Goal: Task Accomplishment & Management: Complete application form

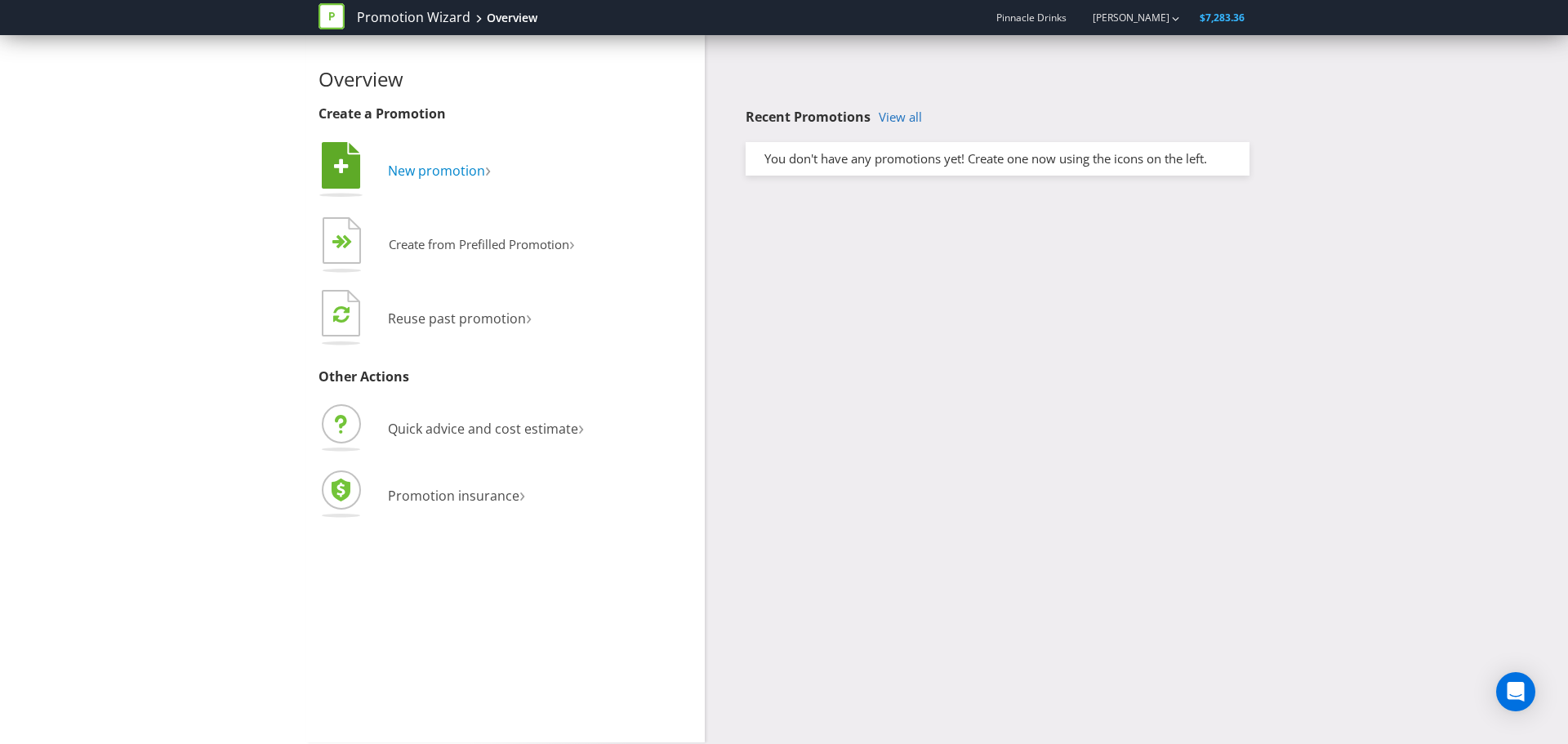
click at [468, 174] on span "New promotion" at bounding box center [436, 170] width 97 height 18
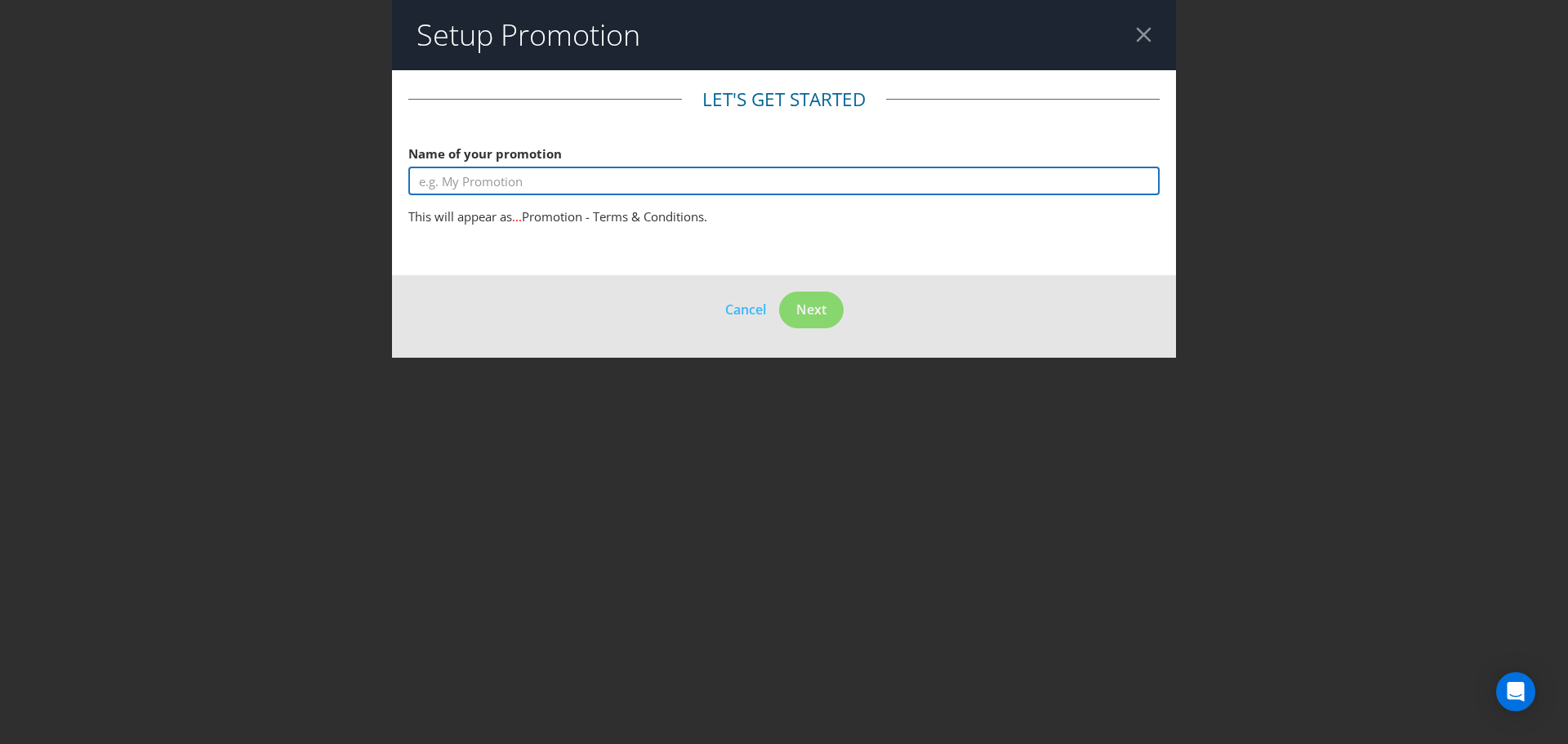
click at [499, 180] on input "text" at bounding box center [784, 181] width 751 height 28
paste input "Cat Amongst the Pigeons social giveaway"
click at [654, 177] on input "Cat Amongst the Pigeons social giveaway November" at bounding box center [784, 181] width 751 height 28
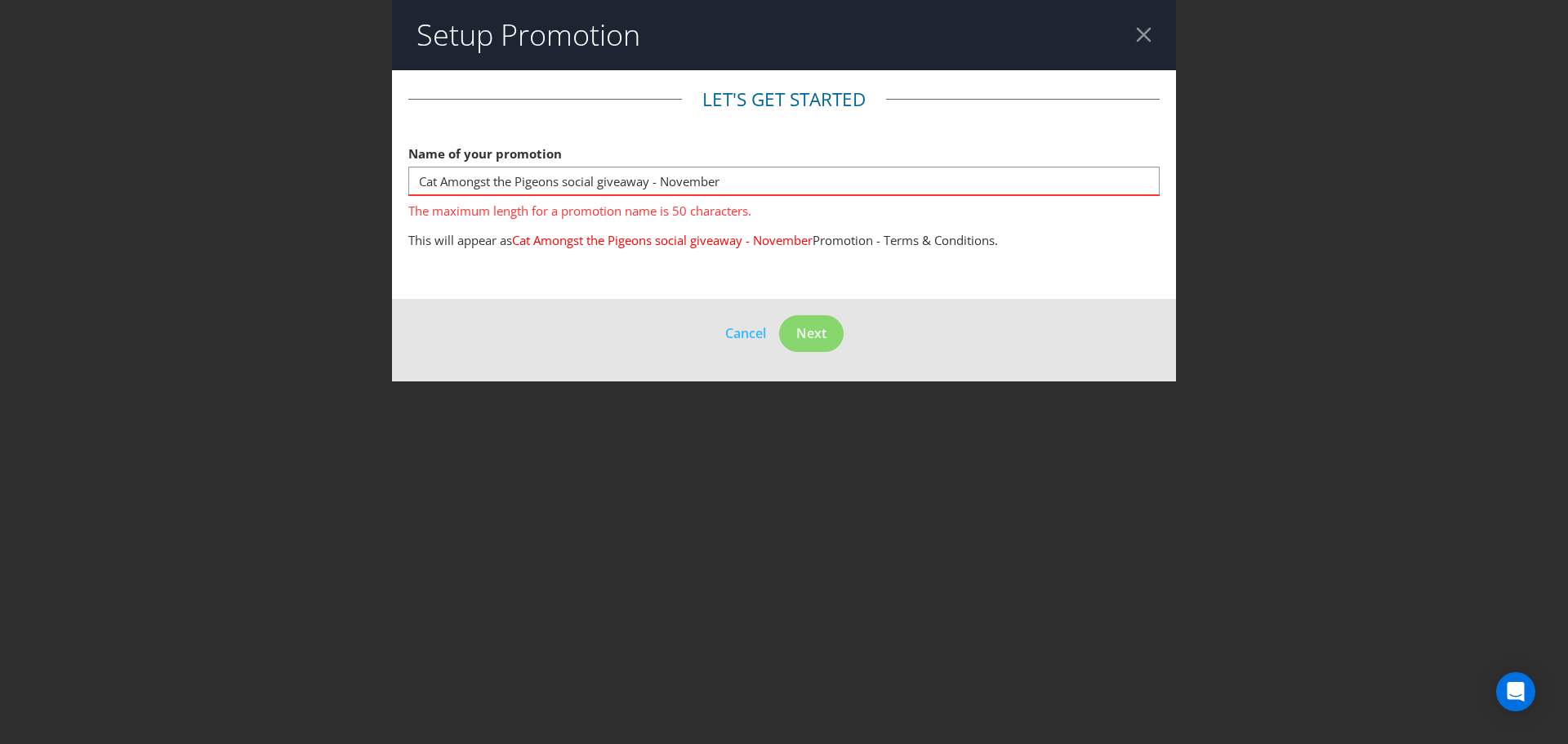
click at [634, 233] on fieldset "Let's get started Name of your promotion Cat Amongst the Pigeons social giveawa…" at bounding box center [784, 173] width 751 height 172
drag, startPoint x: 723, startPoint y: 184, endPoint x: 655, endPoint y: 184, distance: 68.0
click at [655, 184] on input "Cat Amongst the Pigeons social giveaway - November" at bounding box center [784, 181] width 751 height 28
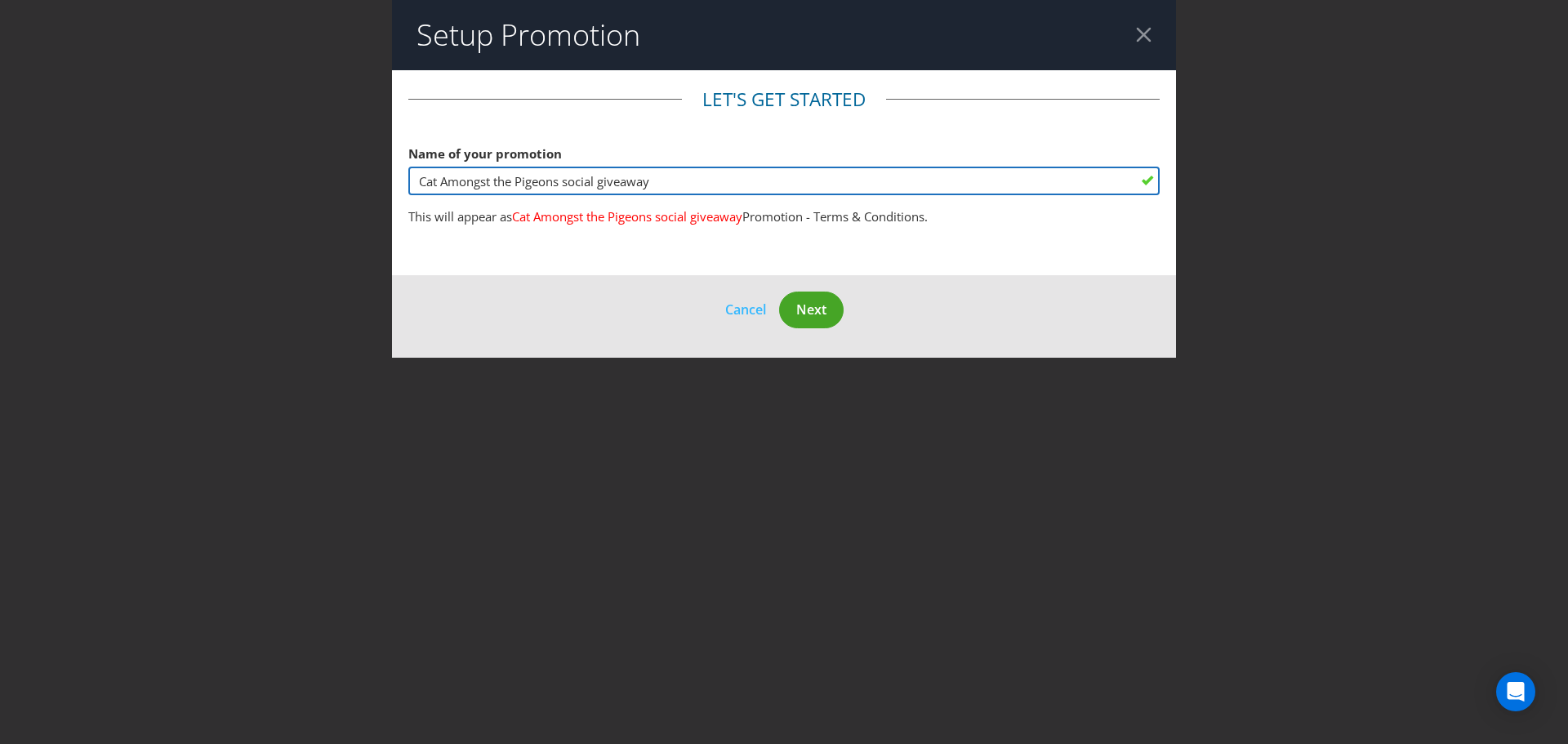
type input "Cat Amongst the Pigeons social giveaway"
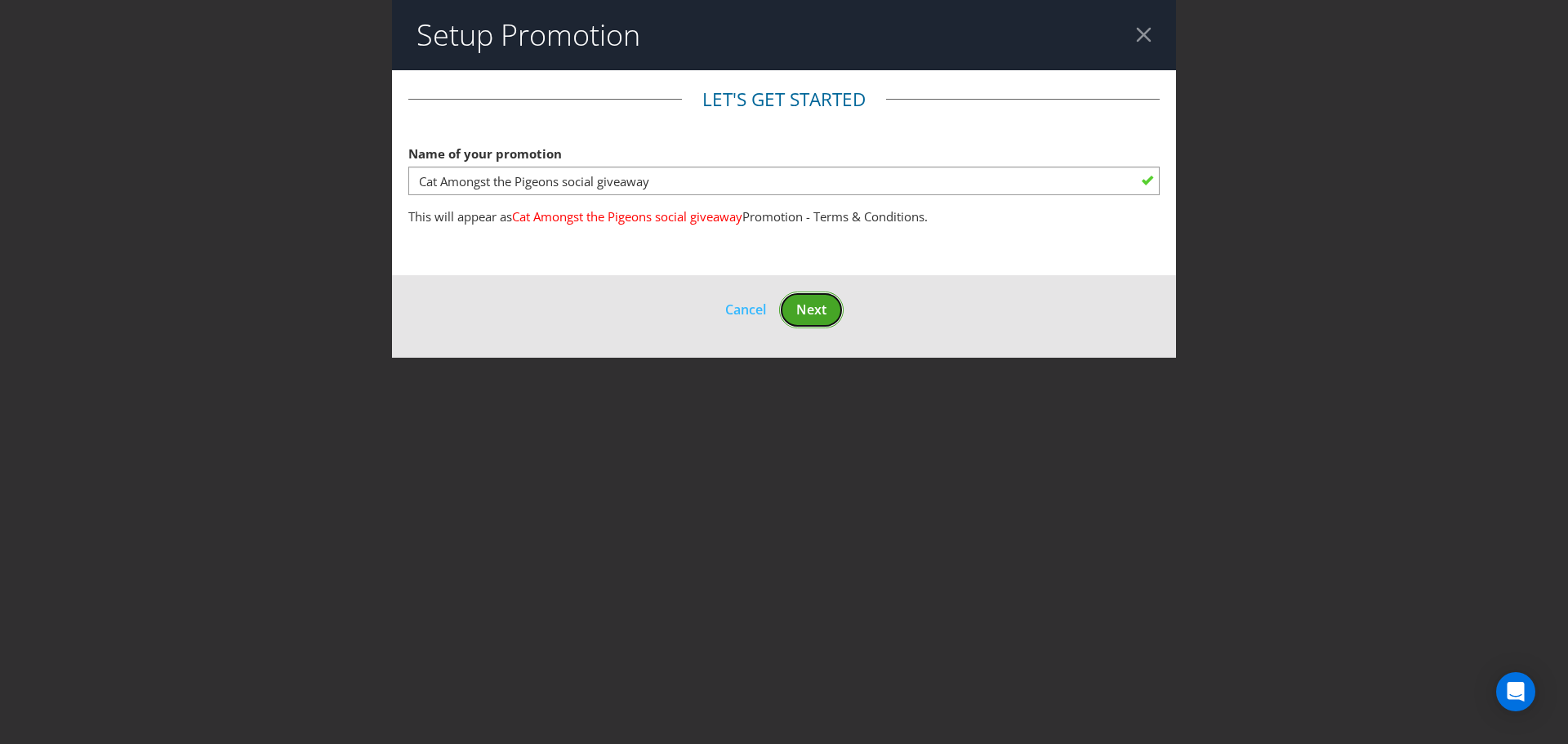
click at [815, 304] on span "Next" at bounding box center [811, 309] width 30 height 18
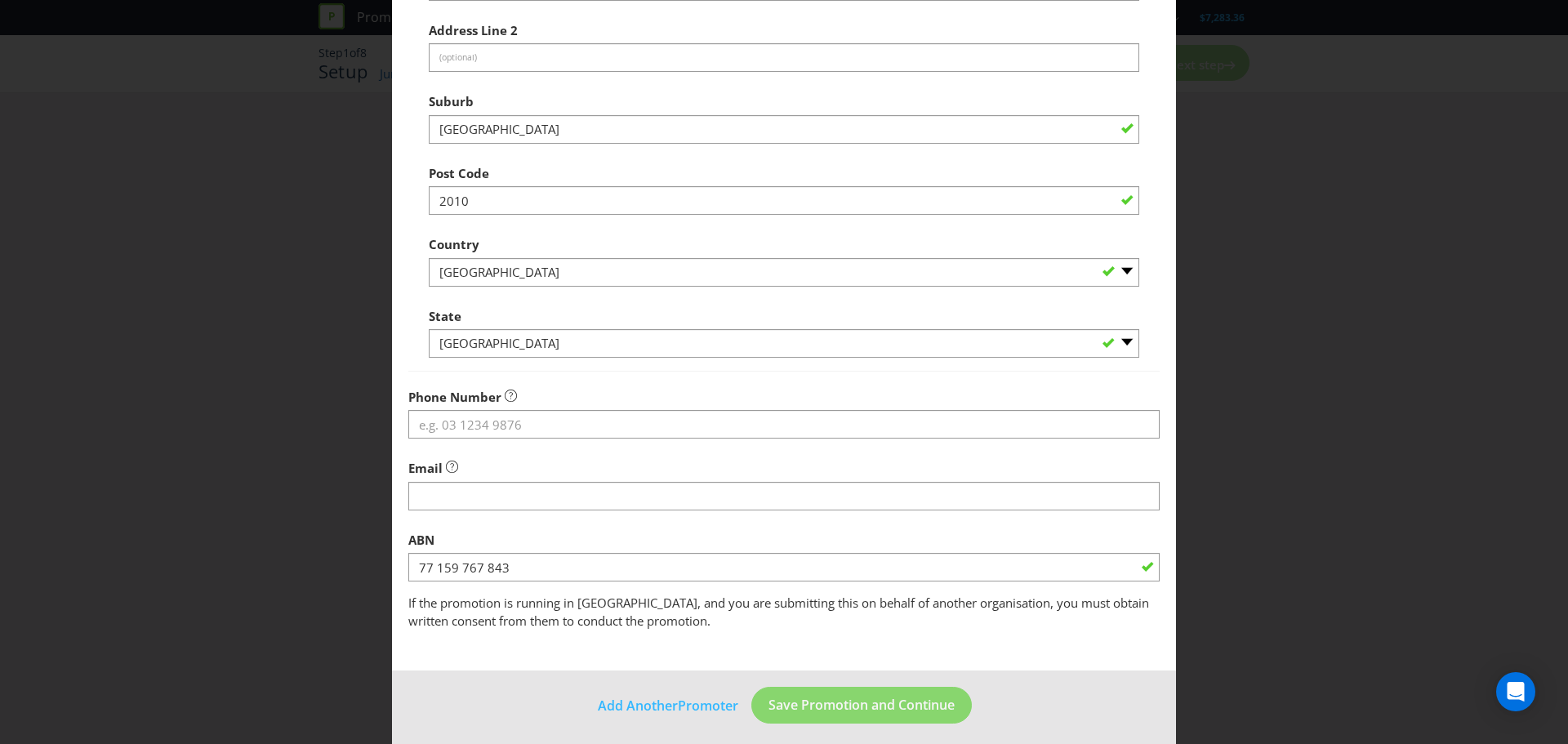
scroll to position [322, 0]
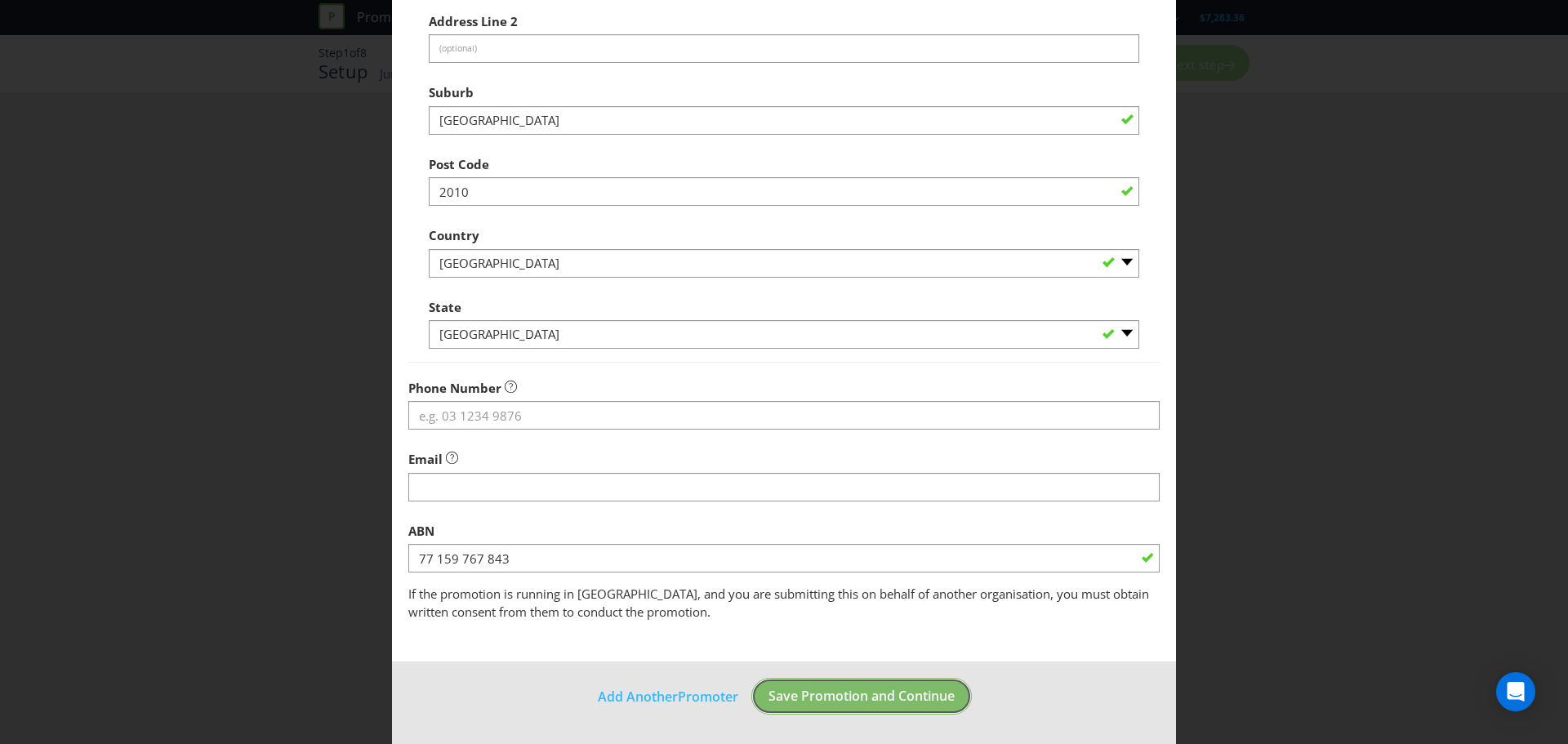
click at [817, 703] on span "Save Promotion and Continue" at bounding box center [861, 695] width 186 height 18
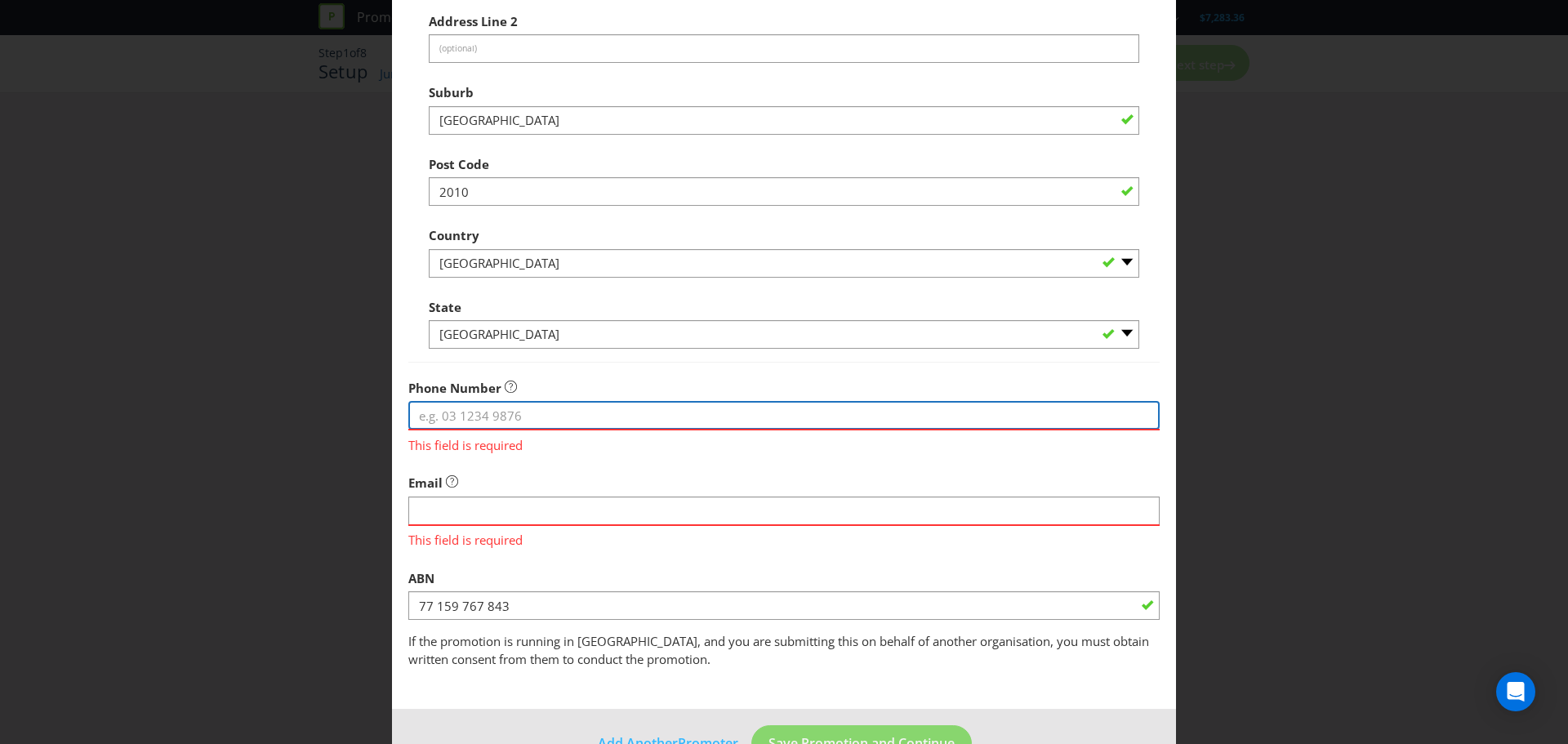
click at [604, 412] on input "tel" at bounding box center [784, 415] width 751 height 28
click at [443, 407] on input "tel" at bounding box center [784, 415] width 751 height 28
paste input "0491 447 343"
type input "0491 447 343"
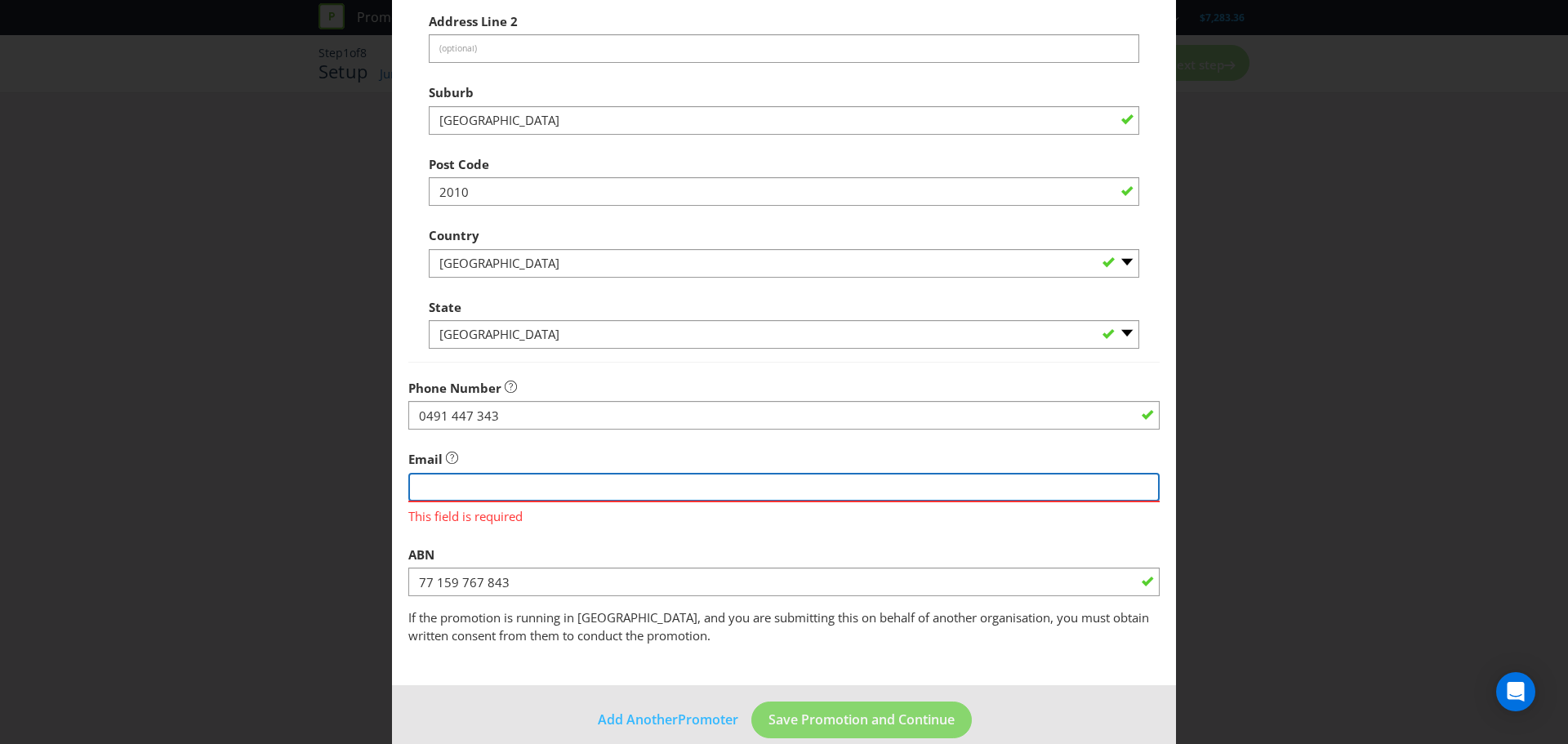
click at [622, 493] on input "string" at bounding box center [784, 487] width 751 height 28
paste input "[PERSON_NAME][EMAIL_ADDRESS][PERSON_NAME][DOMAIN_NAME]"
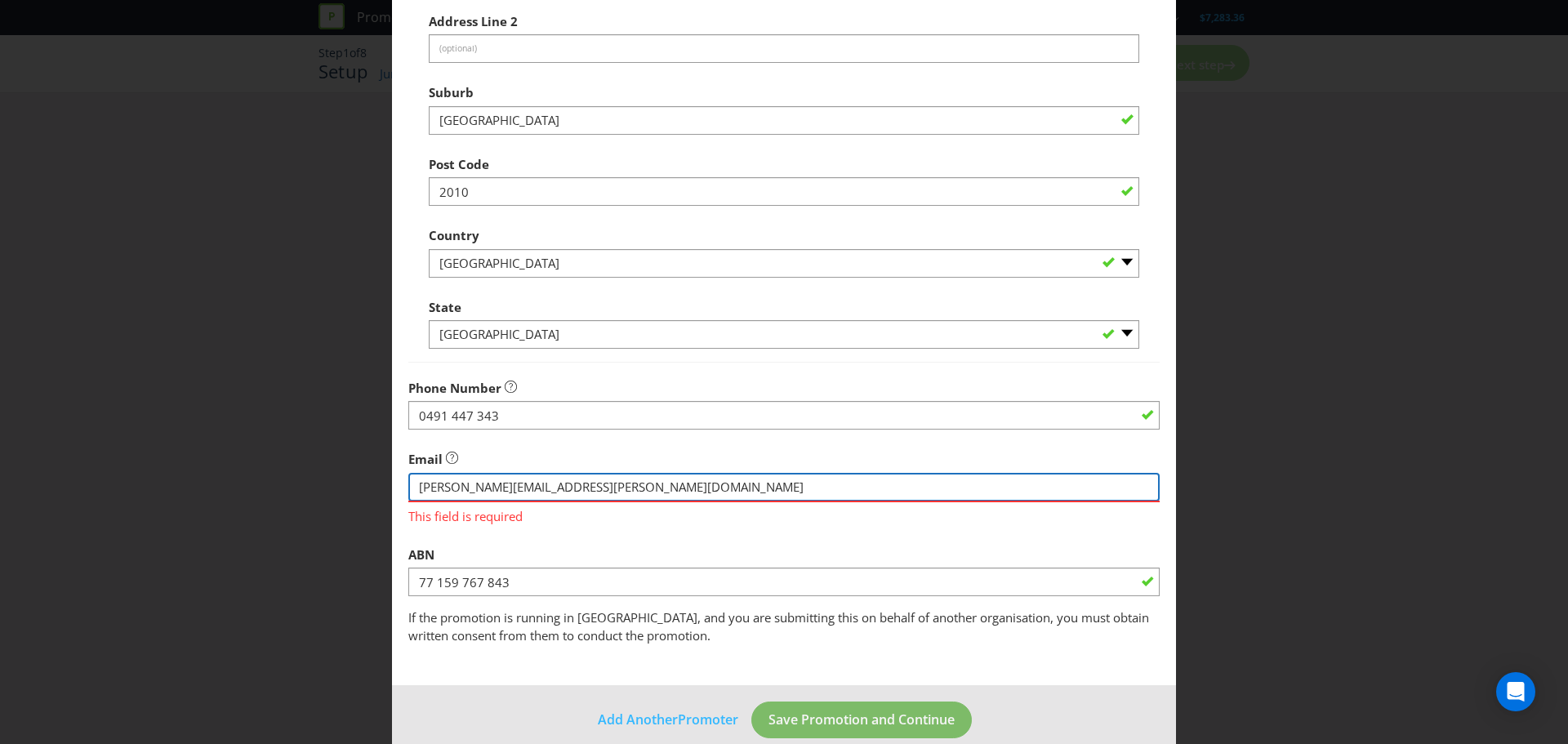
type input "[PERSON_NAME][EMAIL_ADDRESS][PERSON_NAME][DOMAIN_NAME]"
click at [838, 720] on footer "Add Another Promoter Save Promotion and Continue" at bounding box center [783, 725] width 784 height 82
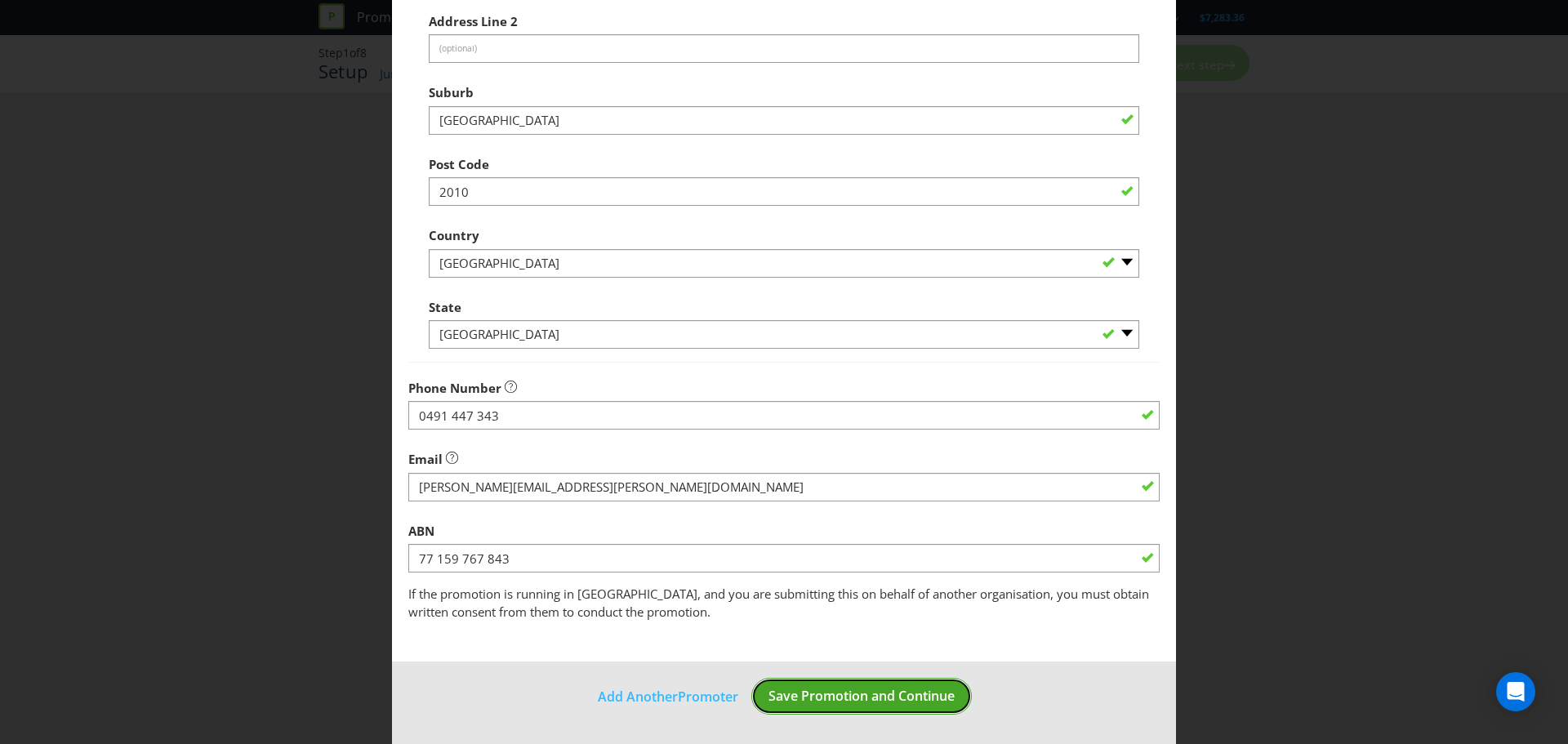
click at [842, 696] on span "Save Promotion and Continue" at bounding box center [861, 695] width 186 height 18
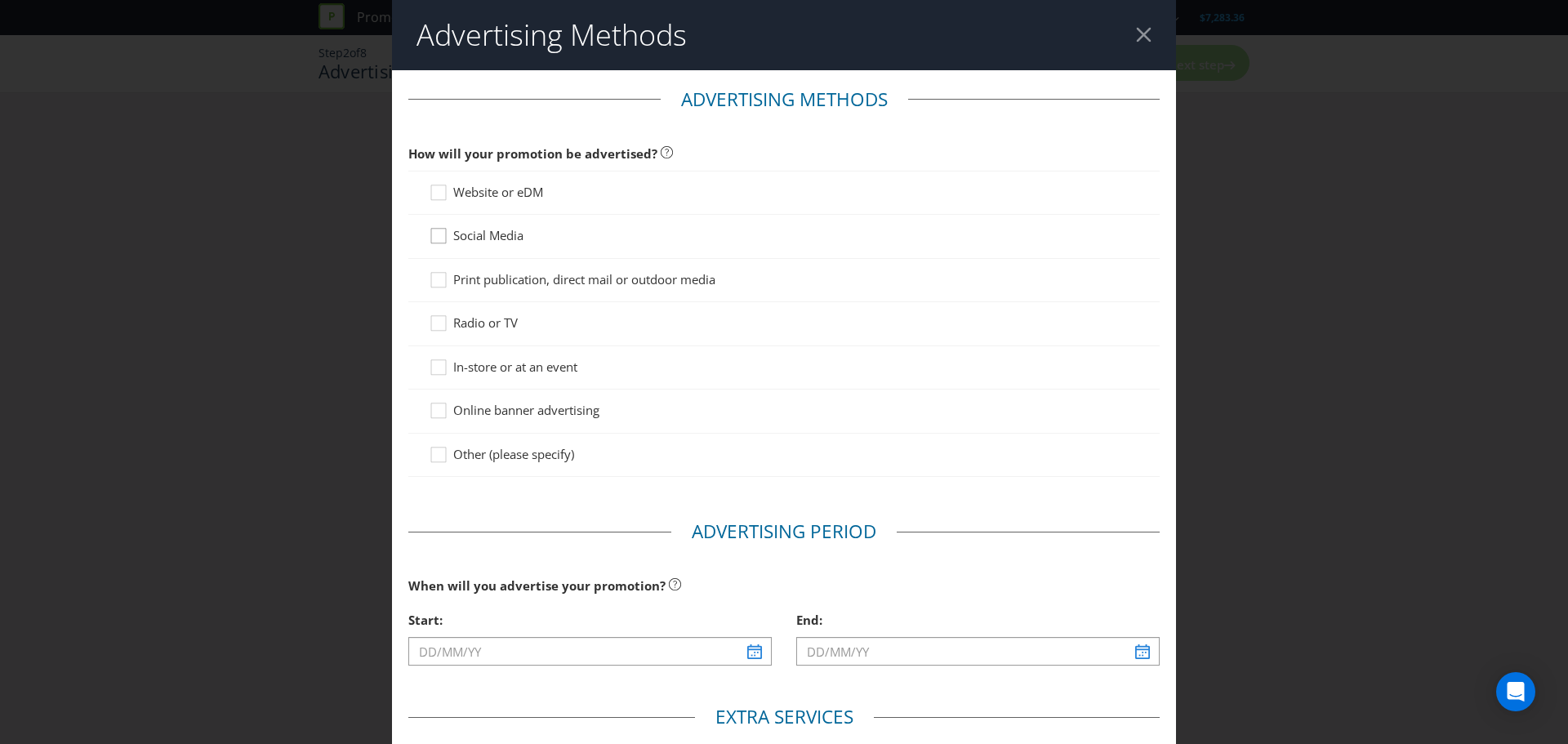
click at [433, 235] on icon at bounding box center [441, 240] width 25 height 25
click at [0, 0] on input "Social Media" at bounding box center [0, 0] width 0 height 0
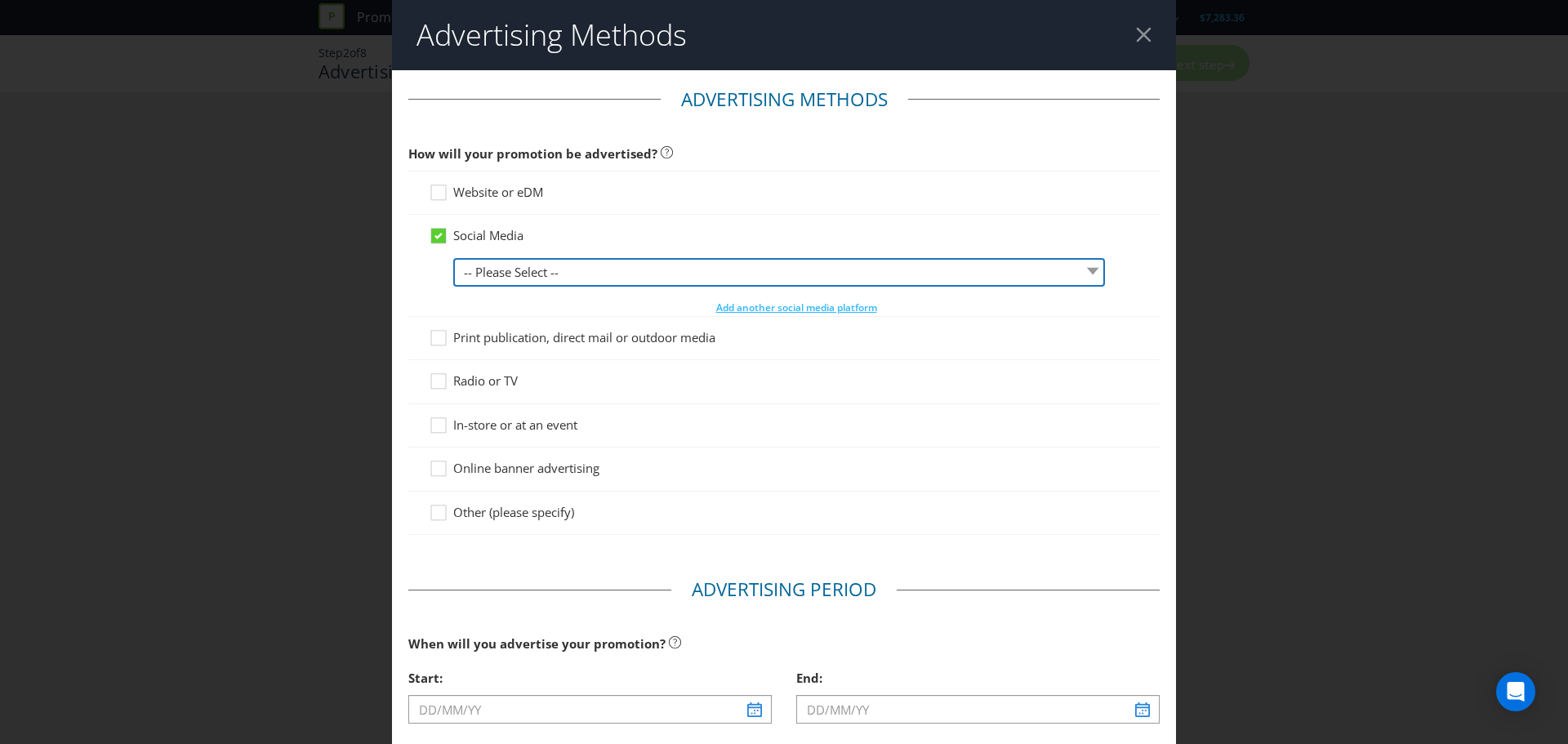
click at [597, 273] on select "-- Please Select -- Facebook X Instagram Snapchat LinkedIn Pinterest Tumblr You…" at bounding box center [778, 273] width 652 height 28
select select "INSTAGRAM"
click at [453, 258] on select "-- Please Select -- Facebook X Instagram Snapchat LinkedIn Pinterest Tumblr You…" at bounding box center [778, 273] width 652 height 28
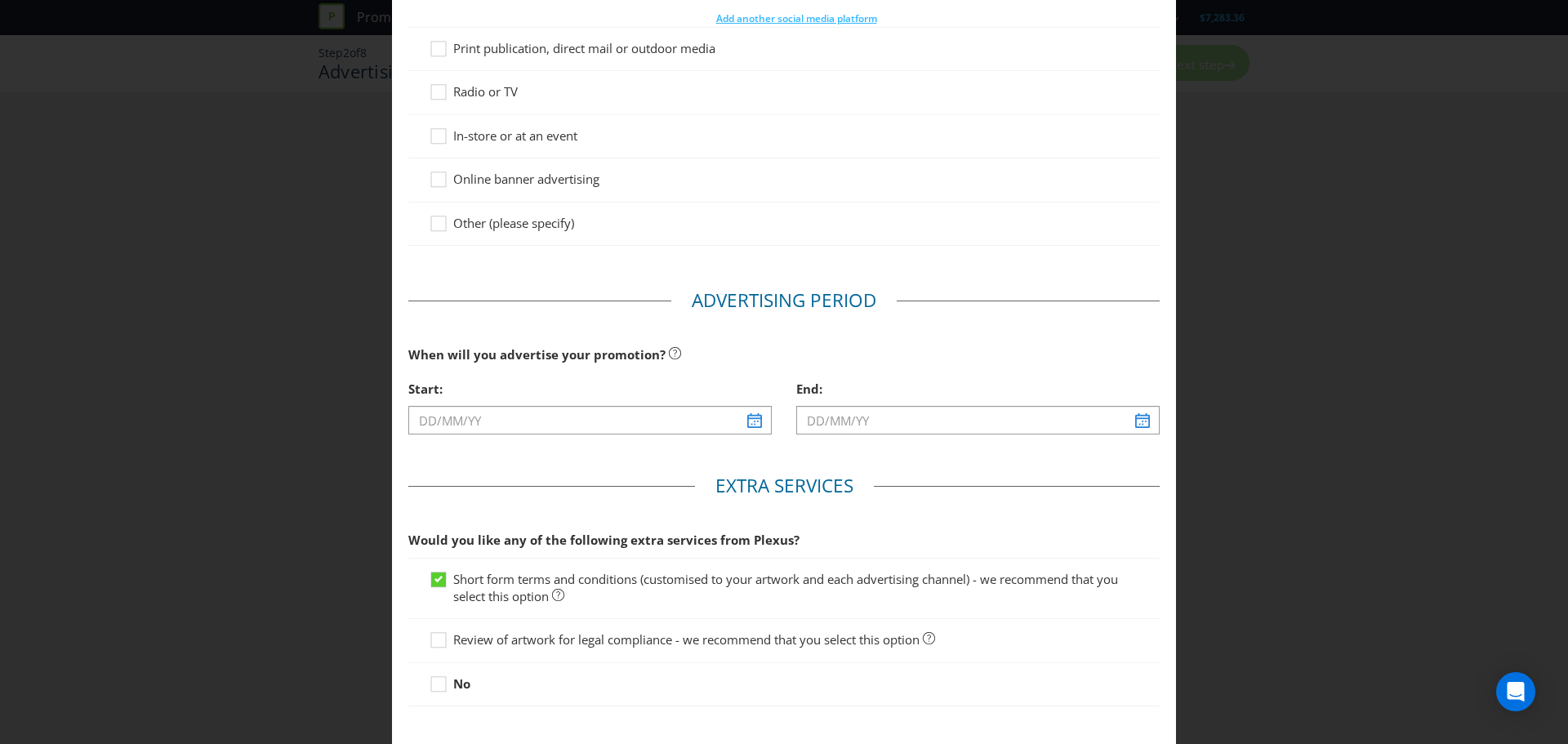
scroll to position [326, 0]
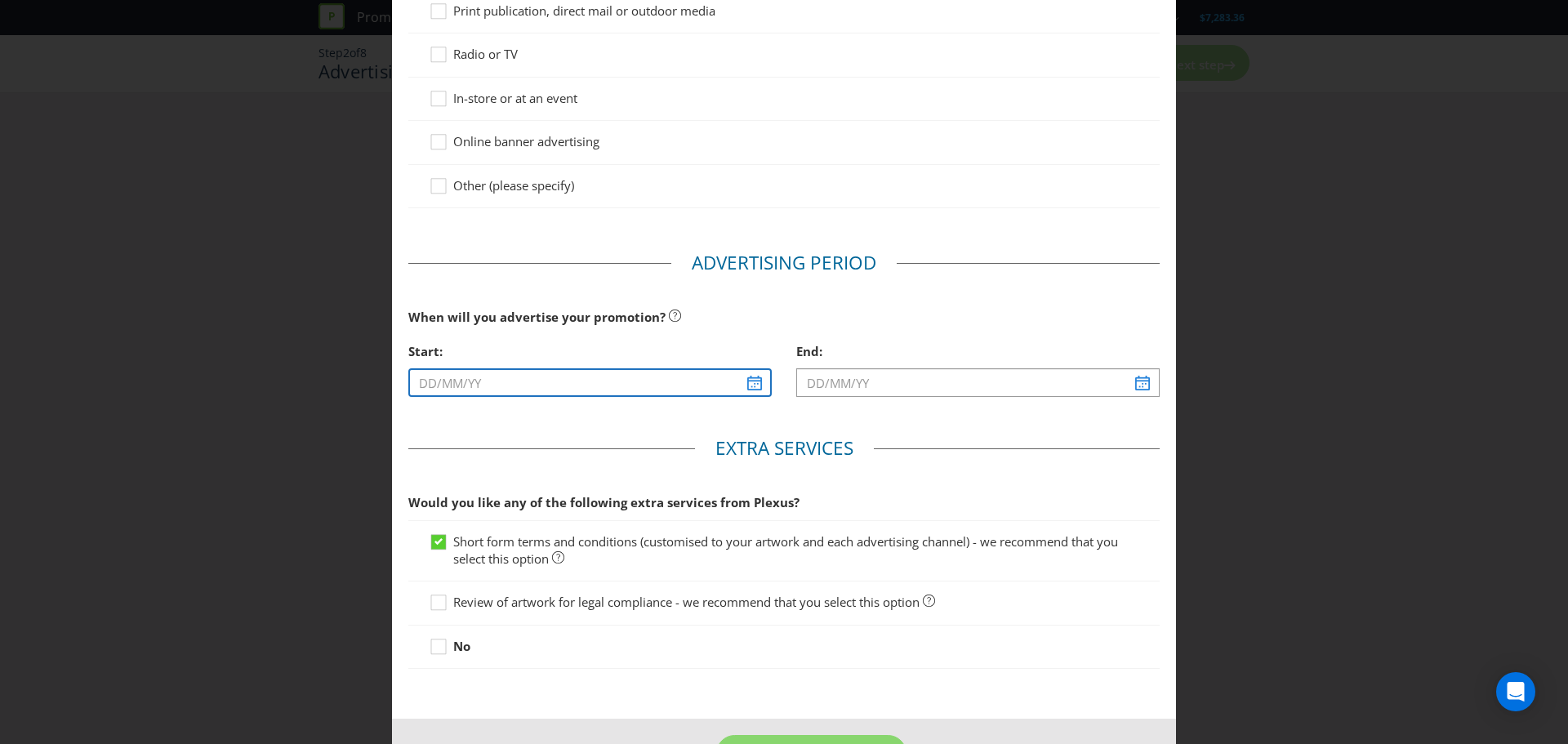
click at [745, 381] on input "text" at bounding box center [590, 382] width 363 height 28
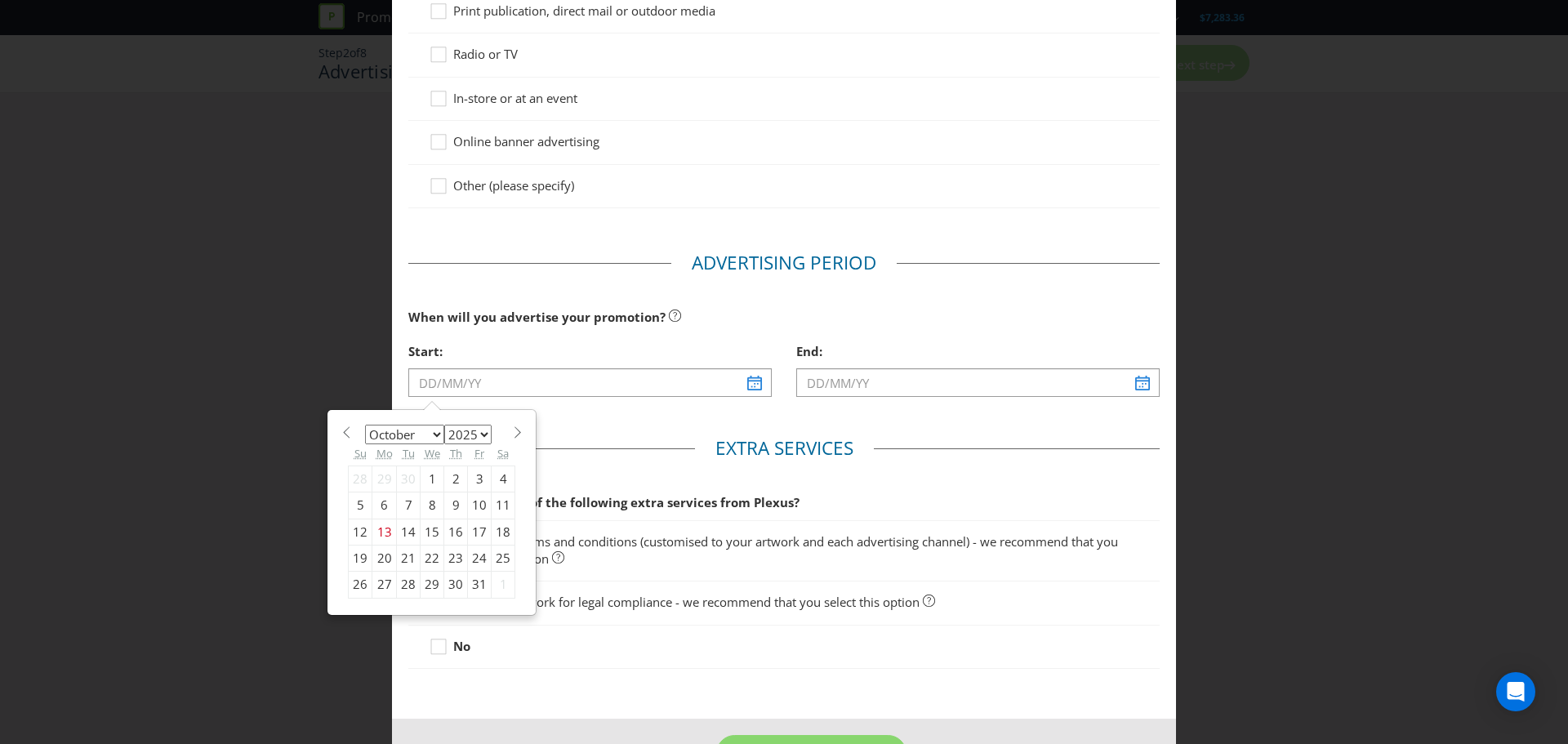
click at [422, 431] on select "January February March April May June July August September October November De…" at bounding box center [405, 434] width 79 height 20
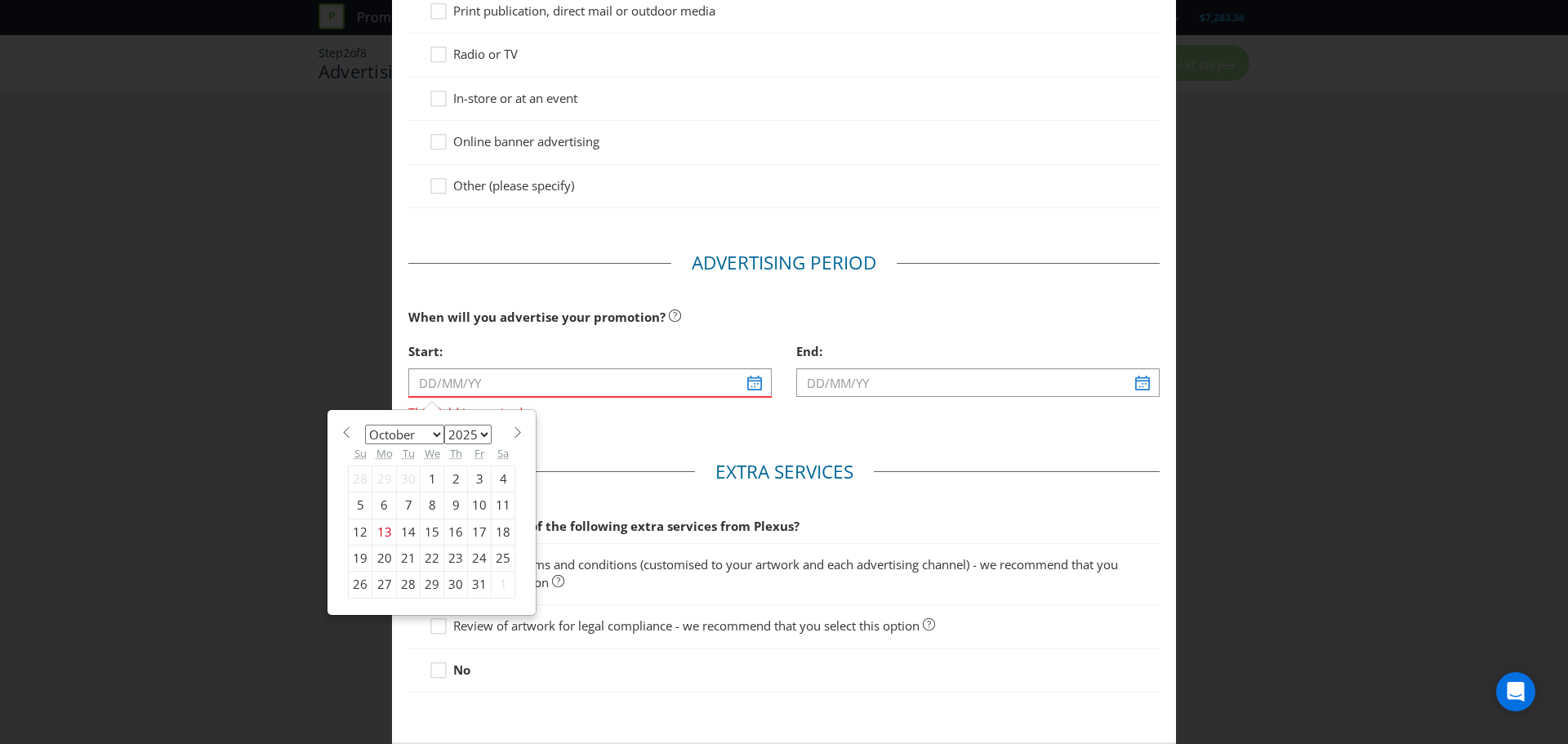
select select "10"
click at [365, 424] on select "January February March April May June July August September October November De…" at bounding box center [405, 434] width 79 height 20
click at [498, 479] on div "1" at bounding box center [503, 478] width 24 height 26
type input "[DATE]"
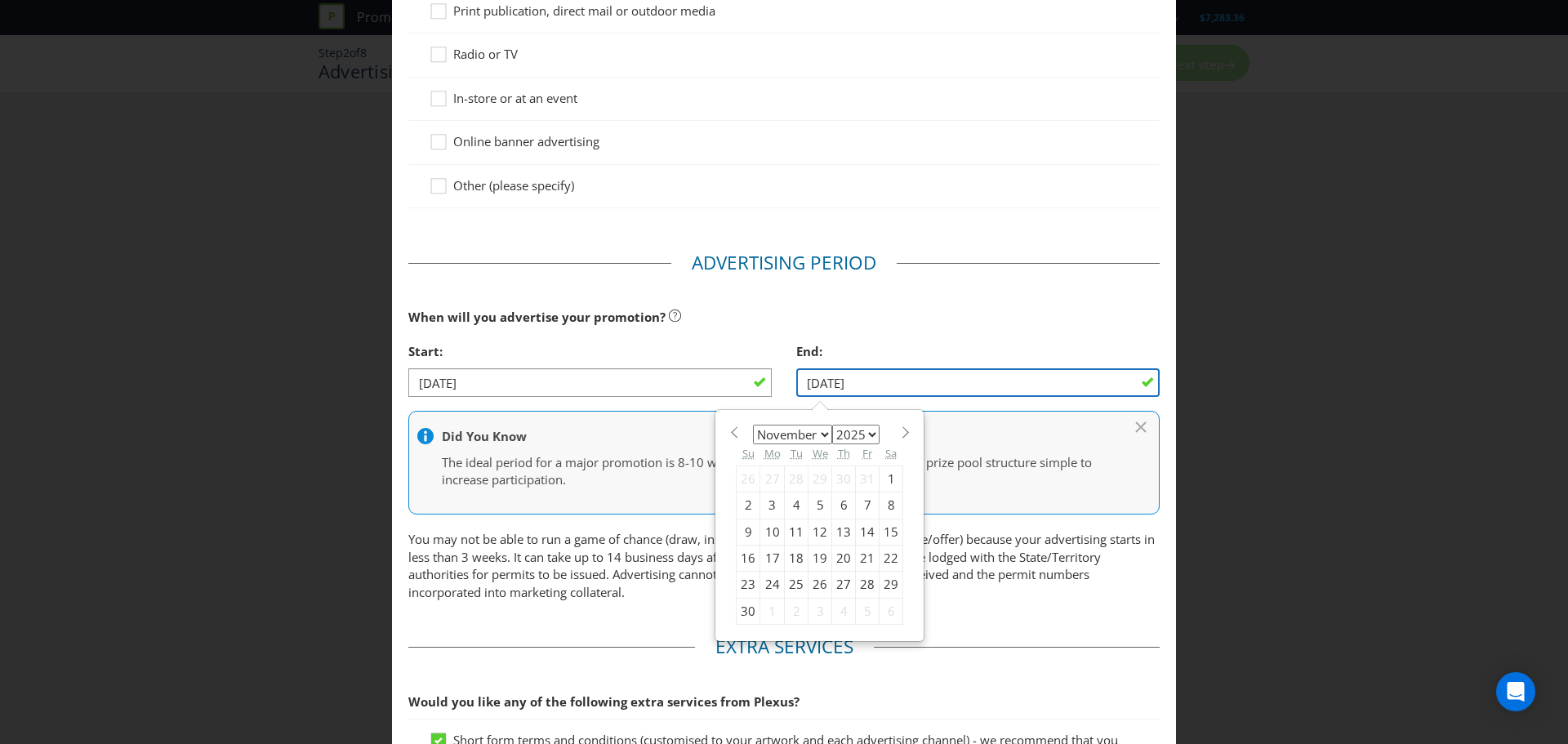
click at [926, 385] on input "[DATE]" at bounding box center [977, 382] width 363 height 28
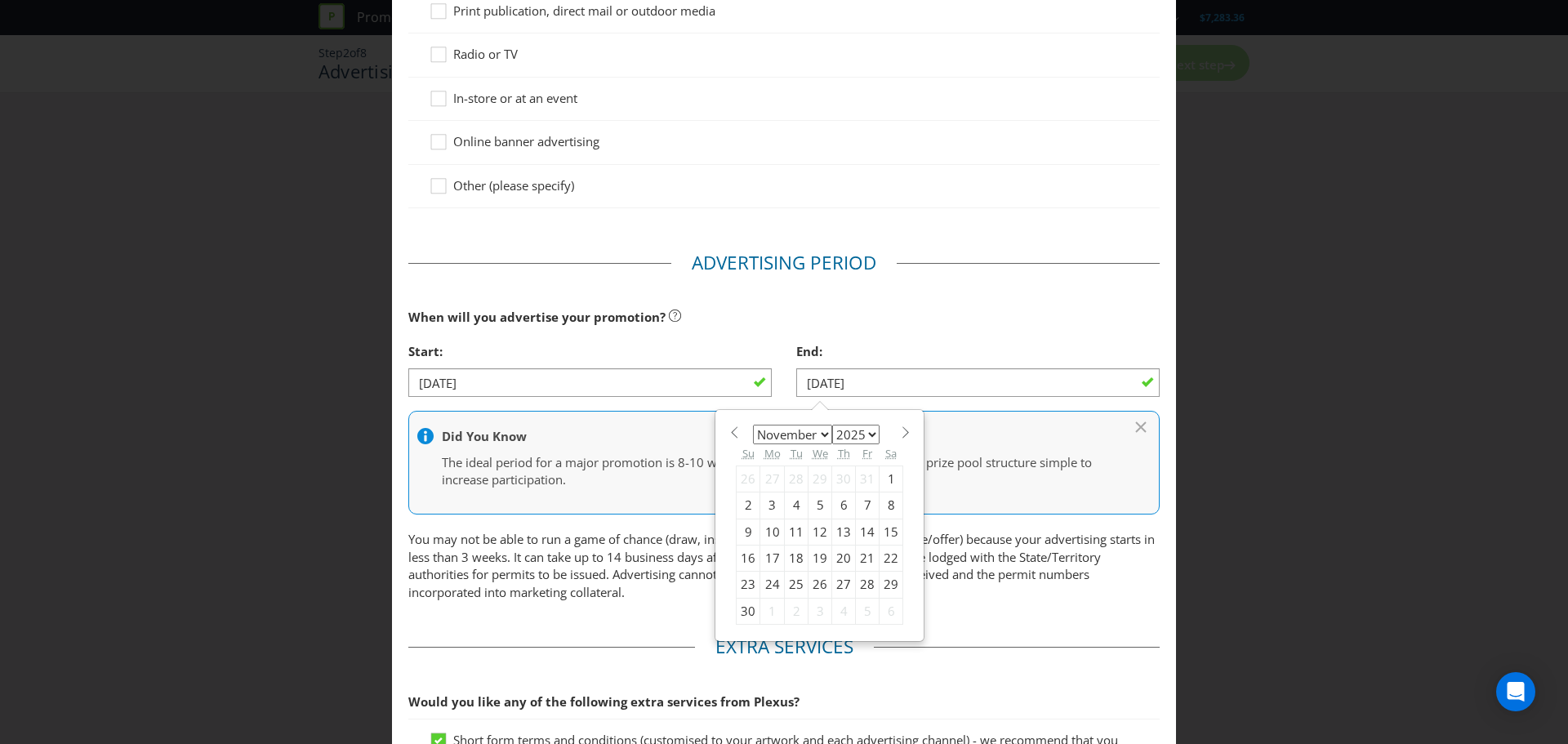
click at [856, 525] on div "14" at bounding box center [867, 532] width 24 height 26
type input "[DATE]"
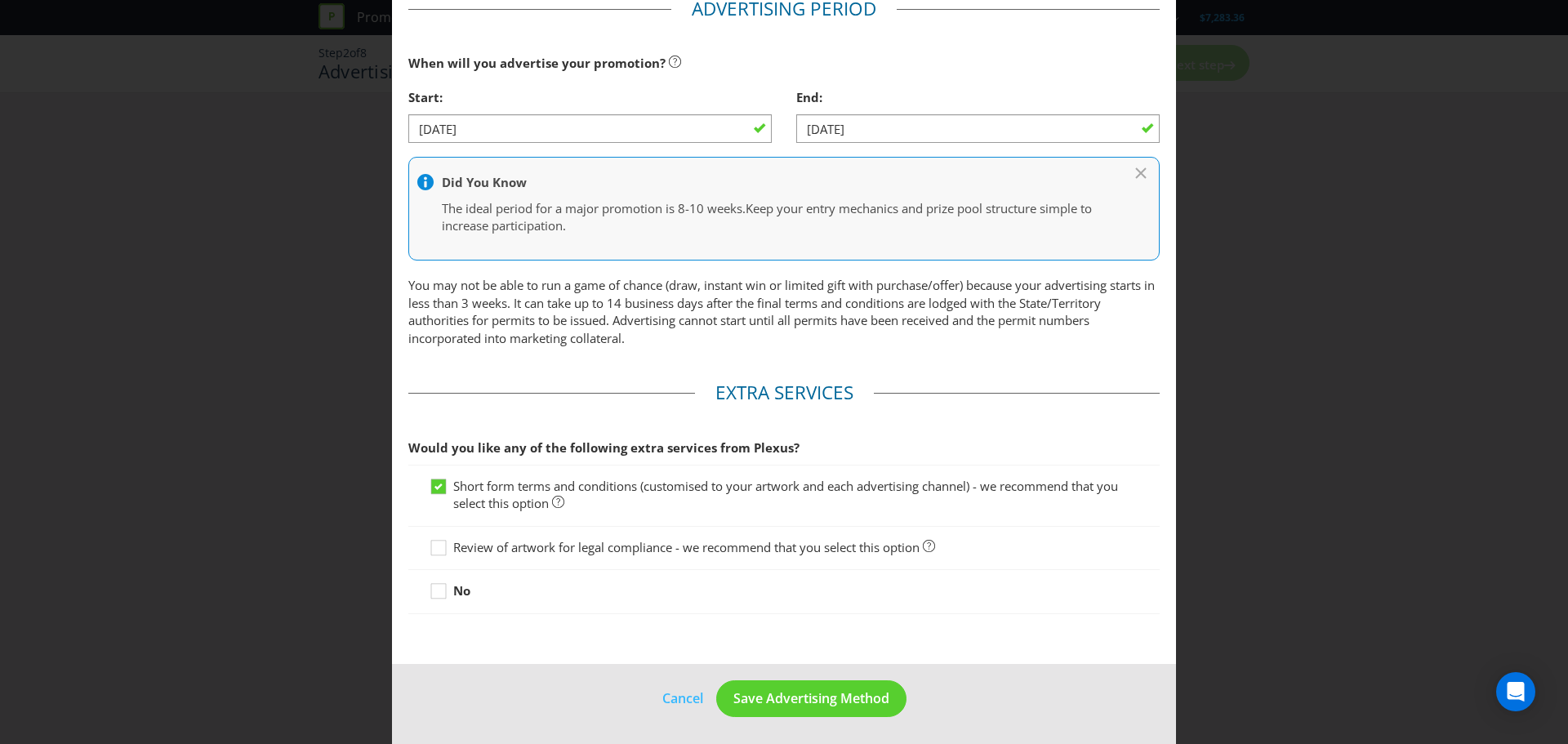
scroll to position [583, 0]
click at [831, 689] on span "Save Advertising Method" at bounding box center [810, 695] width 156 height 18
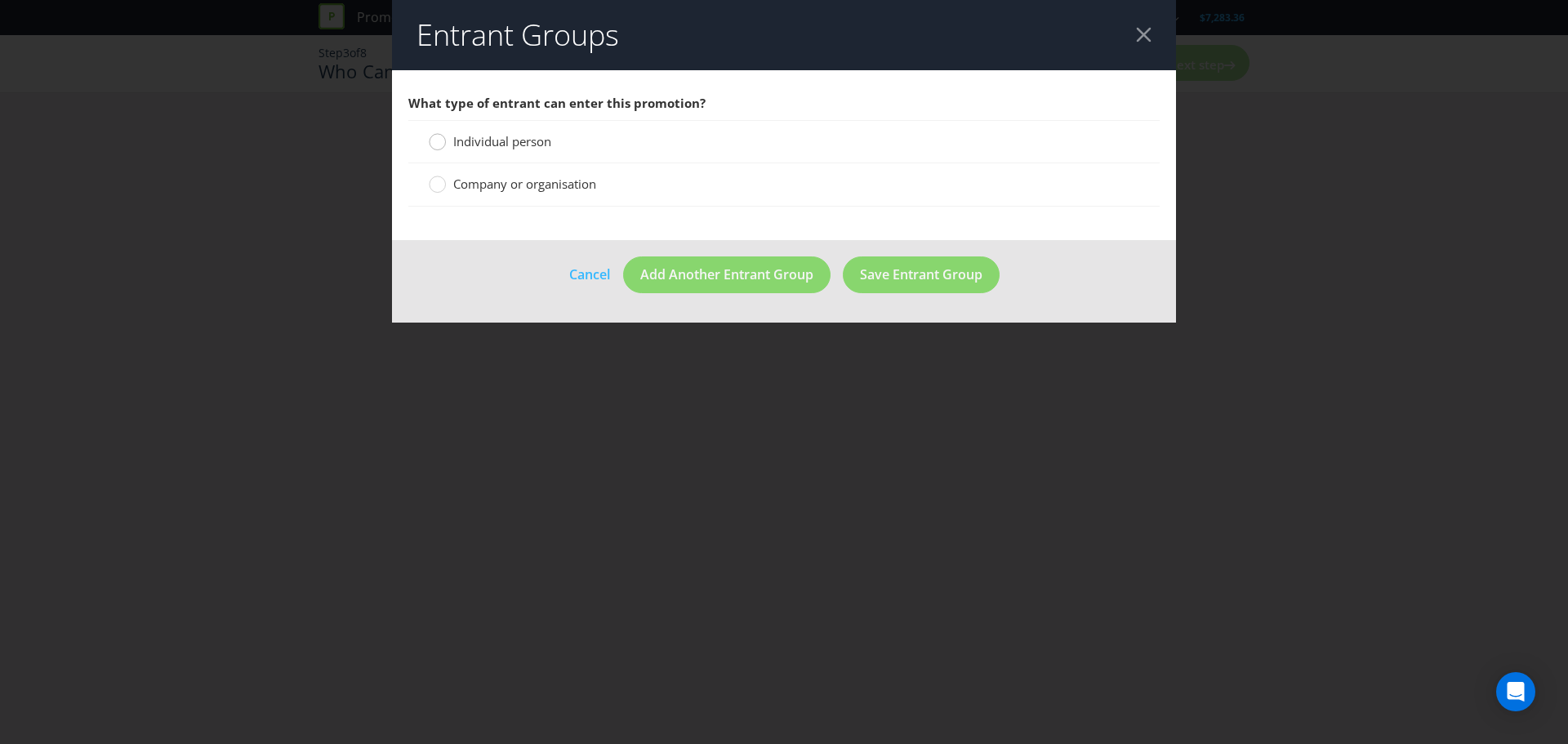
click at [441, 143] on circle at bounding box center [437, 141] width 16 height 16
click at [0, 0] on input "Individual person" at bounding box center [0, 0] width 0 height 0
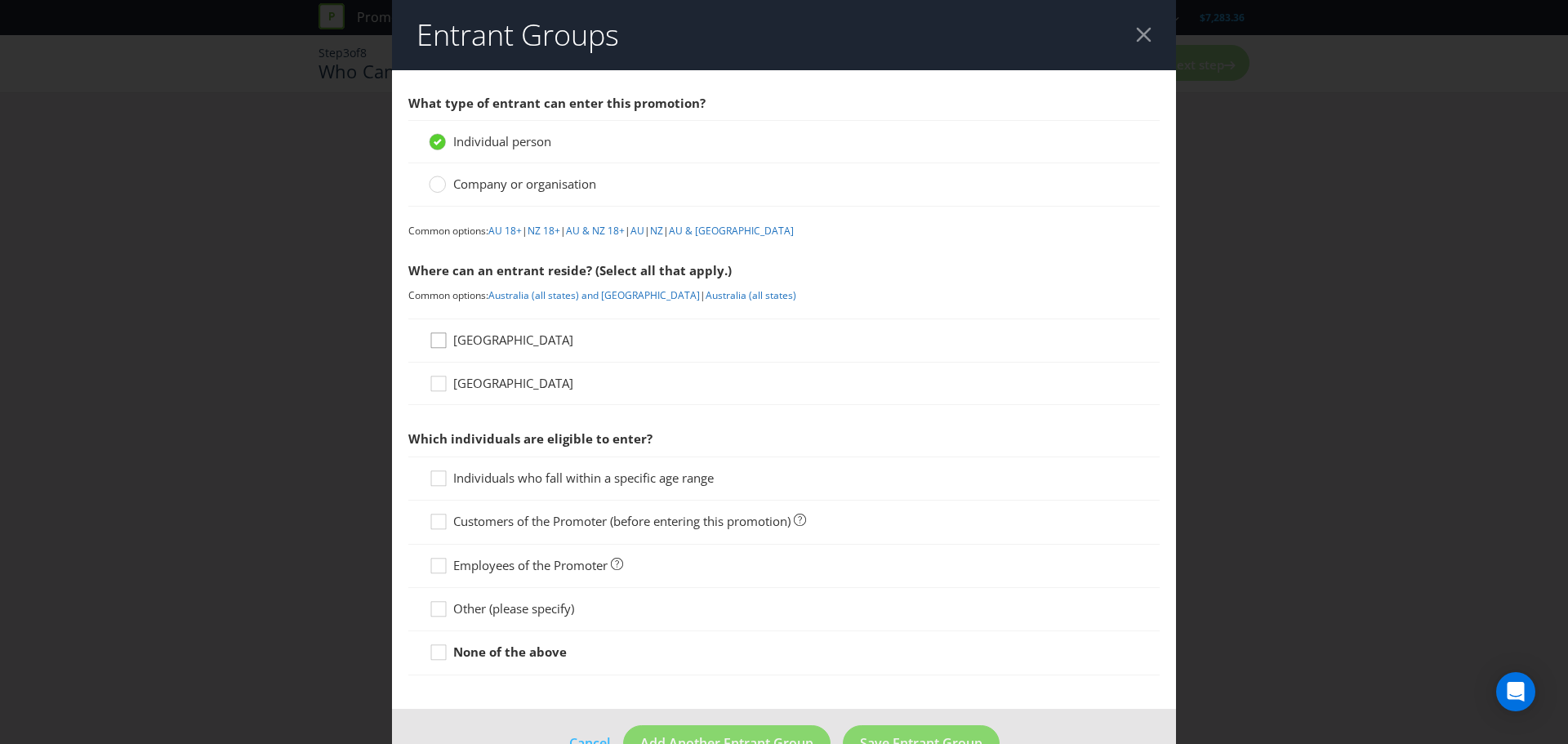
click at [435, 342] on icon at bounding box center [441, 343] width 25 height 25
click at [0, 0] on input "[GEOGRAPHIC_DATA]" at bounding box center [0, 0] width 0 height 0
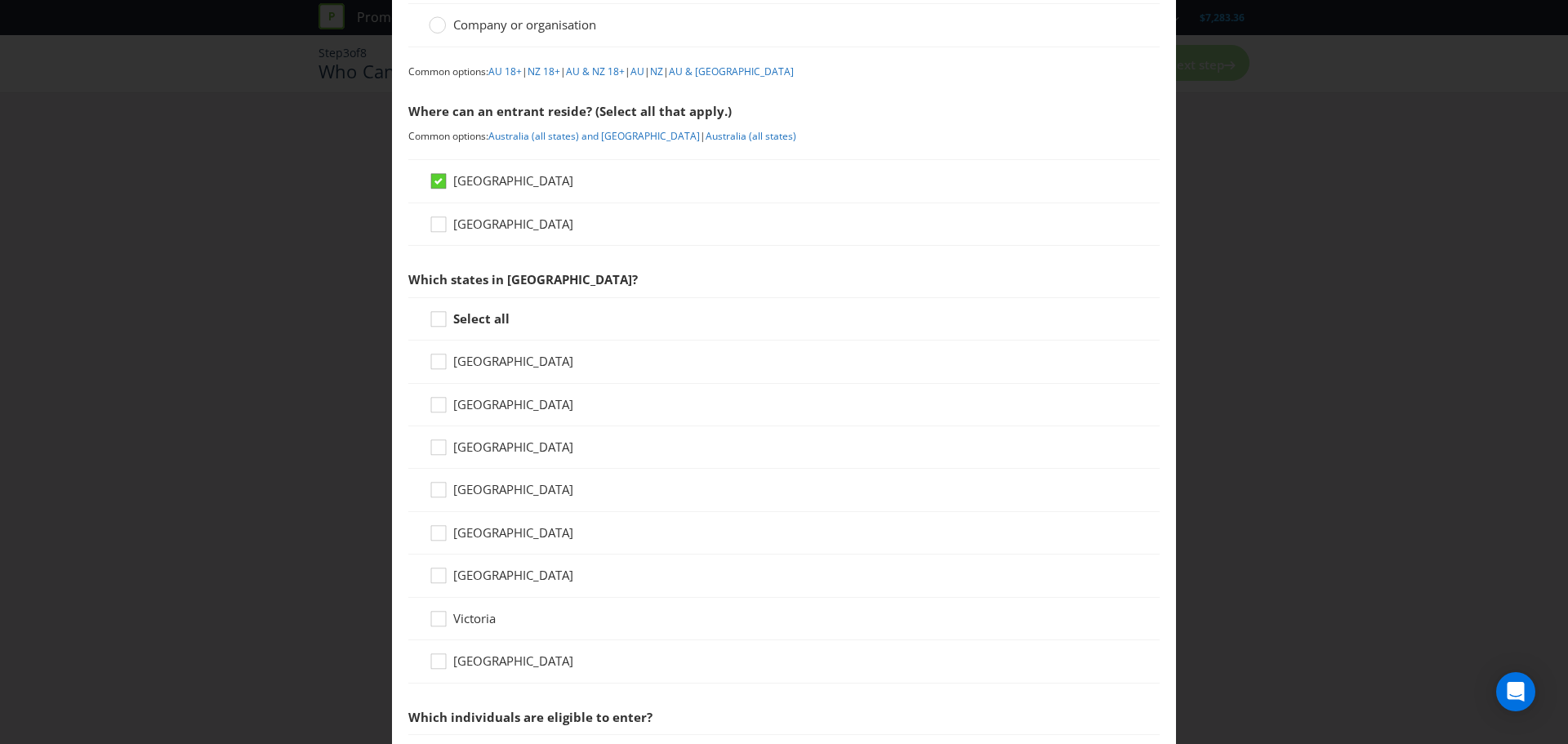
scroll to position [163, 0]
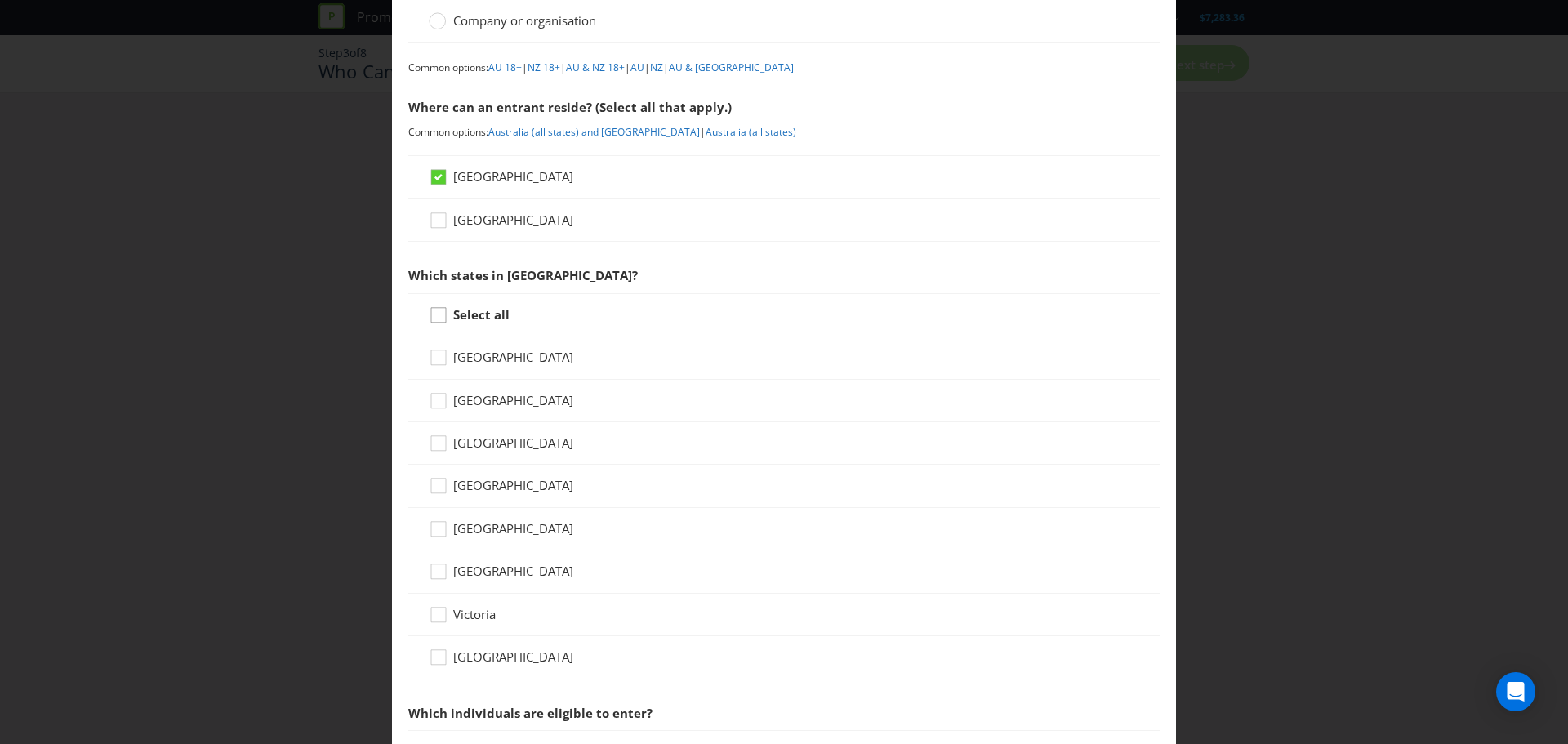
click at [430, 318] on icon at bounding box center [441, 319] width 25 height 25
click at [0, 0] on input "Select all" at bounding box center [0, 0] width 0 height 0
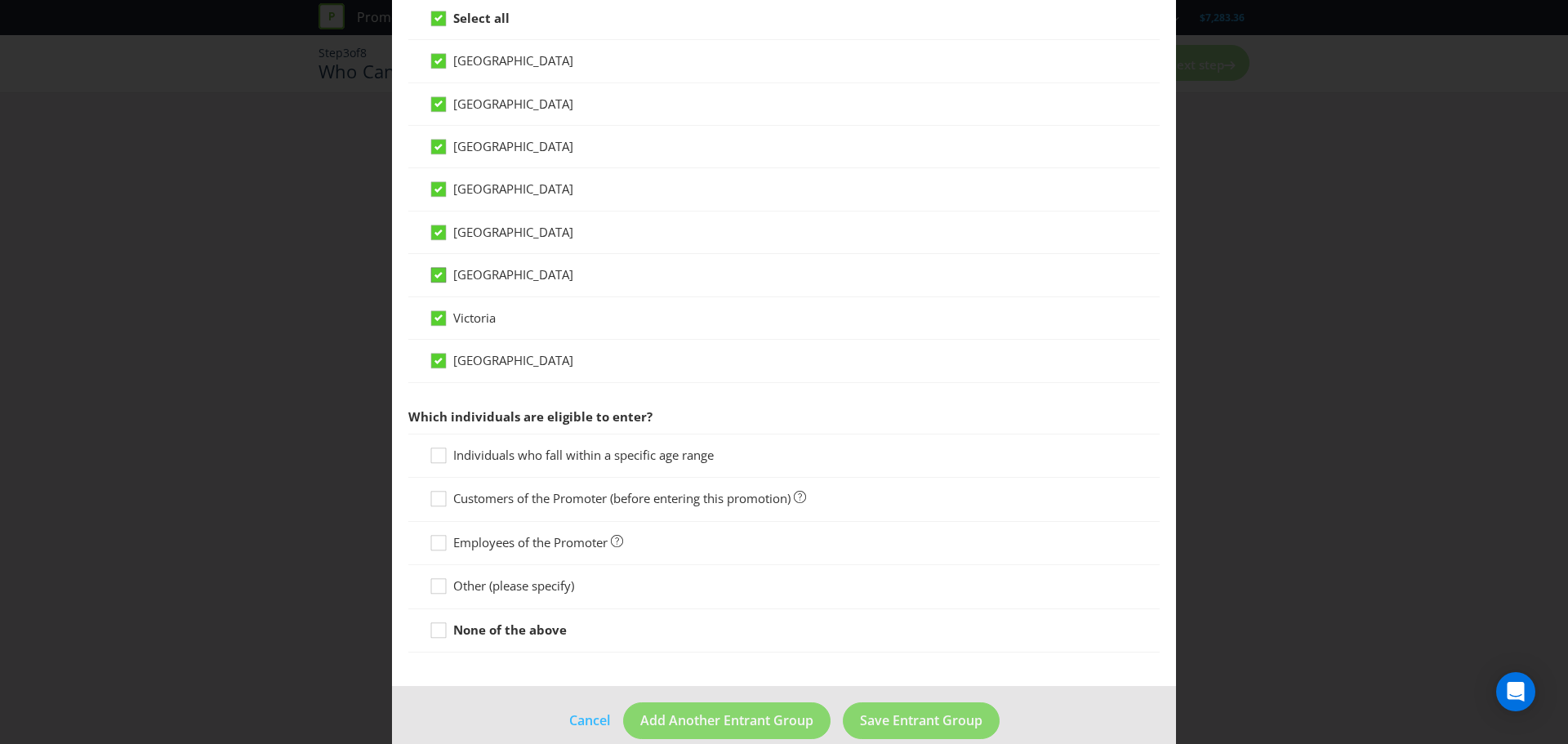
scroll to position [484, 0]
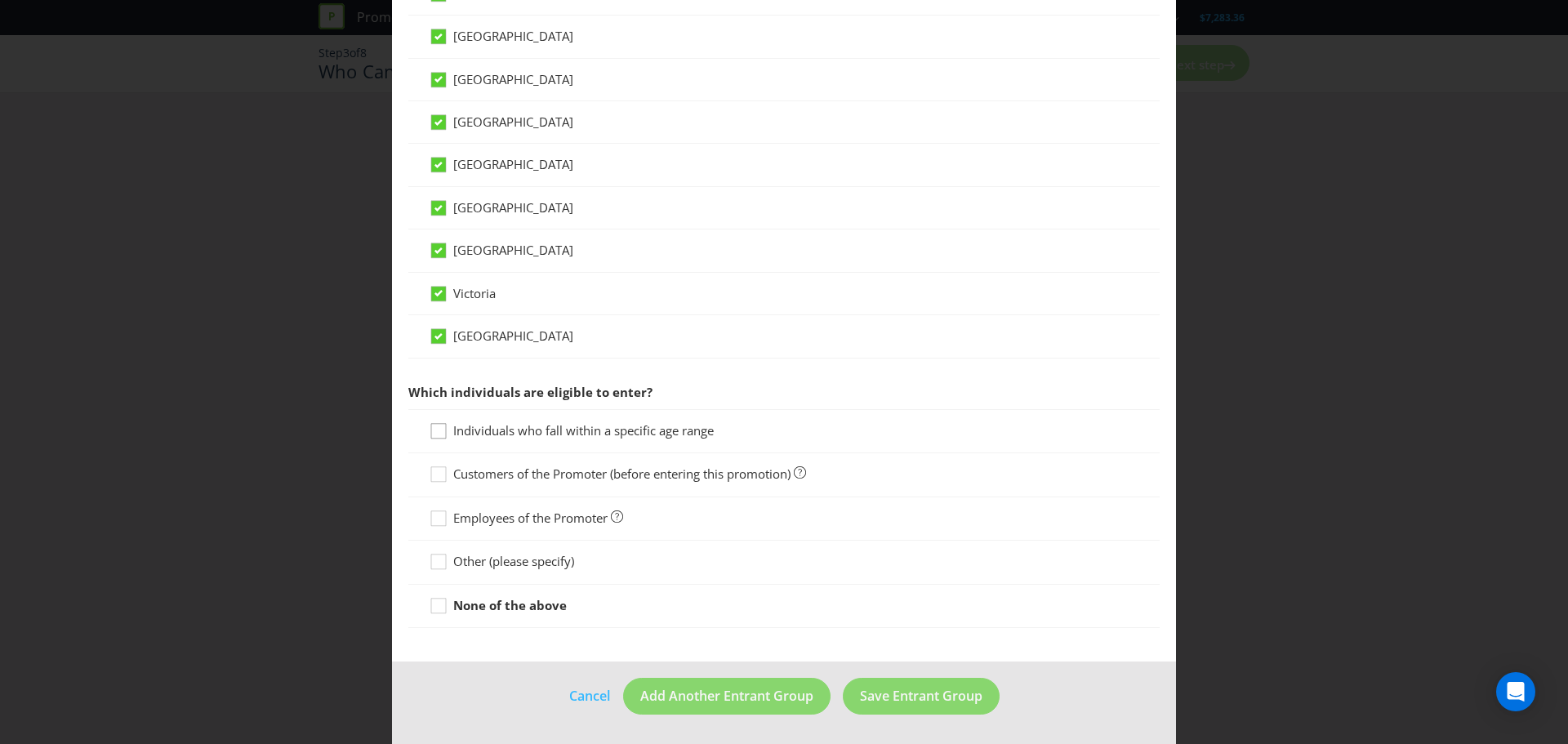
click at [431, 429] on icon at bounding box center [439, 431] width 15 height 15
click at [0, 0] on input "Individuals who fall within a specific age range" at bounding box center [0, 0] width 0 height 0
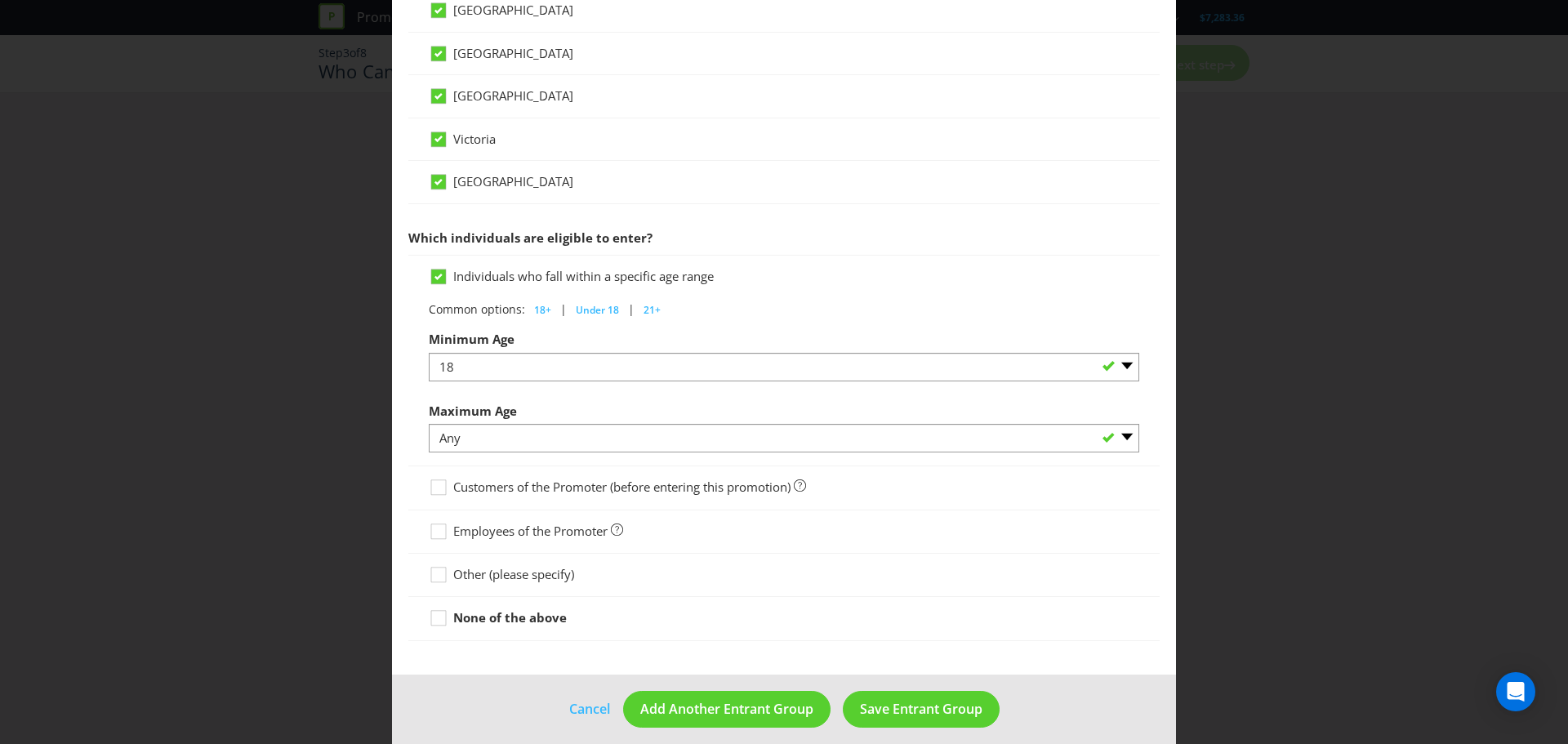
scroll to position [647, 0]
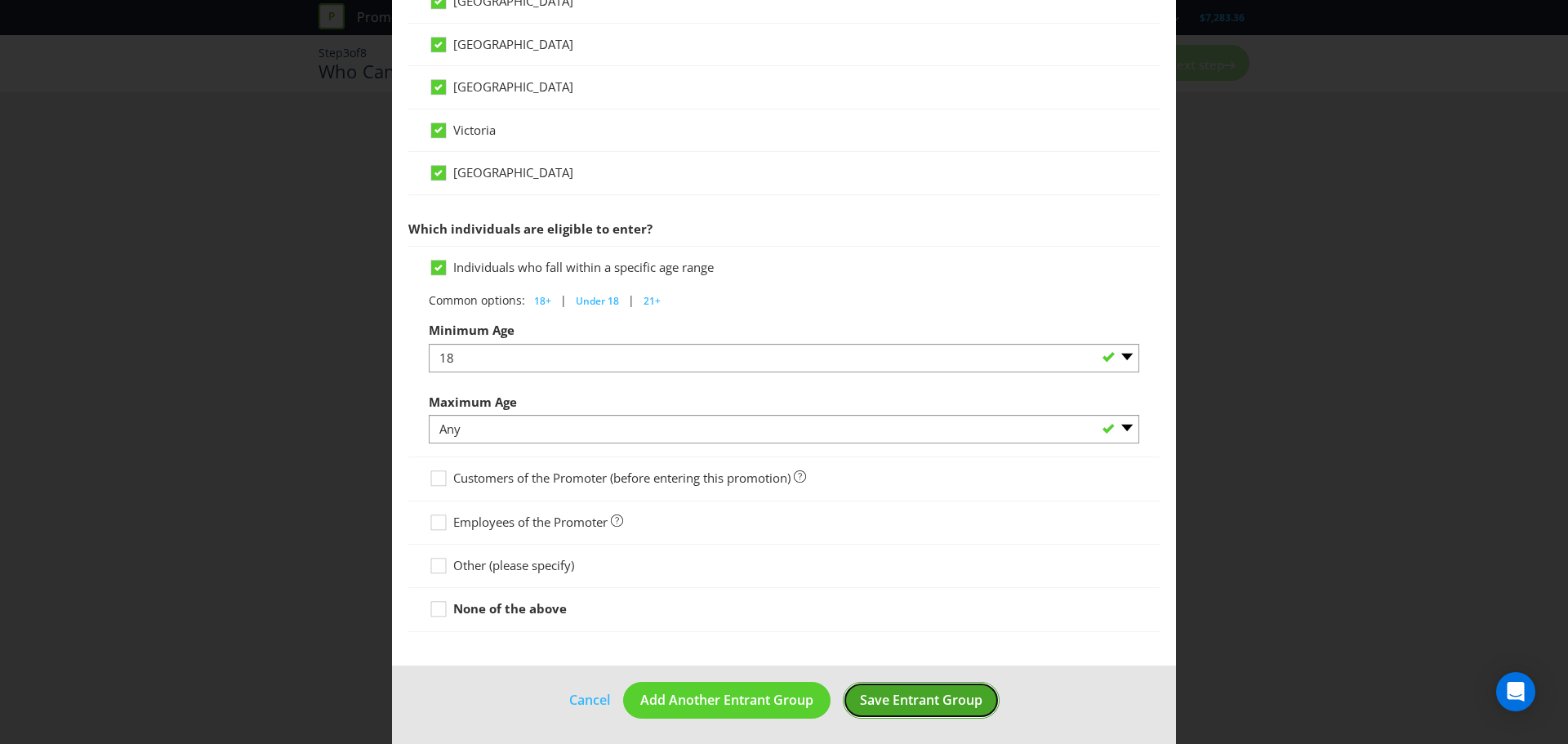
click at [905, 707] on span "Save Entrant Group" at bounding box center [921, 699] width 123 height 18
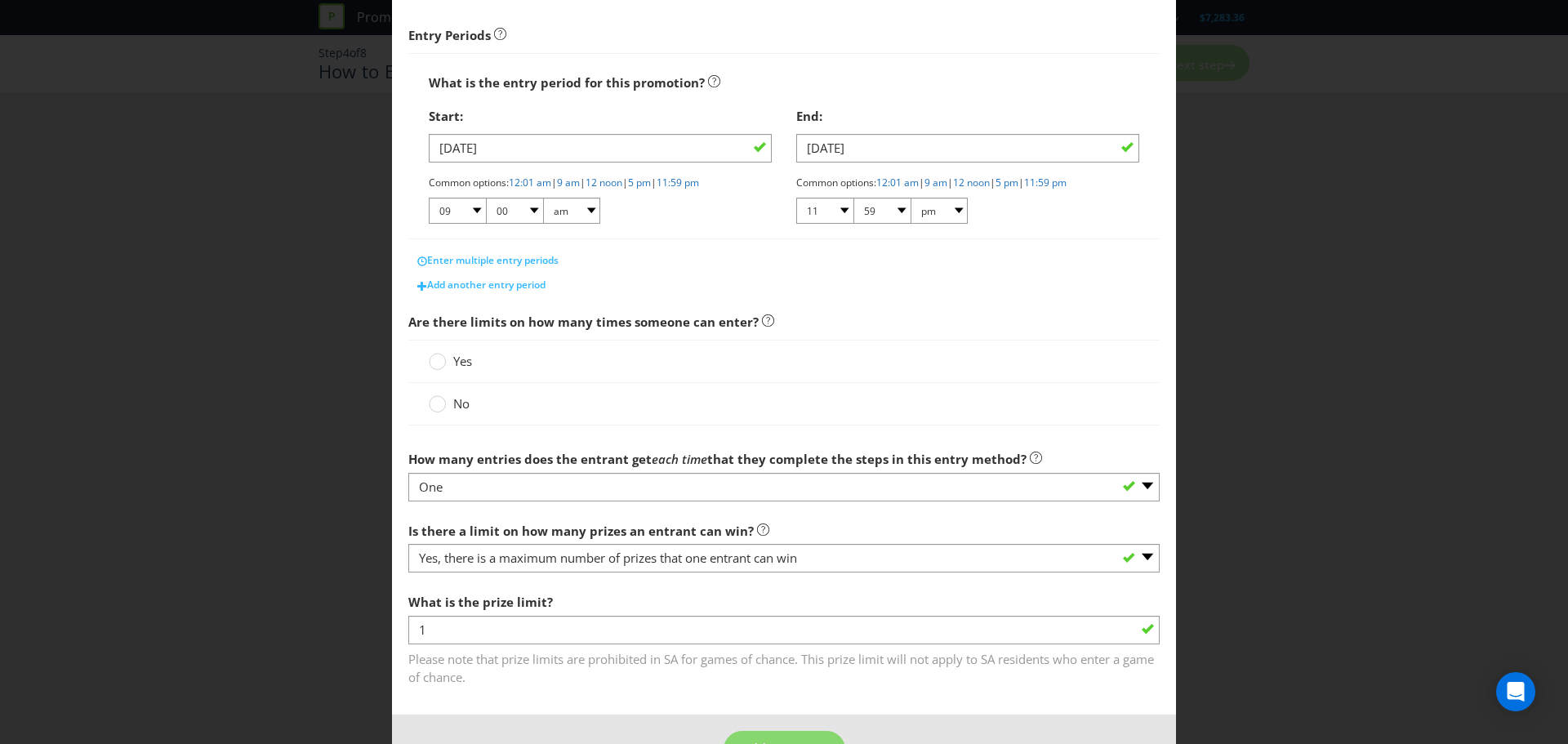
scroll to position [298, 0]
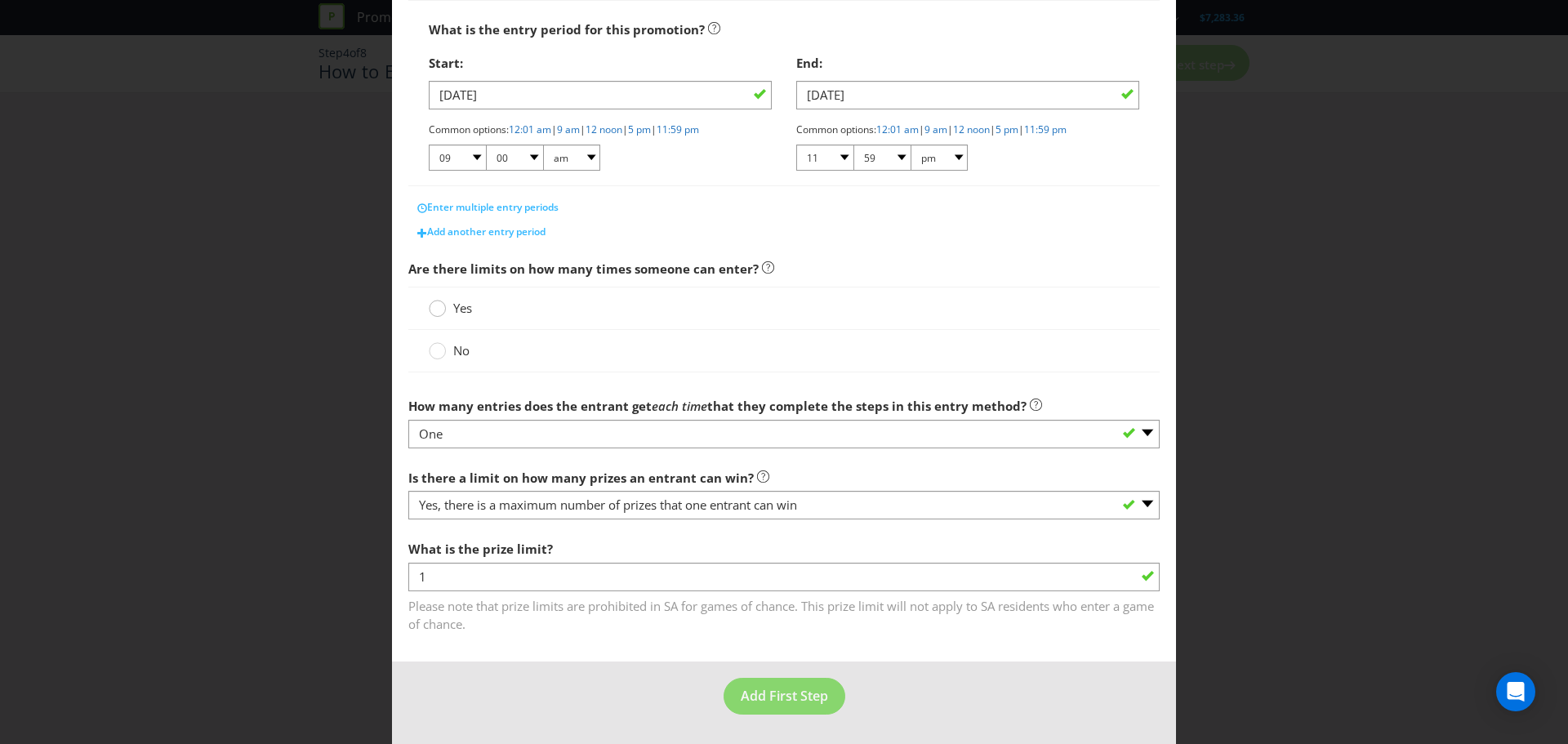
click at [435, 309] on circle at bounding box center [437, 308] width 16 height 16
click at [0, 0] on input "Yes" at bounding box center [0, 0] width 0 height 0
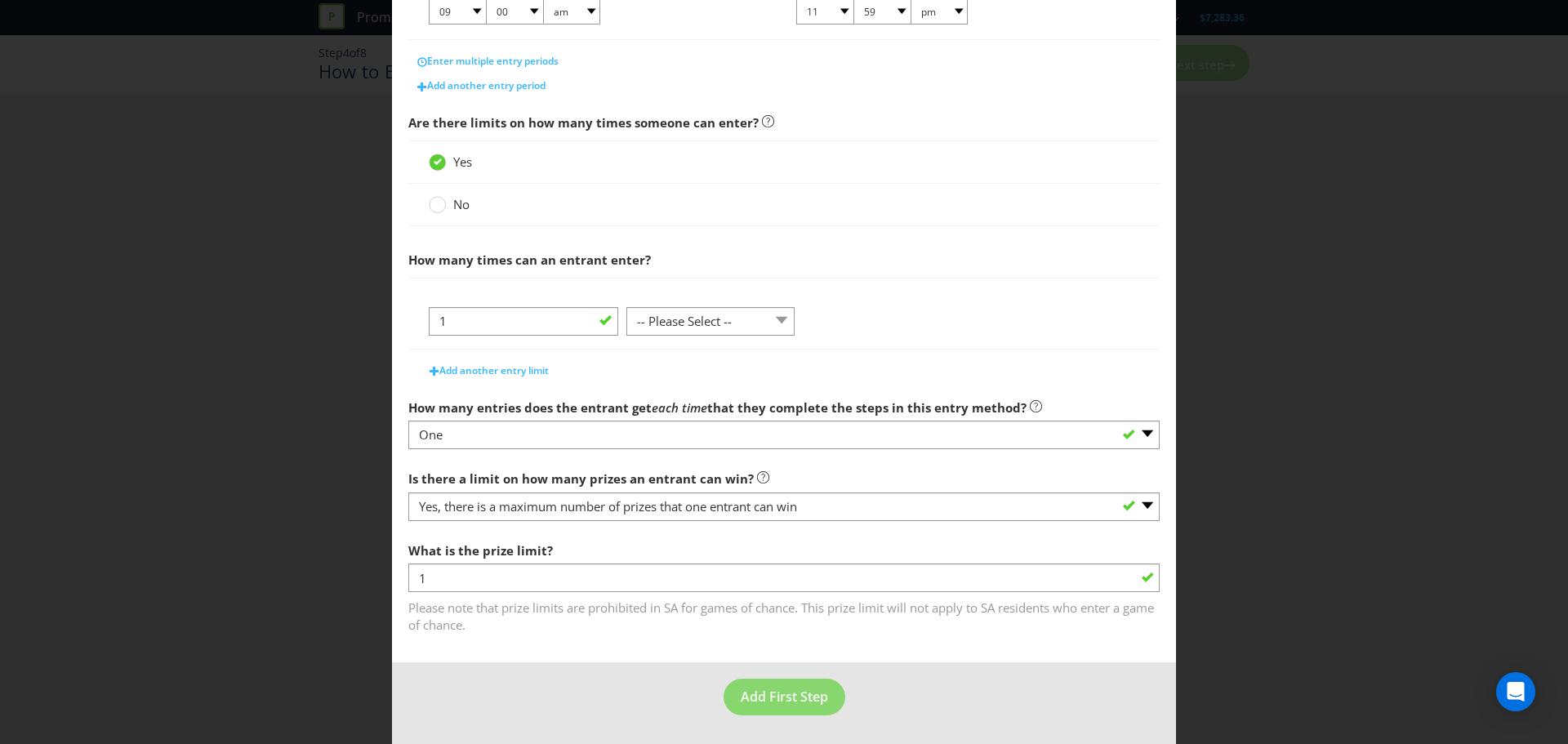
scroll to position [445, 0]
click at [790, 697] on span "Add First Step" at bounding box center [784, 695] width 88 height 18
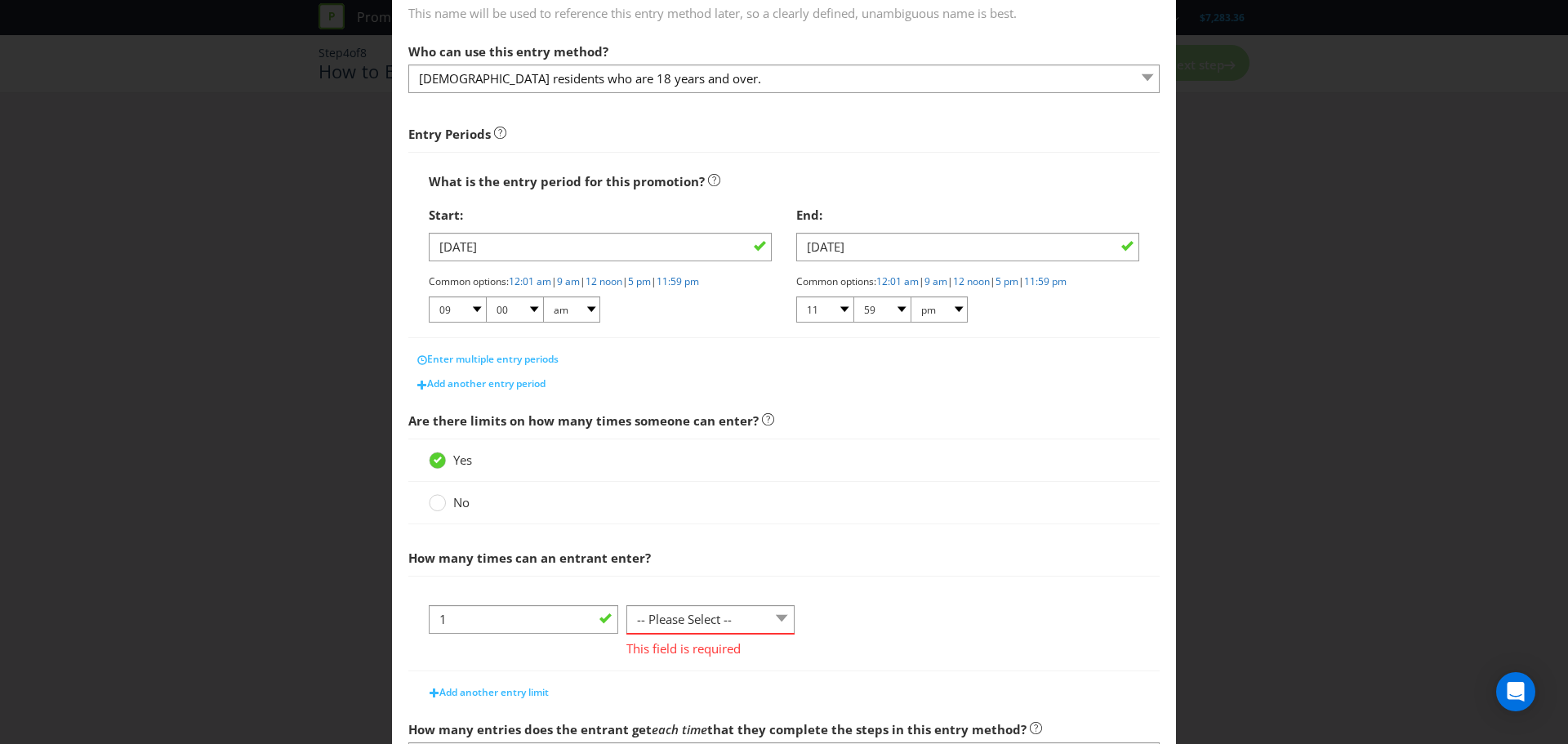
scroll to position [234, 0]
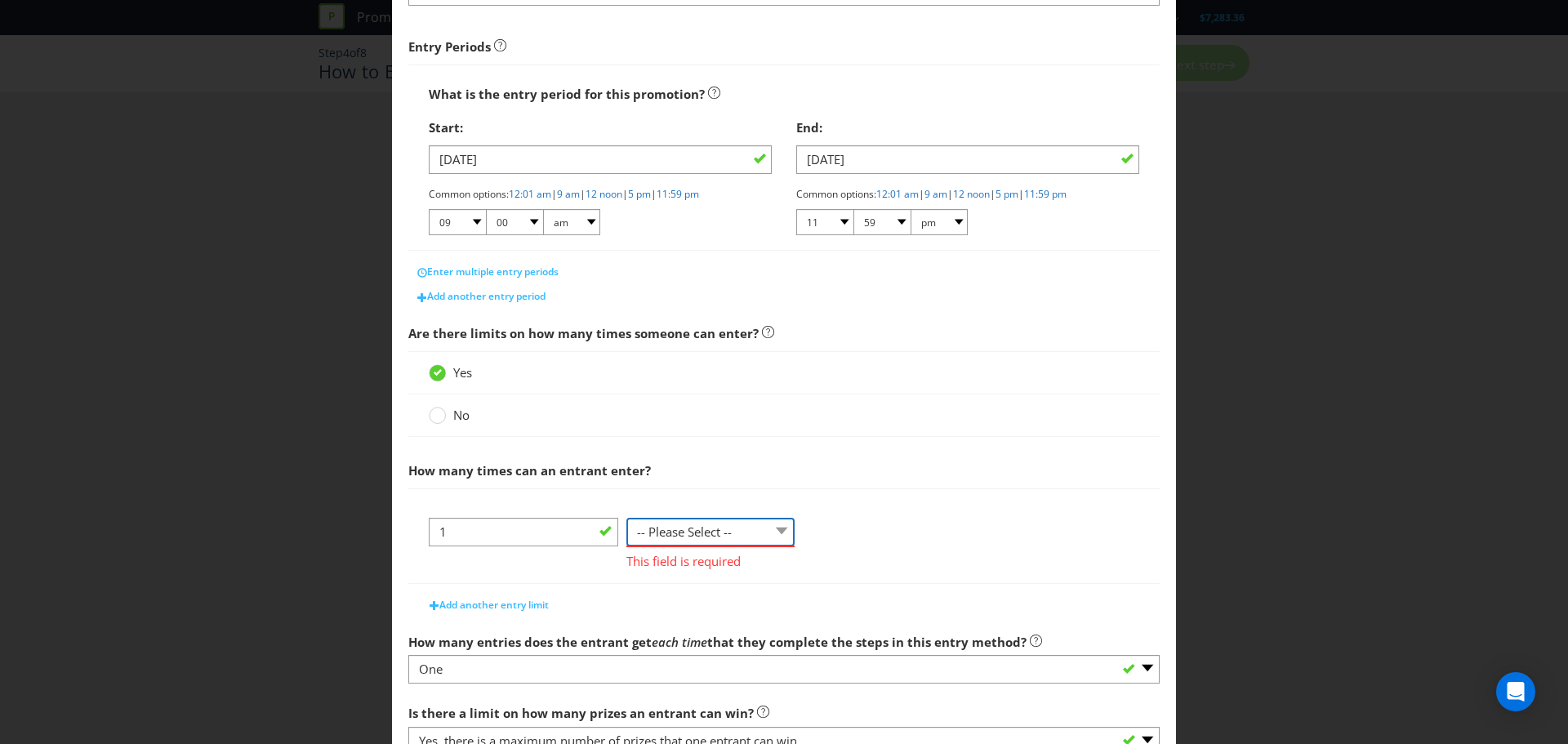
click at [725, 524] on select "-- Please Select -- per person per day per purchase per transaction Other (plea…" at bounding box center [710, 532] width 168 height 28
click at [723, 534] on select "-- Please Select -- per person per day per purchase per transaction Other (plea…" at bounding box center [710, 532] width 168 height 28
select select "PER_PERSON"
click at [626, 518] on select "-- Please Select -- per person per day per purchase per transaction Other (plea…" at bounding box center [710, 532] width 168 height 28
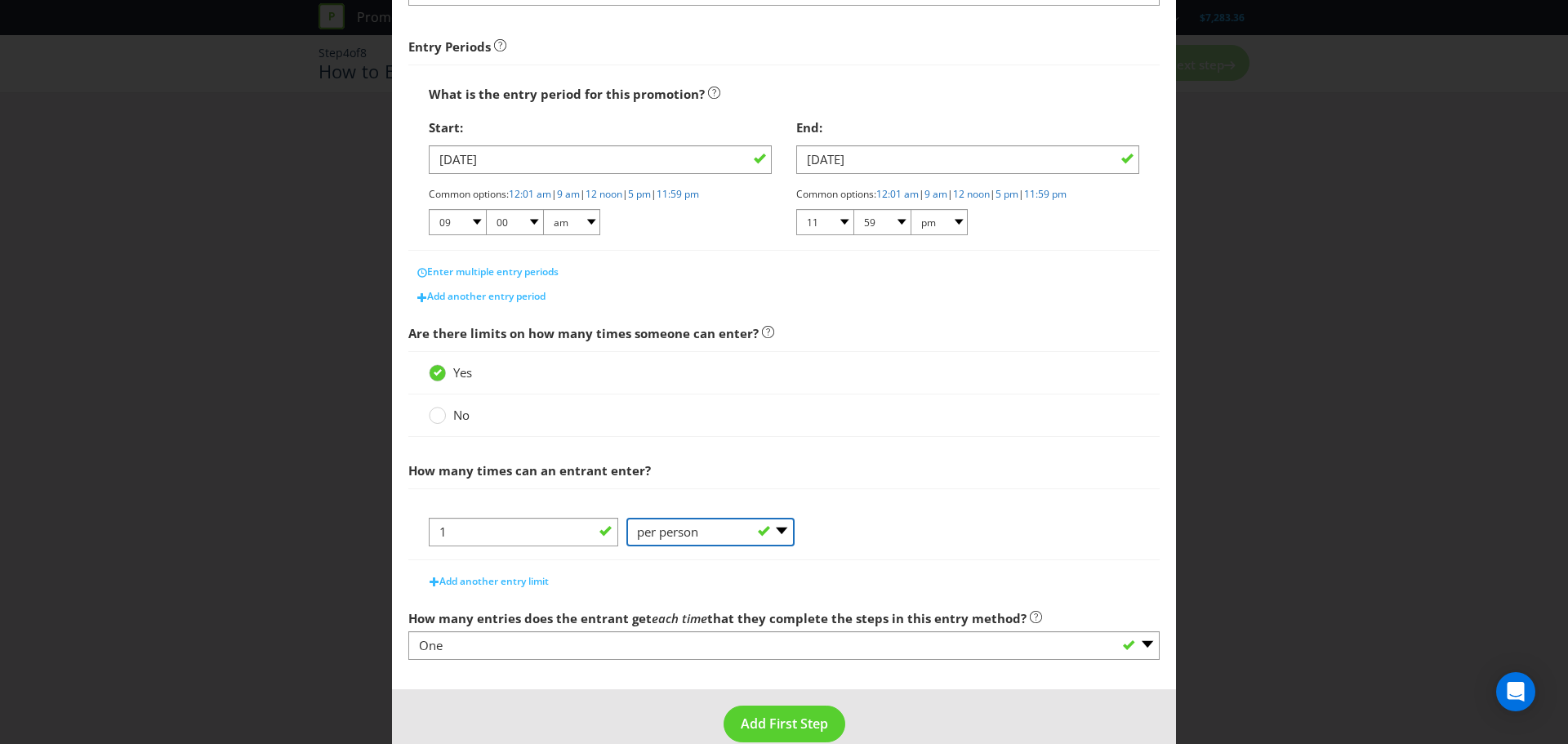
scroll to position [261, 0]
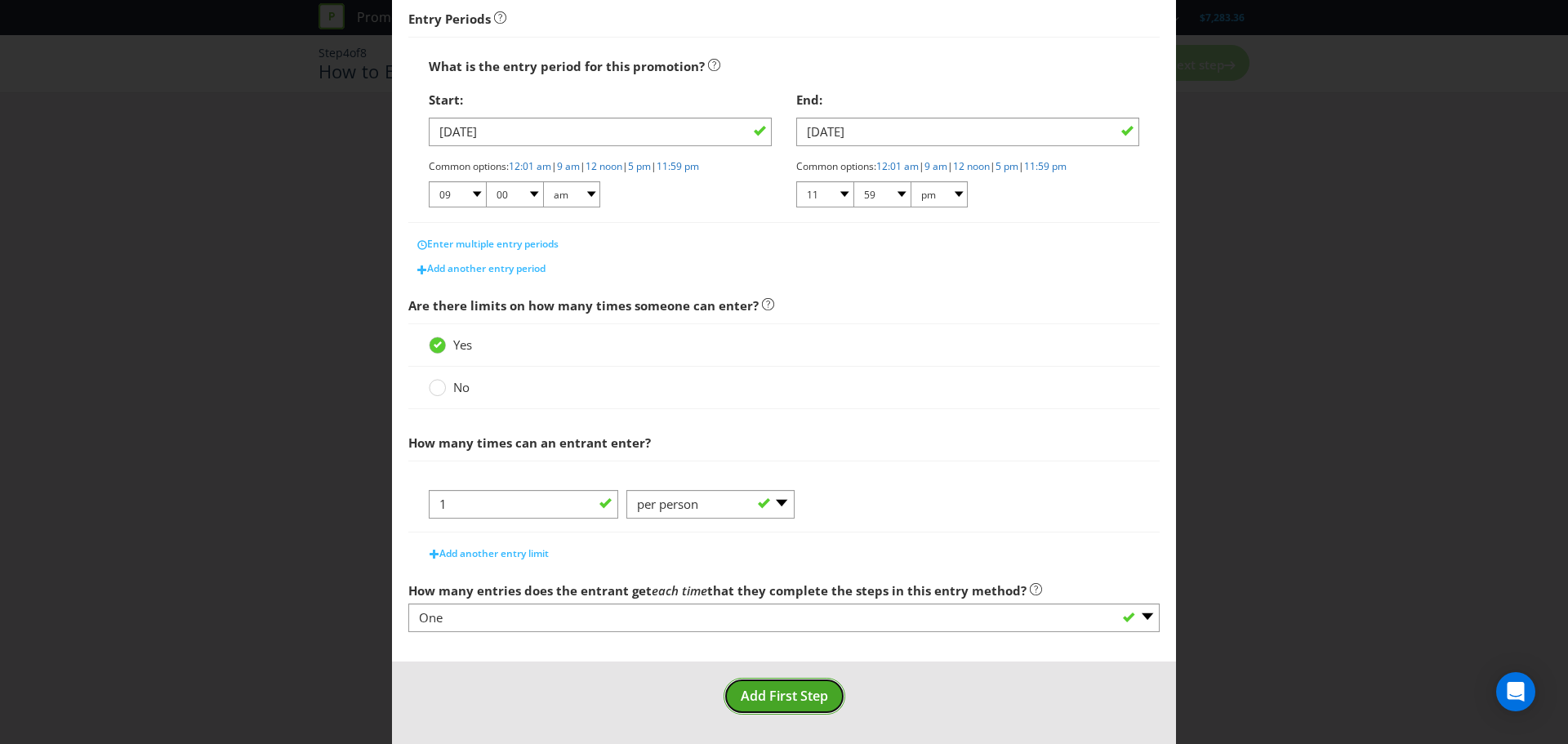
click at [793, 698] on span "Add First Step" at bounding box center [784, 695] width 88 height 18
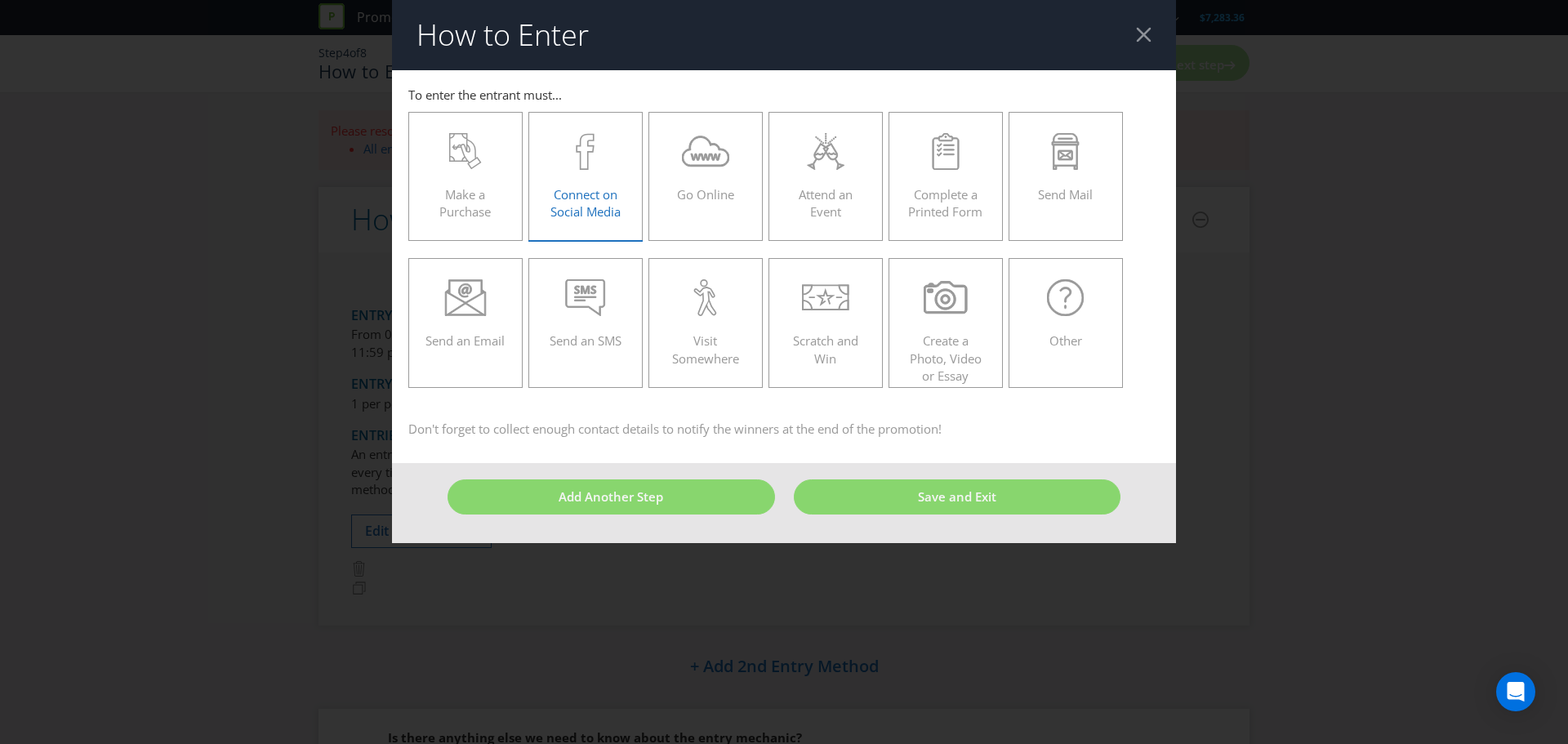
click at [550, 199] on div "Connect on Social Media" at bounding box center [585, 170] width 80 height 74
click at [0, 0] on input "Connect on Social Media" at bounding box center [0, 0] width 0 height 0
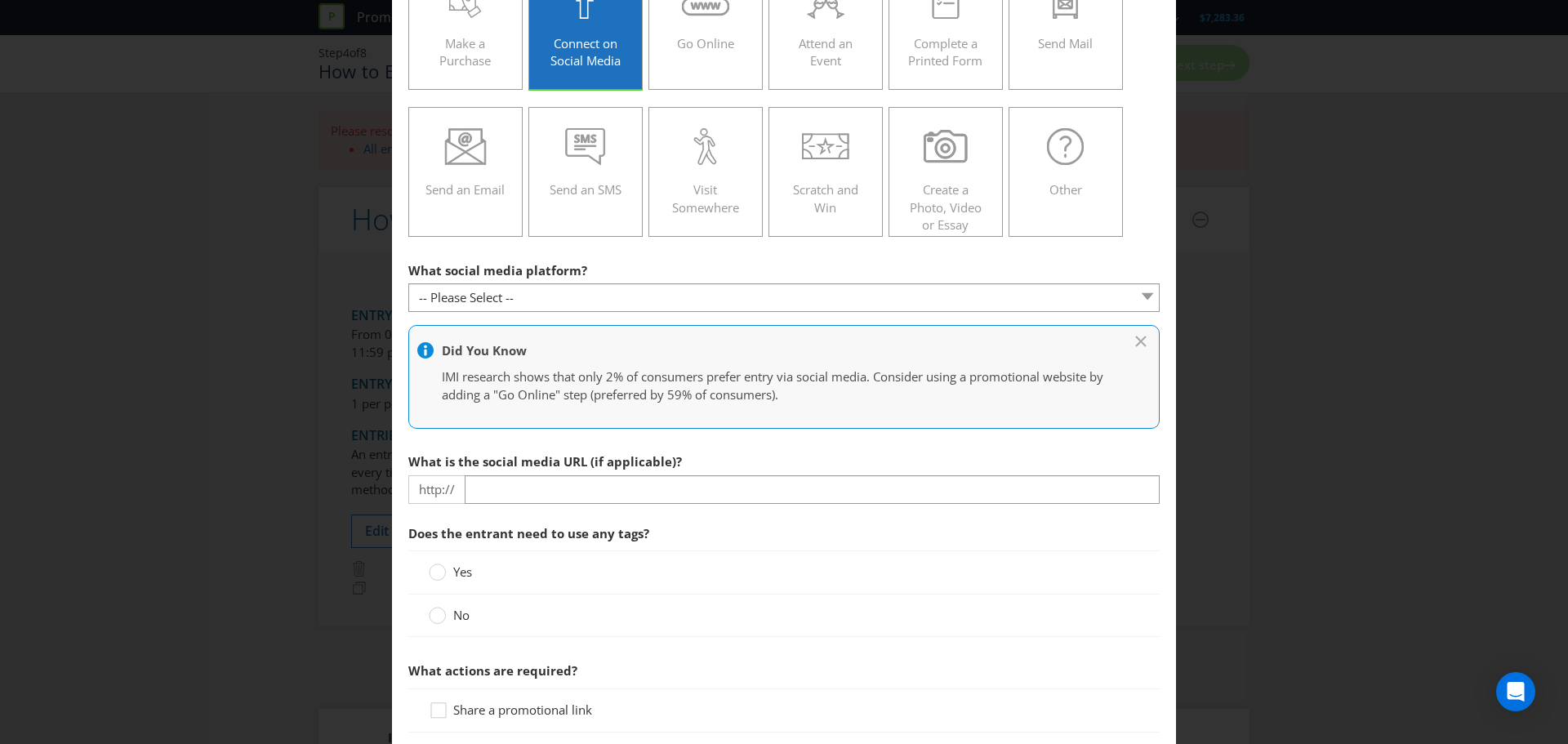
scroll to position [163, 0]
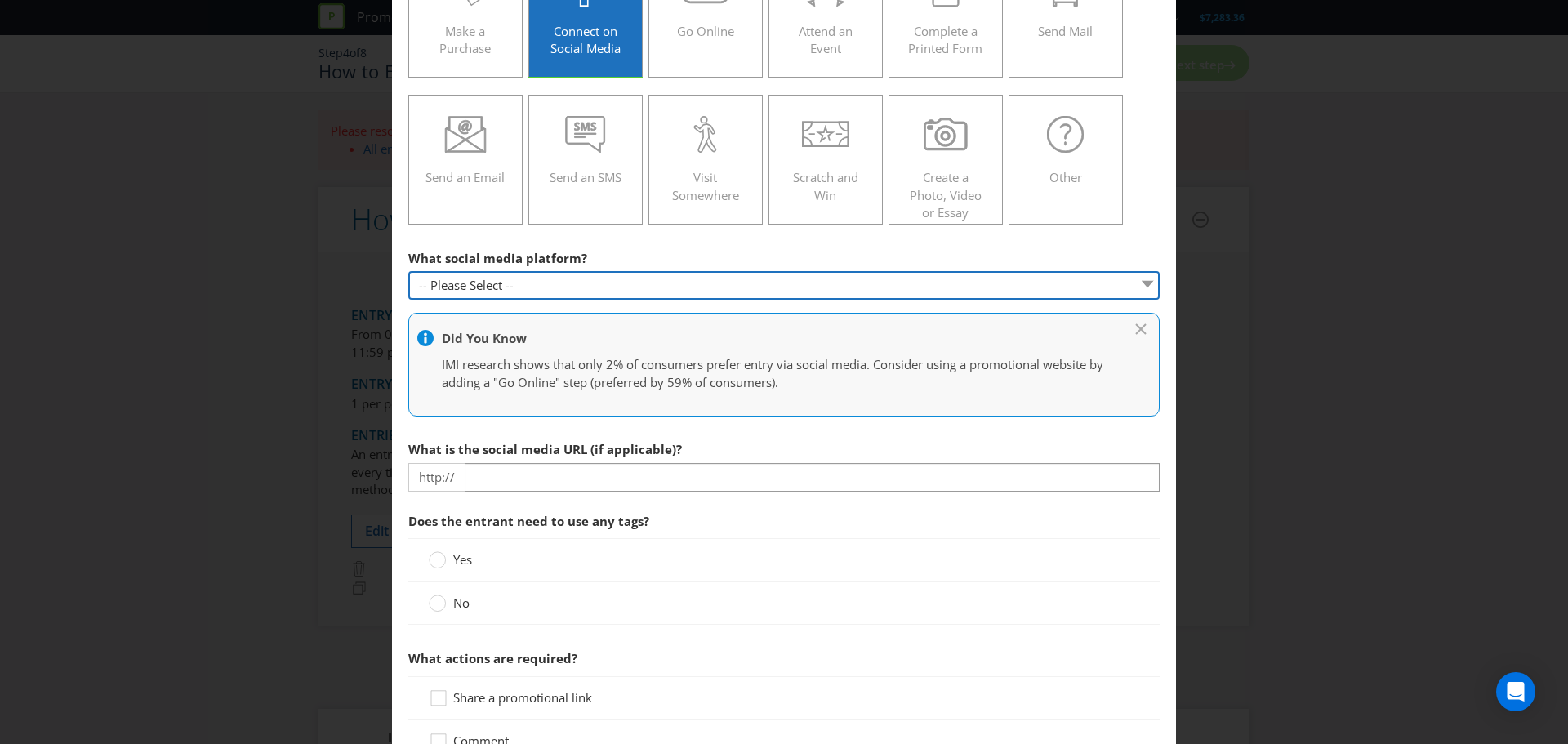
click at [592, 292] on select "-- Please Select -- Facebook X Instagram Snapchat Pinterest Tumblr Youtube Othe…" at bounding box center [784, 285] width 751 height 28
select select "INSTAGRAM"
click at [409, 271] on select "-- Please Select -- Facebook X Instagram Snapchat Pinterest Tumblr Youtube Othe…" at bounding box center [784, 285] width 751 height 28
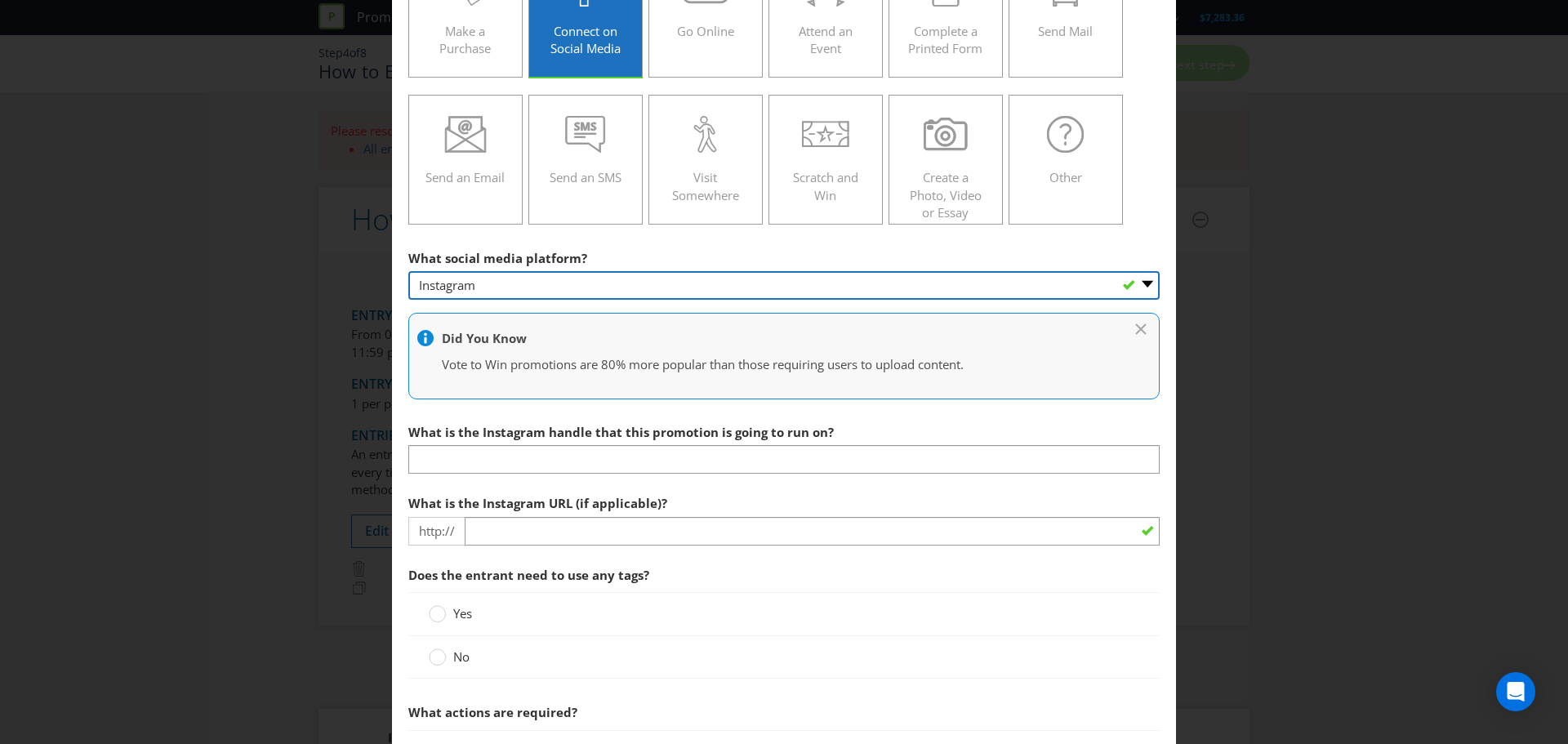
type input "[DOMAIN_NAME][URL]"
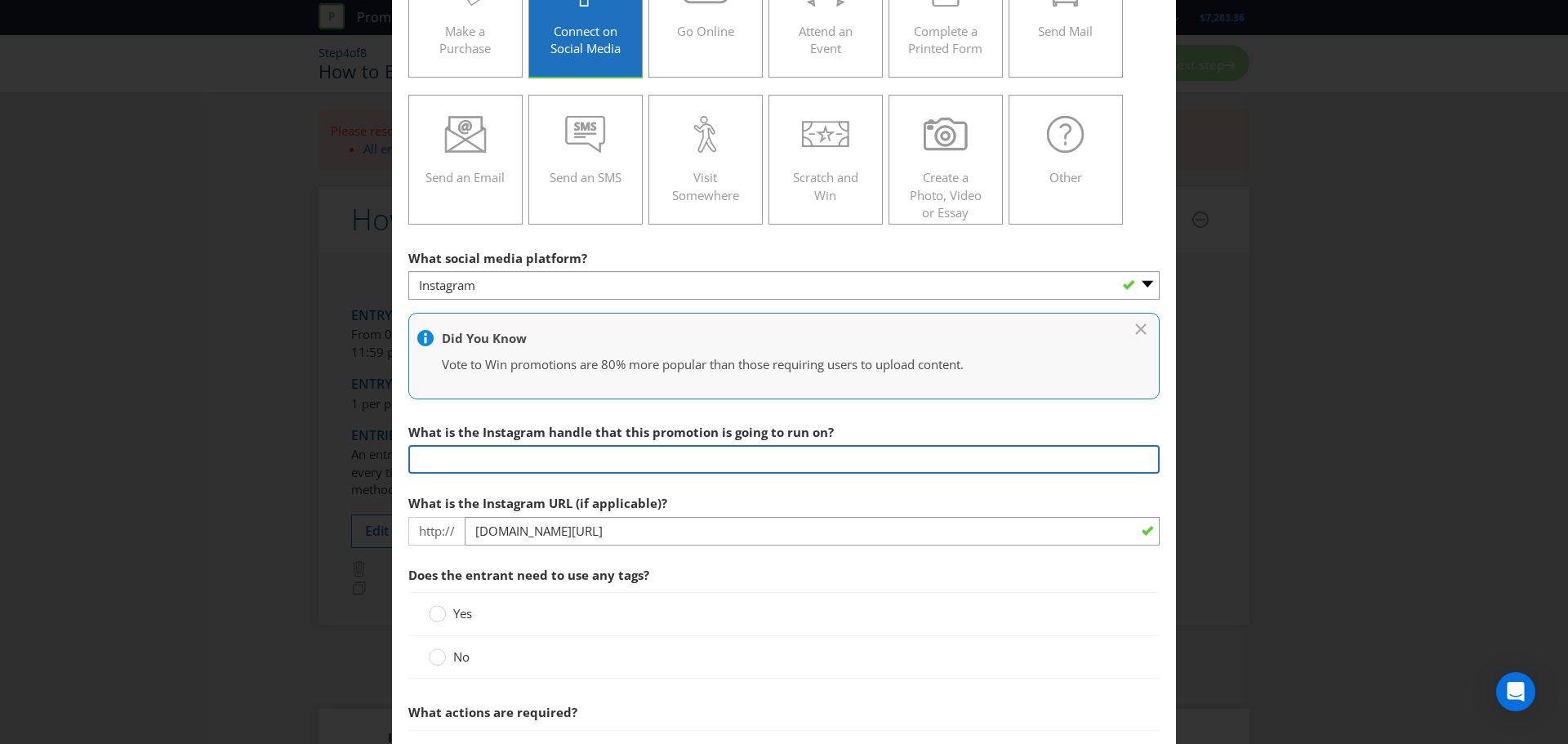
click at [550, 460] on input "text" at bounding box center [784, 459] width 751 height 28
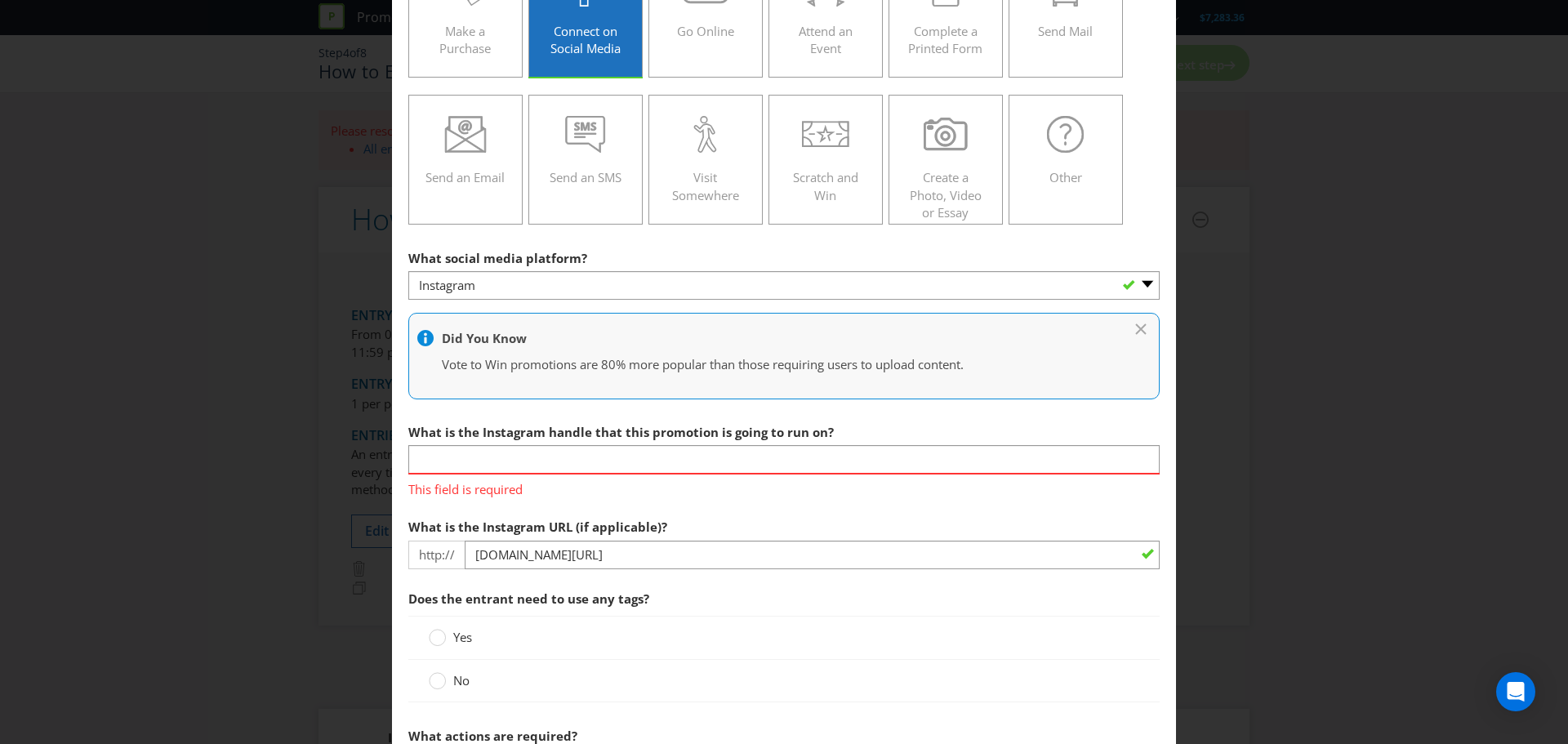
click at [417, 431] on span "What is the Instagram handle that this promotion is going to run on?" at bounding box center [621, 431] width 425 height 16
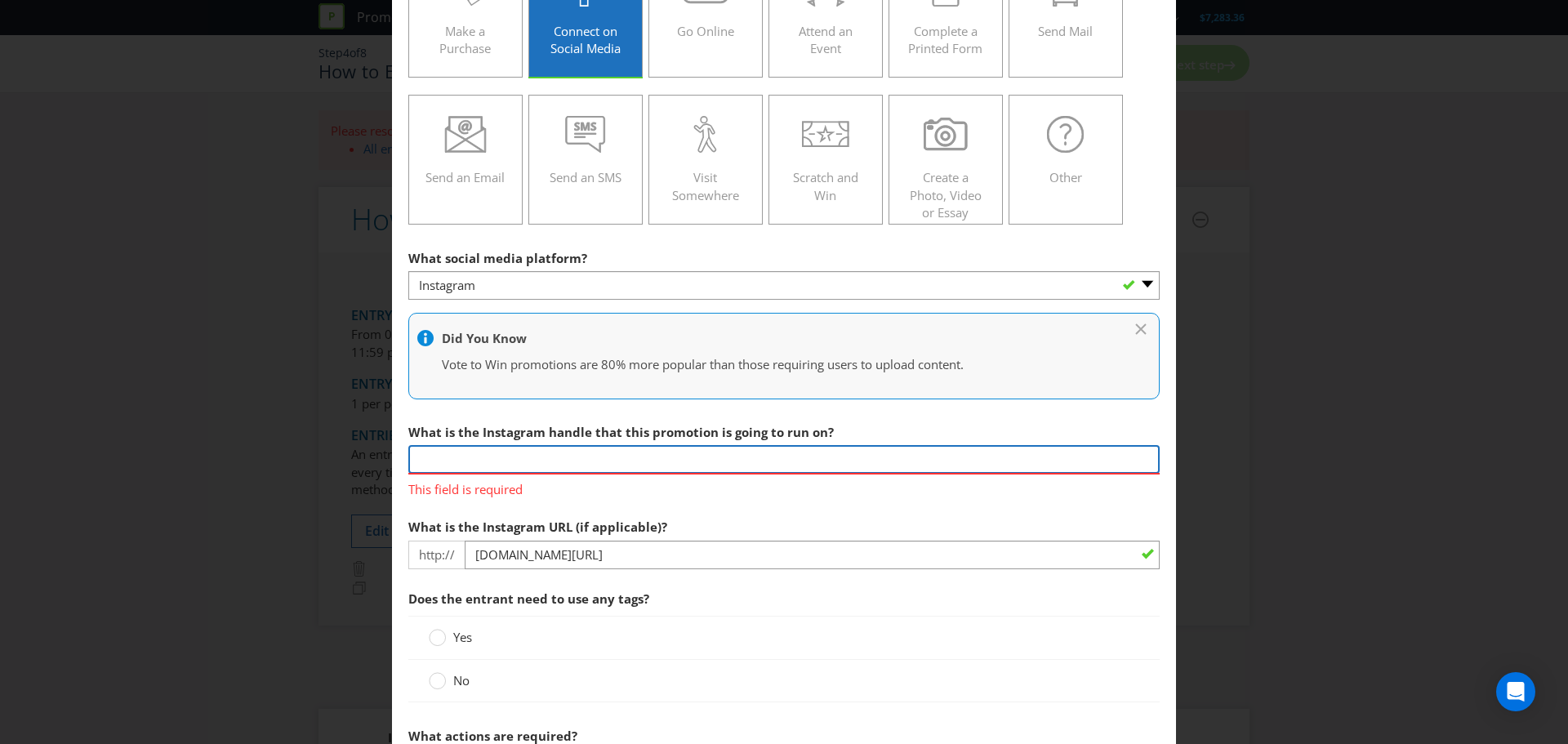
click at [425, 447] on input "text" at bounding box center [784, 459] width 751 height 28
paste input "@catamongstthepigeonswine"
type input "@catamongstthepigeonswine"
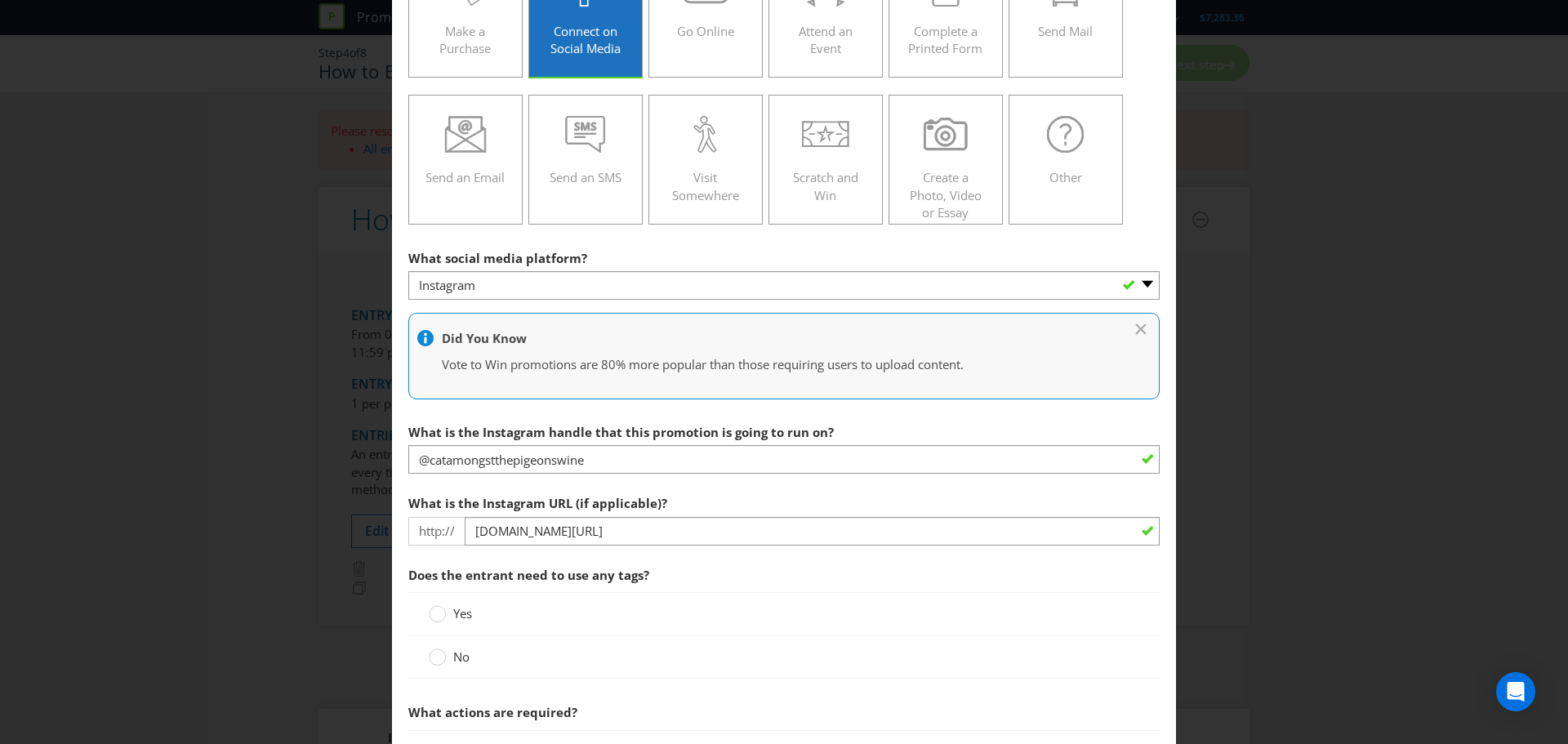
click at [831, 624] on div "Yes" at bounding box center [784, 614] width 751 height 43
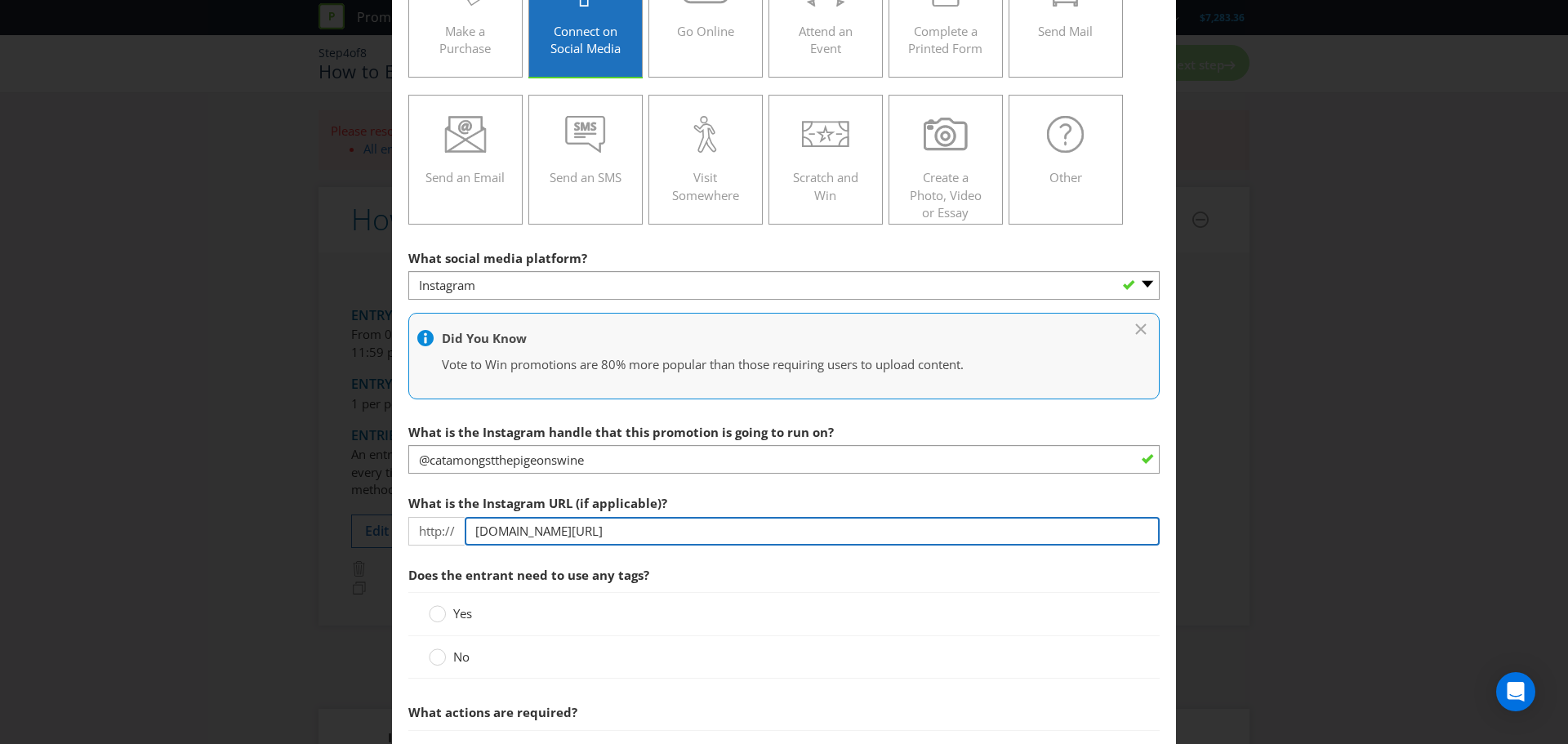
click at [739, 532] on input "[DOMAIN_NAME][URL]" at bounding box center [812, 531] width 695 height 28
paste input "@catamongstthepigeonswine"
click at [602, 531] on input "[DOMAIN_NAME][URL]" at bounding box center [812, 531] width 695 height 28
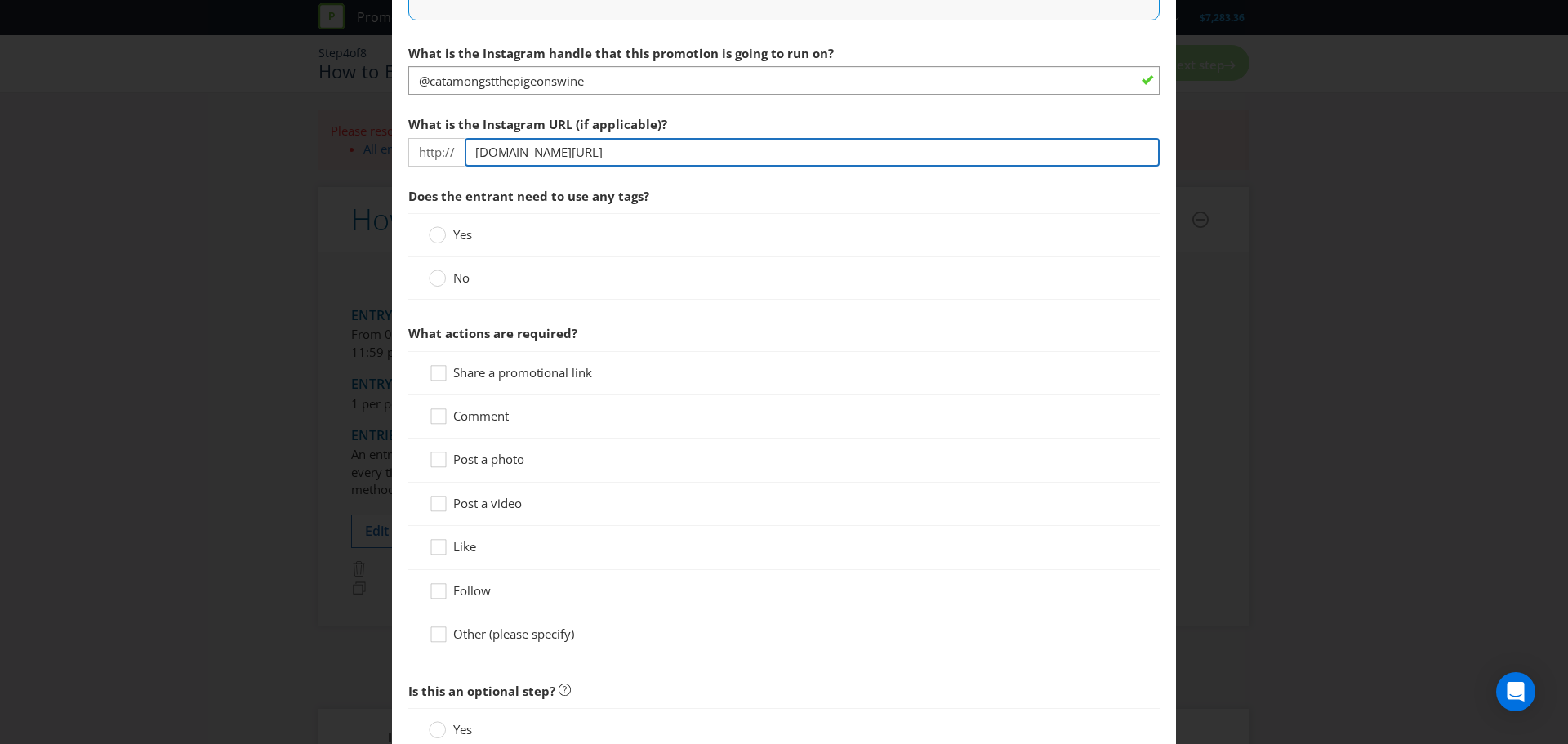
scroll to position [571, 0]
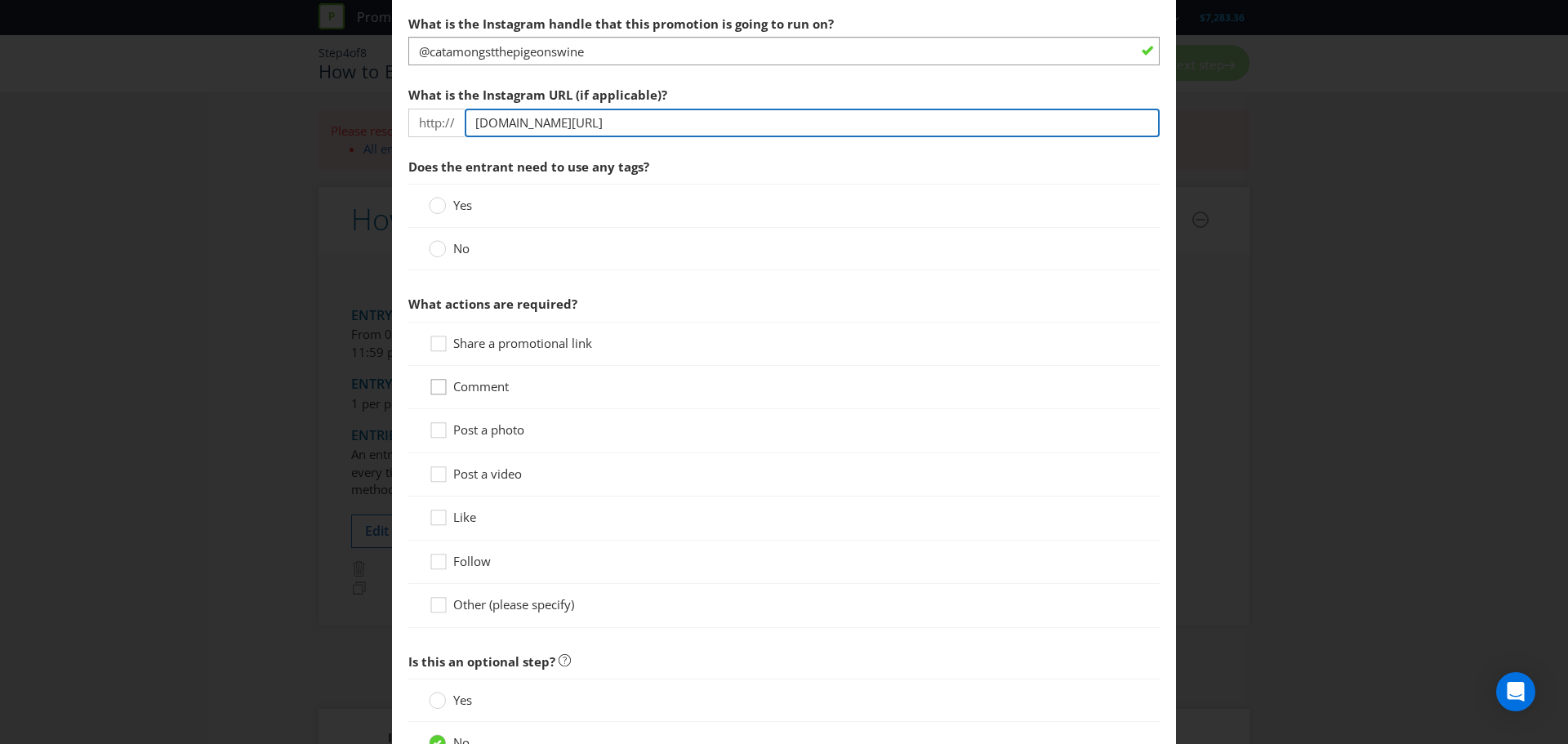
type input "[DOMAIN_NAME][URL]"
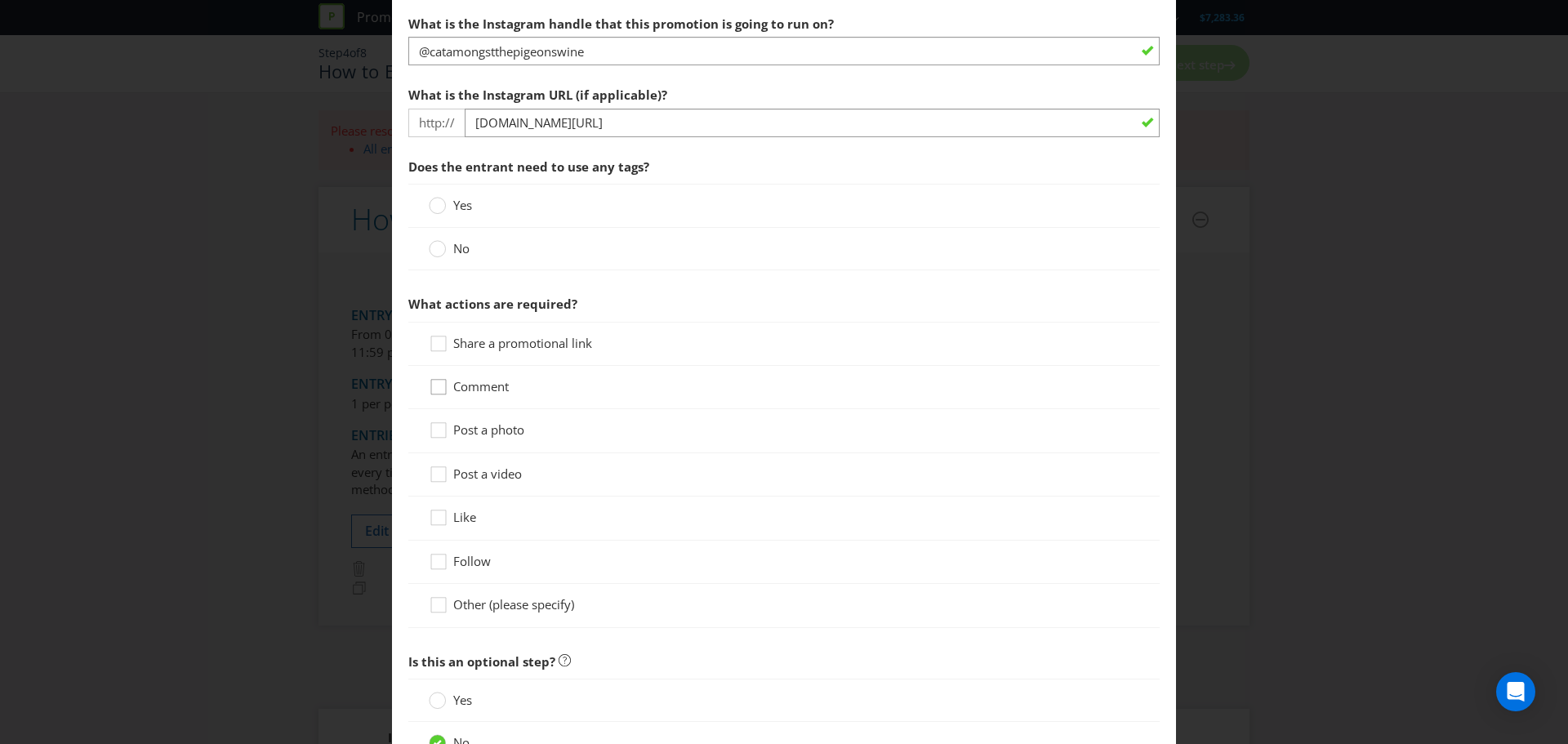
click at [435, 380] on div at bounding box center [439, 381] width 8 height 8
click at [0, 0] on input "Comment" at bounding box center [0, 0] width 0 height 0
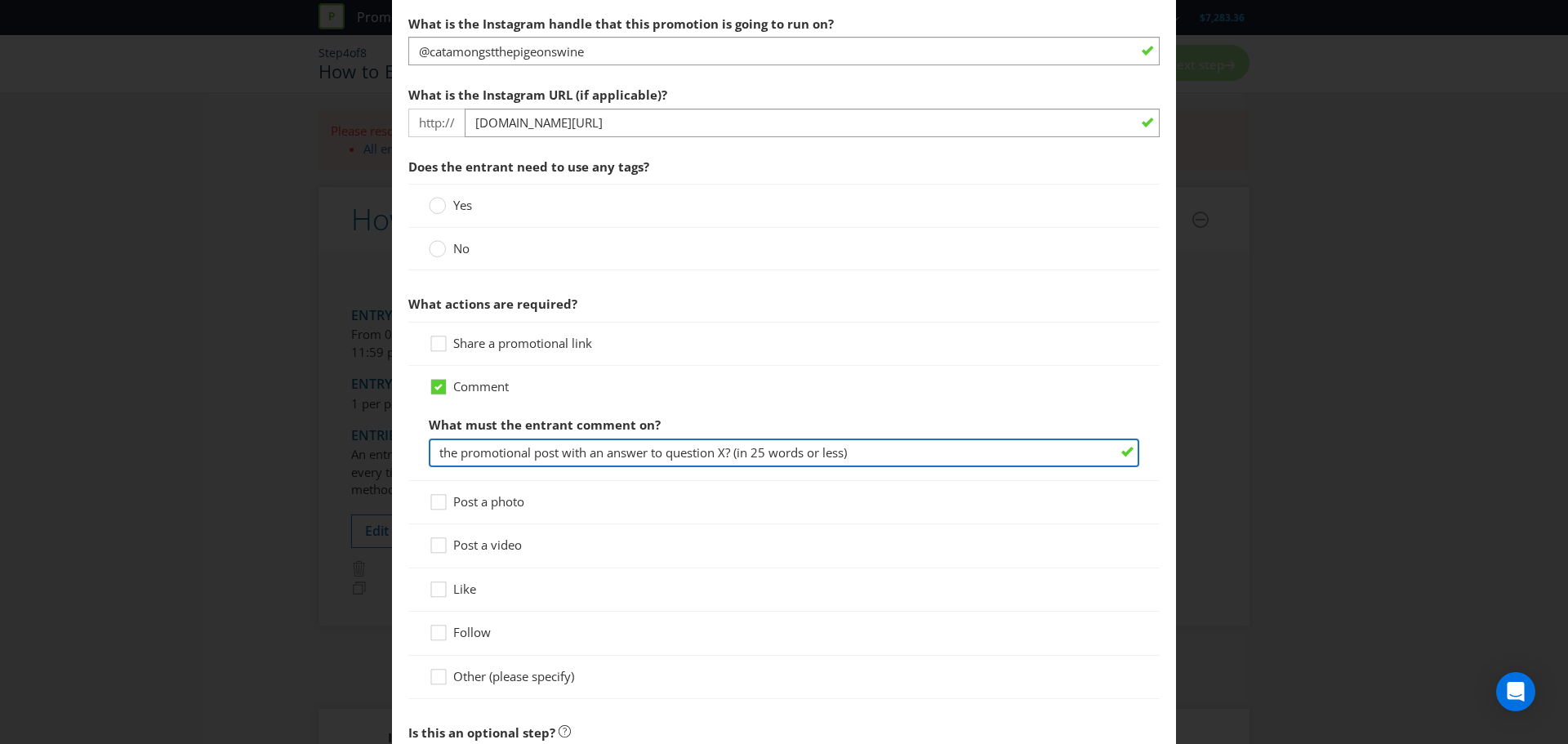
click at [533, 451] on input "the promotional post with an answer to question X? (in 25 words or less)" at bounding box center [783, 453] width 710 height 28
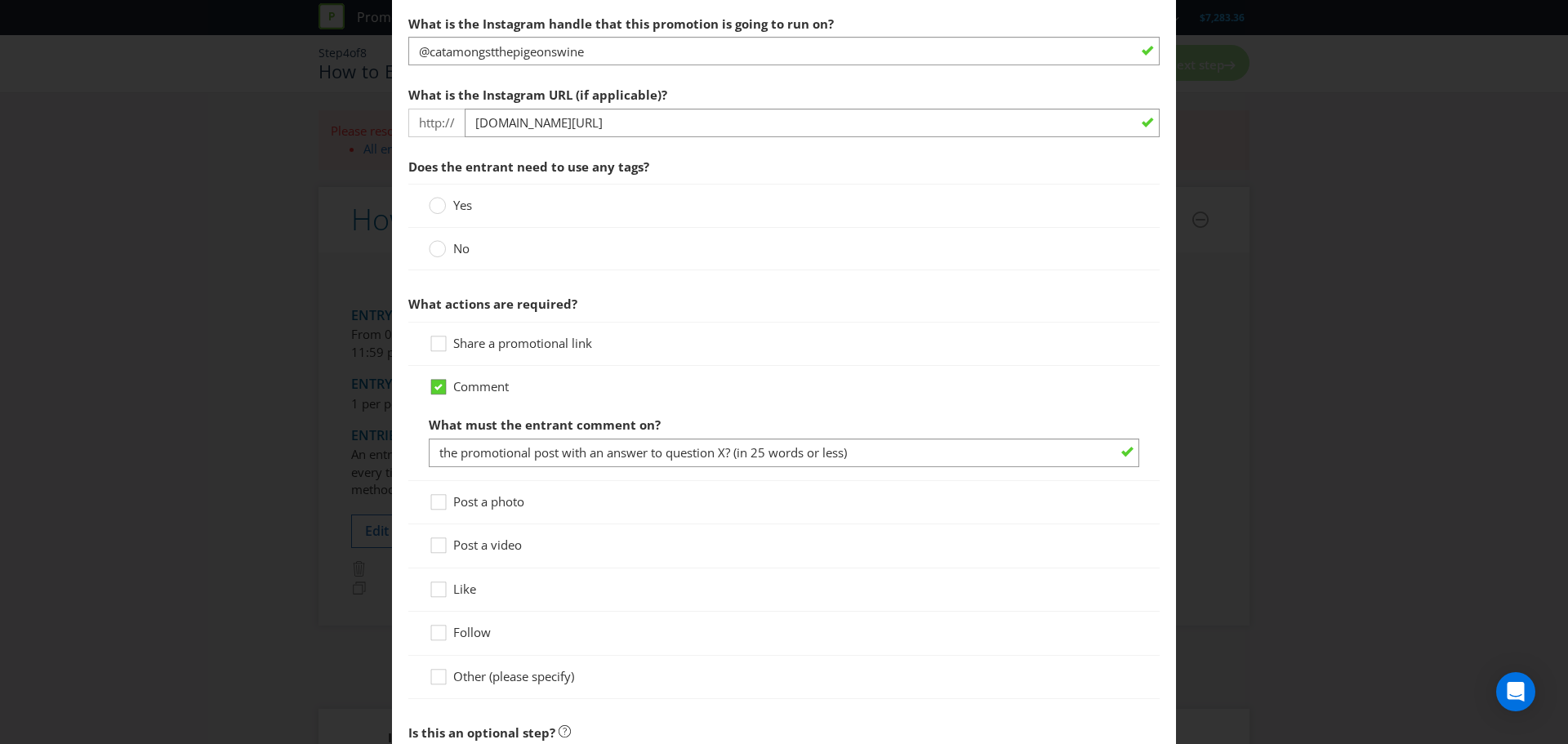
click at [428, 386] on icon at bounding box center [441, 390] width 25 height 25
click at [0, 0] on input "Comment" at bounding box center [0, 0] width 0 height 0
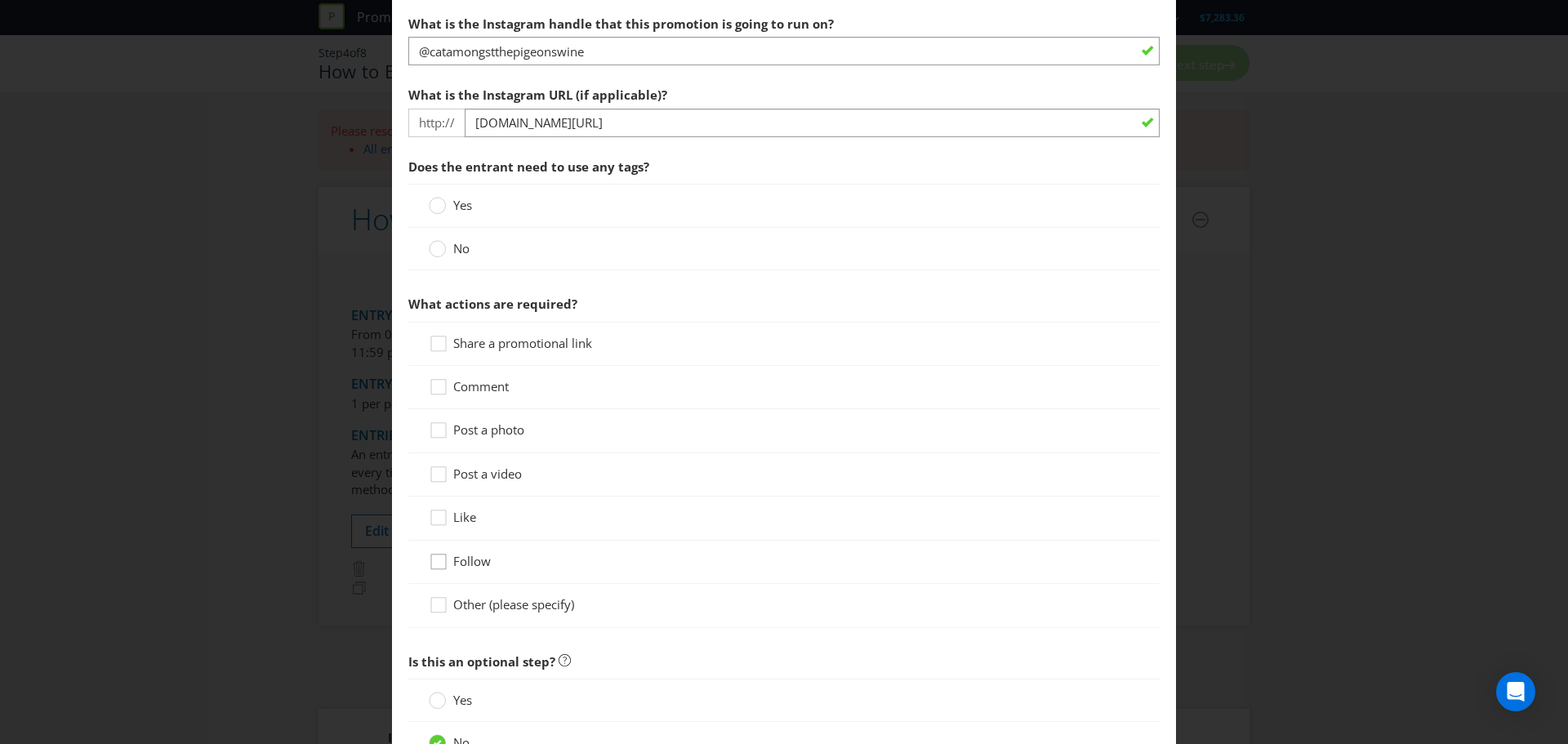
click at [436, 568] on icon at bounding box center [441, 565] width 25 height 25
click at [0, 0] on input "Follow" at bounding box center [0, 0] width 0 height 0
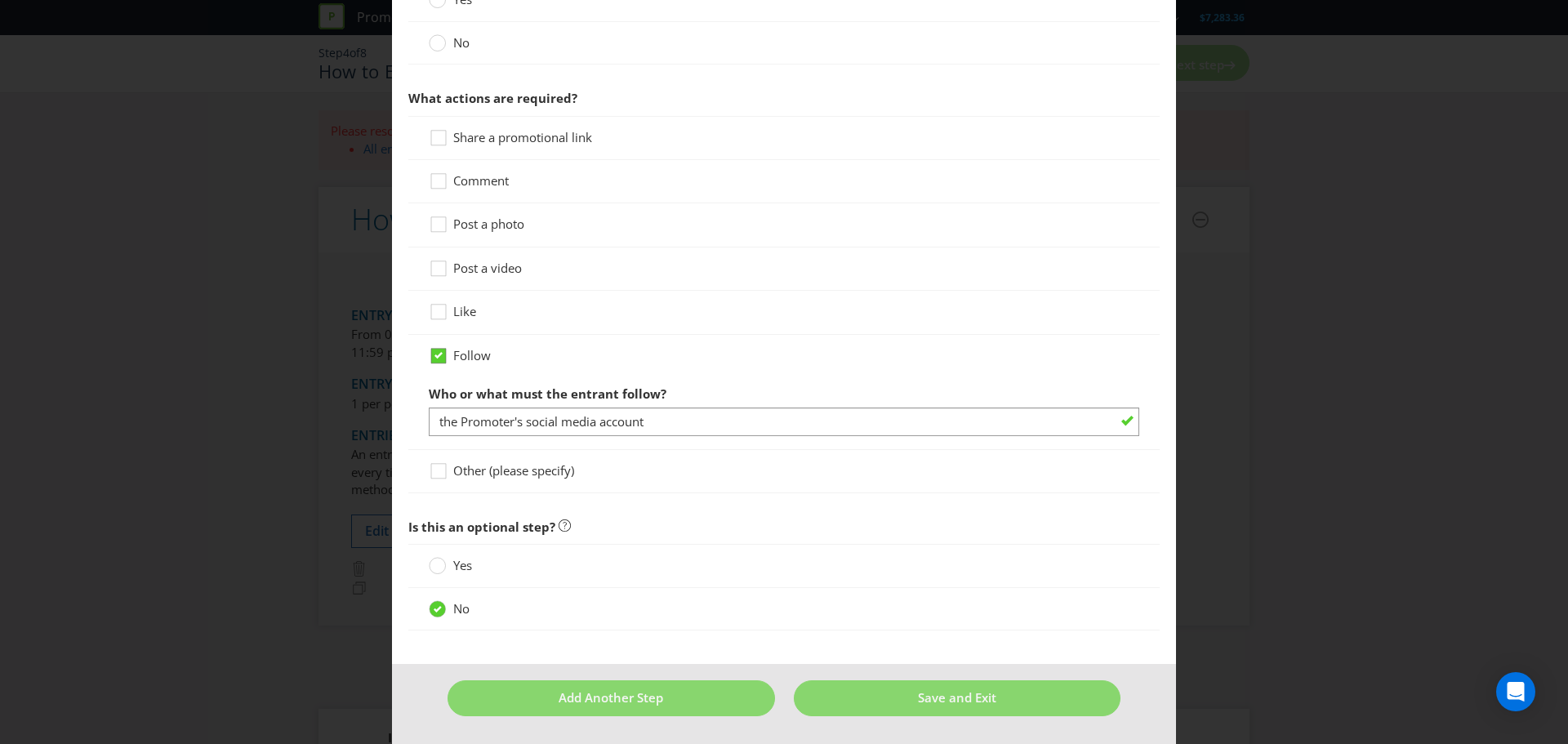
scroll to position [778, 0]
click at [433, 470] on icon at bounding box center [441, 473] width 25 height 25
click at [0, 0] on input "Other (please specify)" at bounding box center [0, 0] width 0 height 0
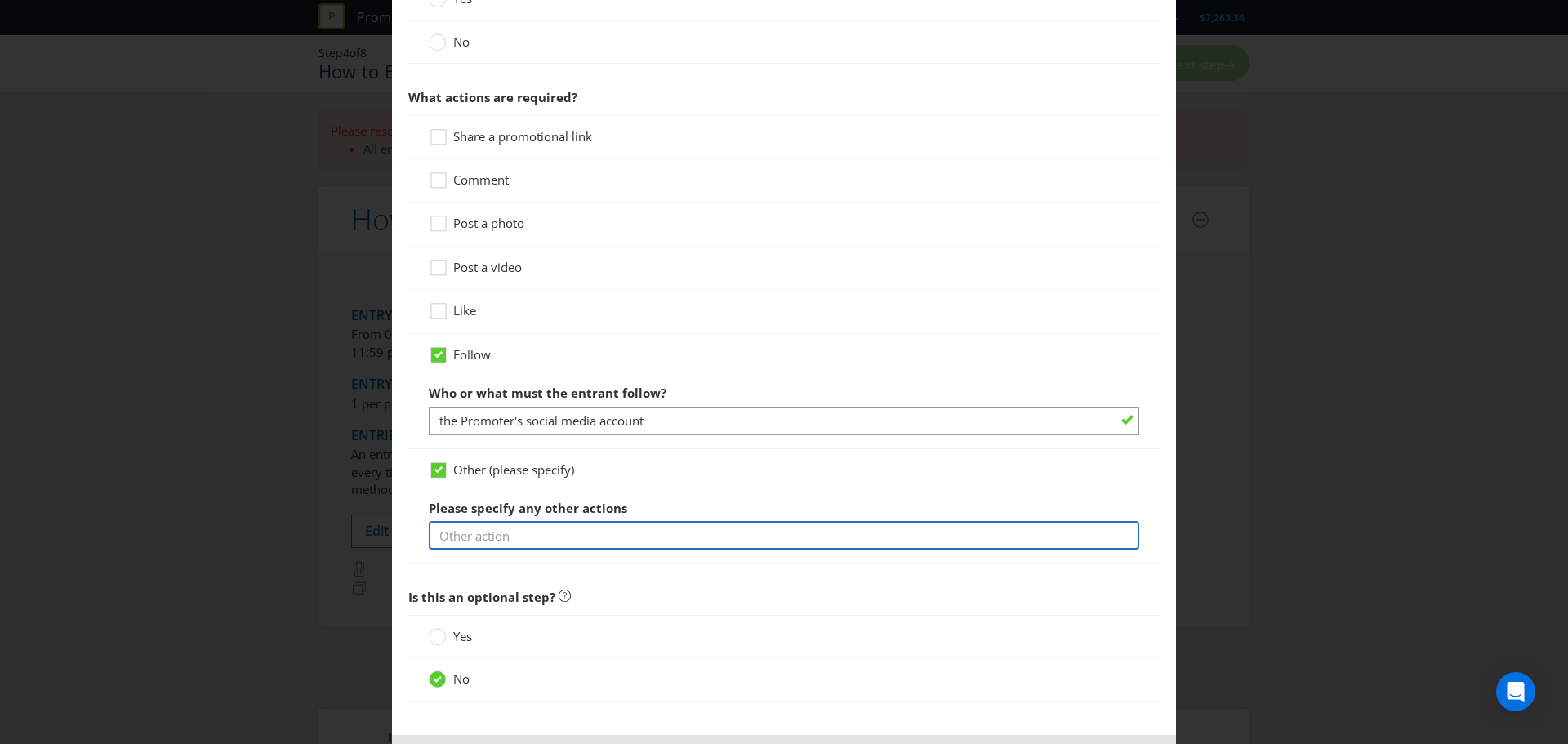
click at [513, 540] on input "text" at bounding box center [783, 535] width 710 height 28
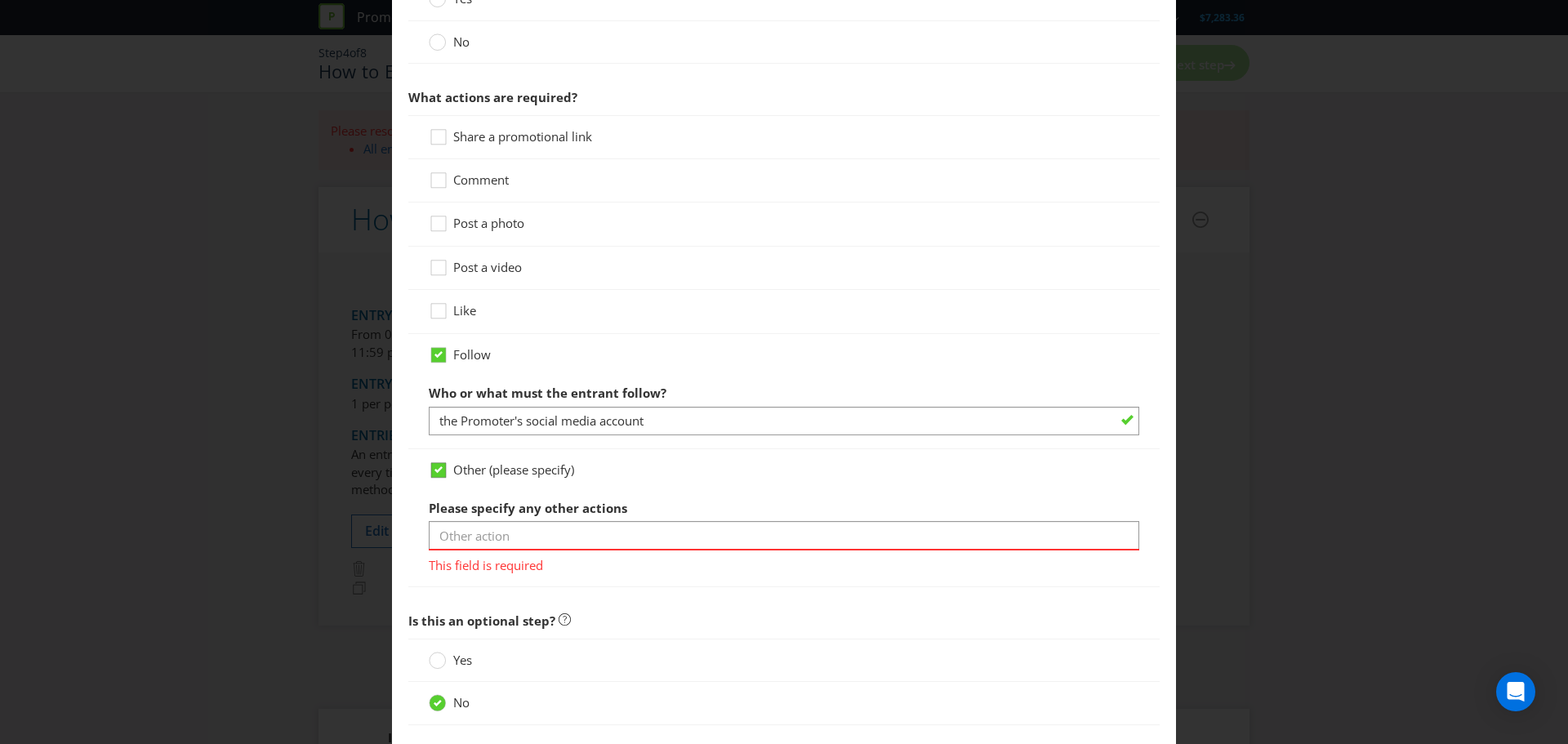
click at [438, 471] on icon at bounding box center [439, 469] width 8 height 7
click at [0, 0] on input "Other (please specify)" at bounding box center [0, 0] width 0 height 0
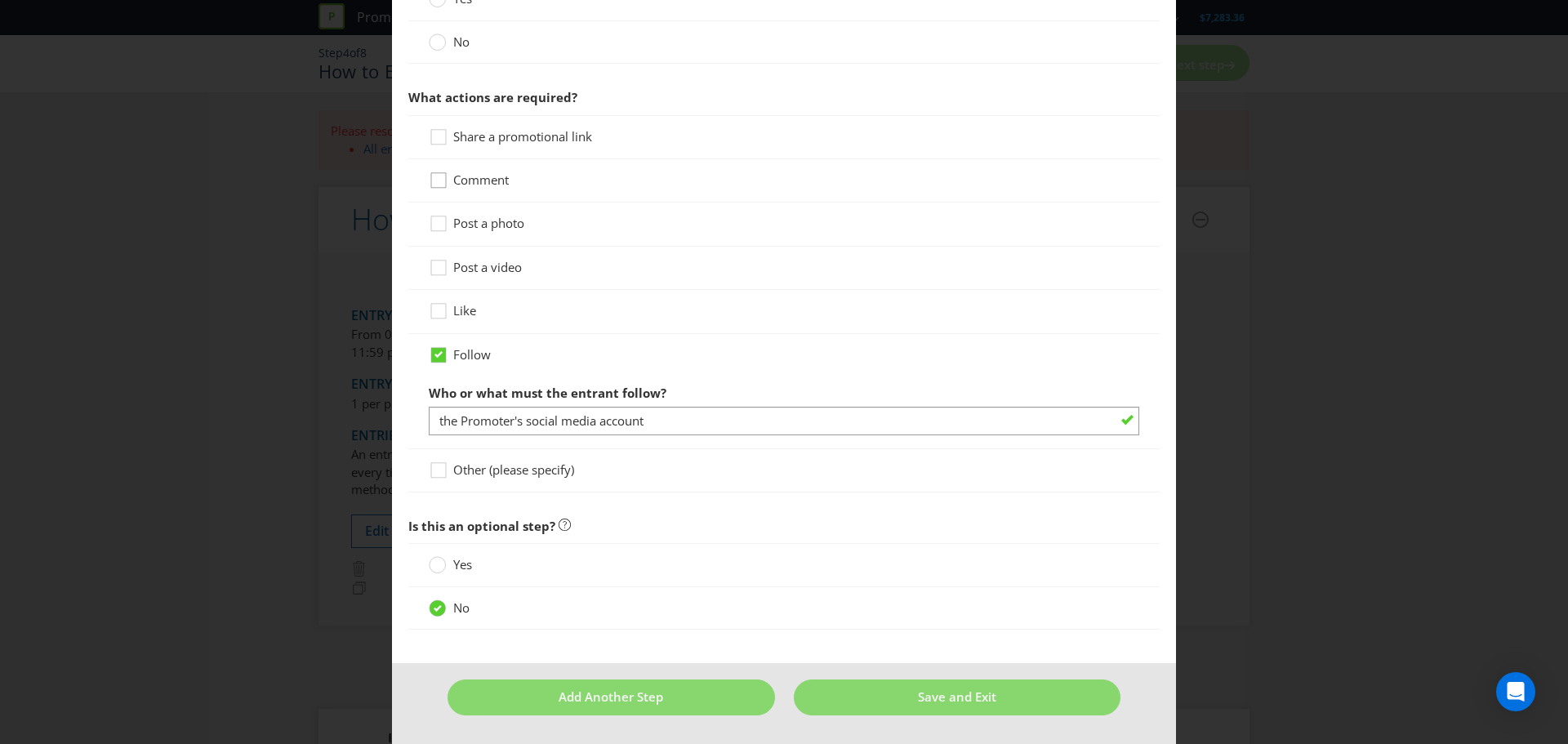
click at [437, 185] on icon at bounding box center [441, 184] width 25 height 25
click at [0, 0] on input "Comment" at bounding box center [0, 0] width 0 height 0
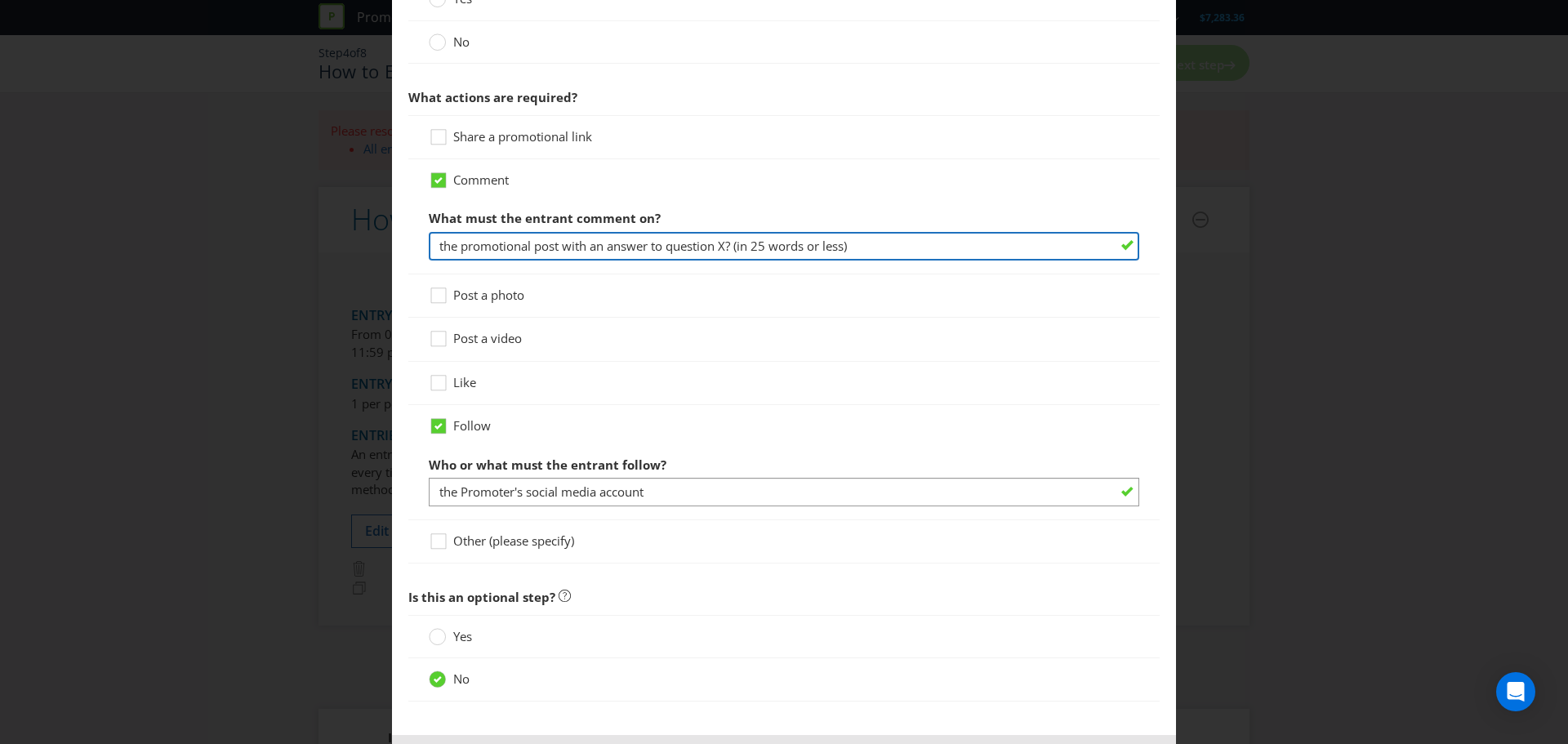
click at [498, 251] on input "the promotional post with an answer to question X? (in 25 words or less)" at bounding box center [783, 246] width 710 height 28
paste input "Tag 2 friends you want to take out to dinner"
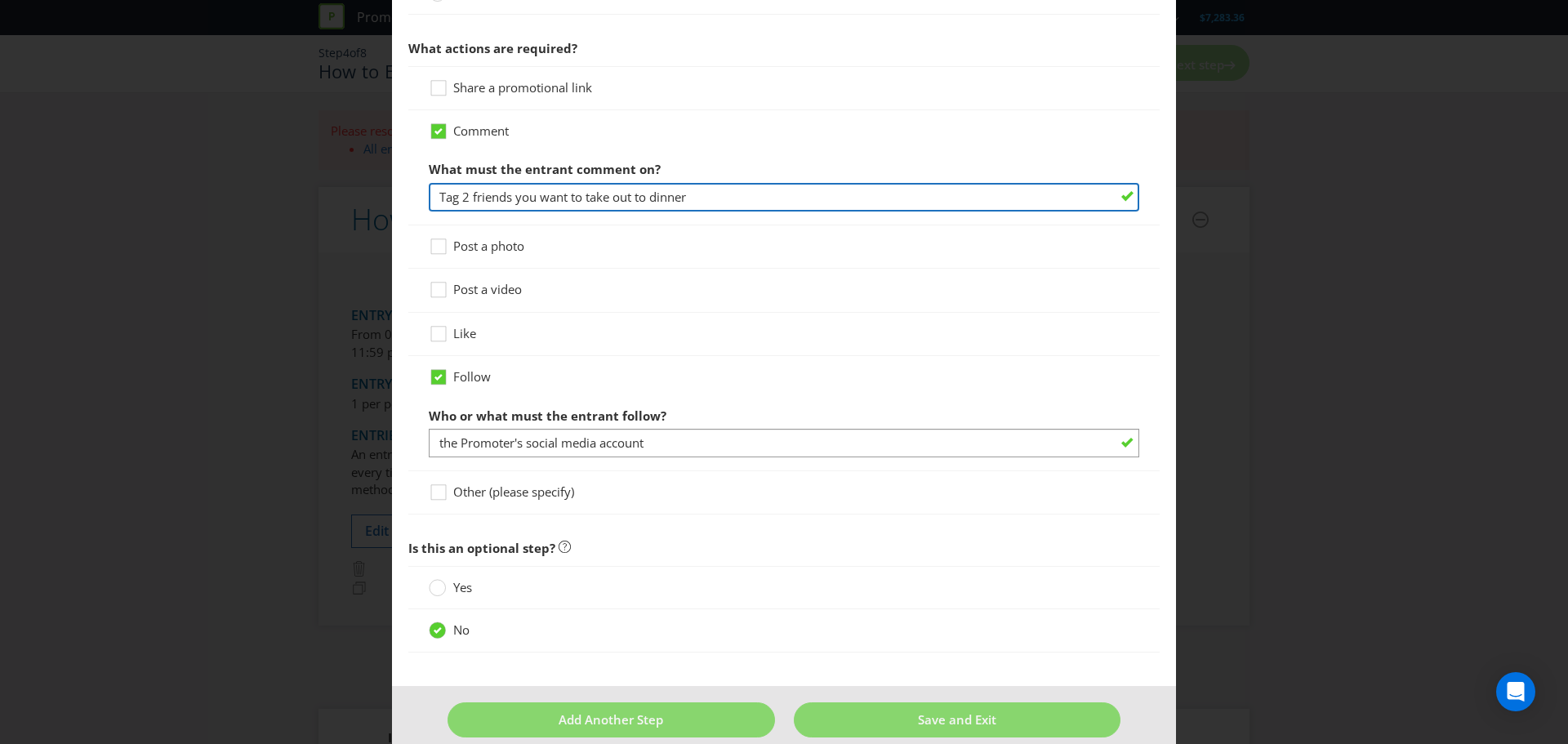
scroll to position [849, 0]
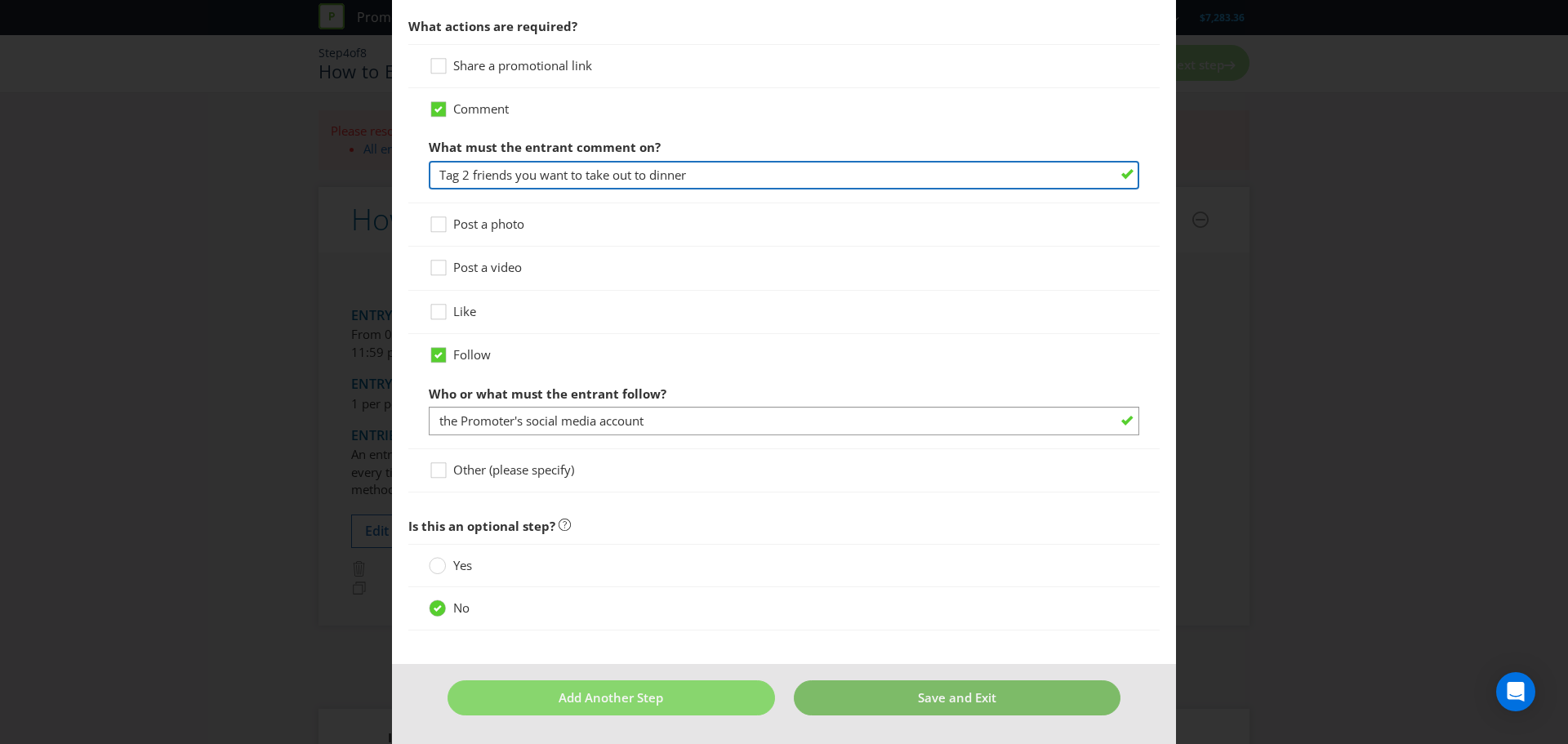
type input "Tag 2 friends you want to take out to dinner"
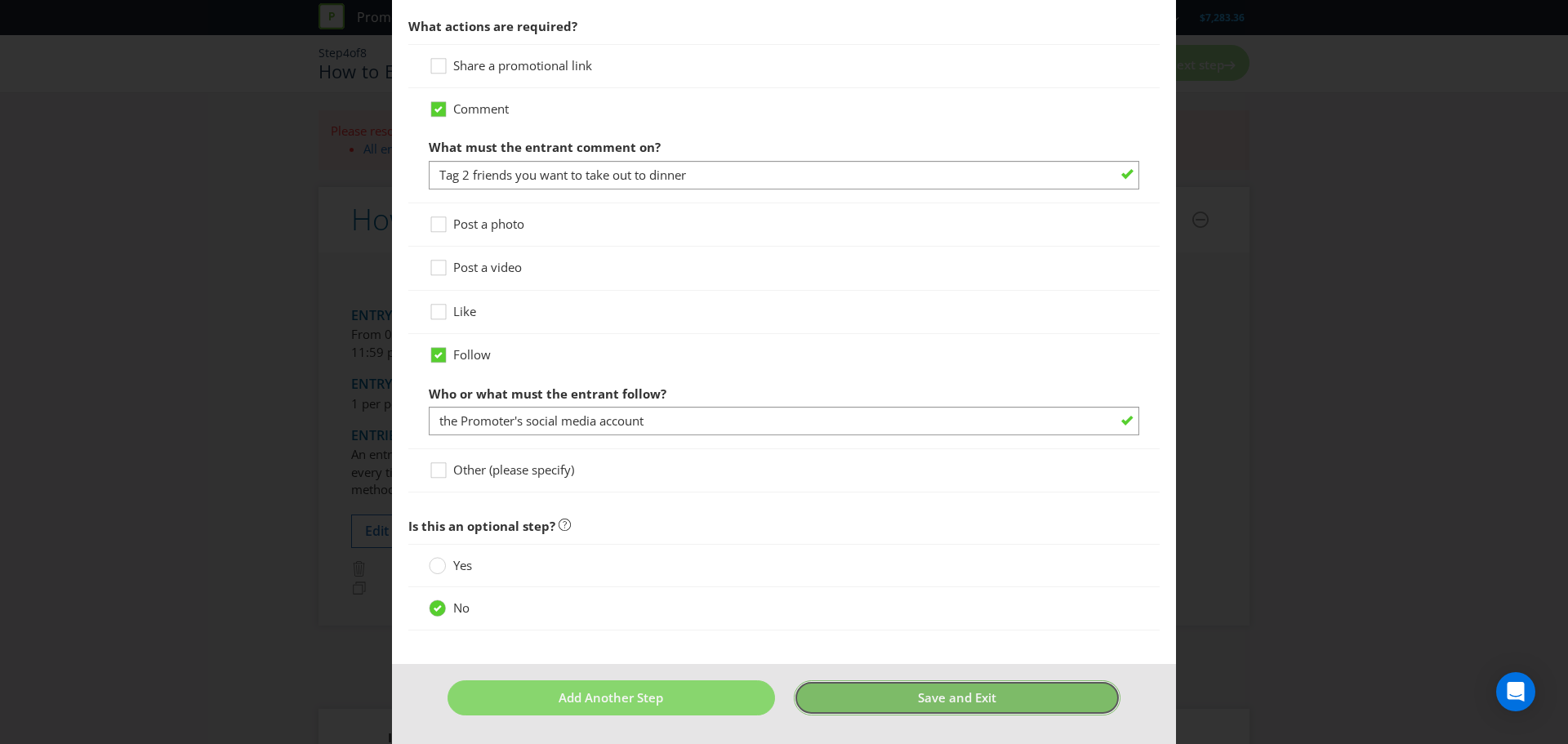
click at [821, 707] on button "Save and Exit" at bounding box center [957, 697] width 327 height 35
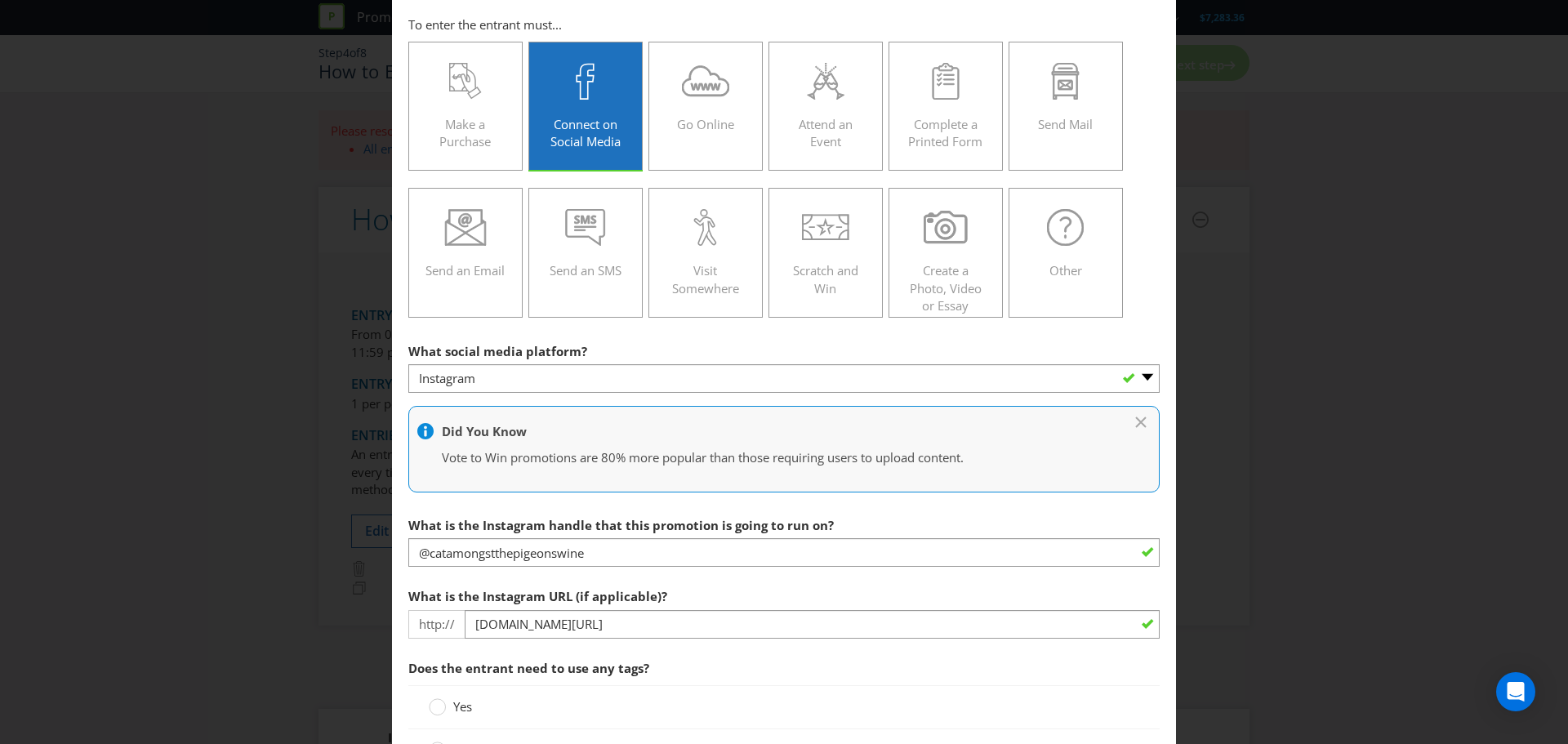
scroll to position [315, 0]
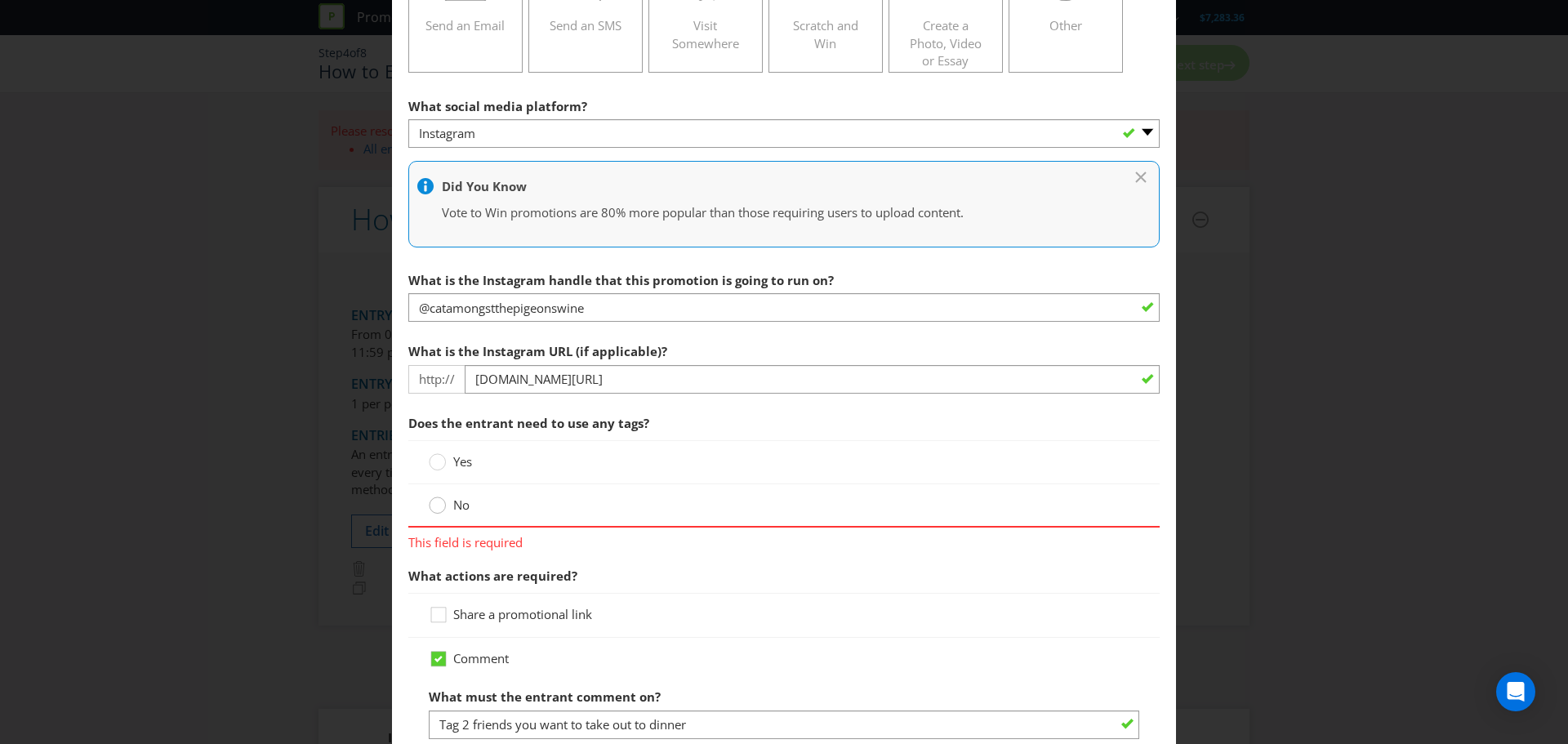
click at [438, 507] on circle at bounding box center [437, 504] width 16 height 16
click at [0, 0] on input "No" at bounding box center [0, 0] width 0 height 0
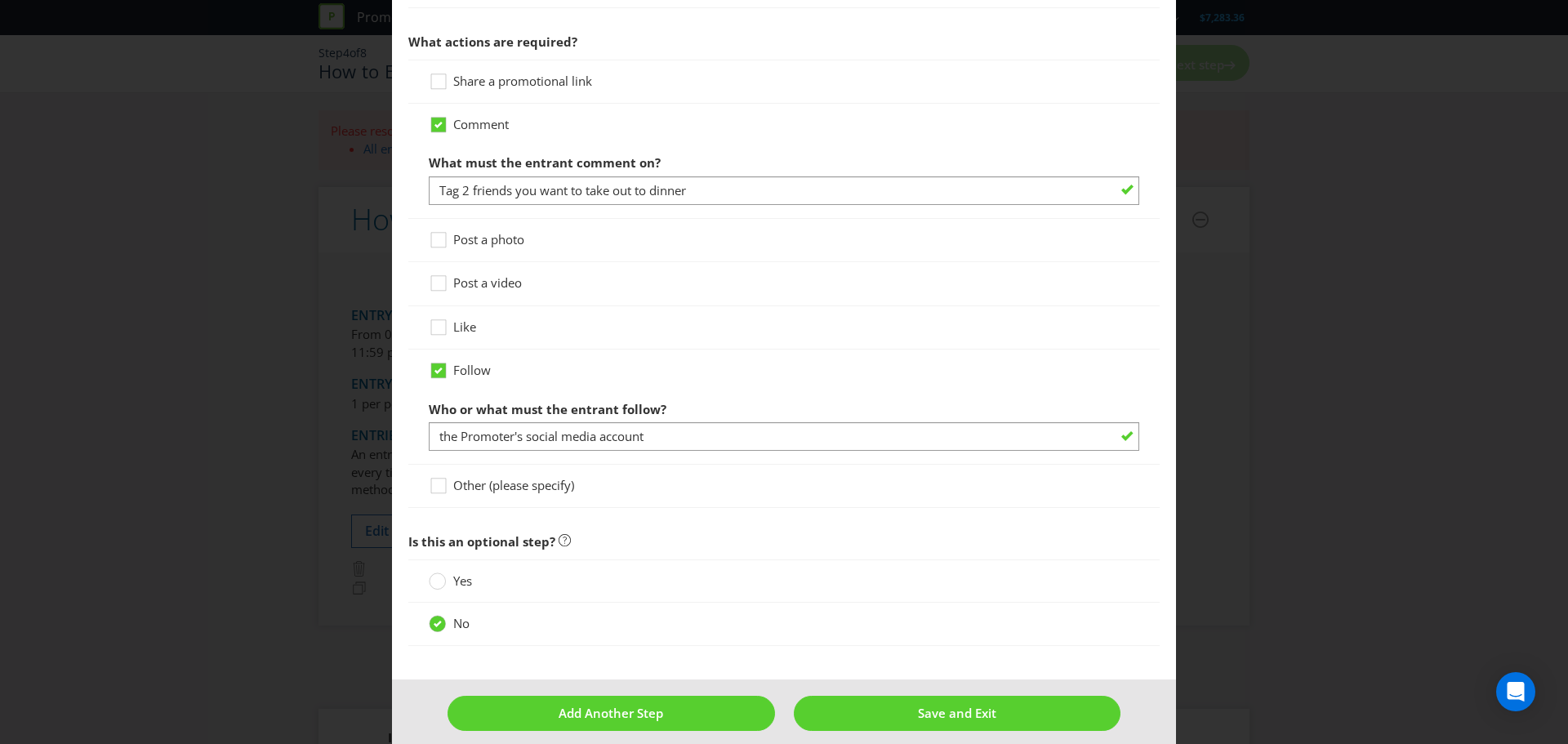
scroll to position [849, 0]
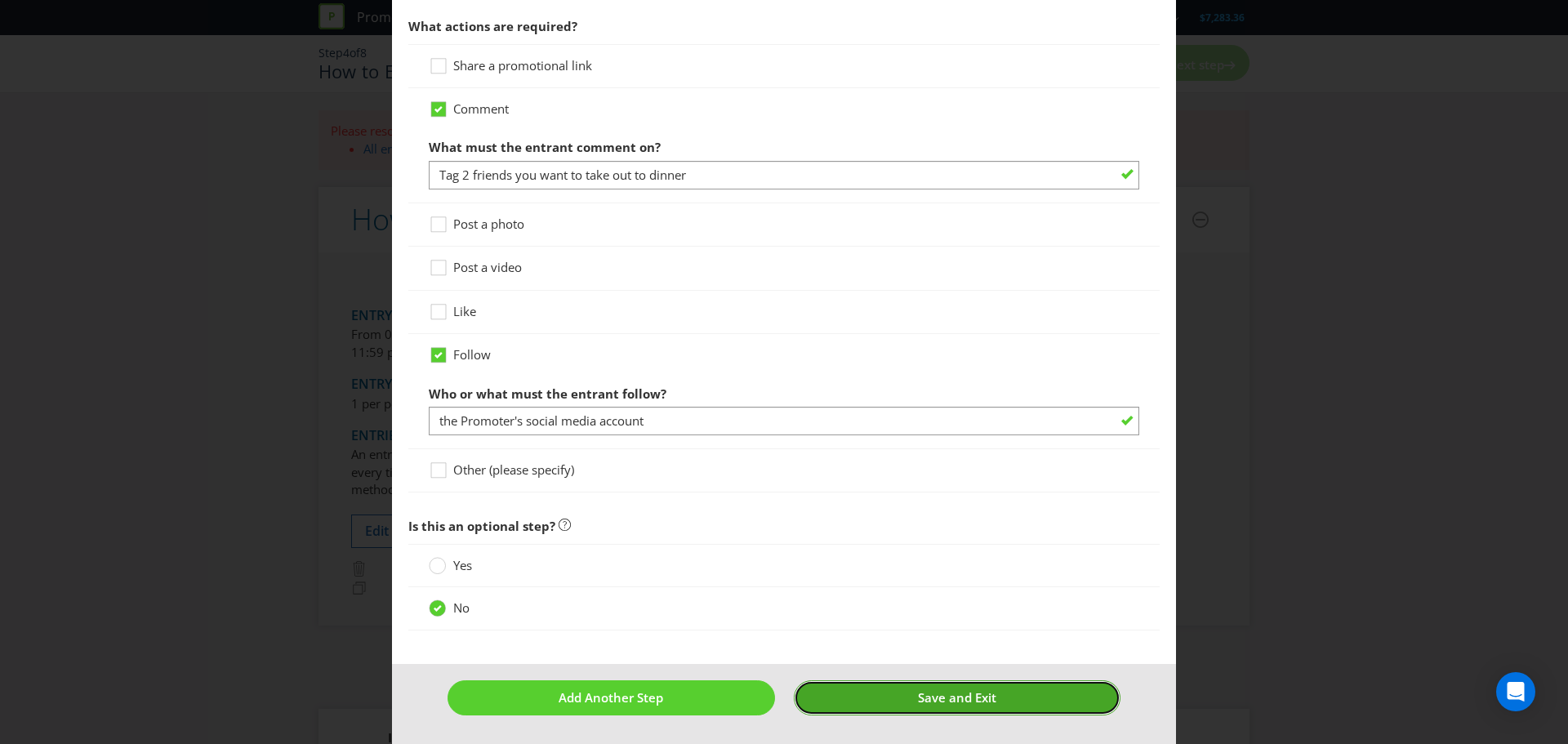
click at [951, 699] on span "Save and Exit" at bounding box center [957, 697] width 78 height 16
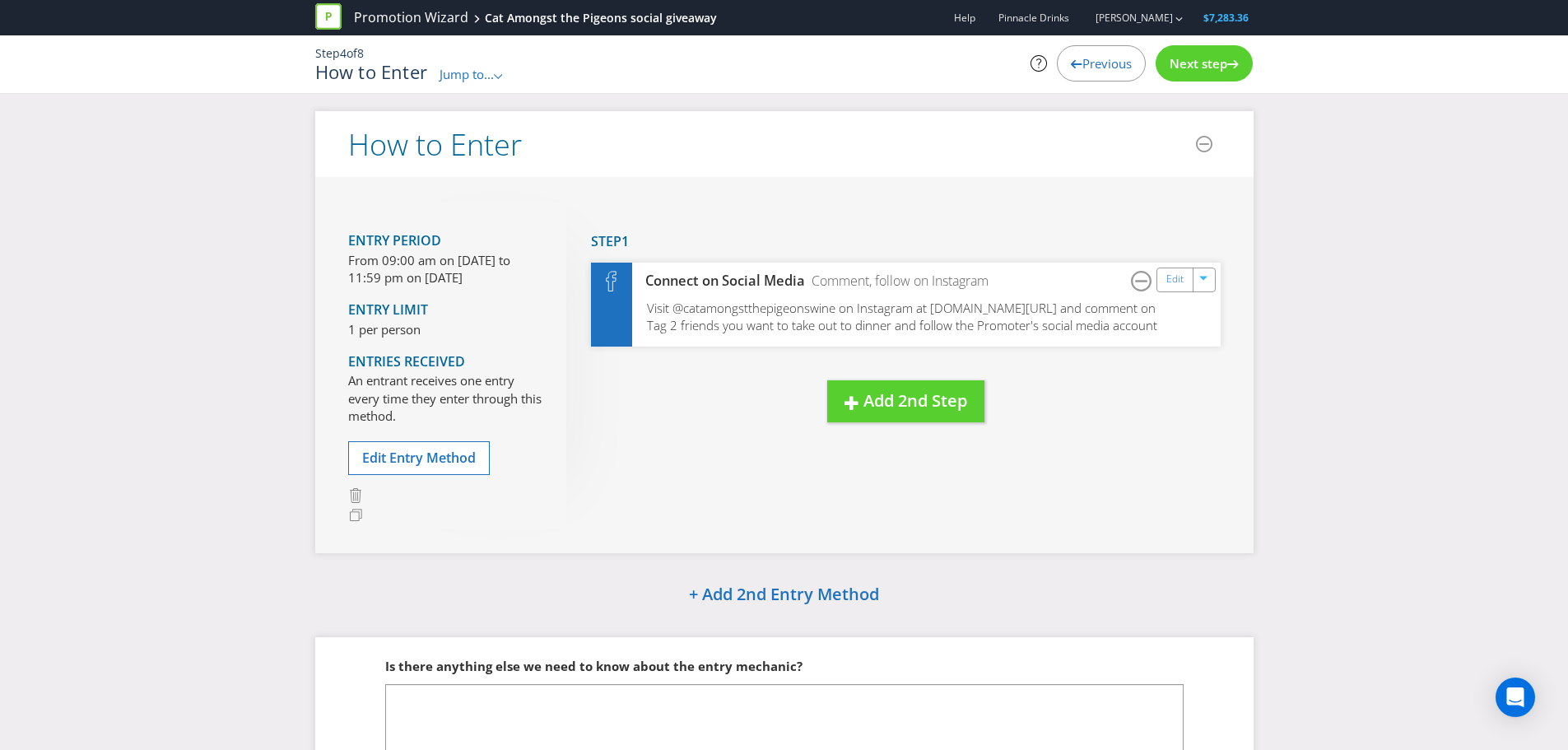
click at [1209, 67] on span "Next step" at bounding box center [1198, 63] width 58 height 16
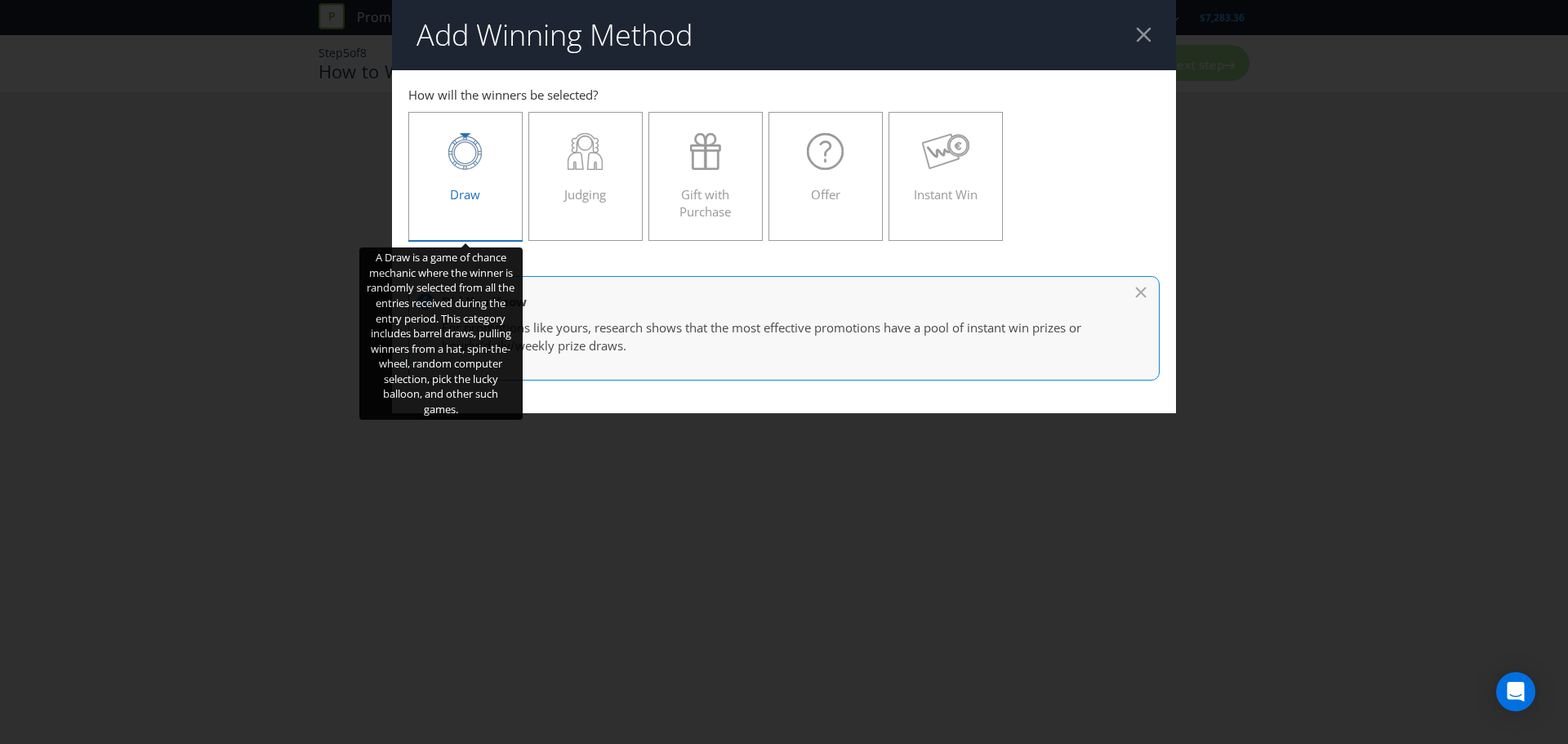
click at [462, 216] on label "Draw" at bounding box center [465, 176] width 114 height 129
click at [0, 0] on input "Draw" at bounding box center [0, 0] width 0 height 0
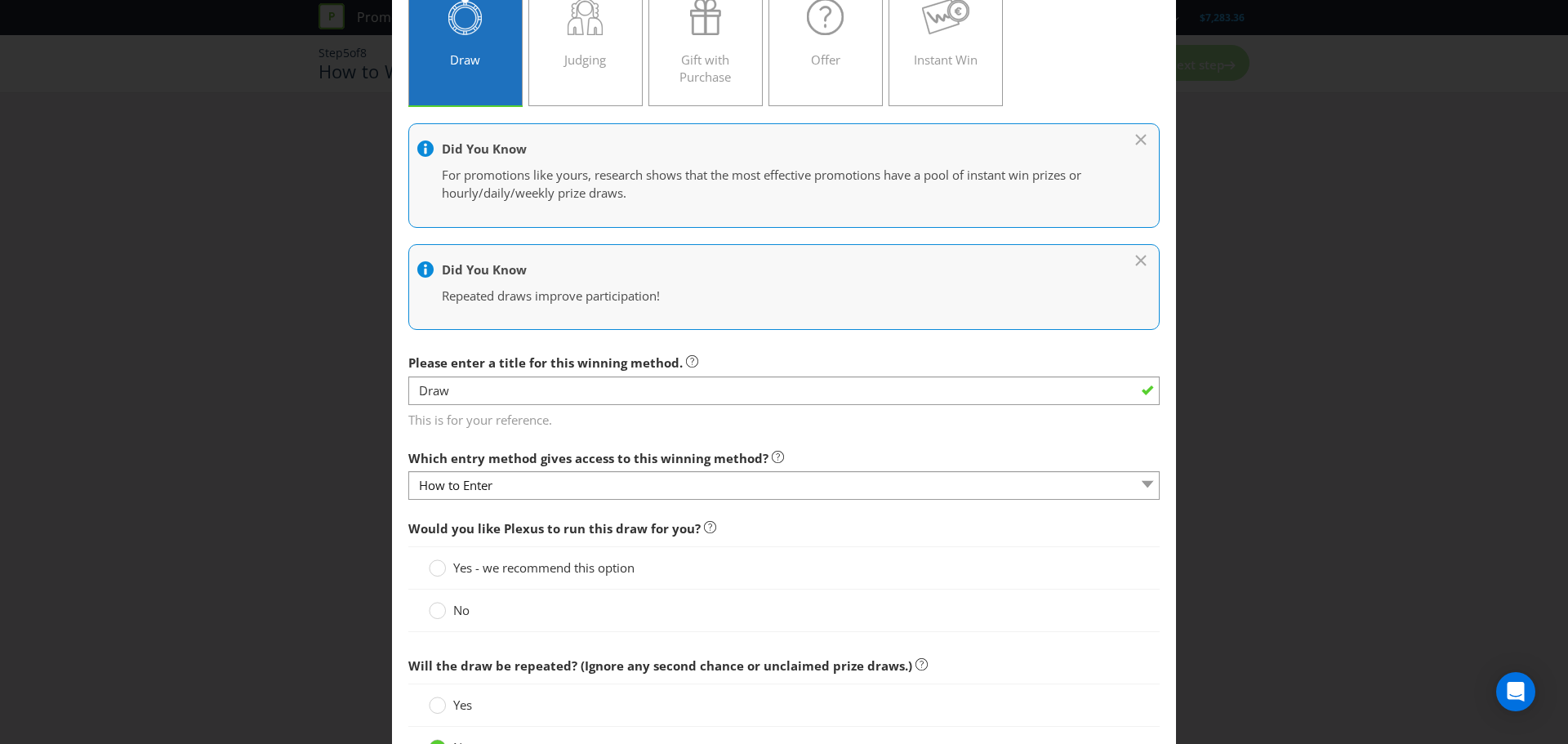
scroll to position [163, 0]
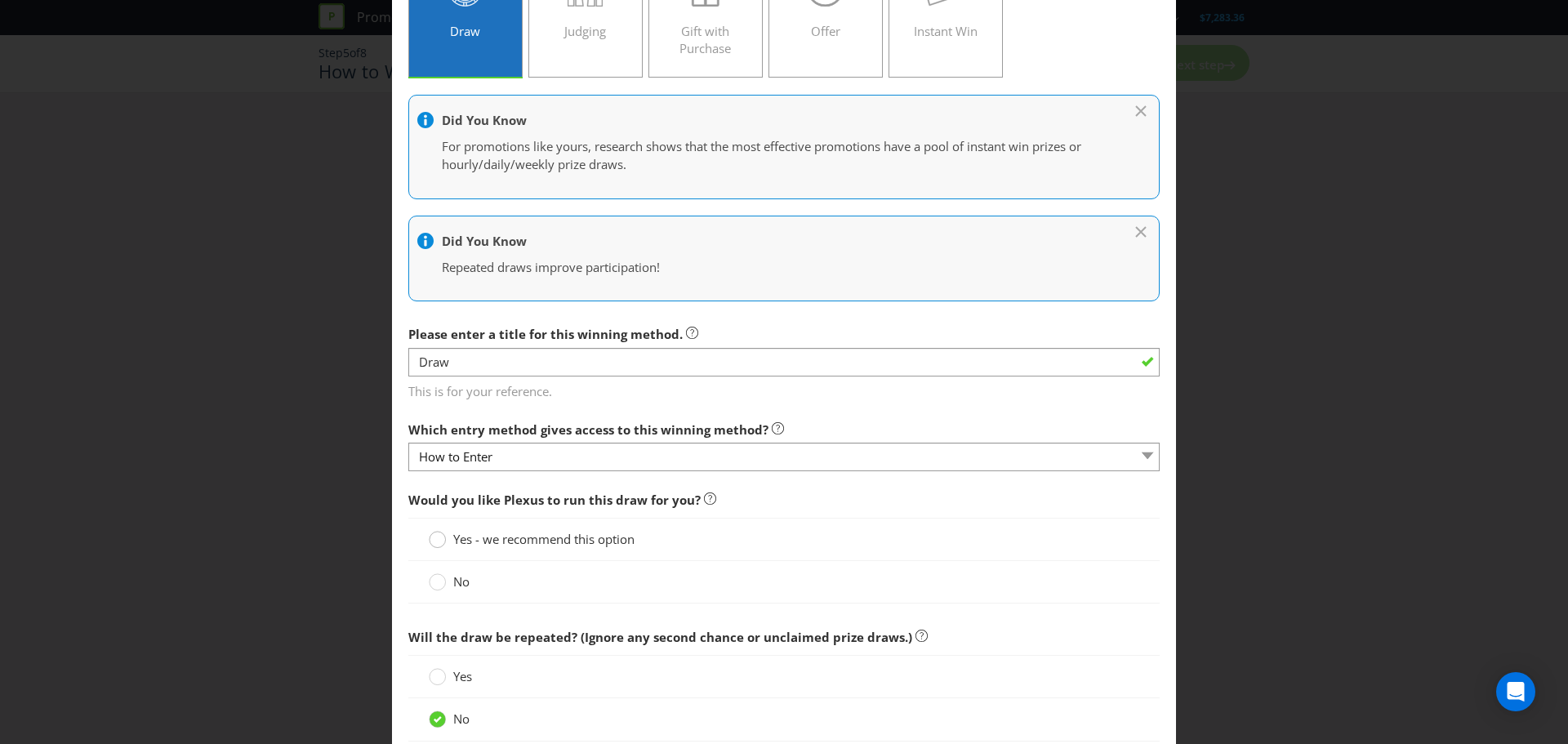
click at [440, 538] on circle at bounding box center [437, 539] width 16 height 16
click at [0, 0] on input "Yes - we recommend this option" at bounding box center [0, 0] width 0 height 0
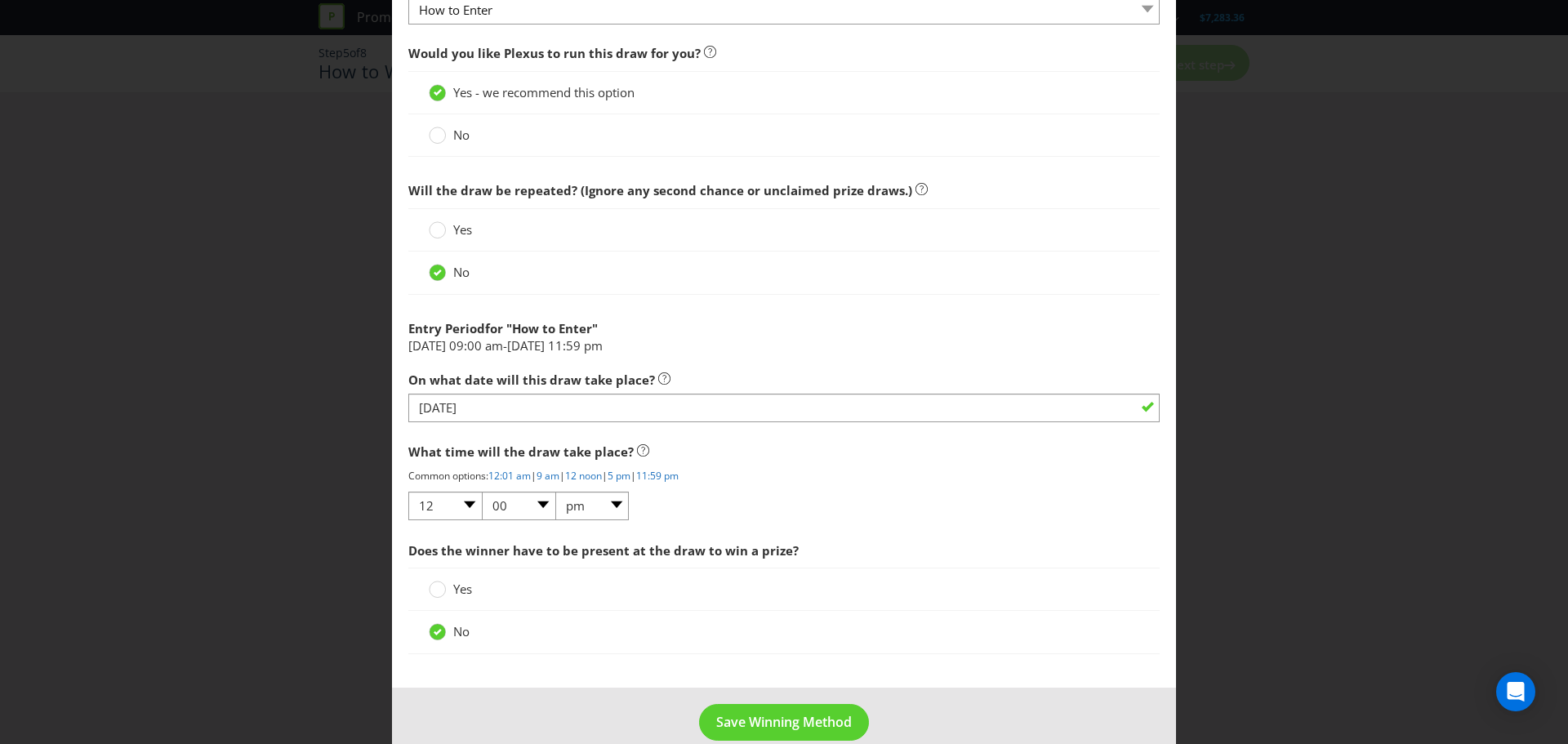
scroll to position [636, 0]
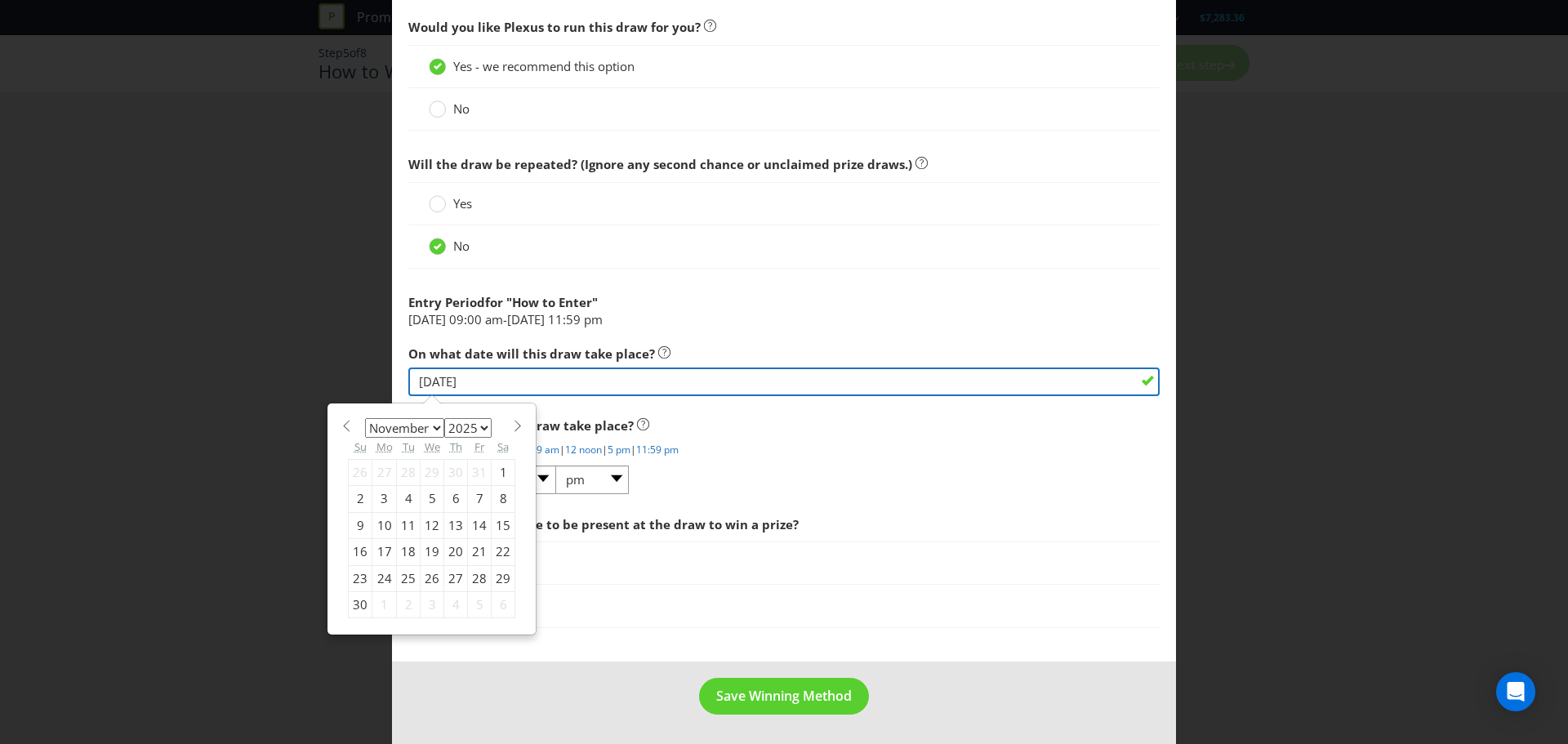
click at [485, 386] on input "[DATE]" at bounding box center [784, 382] width 751 height 28
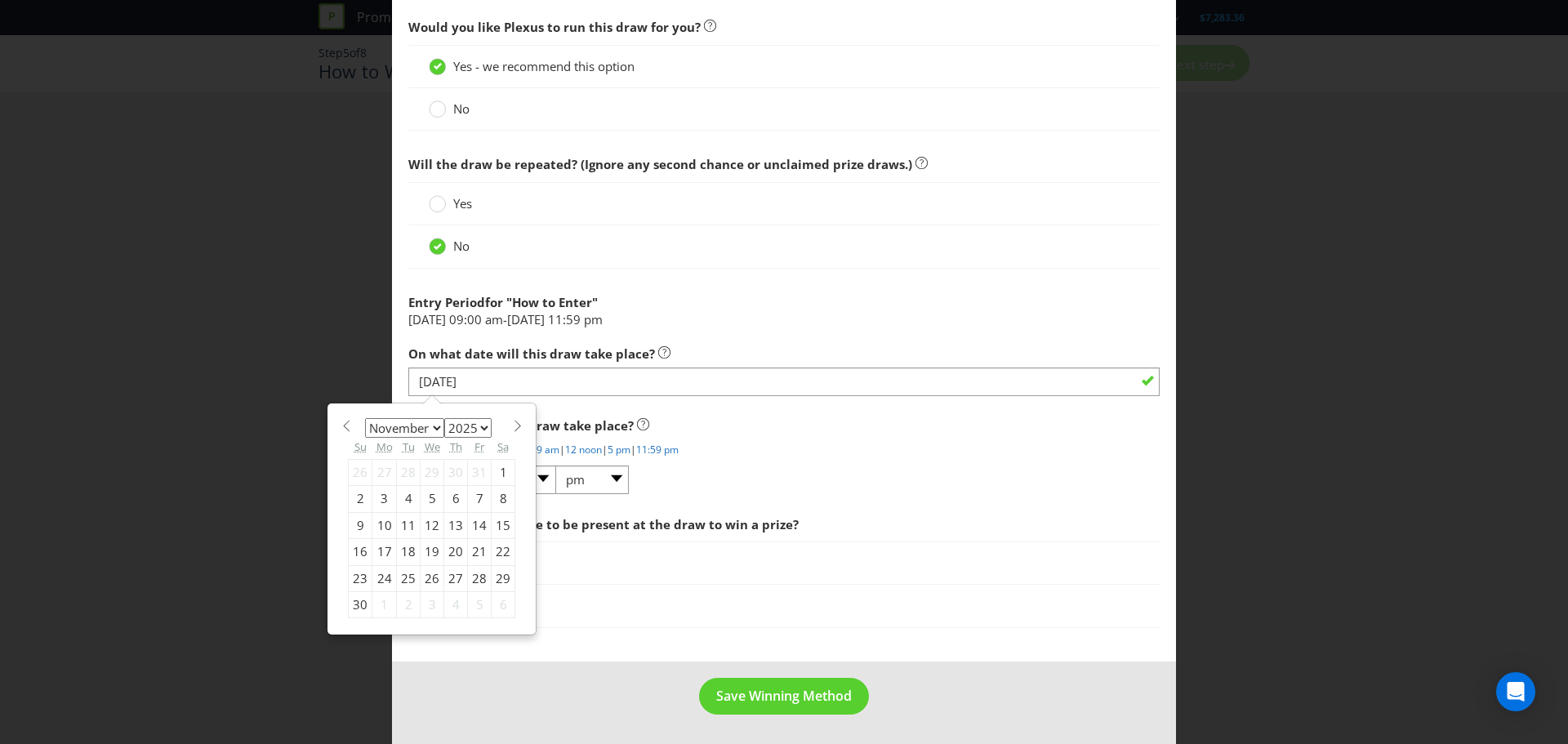
click at [378, 549] on div "17" at bounding box center [385, 552] width 25 height 26
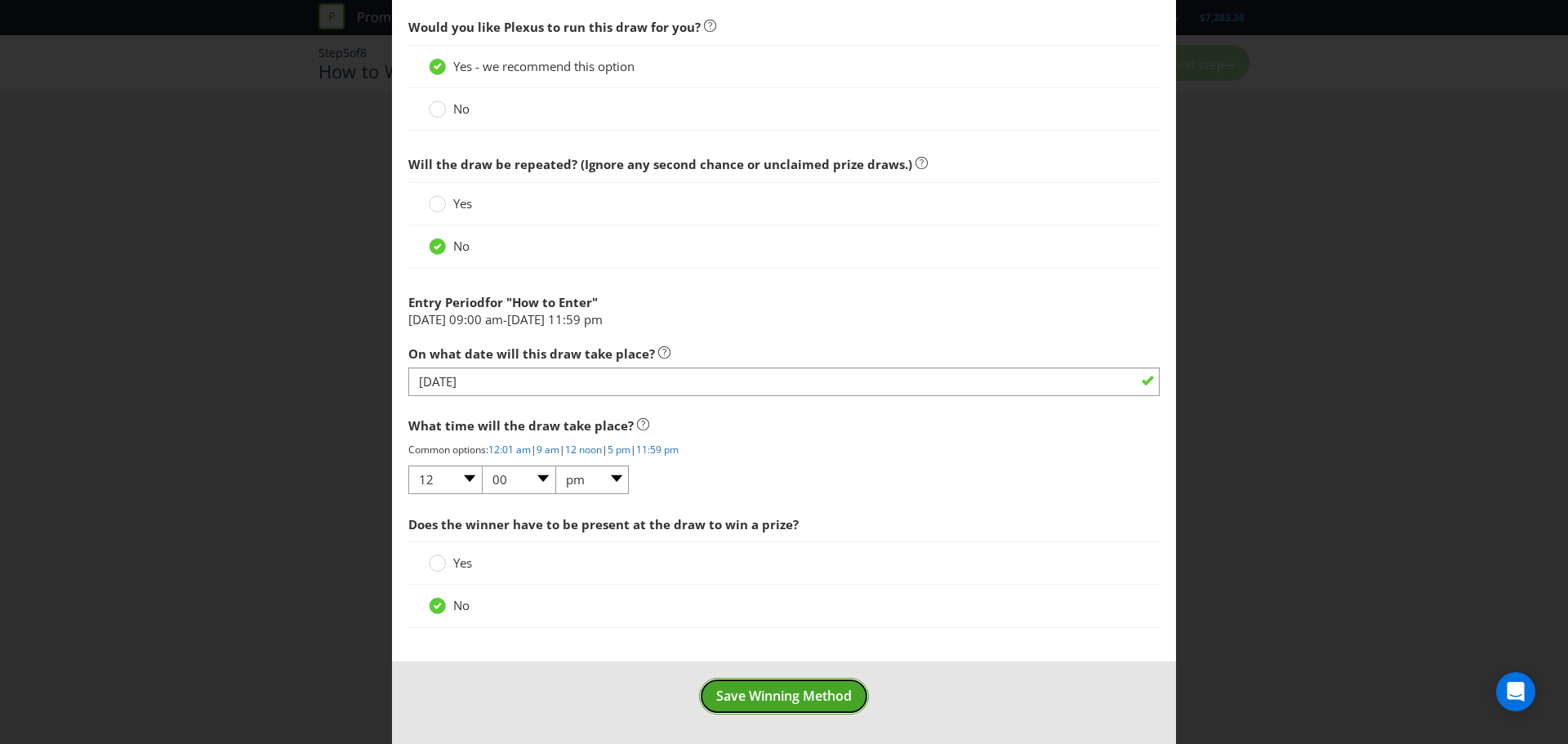
click at [830, 700] on span "Save Winning Method" at bounding box center [784, 695] width 136 height 18
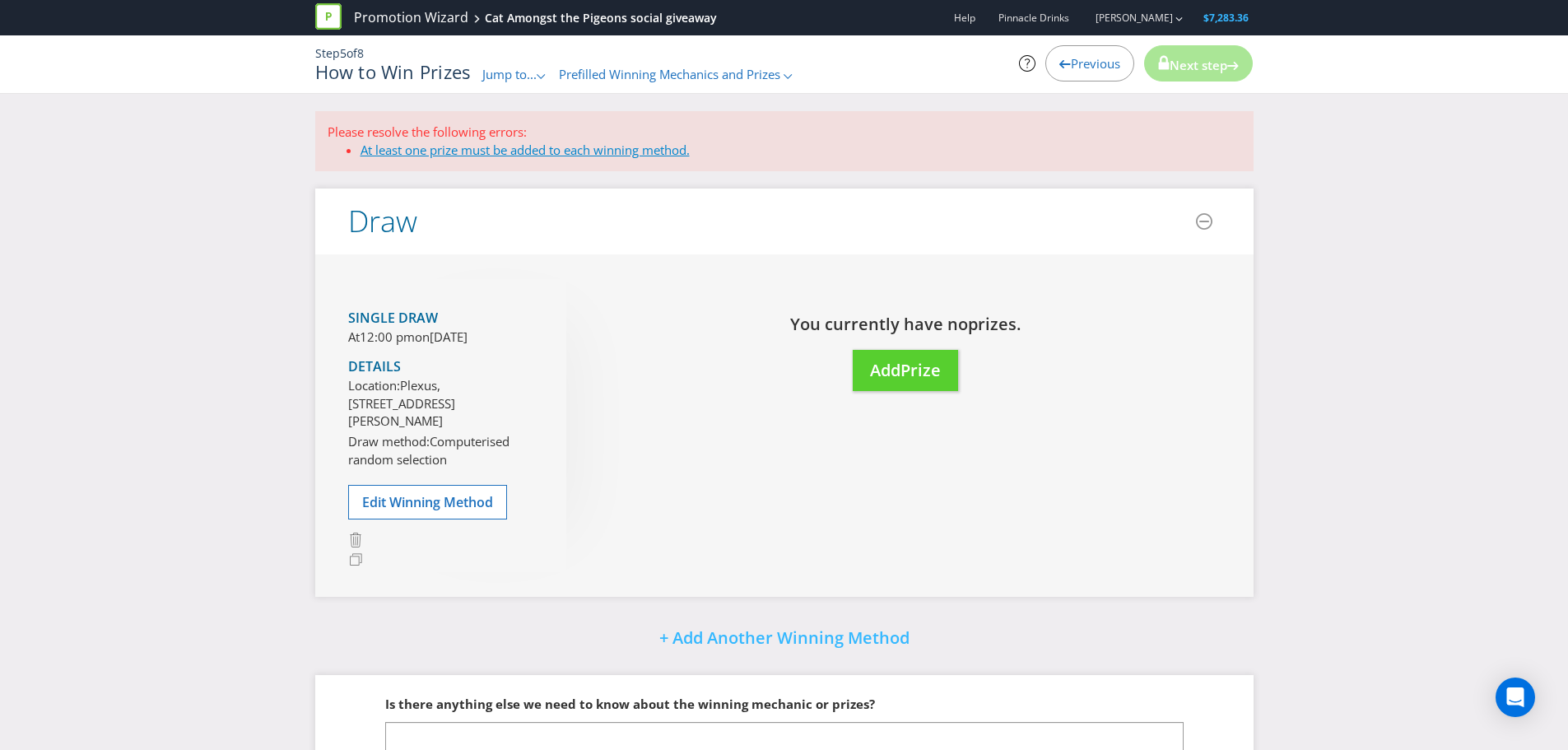
click at [522, 150] on link "At least one prize must be added to each winning method." at bounding box center [525, 149] width 329 height 16
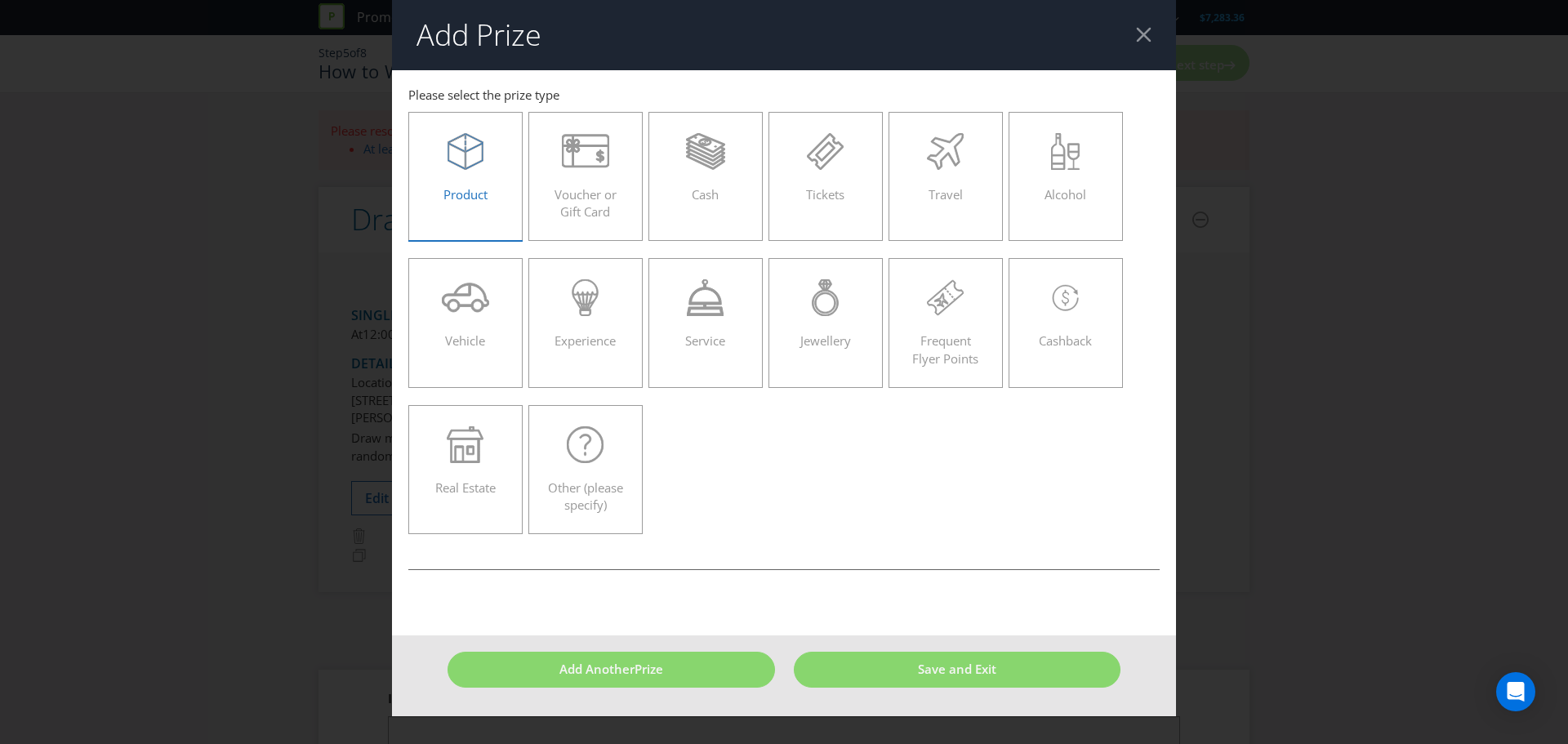
click at [485, 211] on label "Product" at bounding box center [465, 176] width 114 height 129
click at [0, 0] on input "Product" at bounding box center [0, 0] width 0 height 0
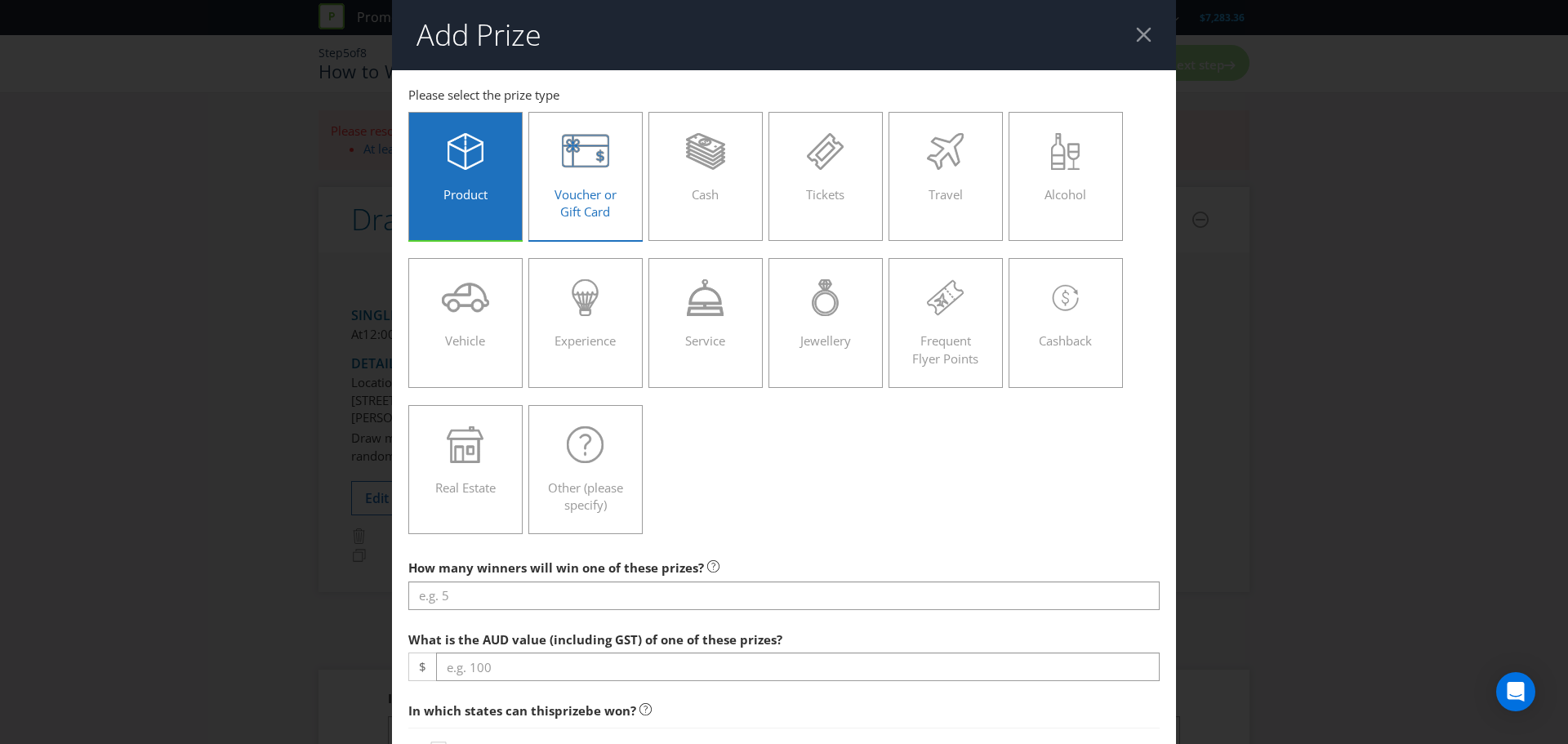
click at [548, 184] on div "Voucher or Gift Card" at bounding box center [585, 170] width 80 height 74
click at [0, 0] on input "Voucher or Gift Card" at bounding box center [0, 0] width 0 height 0
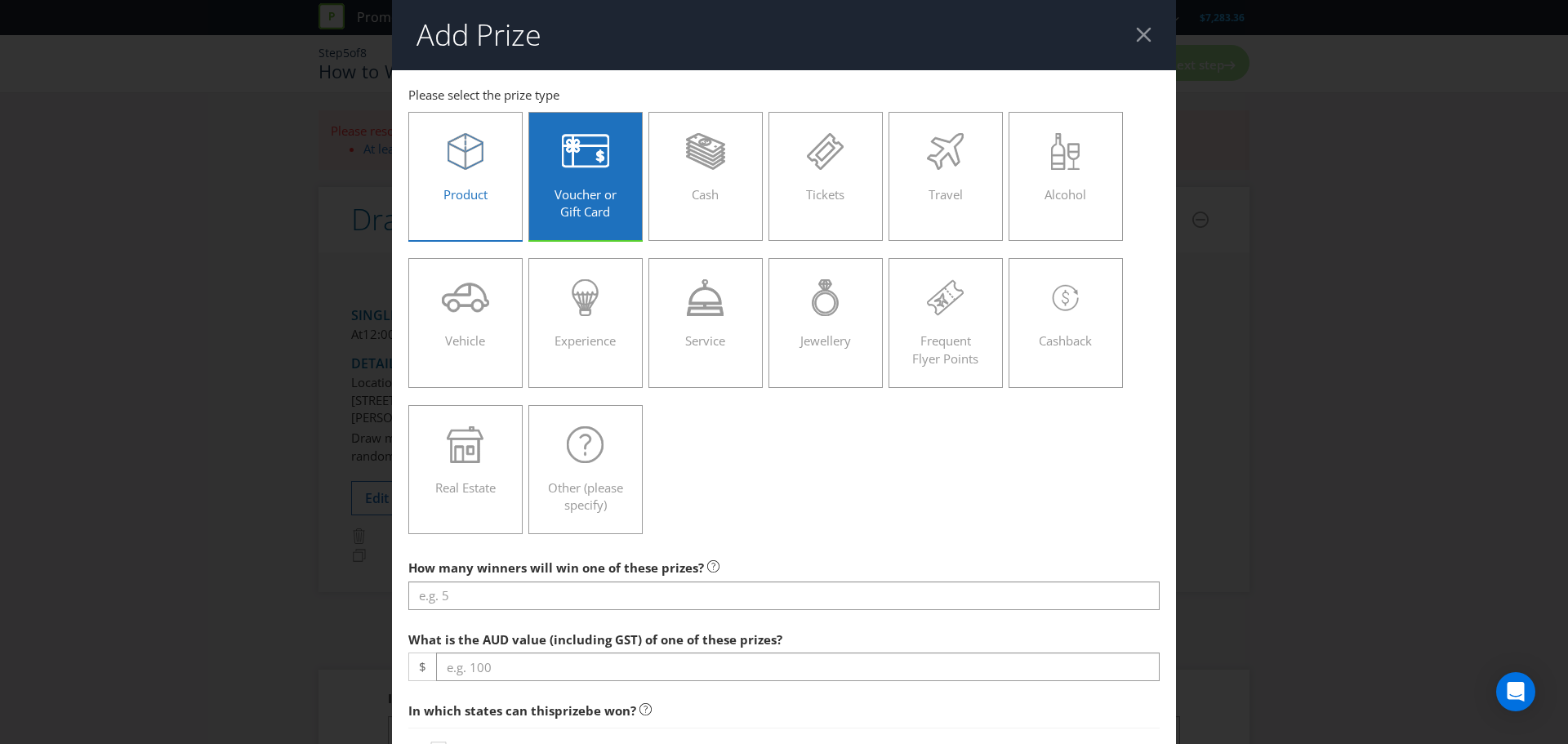
click at [476, 195] on span "Product" at bounding box center [465, 193] width 44 height 16
click at [0, 0] on input "Product" at bounding box center [0, 0] width 0 height 0
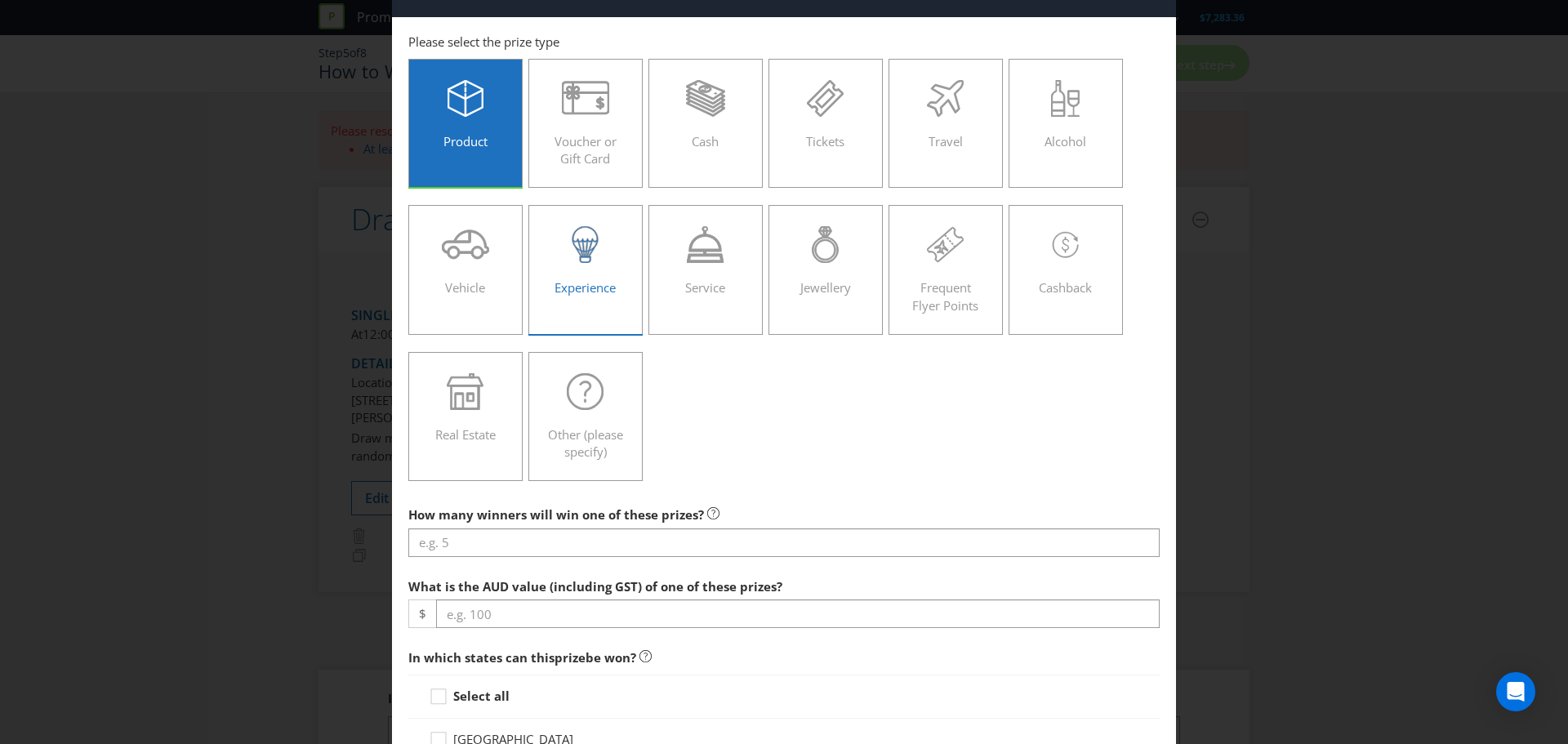
scroll to position [82, 0]
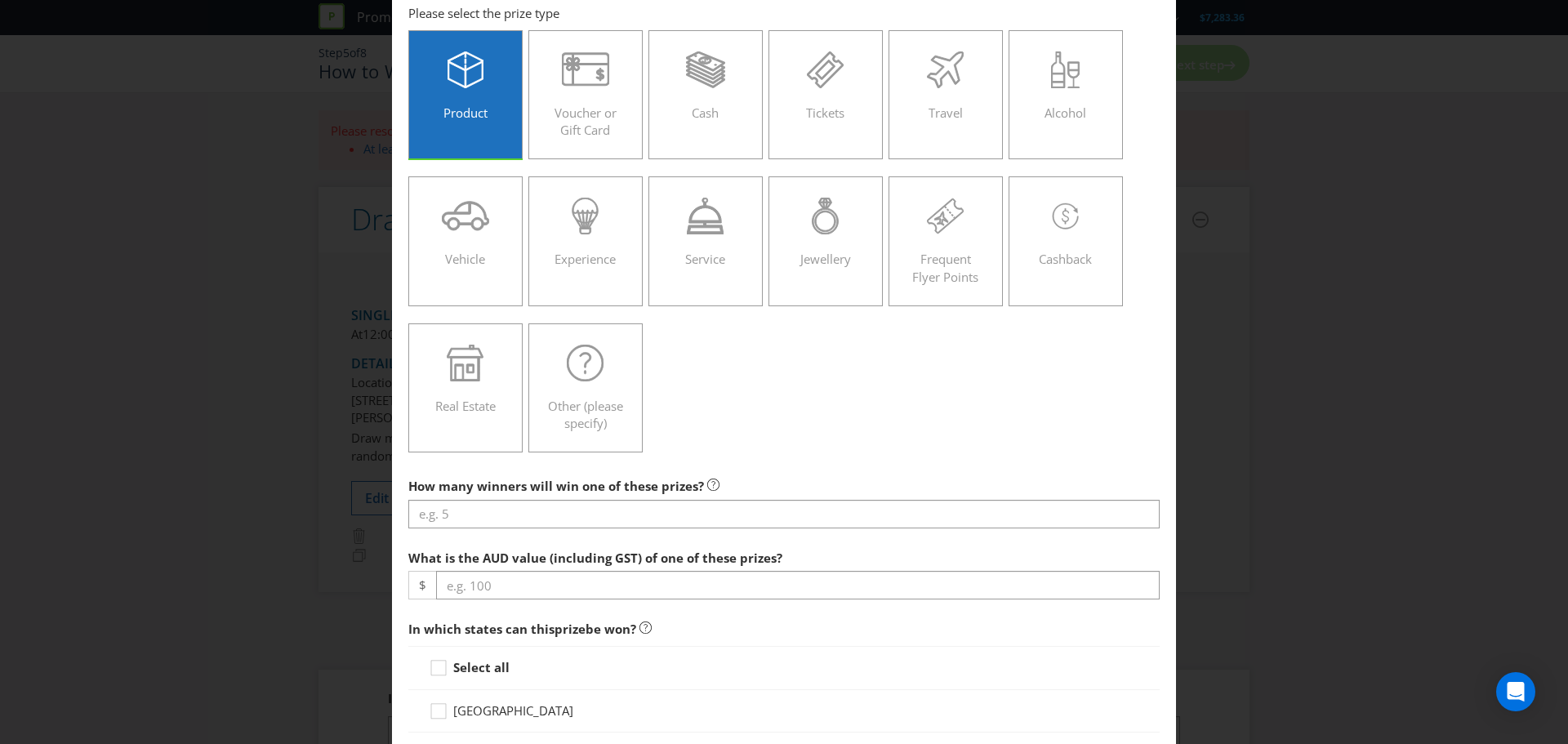
click at [471, 103] on div "Product" at bounding box center [465, 89] width 80 height 74
click at [0, 0] on input "Product" at bounding box center [0, 0] width 0 height 0
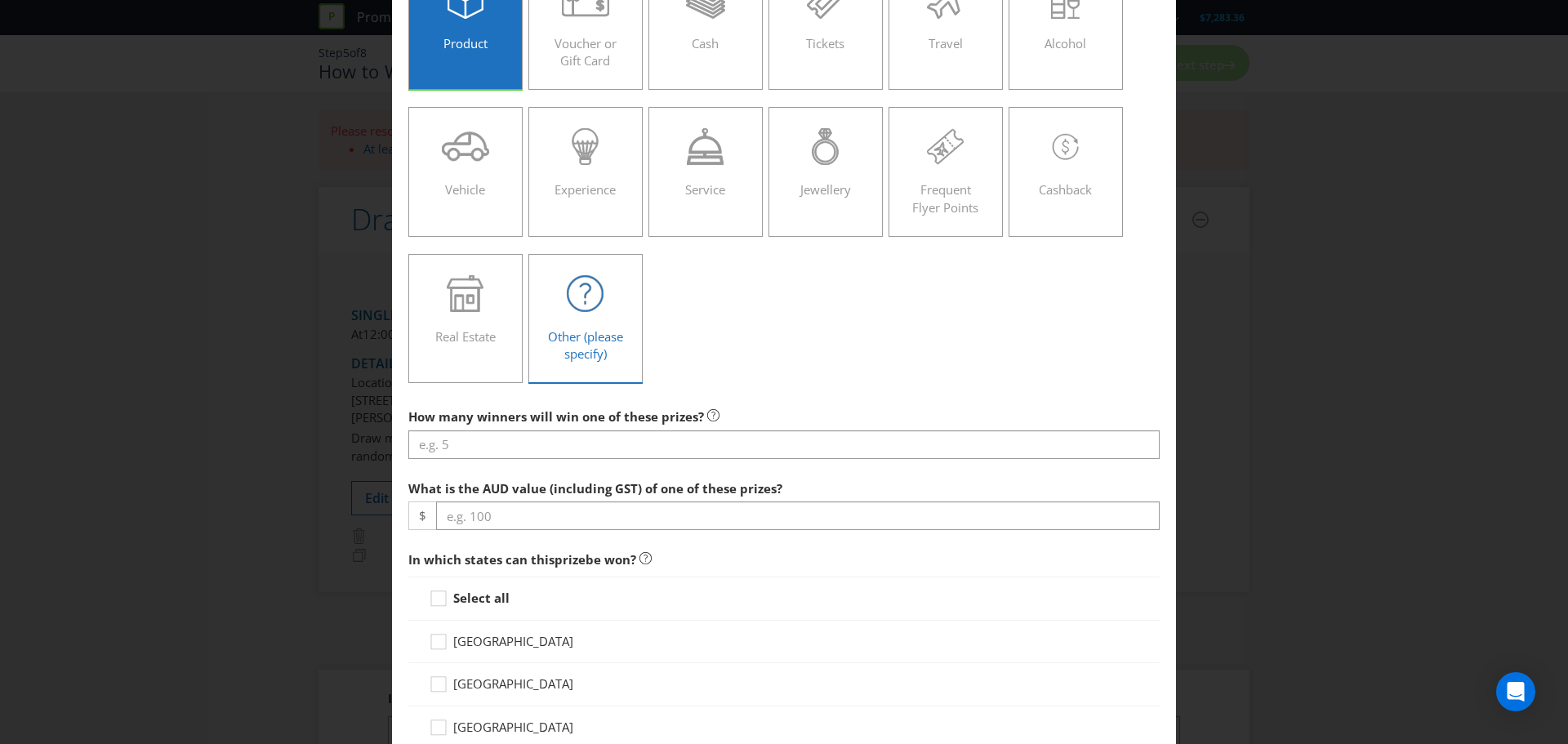
scroll to position [245, 0]
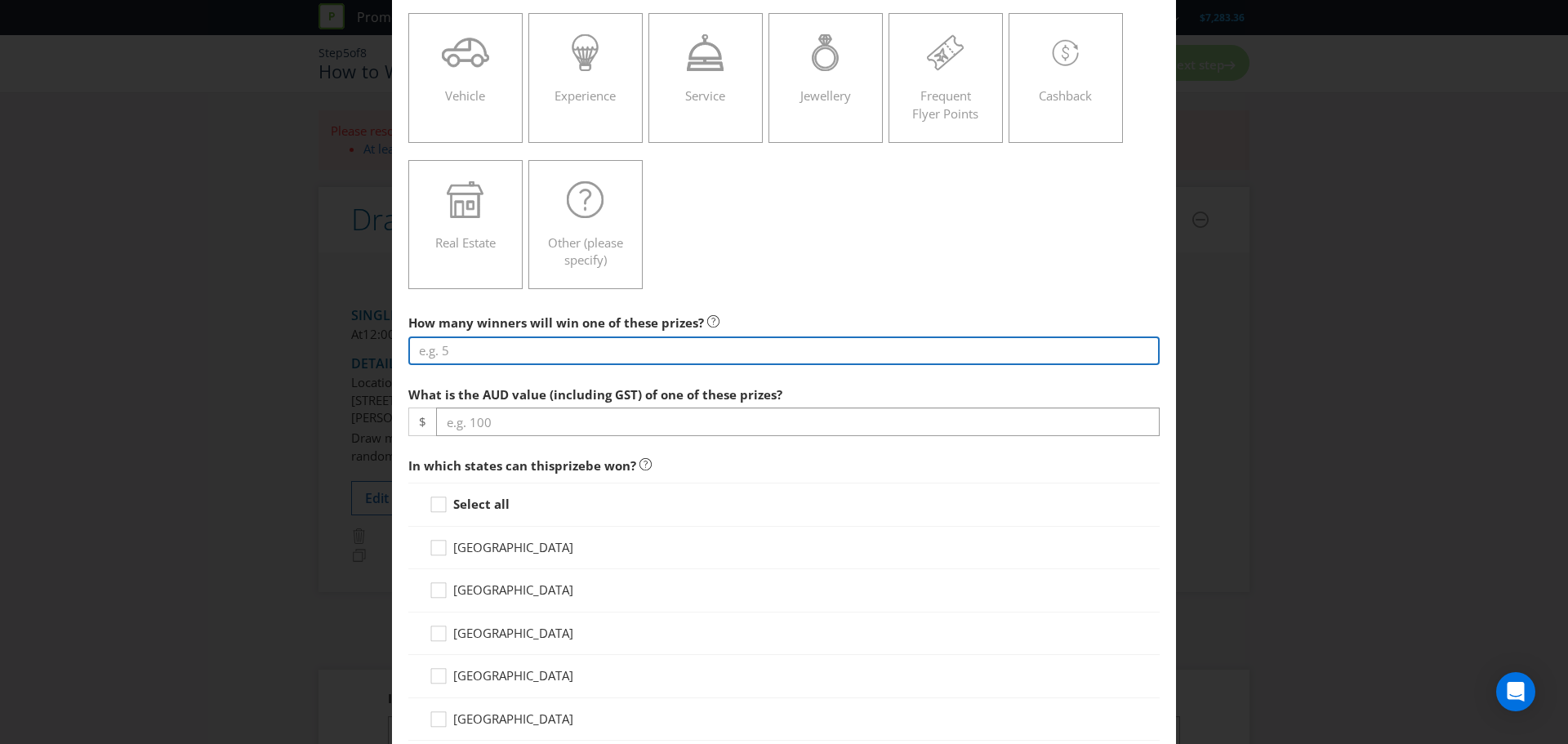
click at [520, 347] on input "number" at bounding box center [784, 351] width 751 height 28
type input "1"
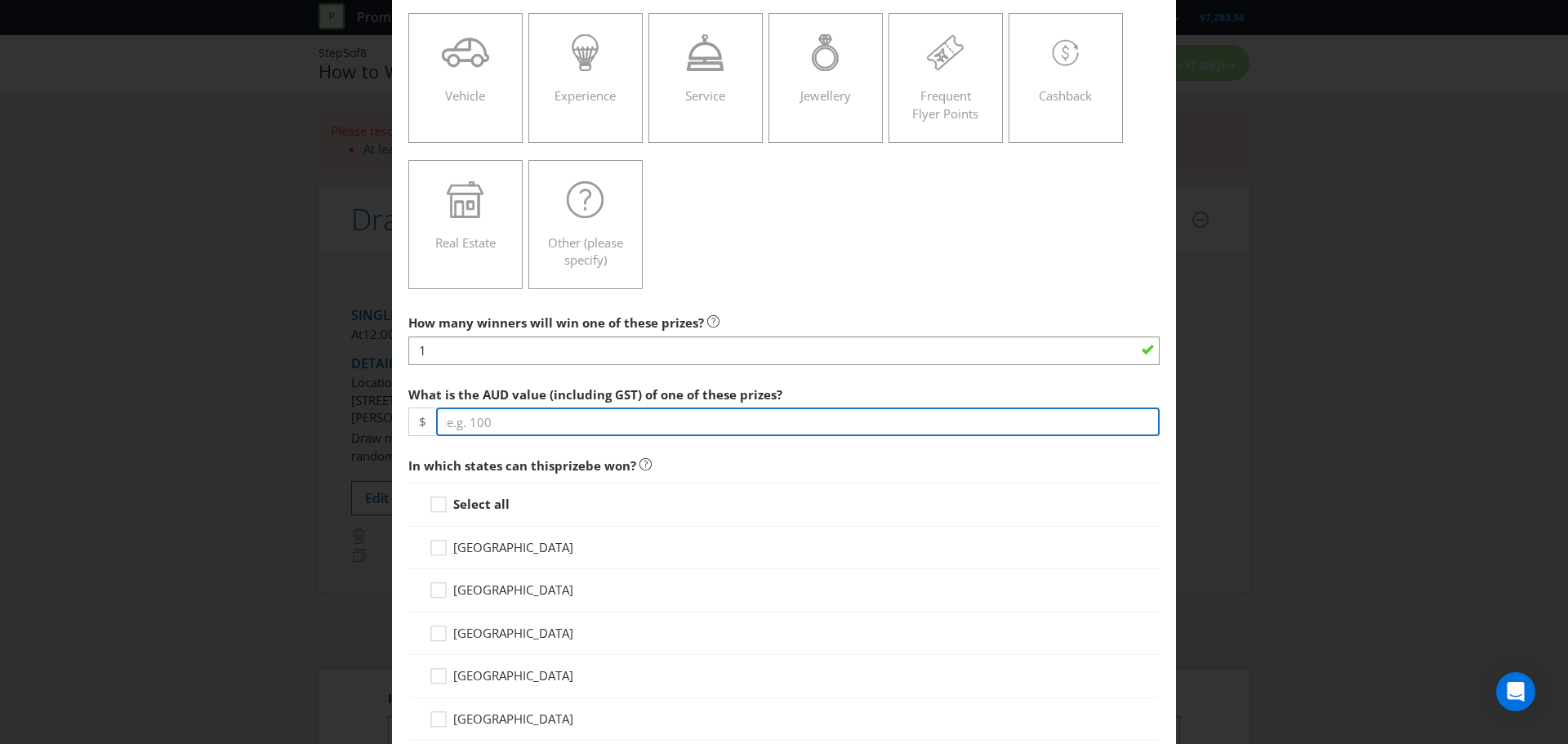
click at [518, 422] on input "number" at bounding box center [797, 422] width 724 height 28
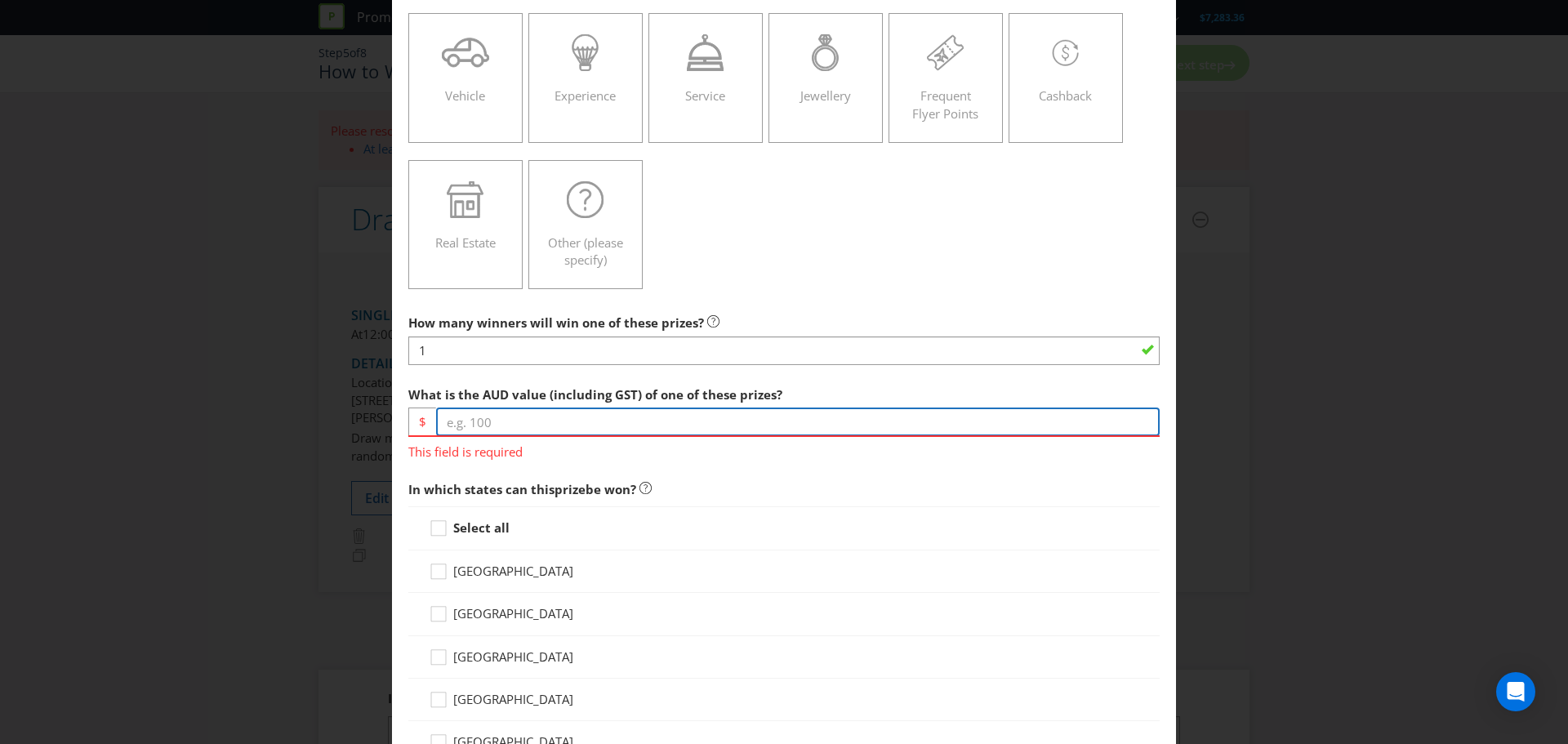
click at [501, 421] on input "number" at bounding box center [797, 422] width 724 height 28
click at [469, 426] on input "number" at bounding box center [797, 422] width 724 height 28
paste input "381.94"
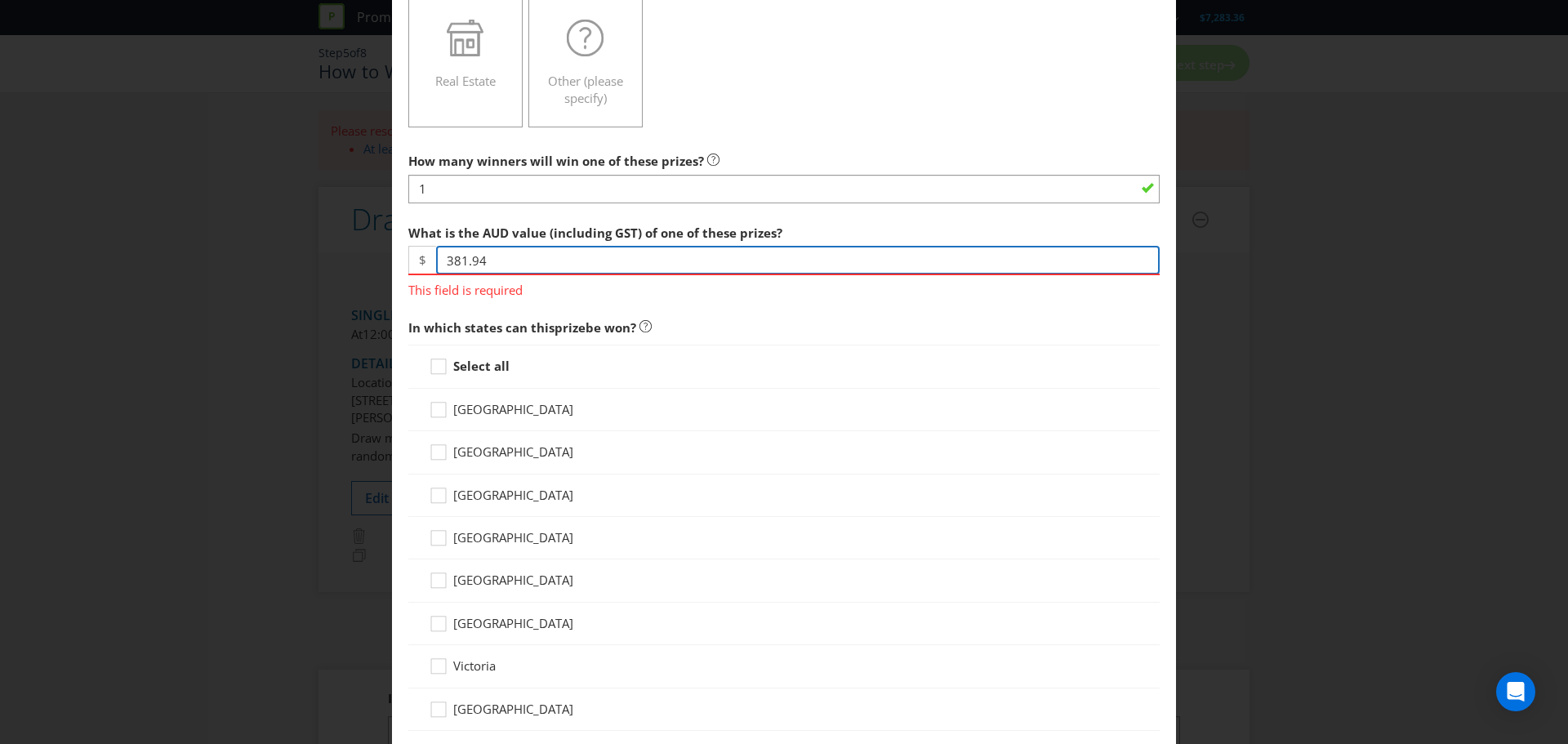
scroll to position [408, 0]
type input "381.94"
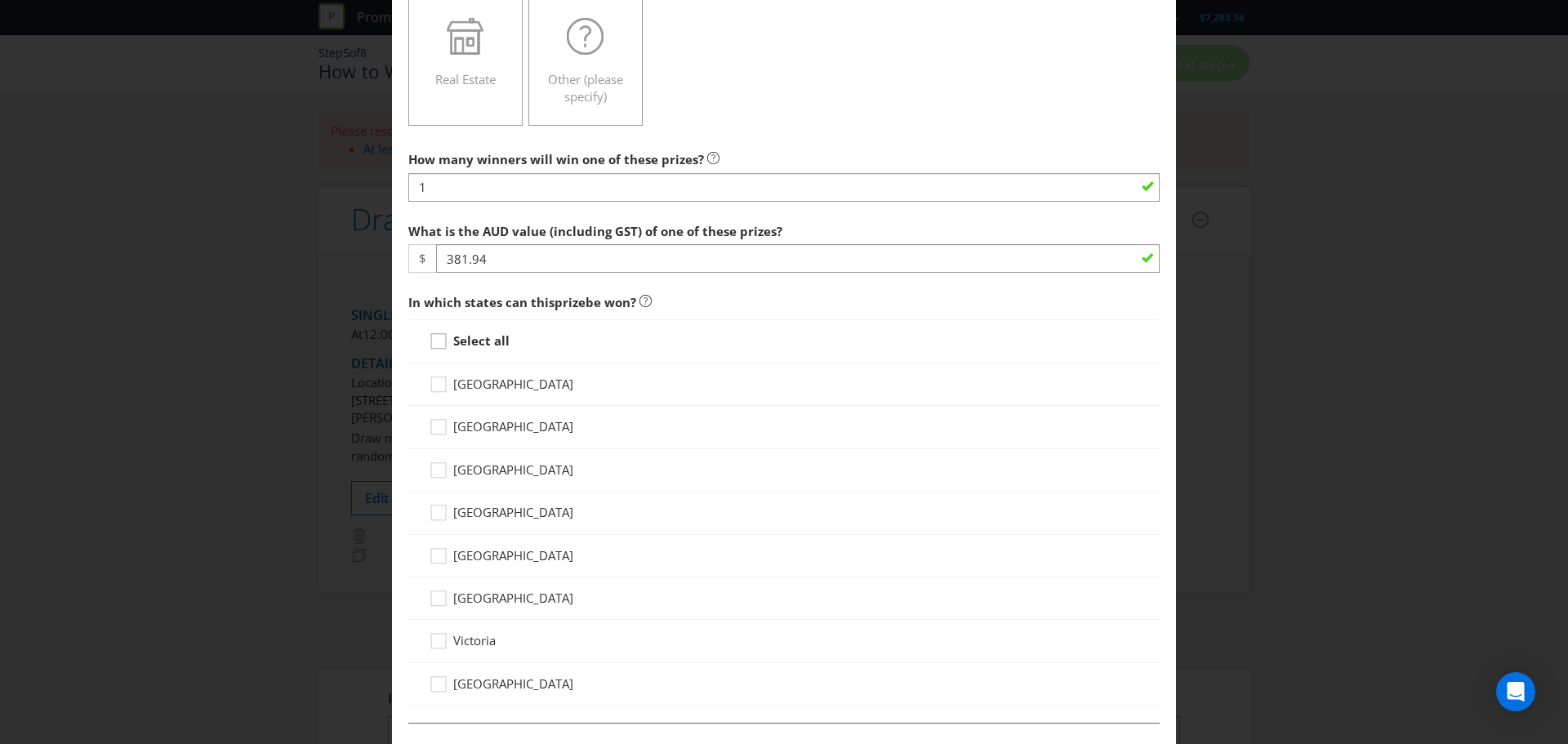
click at [431, 363] on div "Select all [GEOGRAPHIC_DATA] [GEOGRAPHIC_DATA] [GEOGRAPHIC_DATA] [GEOGRAPHIC_DA…" at bounding box center [784, 511] width 751 height 386
click at [436, 331] on div "Select all" at bounding box center [784, 340] width 751 height 43
click at [435, 339] on div at bounding box center [439, 335] width 8 height 8
click at [0, 0] on input "Select all" at bounding box center [0, 0] width 0 height 0
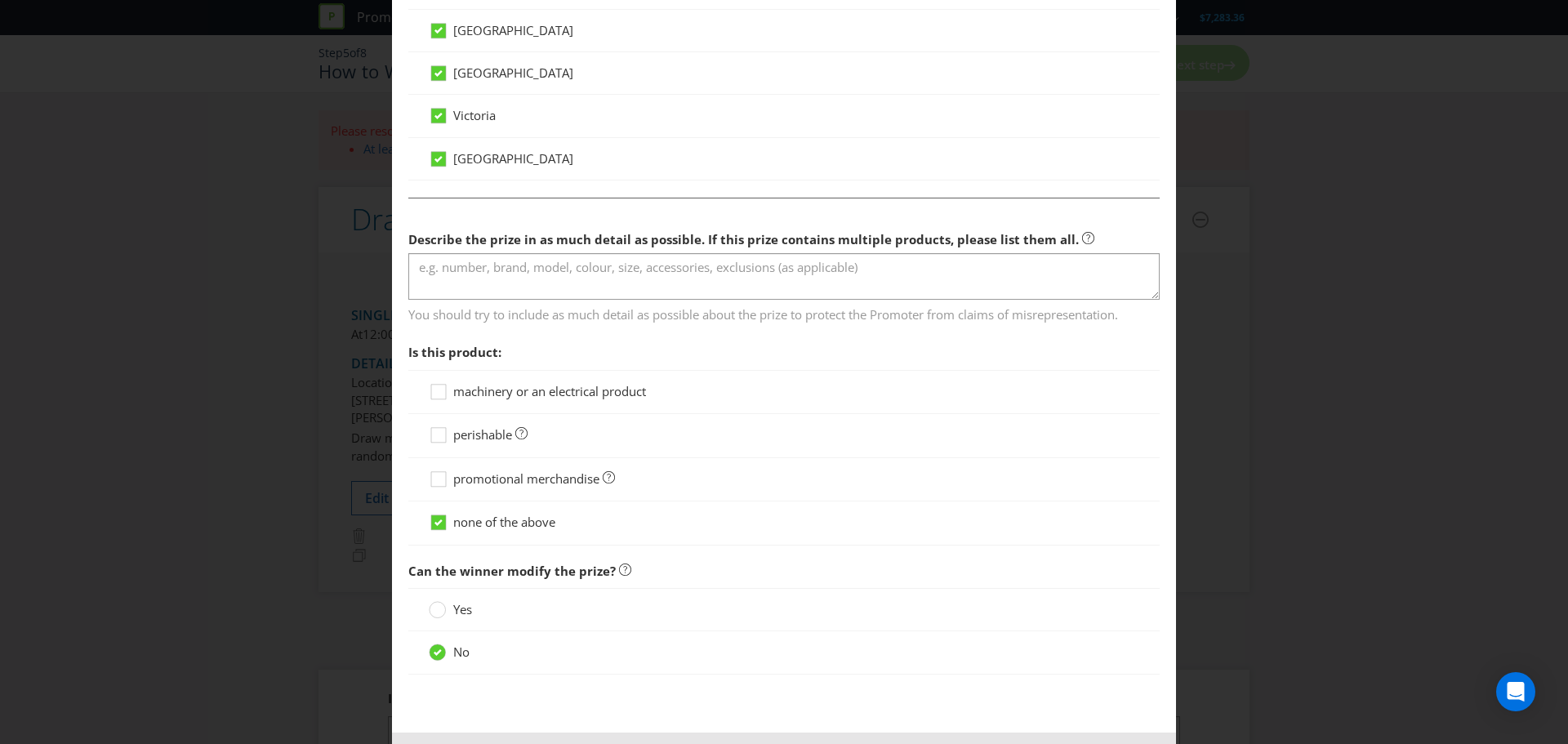
scroll to position [980, 0]
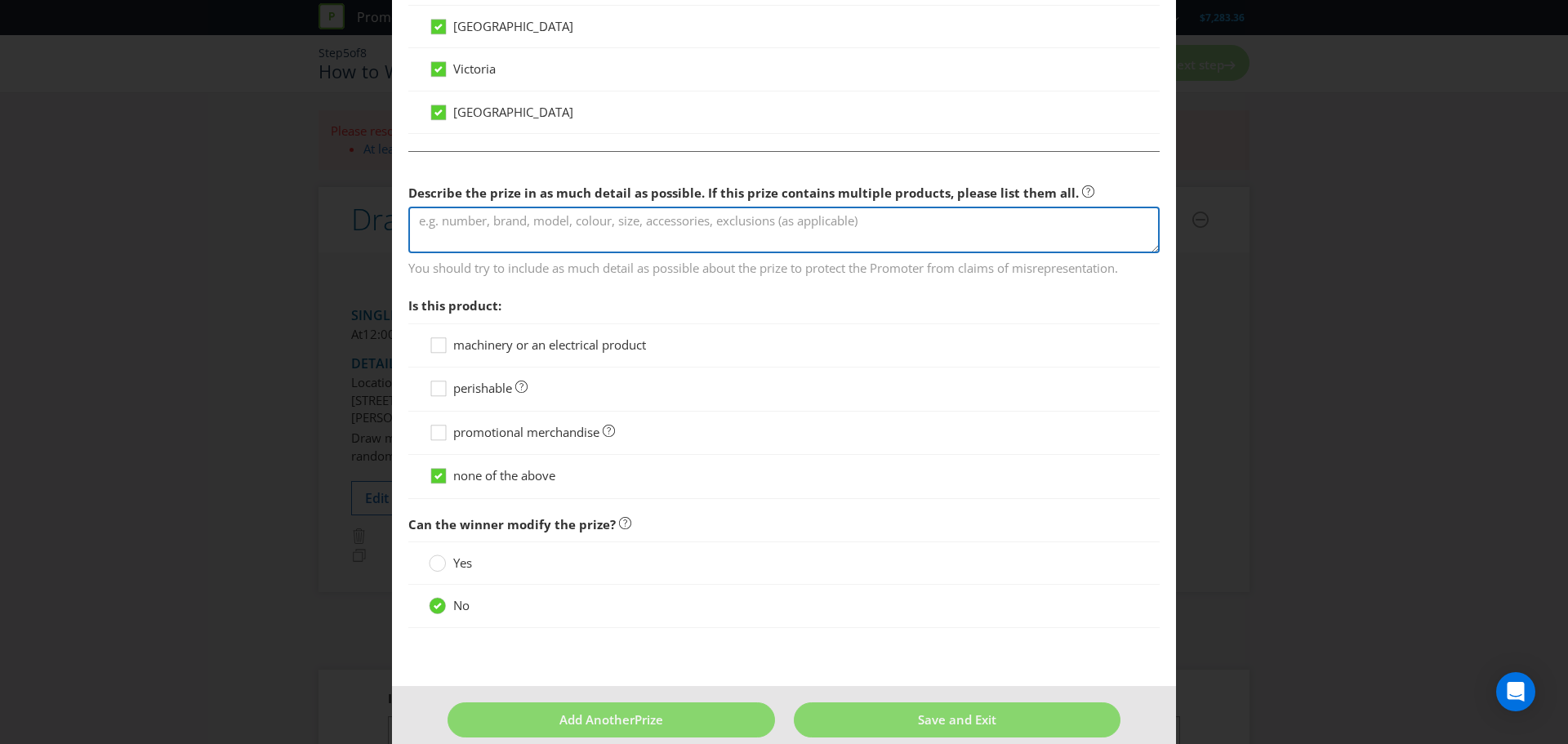
click at [505, 228] on textarea at bounding box center [784, 229] width 751 height 46
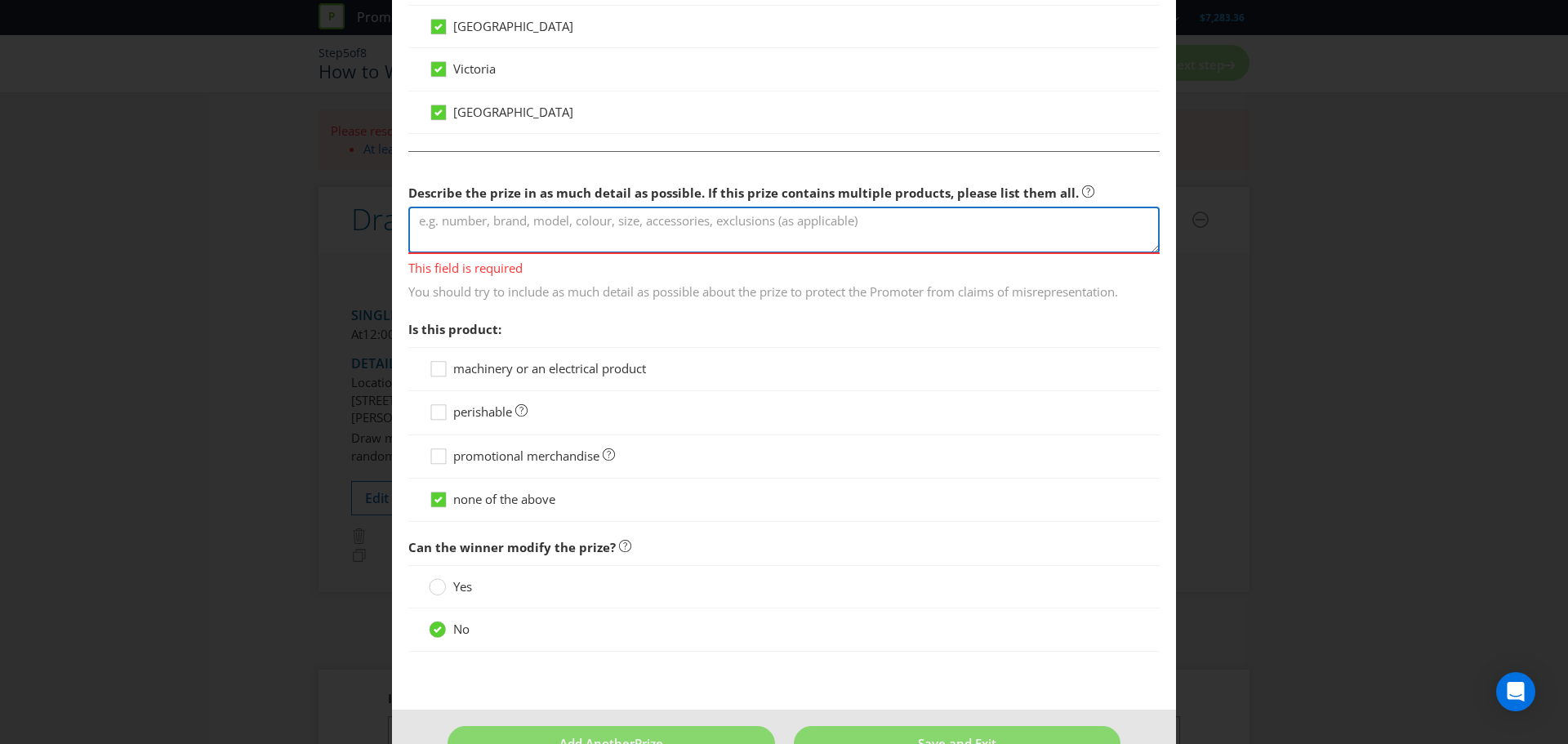
click at [490, 218] on textarea at bounding box center [784, 229] width 751 height 46
click at [811, 231] on textarea at bounding box center [784, 229] width 751 height 46
paste textarea "𝐖𝐢𝐧𝐞 & 𝐃𝐢𝐧𝐞 𝐏𝐫𝐢𝐳𝐞 𝐏𝐚𝐜𝐤 𝐰𝐨𝐫𝐭𝐡 over 𝐭𝐨 $350 including a $250 Restaurant Gift Card…"
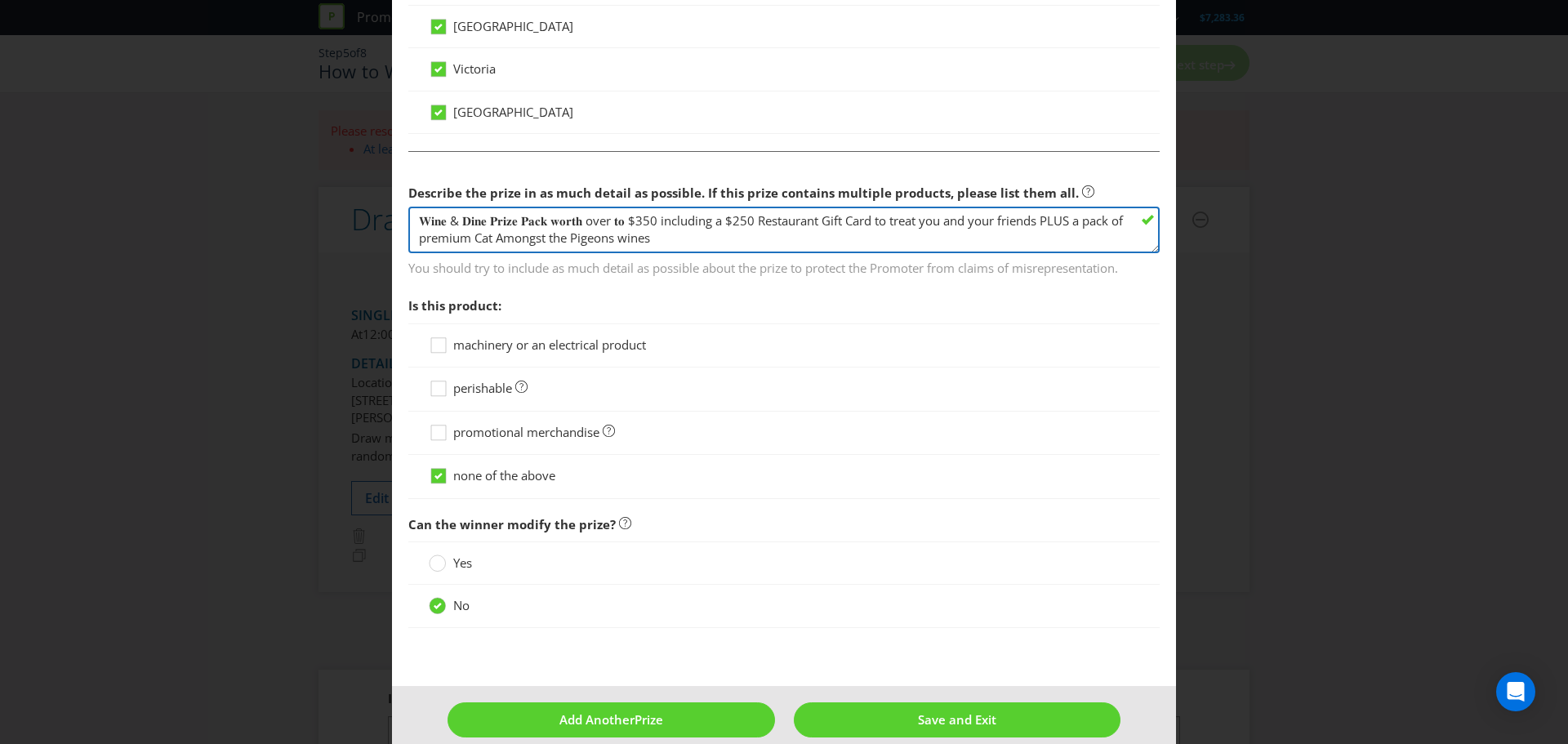
click at [415, 240] on textarea "𝐖𝐢𝐧𝐞 & 𝐃𝐢𝐧𝐞 𝐏𝐫𝐢𝐳𝐞 𝐏𝐚𝐜𝐤 𝐰𝐨𝐫𝐭𝐡 over 𝐭𝐨 $350 including a $250 Restaurant Gift Card…" at bounding box center [784, 229] width 751 height 46
type textarea "𝐖𝐢𝐧𝐞 & 𝐃𝐢𝐧𝐞 𝐏𝐫𝐢𝐳𝐞 𝐏𝐚𝐜𝐤 𝐰𝐨𝐫𝐭𝐡 over 𝐭𝐨 $350 including a $250 Restaurant Gift Card…"
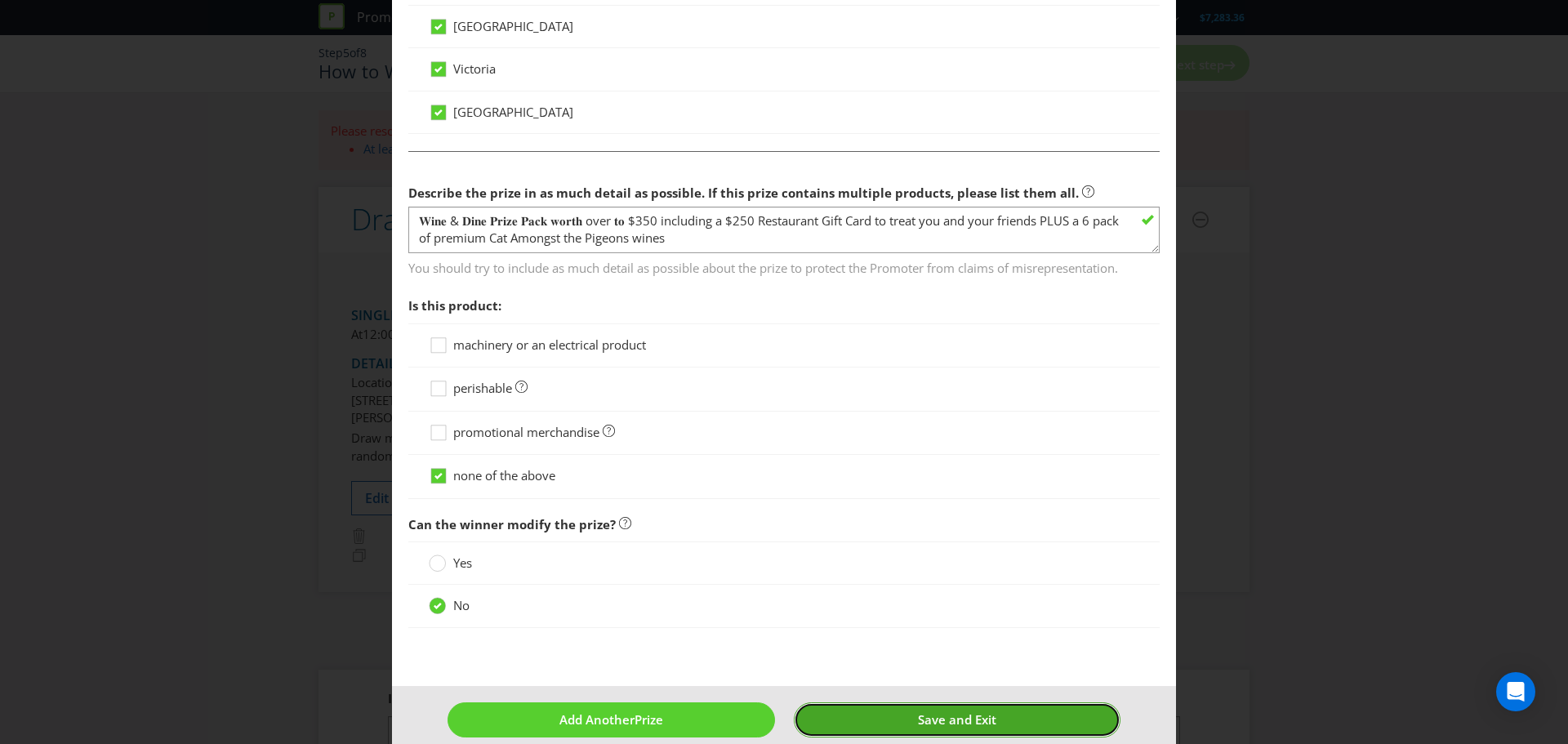
click at [921, 719] on span "Save and Exit" at bounding box center [957, 719] width 78 height 16
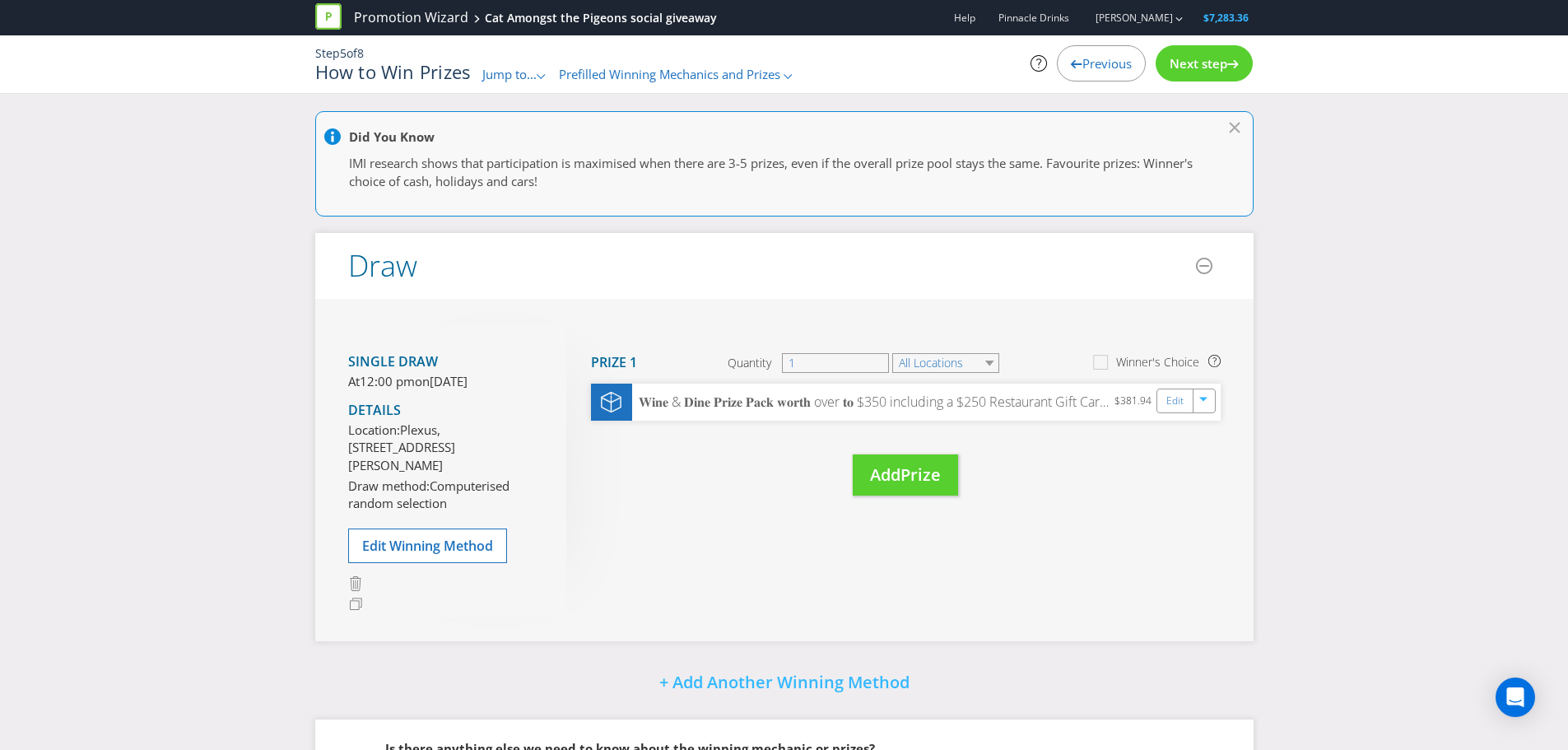
click at [1214, 49] on div "Next step" at bounding box center [1204, 64] width 97 height 36
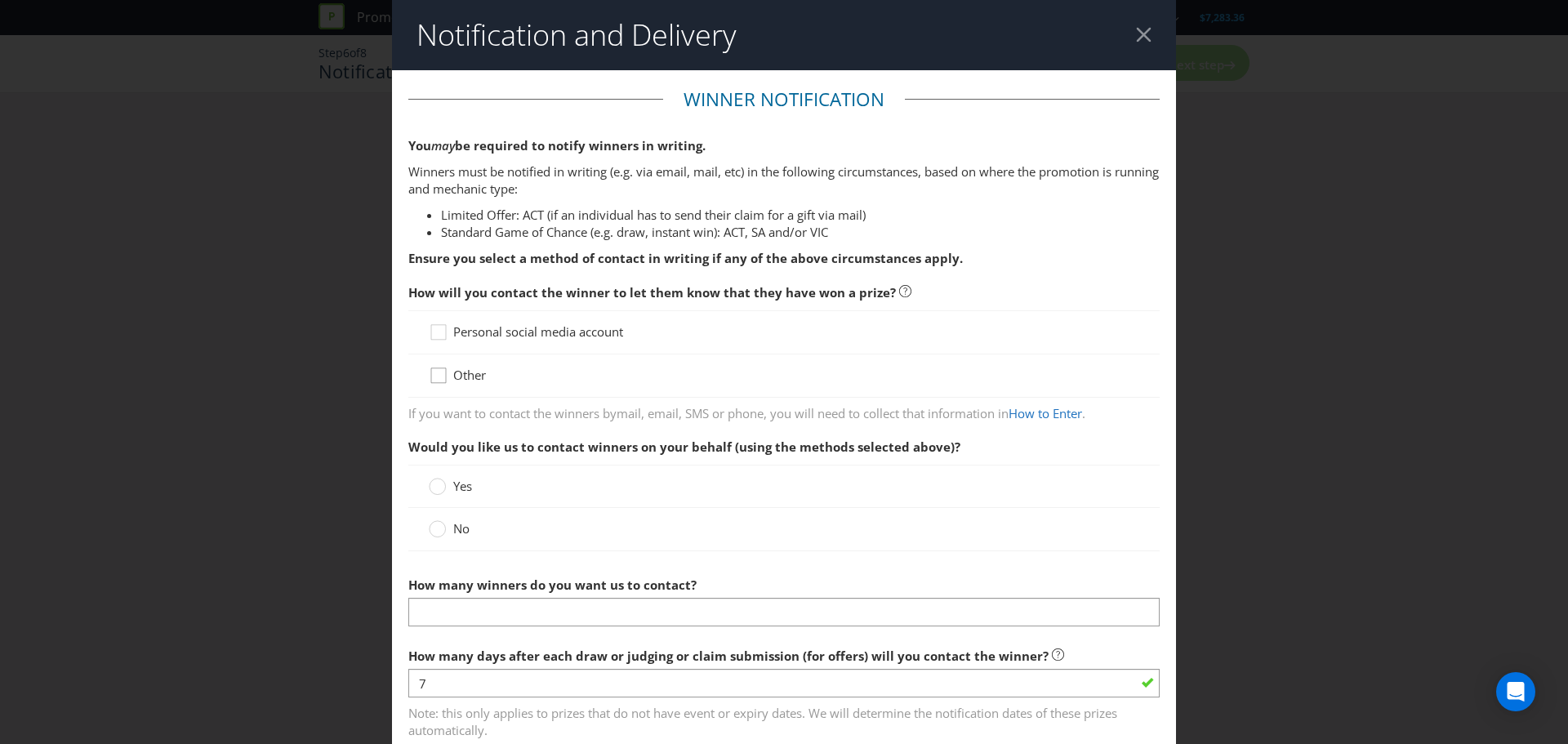
click at [436, 380] on icon at bounding box center [441, 379] width 25 height 25
click at [0, 0] on input "Other" at bounding box center [0, 0] width 0 height 0
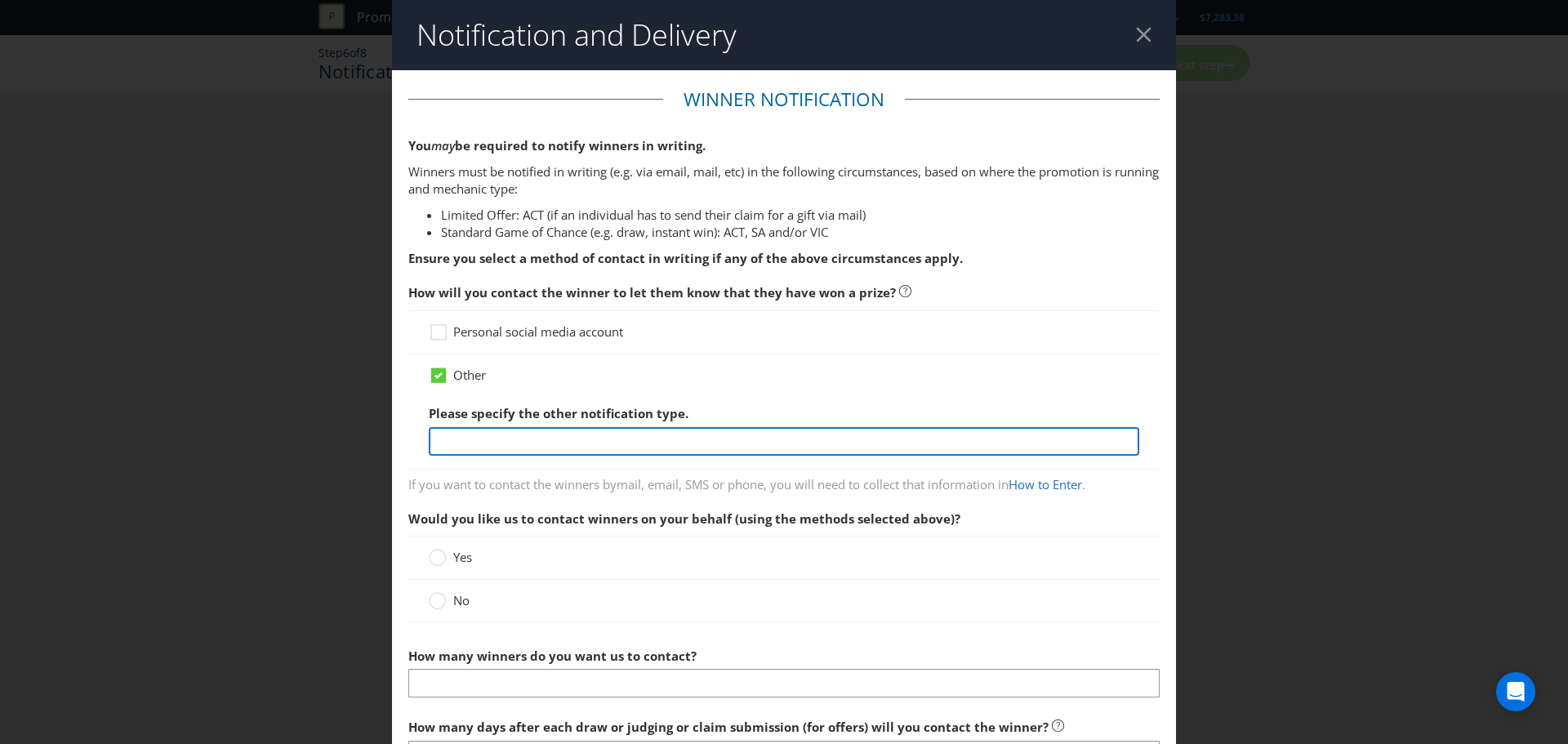
click at [504, 442] on input "text" at bounding box center [783, 441] width 710 height 28
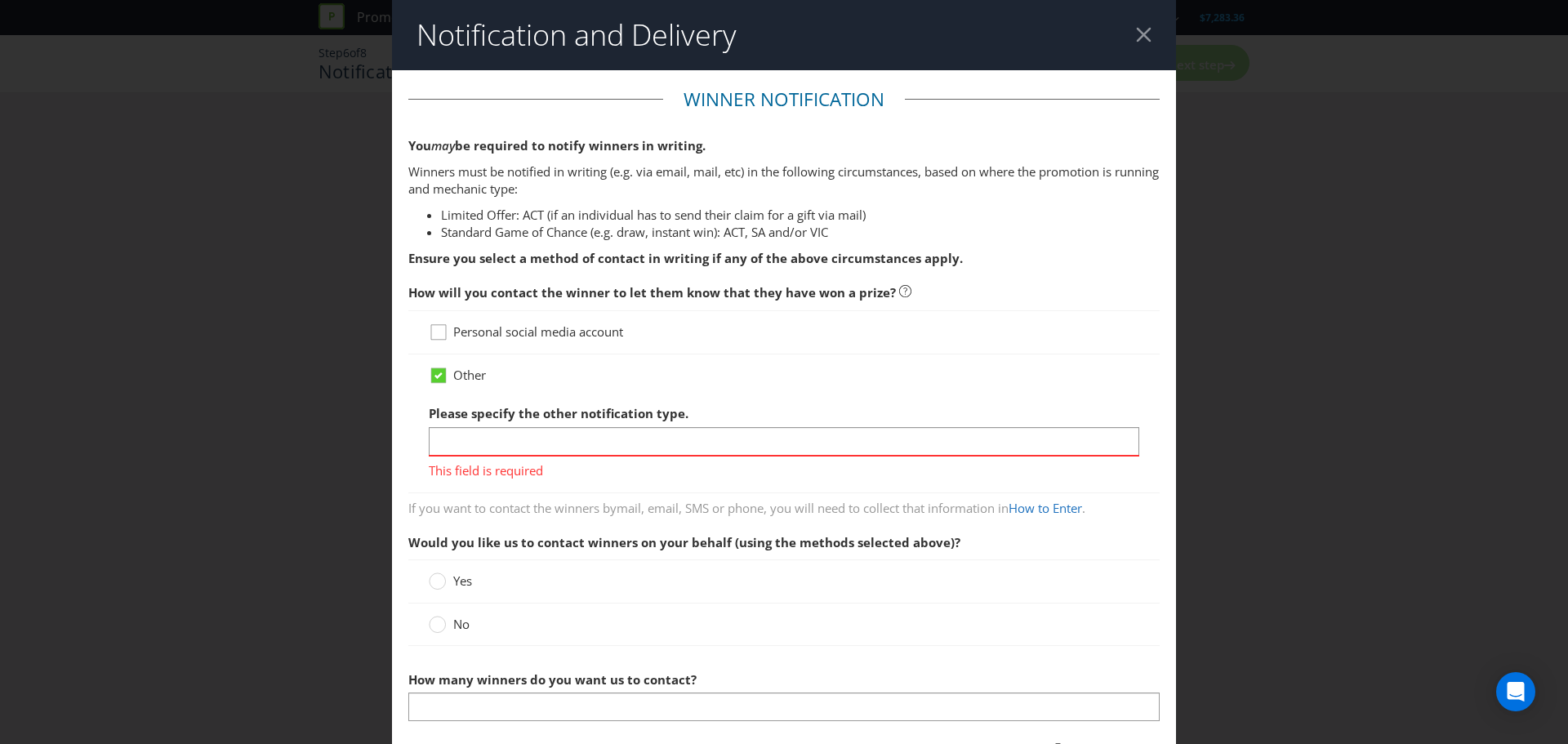
click at [437, 323] on div at bounding box center [439, 326] width 8 height 8
click at [0, 0] on input "Personal social media account" at bounding box center [0, 0] width 0 height 0
click at [435, 369] on div at bounding box center [439, 370] width 8 height 8
click at [0, 0] on input "Other" at bounding box center [0, 0] width 0 height 0
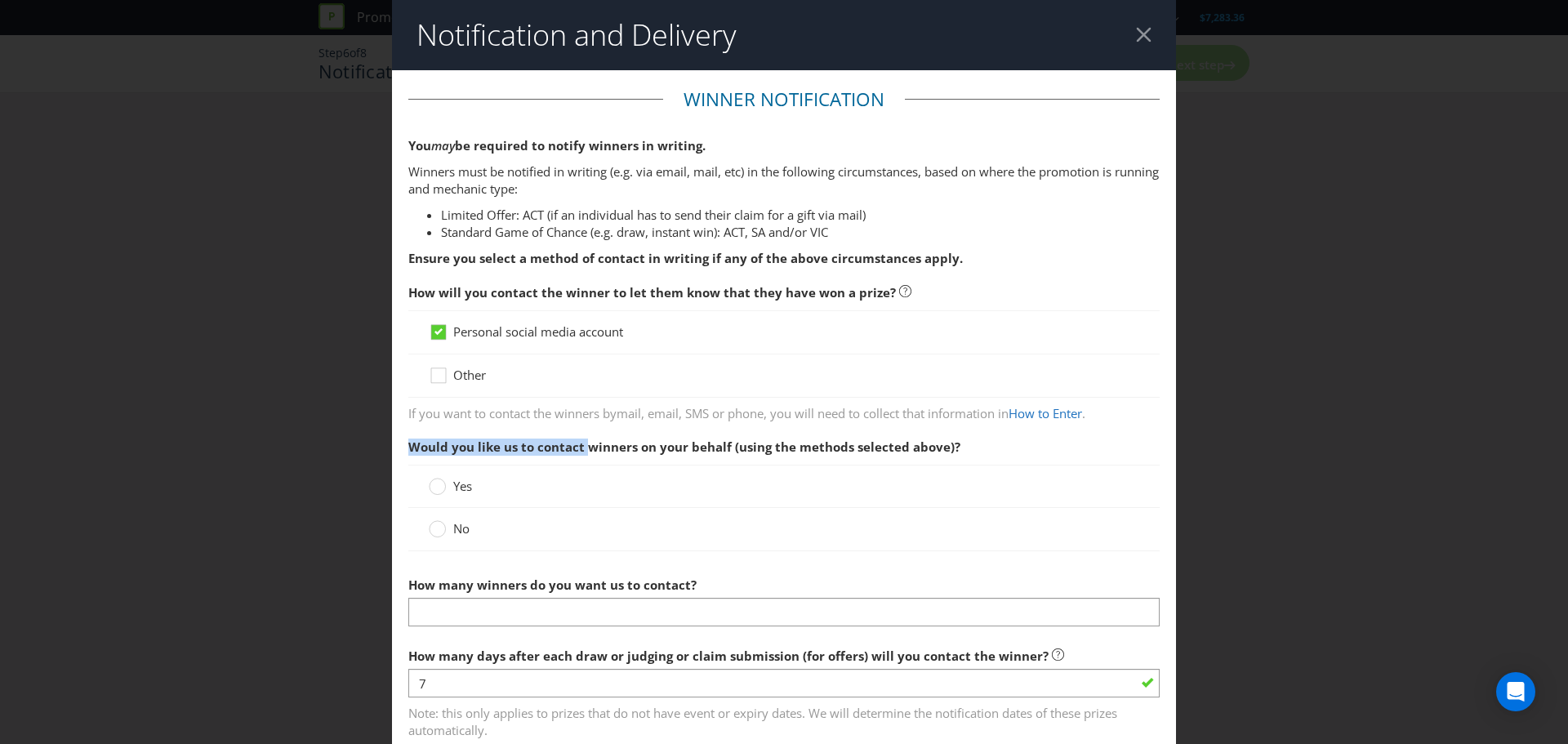
drag, startPoint x: 394, startPoint y: 446, endPoint x: 584, endPoint y: 430, distance: 190.7
click at [648, 438] on span "Would you like us to contact winners on your behalf (using the methods selected…" at bounding box center [684, 446] width 552 height 16
click at [429, 530] on circle at bounding box center [437, 528] width 16 height 16
click at [0, 0] on input "No" at bounding box center [0, 0] width 0 height 0
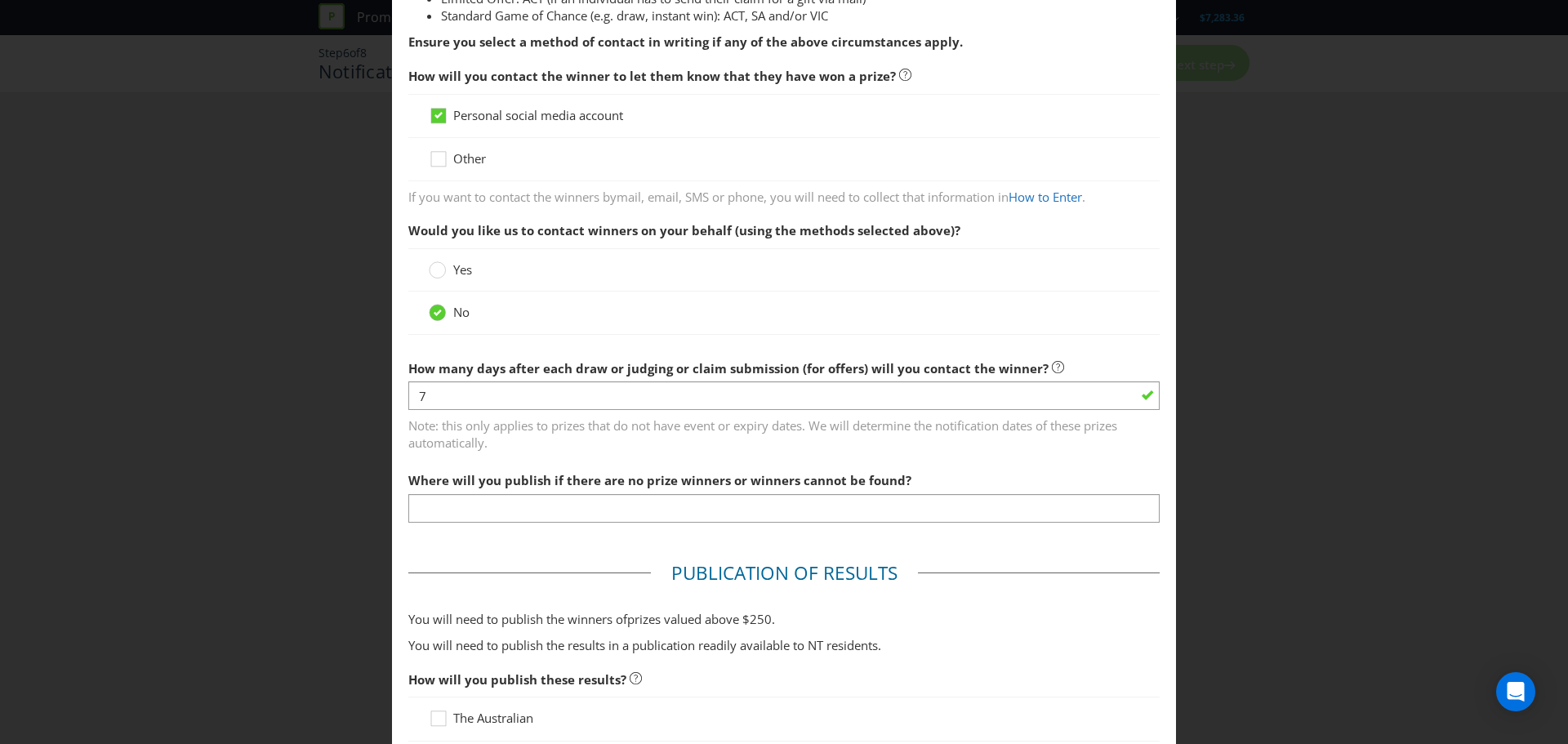
scroll to position [245, 0]
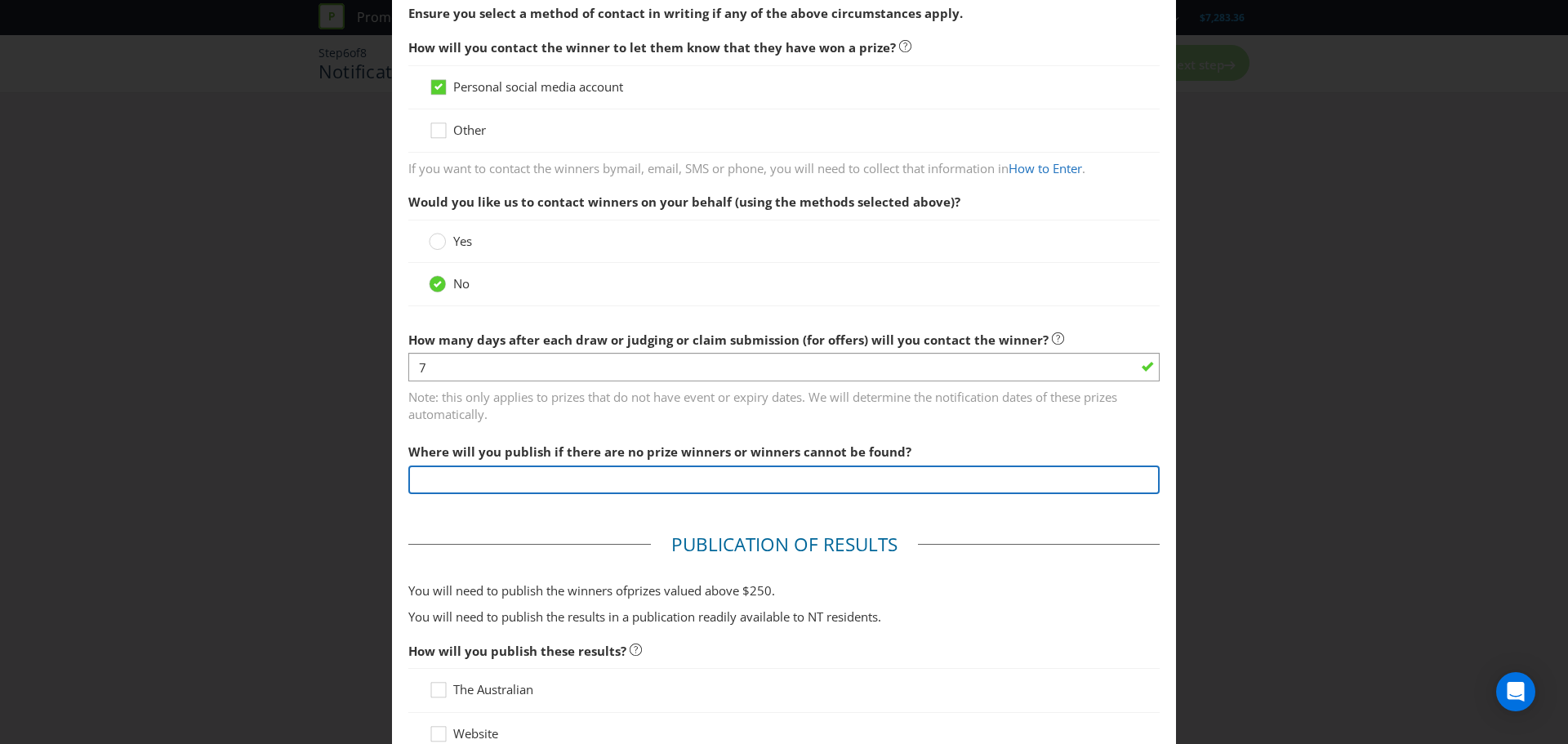
click at [512, 487] on input "text" at bounding box center [784, 479] width 751 height 28
click at [501, 483] on input "text" at bounding box center [784, 479] width 751 height 28
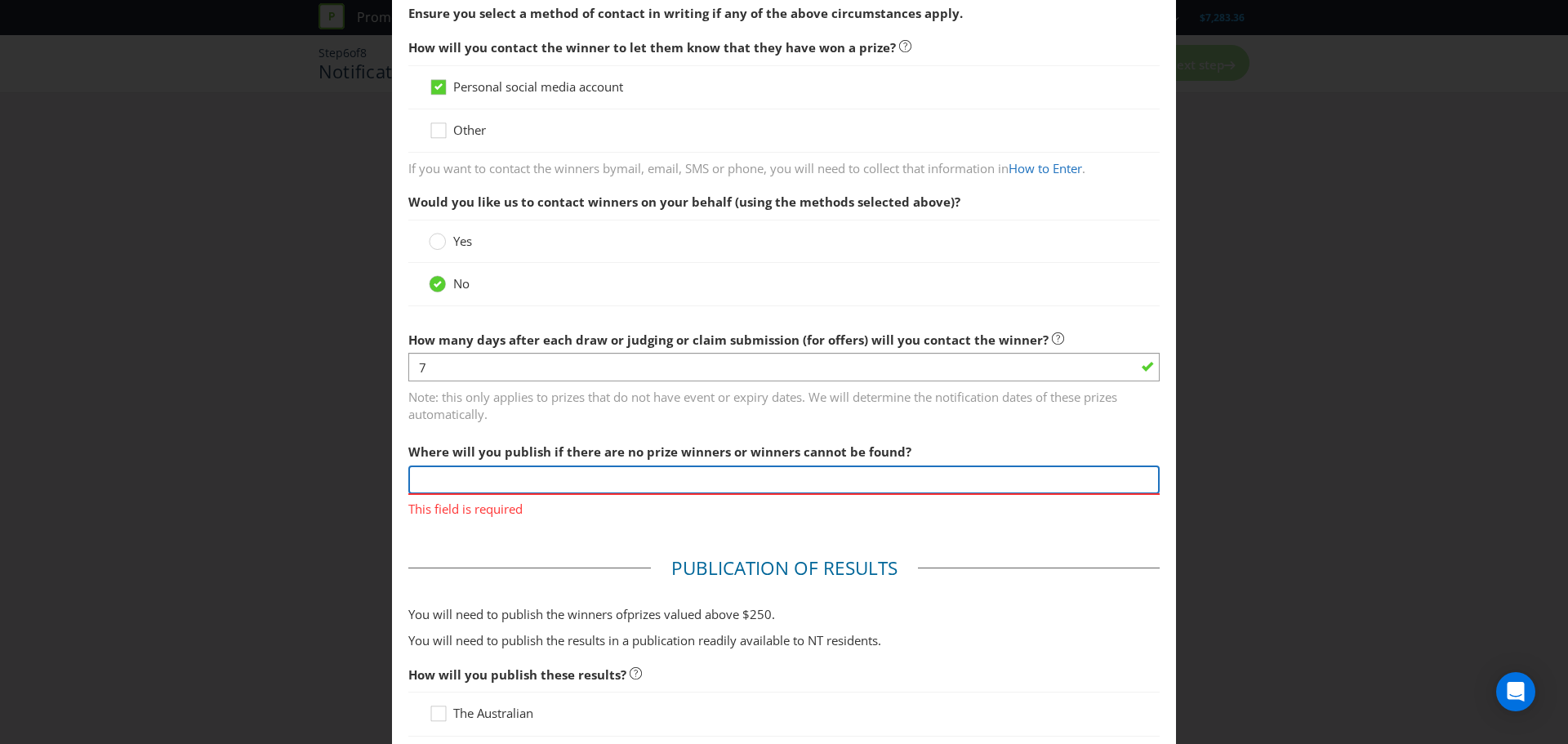
click at [430, 483] on input "text" at bounding box center [784, 479] width 751 height 28
paste input "catamongstthepigeonswine"
click at [417, 481] on input "catamongstthepigeonswine" at bounding box center [784, 479] width 751 height 28
type input "@catamongstthepigeonswine"
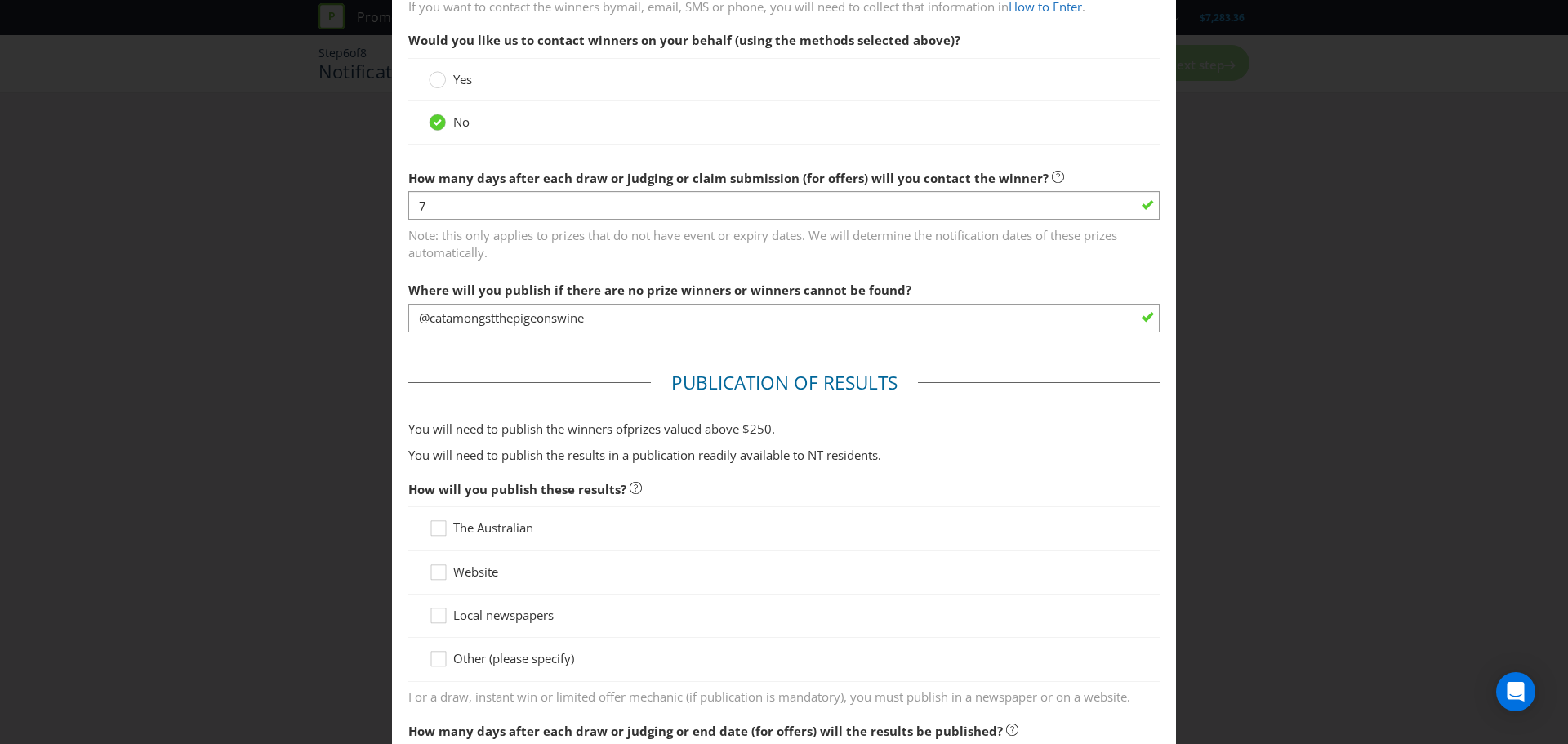
scroll to position [408, 0]
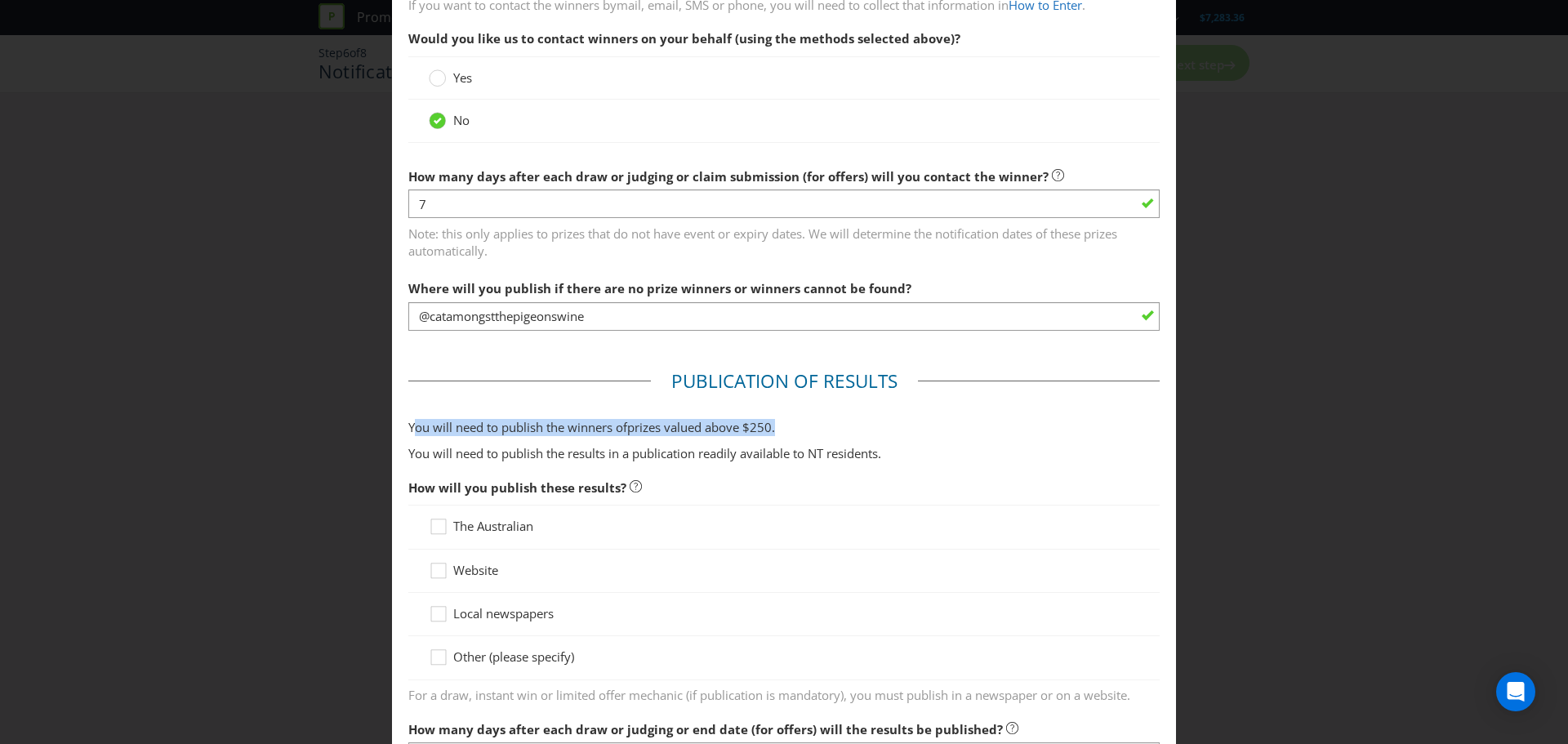
drag, startPoint x: 410, startPoint y: 429, endPoint x: 797, endPoint y: 415, distance: 387.3
click at [797, 415] on fieldset "Publication of Results You will need to publish the winners of prize s valued a…" at bounding box center [784, 657] width 751 height 580
click at [801, 425] on p "You will need to publish the winners of prize s valued above $ 250 ." at bounding box center [784, 427] width 751 height 17
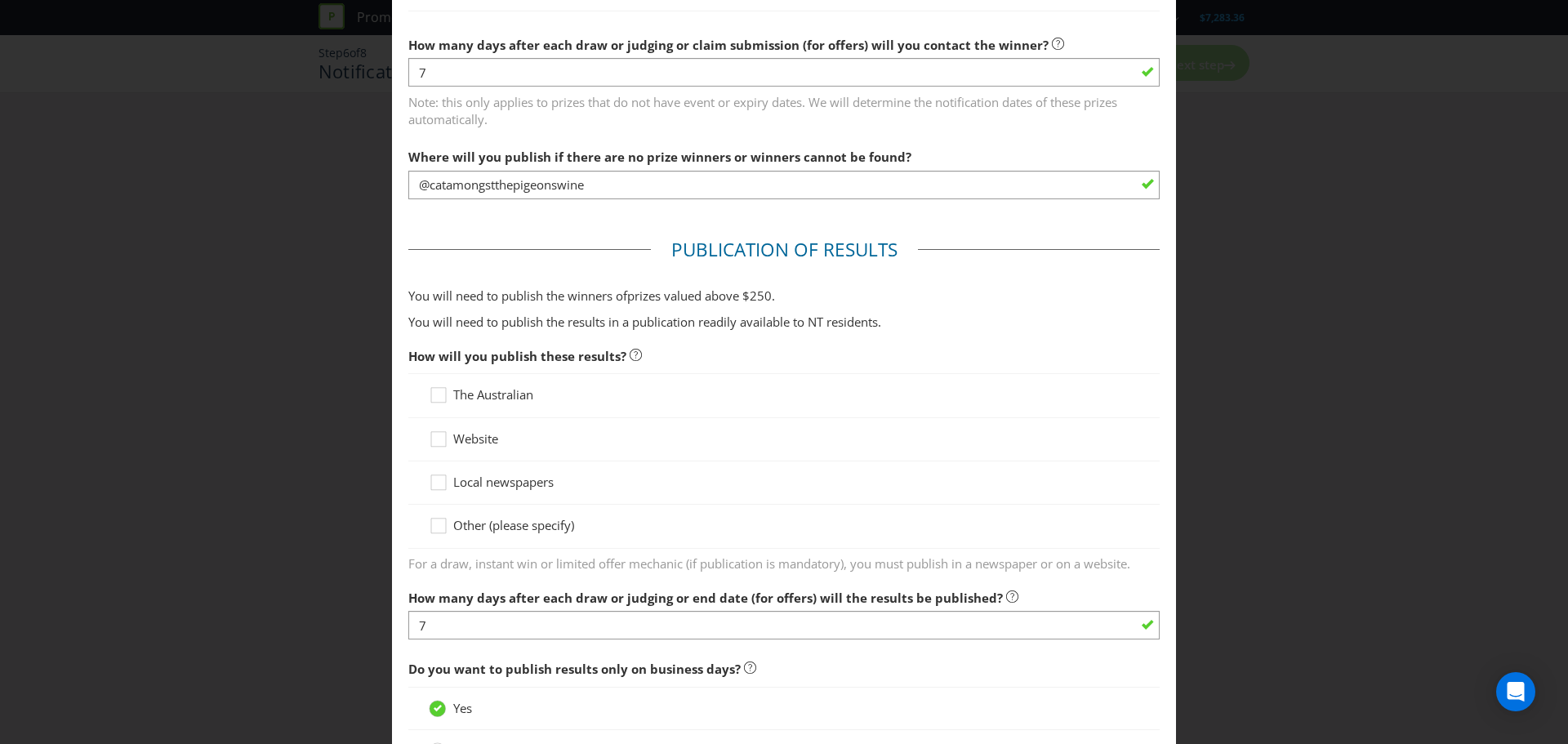
scroll to position [571, 0]
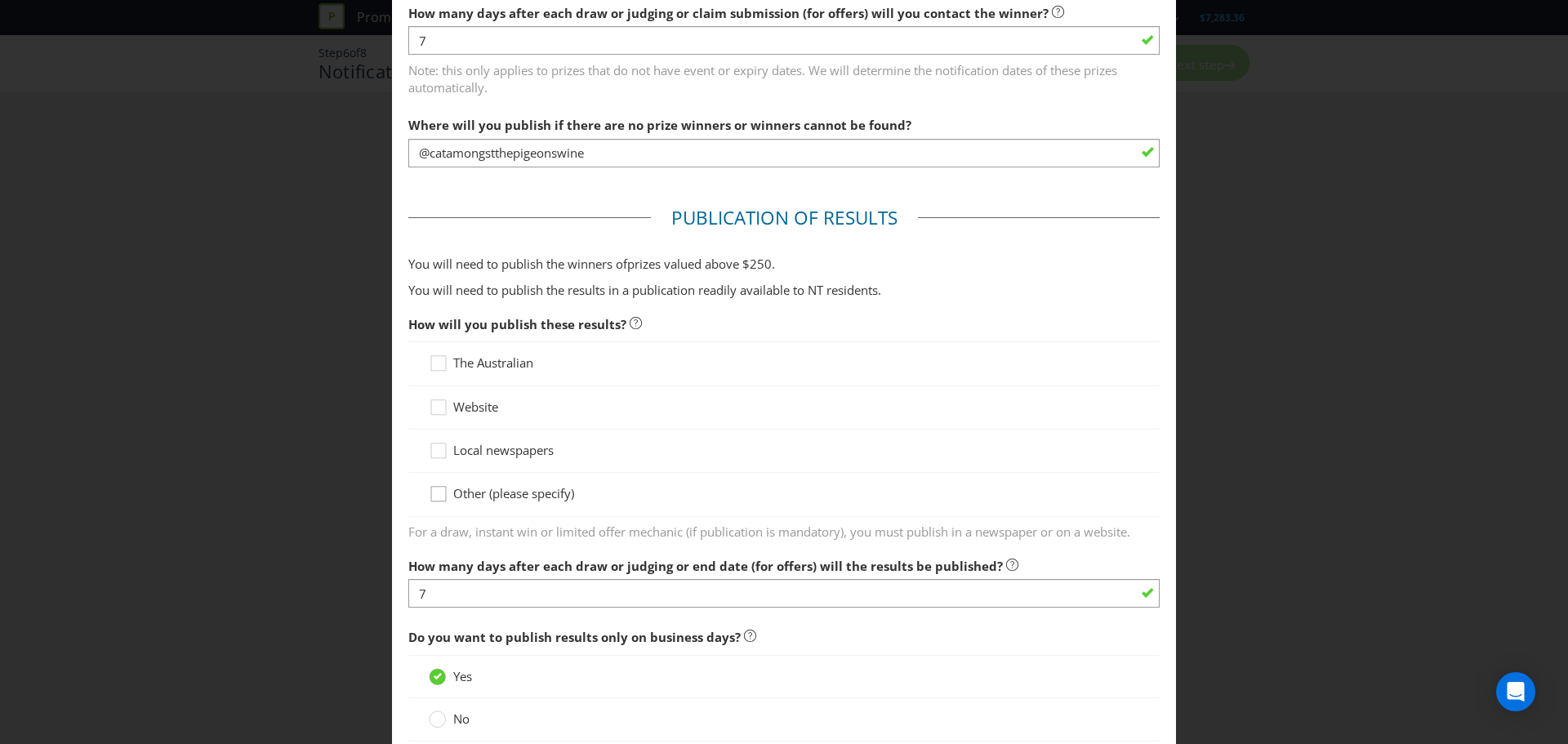
click at [435, 488] on div at bounding box center [439, 488] width 8 height 8
click at [0, 0] on input "Other (please specify)" at bounding box center [0, 0] width 0 height 0
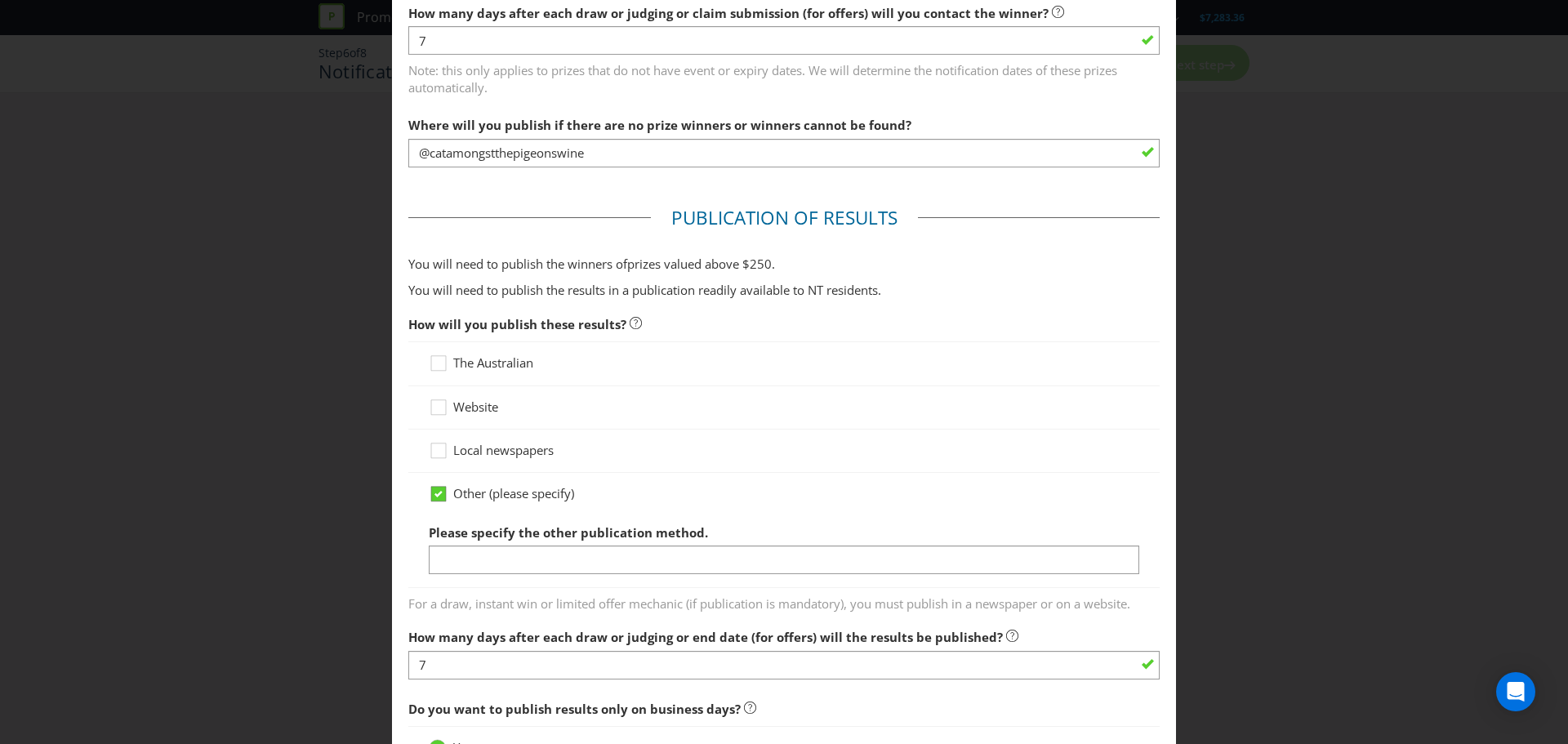
click at [435, 486] on div at bounding box center [439, 488] width 8 height 8
click at [0, 0] on input "Other (please specify)" at bounding box center [0, 0] width 0 height 0
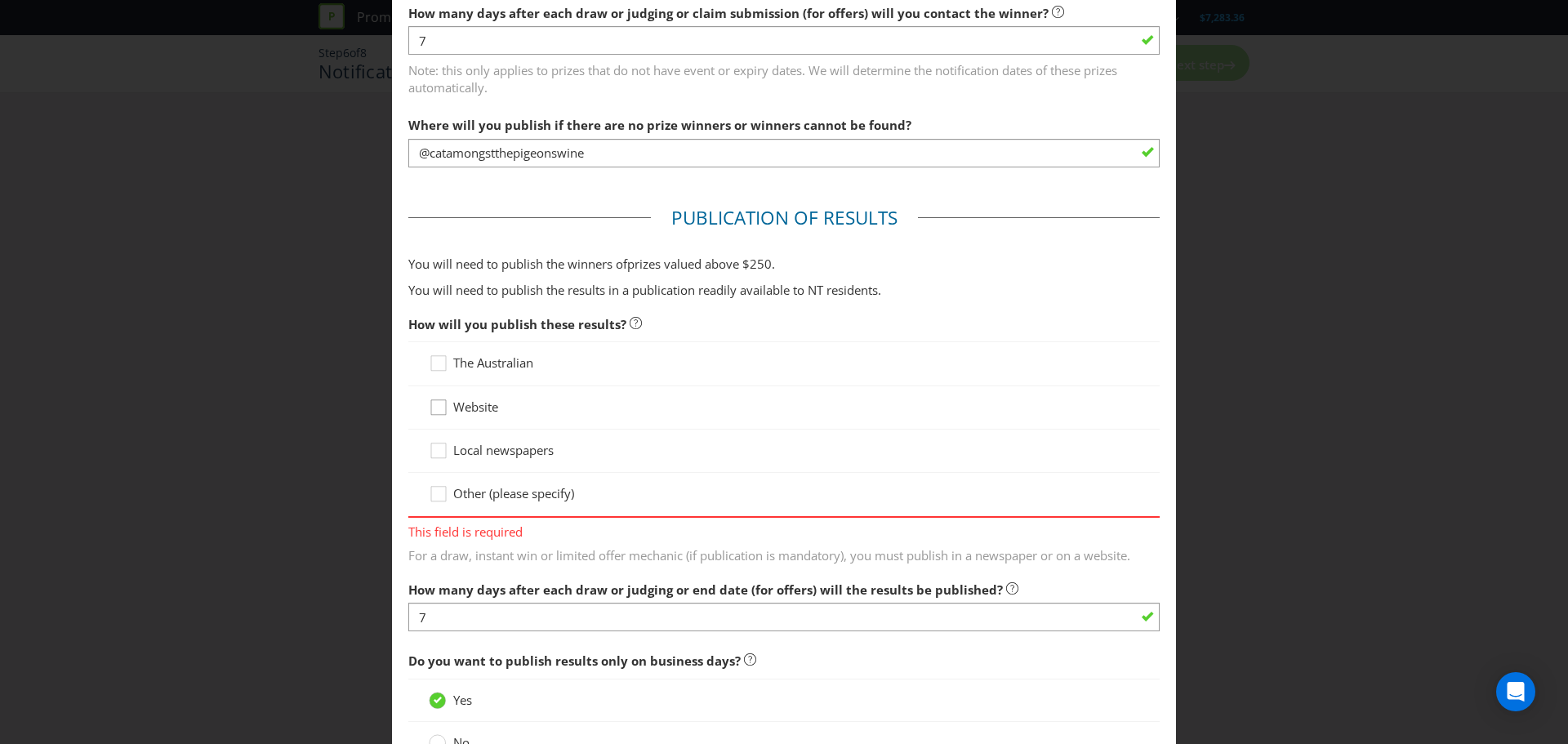
click at [438, 414] on icon at bounding box center [441, 410] width 25 height 25
click at [0, 0] on input "Website" at bounding box center [0, 0] width 0 height 0
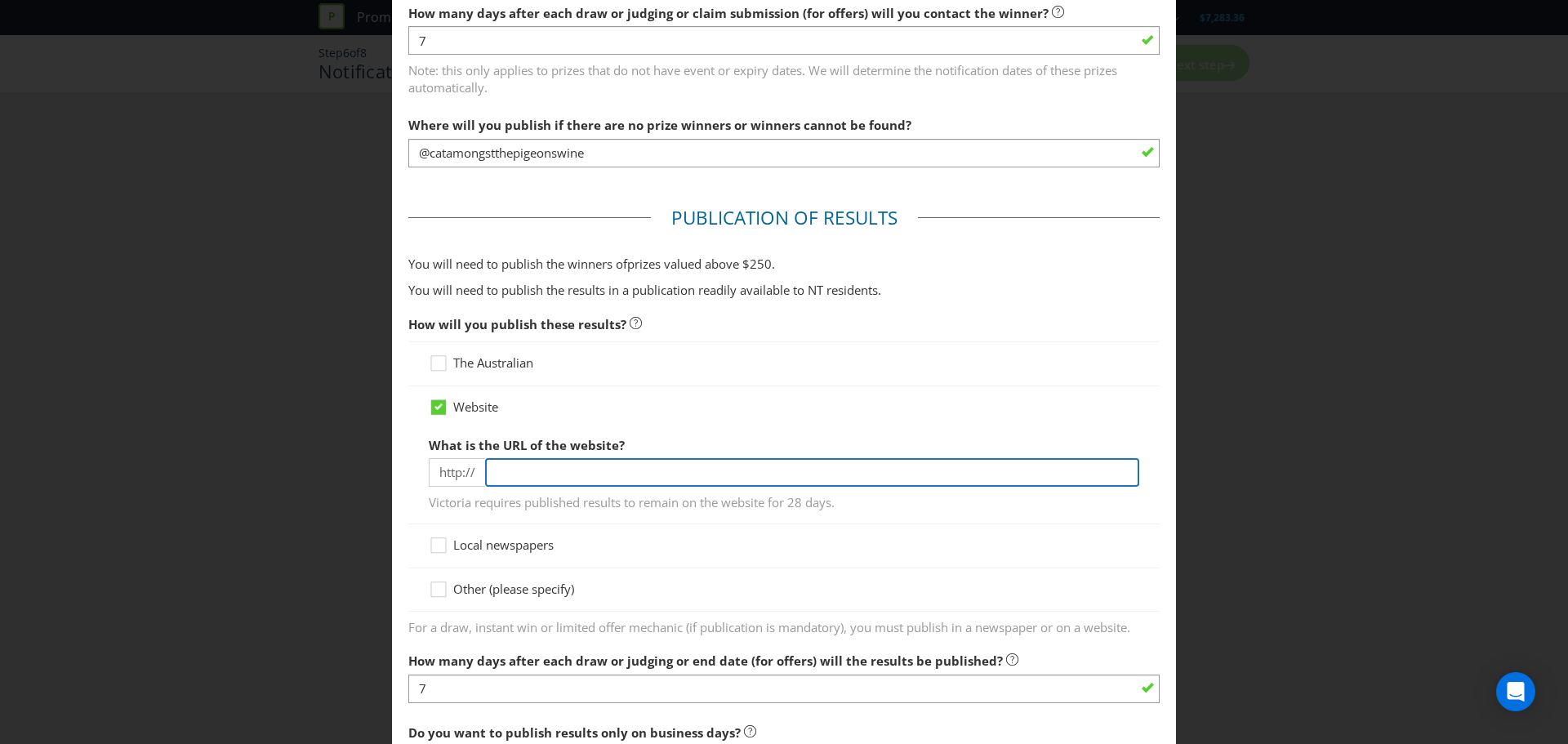
click at [569, 471] on input "text" at bounding box center [811, 472] width 654 height 28
type input "[URL][DOMAIN_NAME]"
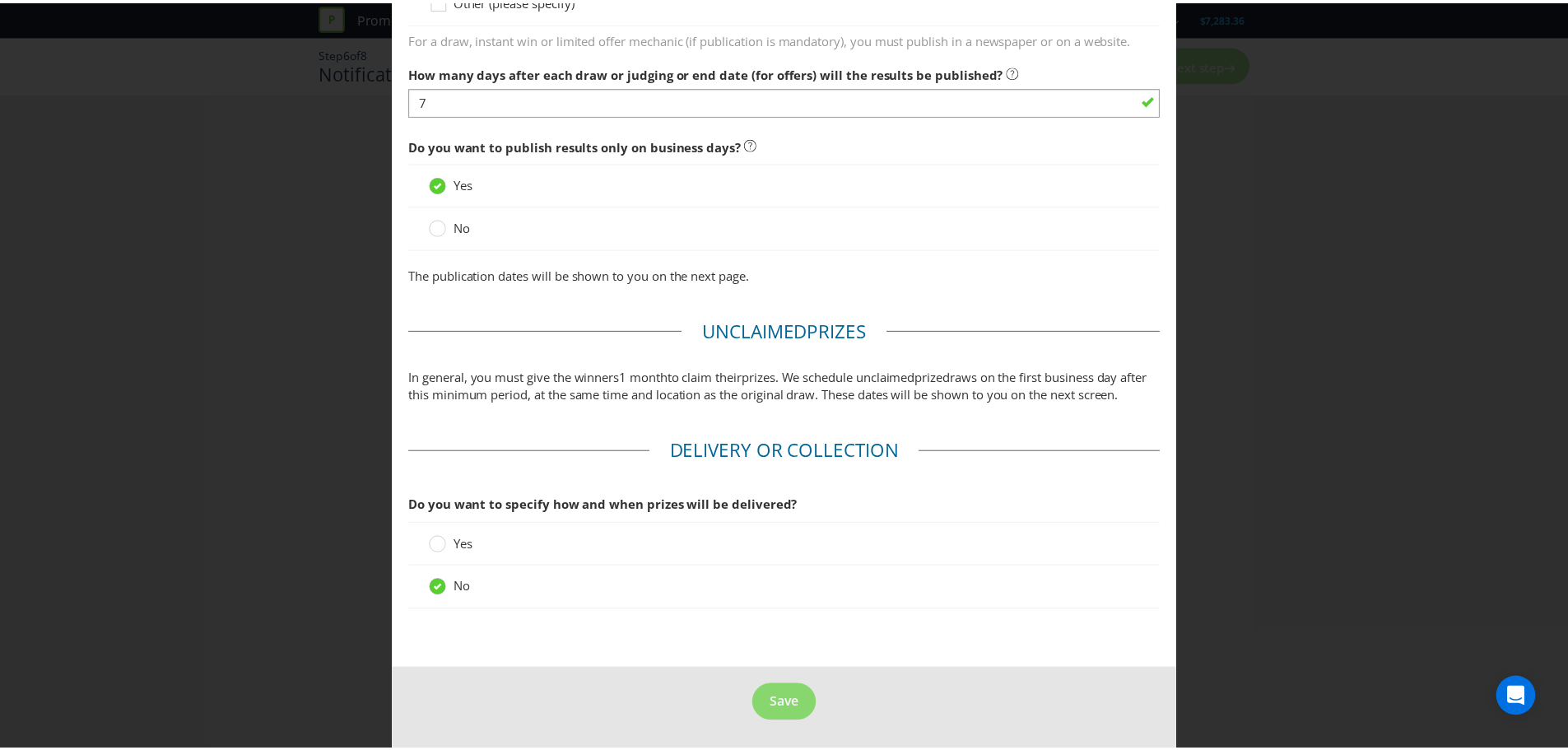
scroll to position [1188, 0]
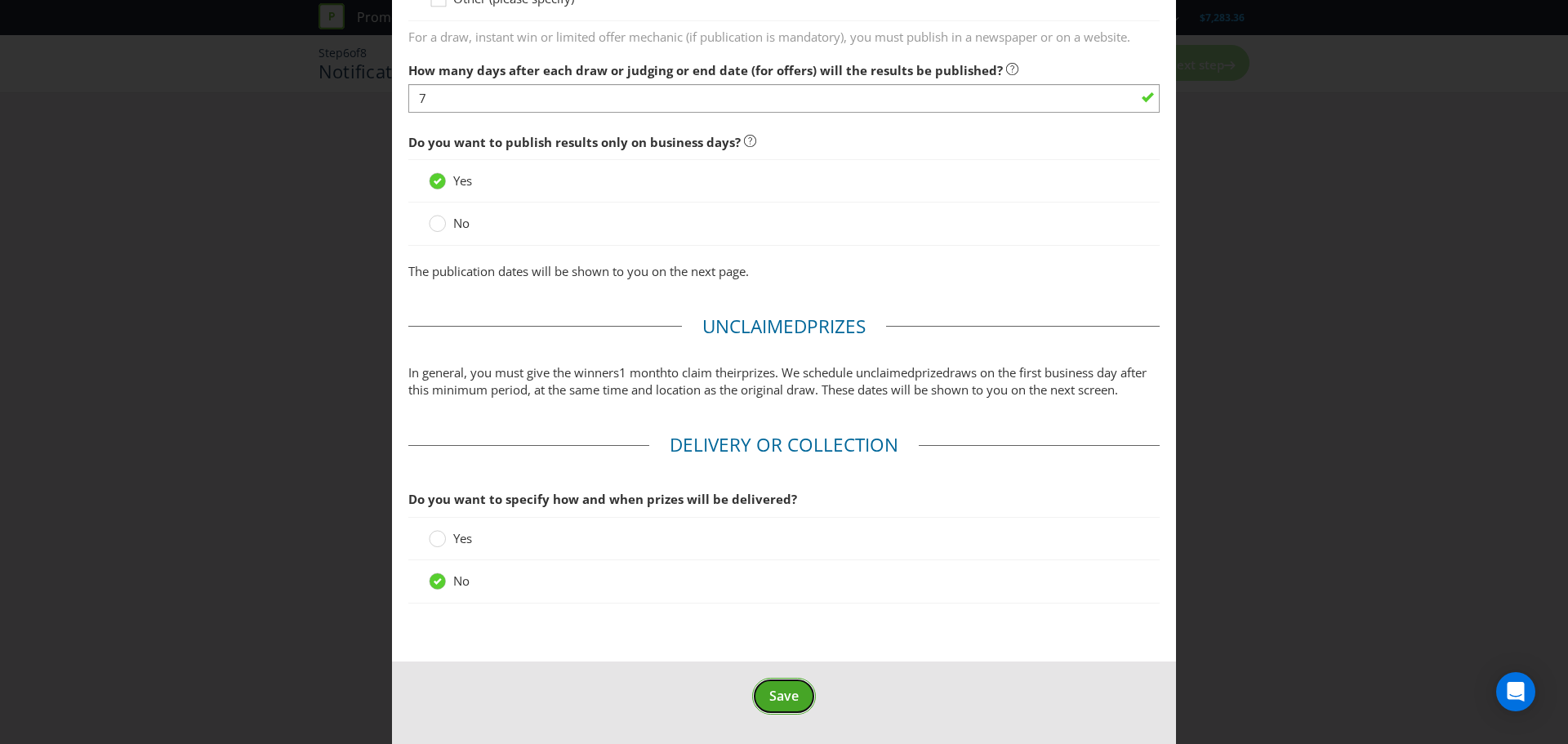
click at [775, 702] on span "Save" at bounding box center [783, 695] width 29 height 18
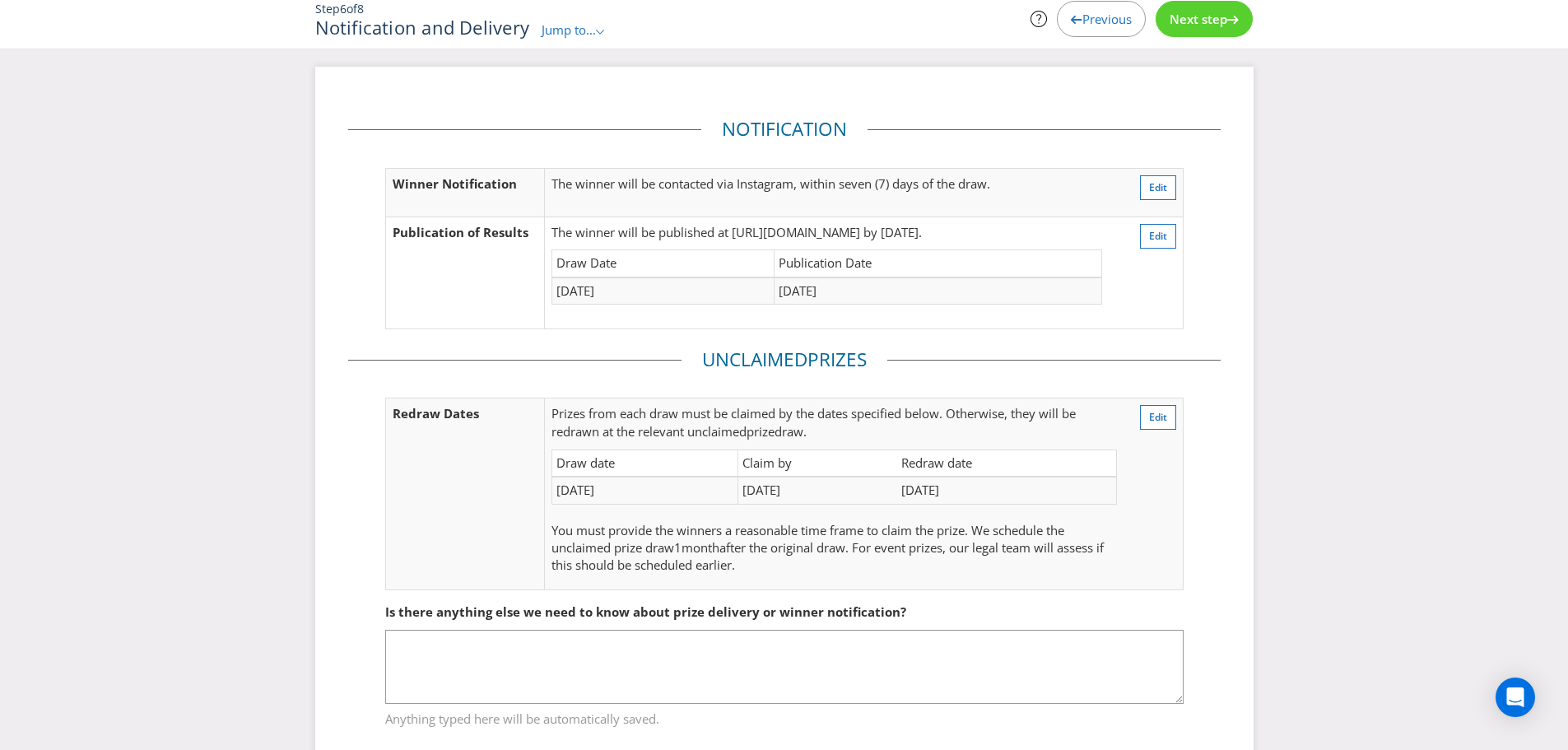
scroll to position [85, 0]
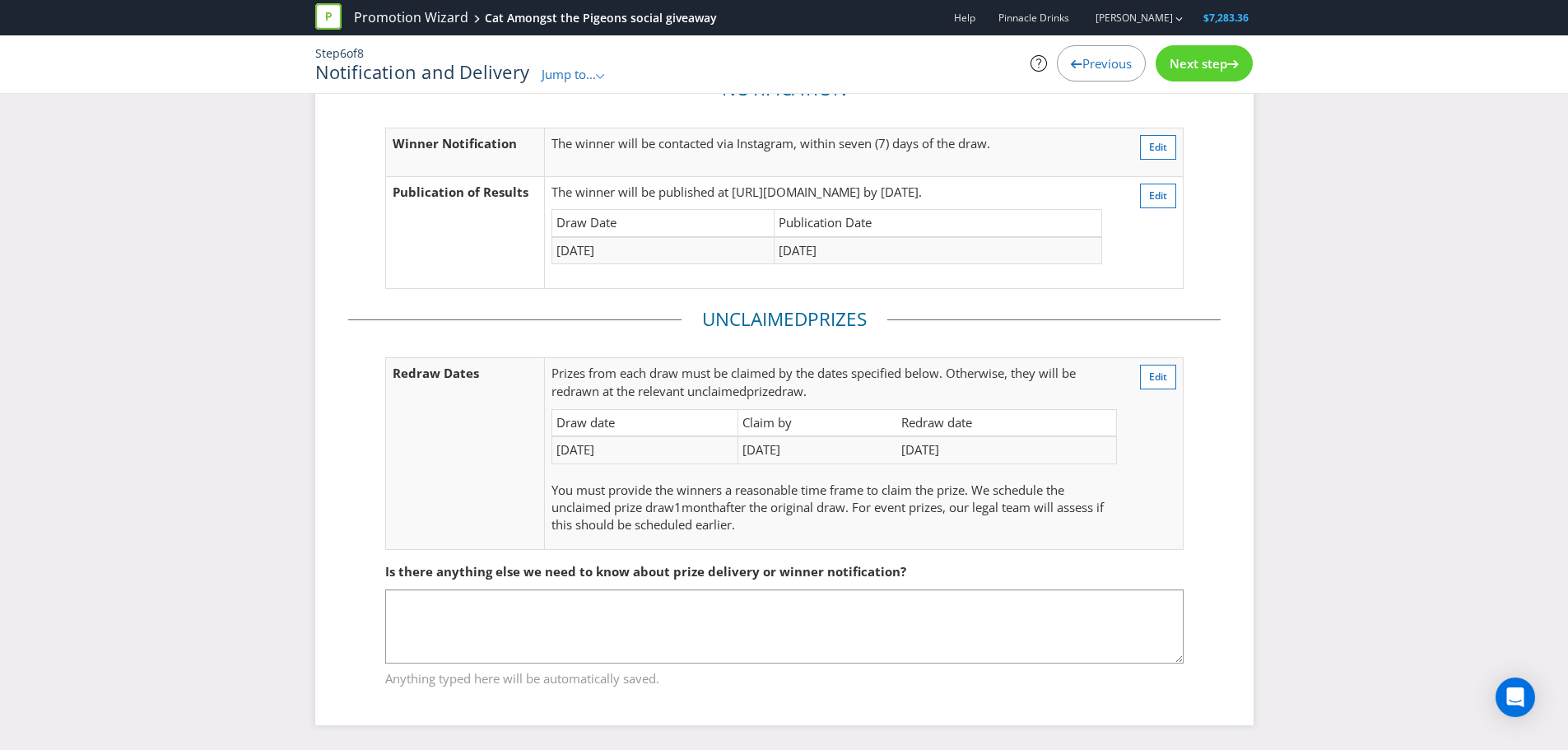
click at [1212, 56] on span "Next step" at bounding box center [1198, 63] width 58 height 16
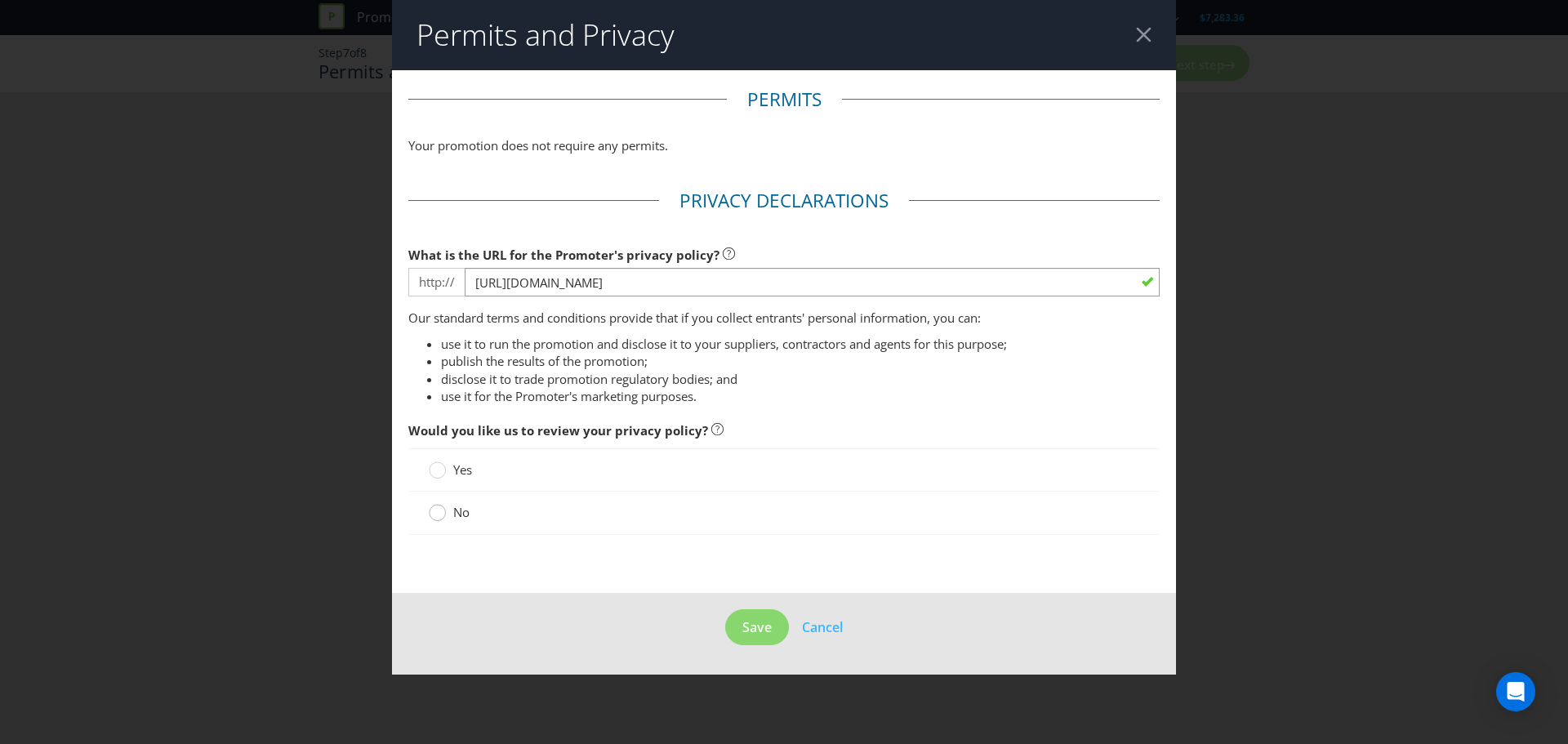
click at [442, 515] on circle at bounding box center [437, 512] width 16 height 16
click at [0, 0] on input "No" at bounding box center [0, 0] width 0 height 0
click at [759, 622] on span "Save" at bounding box center [757, 626] width 29 height 18
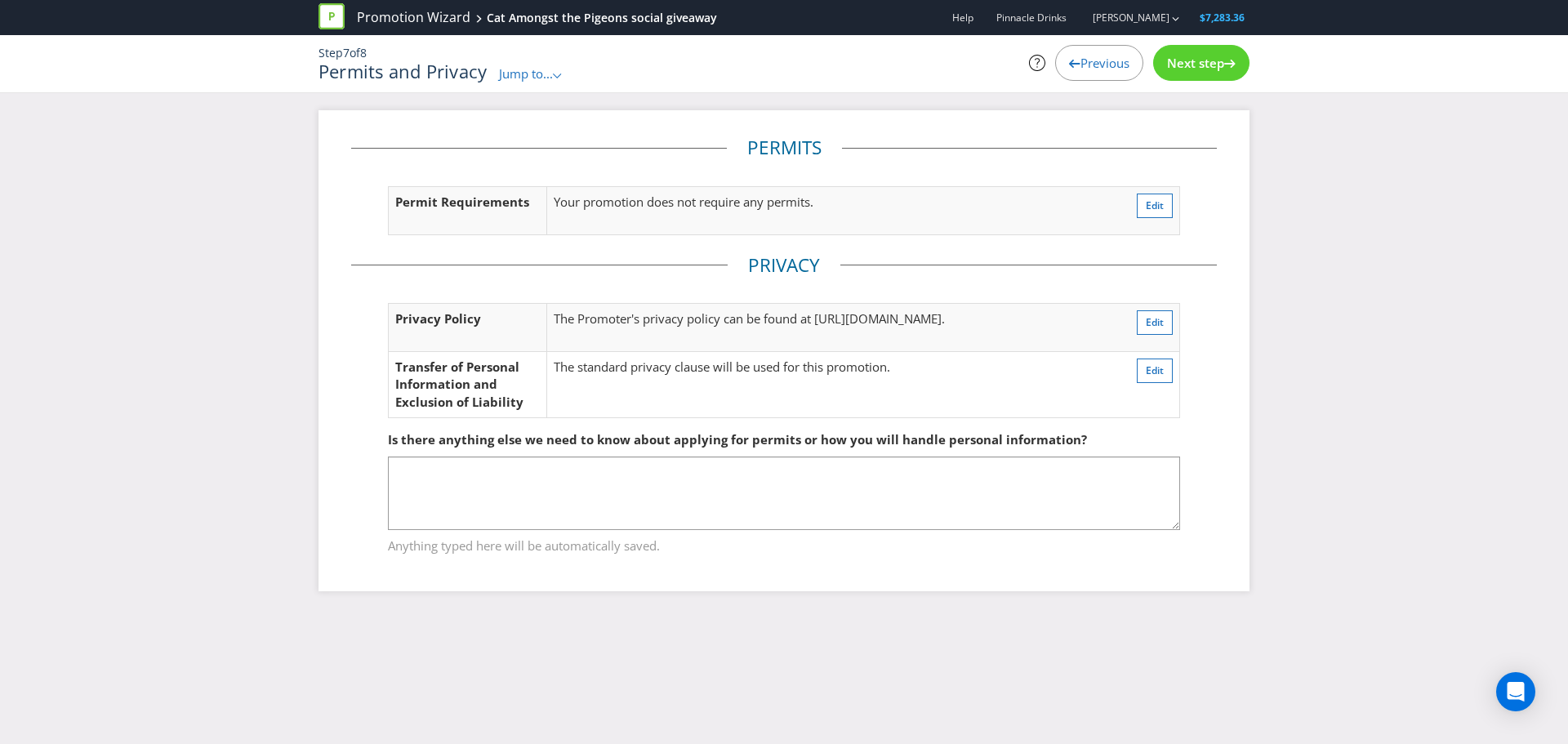
click at [1222, 62] on span "Next step" at bounding box center [1195, 62] width 58 height 16
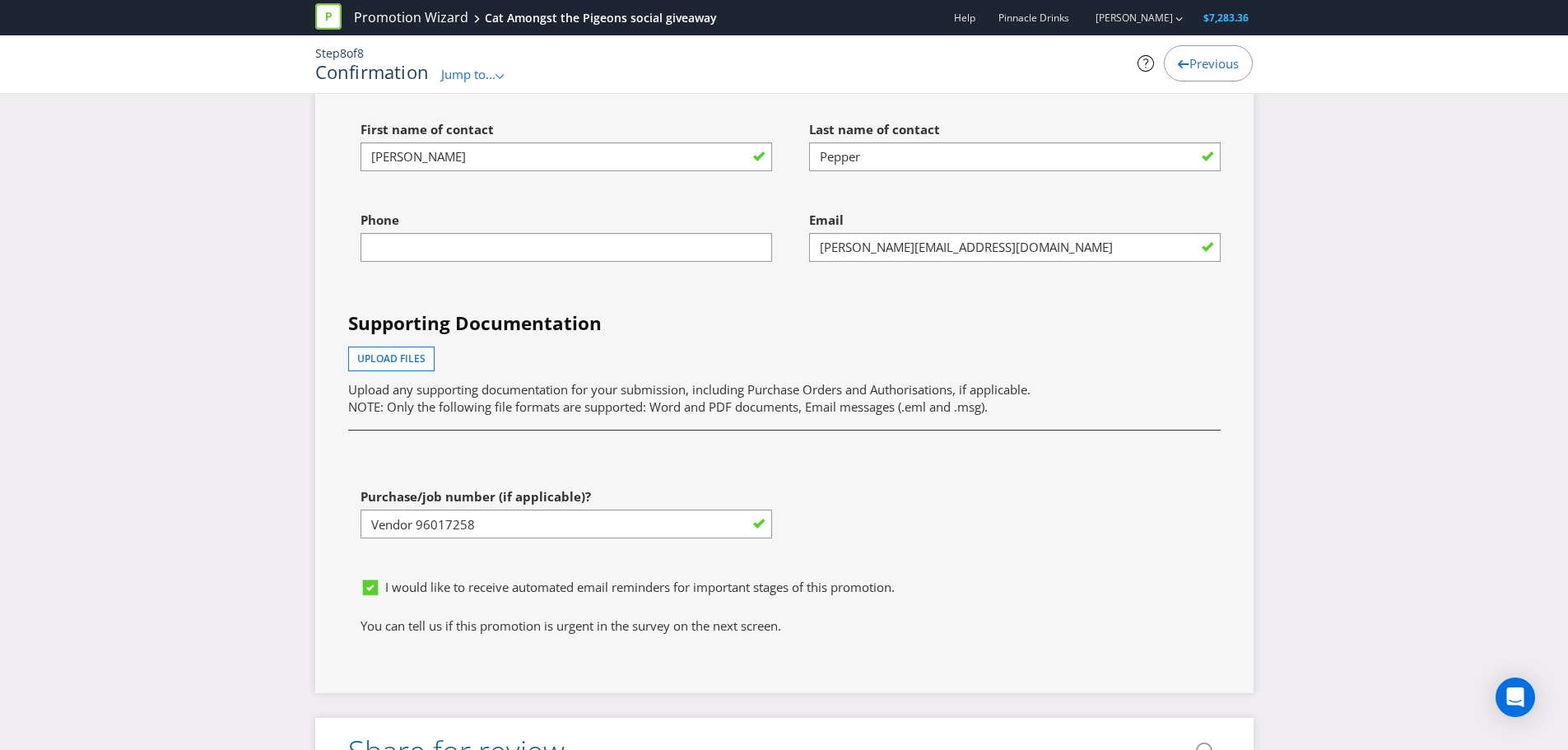
scroll to position [4223, 0]
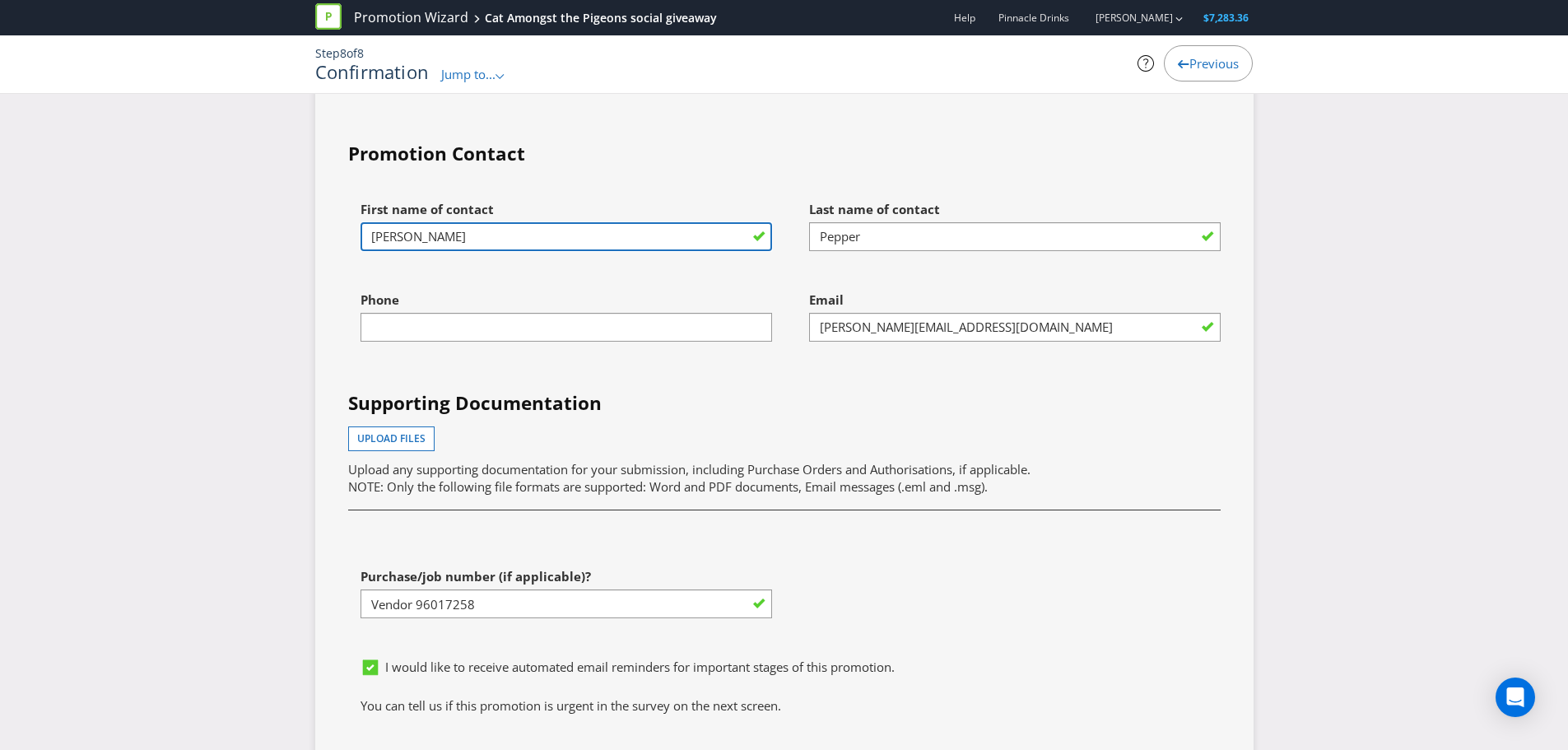
click at [579, 251] on input "[PERSON_NAME]" at bounding box center [566, 237] width 412 height 29
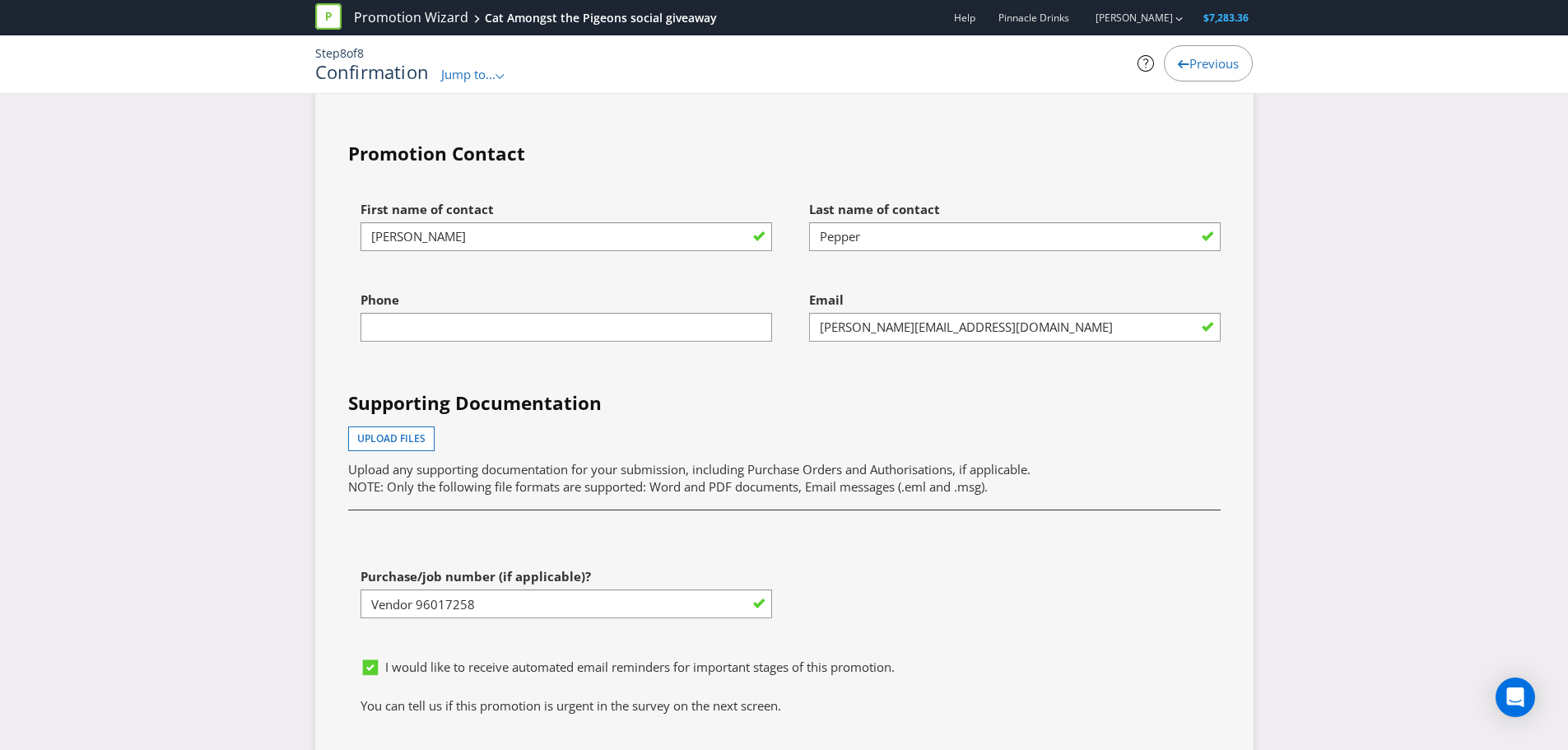
click at [665, 283] on div "First name of contact [PERSON_NAME]" at bounding box center [560, 238] width 449 height 90
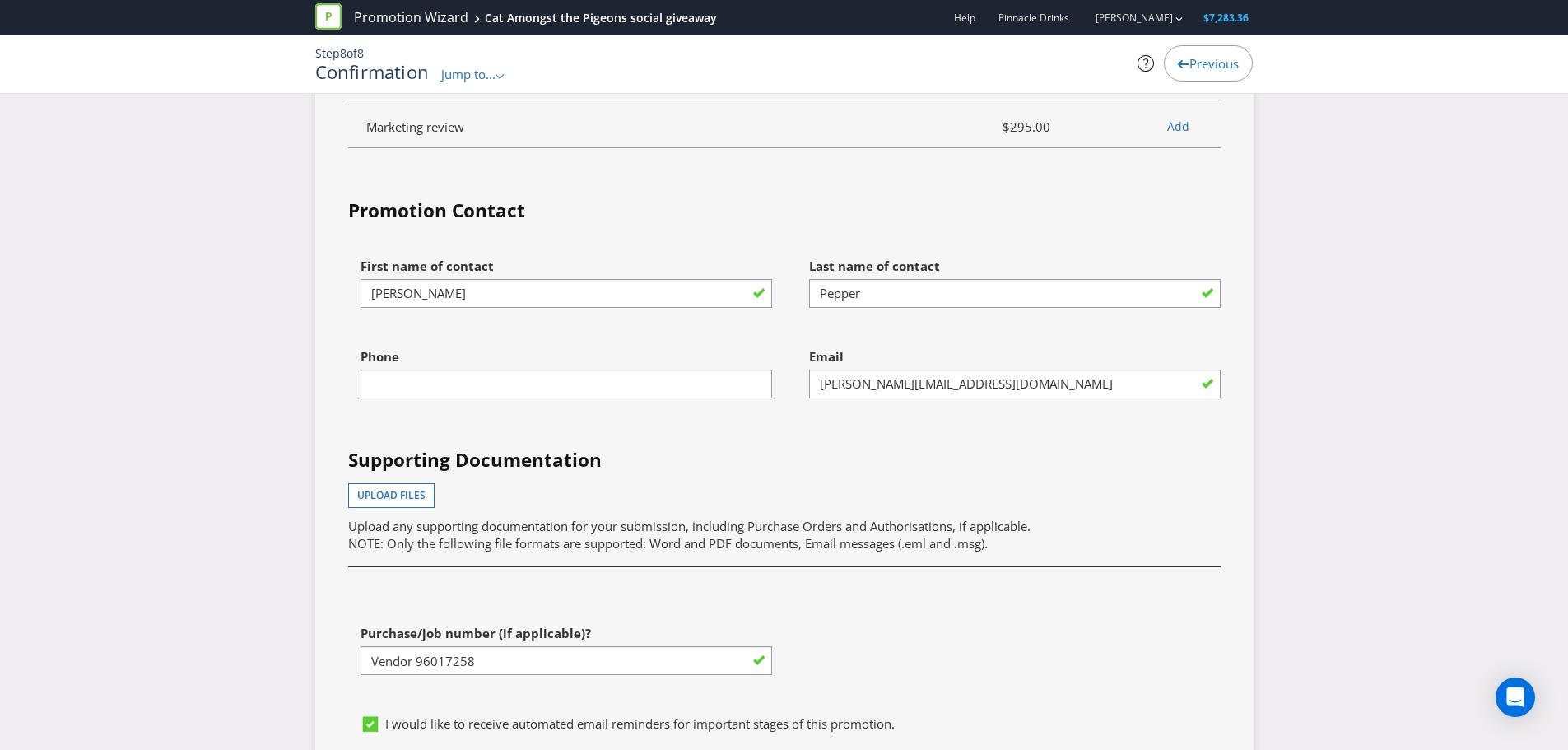
scroll to position [4142, 0]
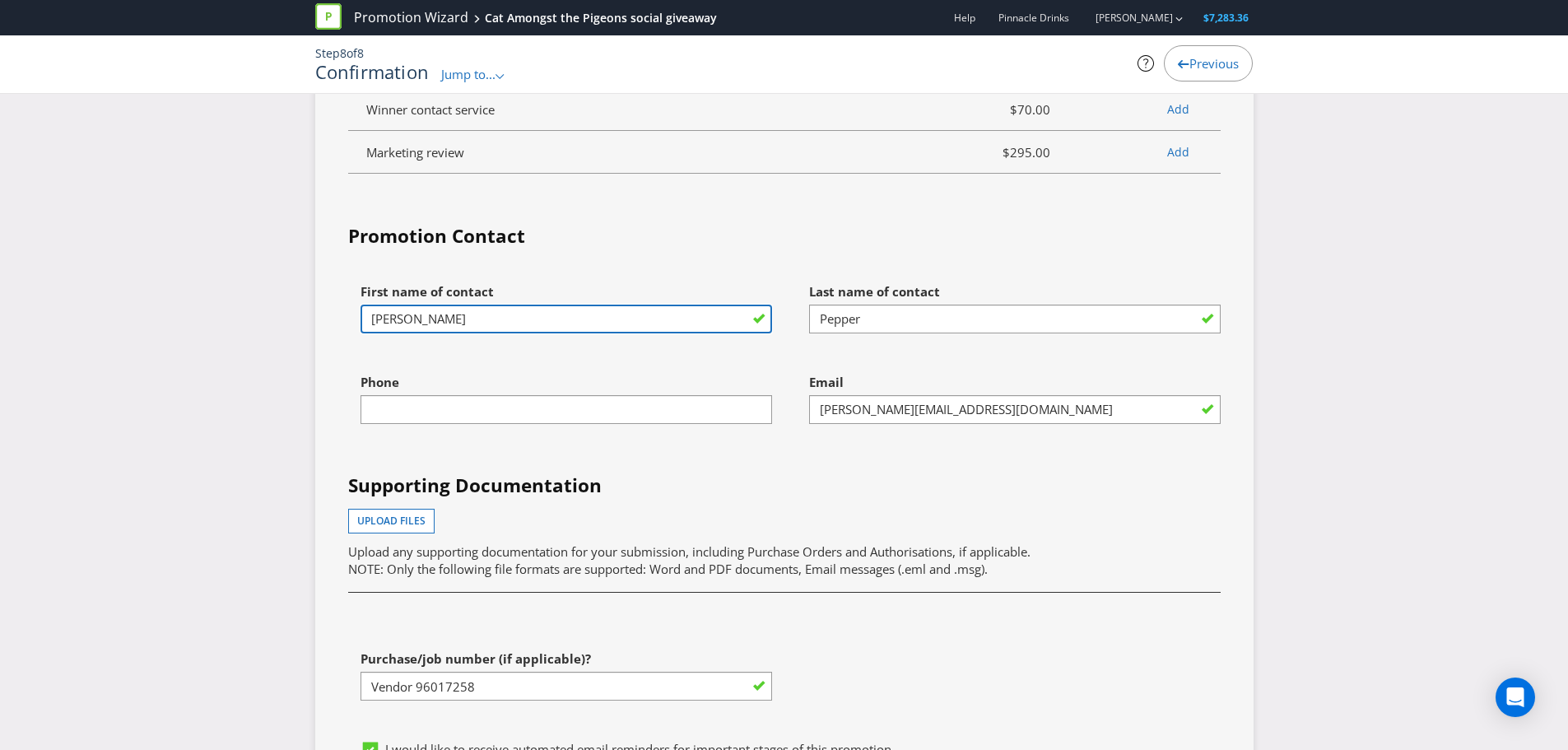
click at [610, 334] on input "[PERSON_NAME]" at bounding box center [566, 318] width 412 height 29
click at [524, 334] on input "text" at bounding box center [566, 318] width 412 height 29
paste input "[PERSON_NAME]"
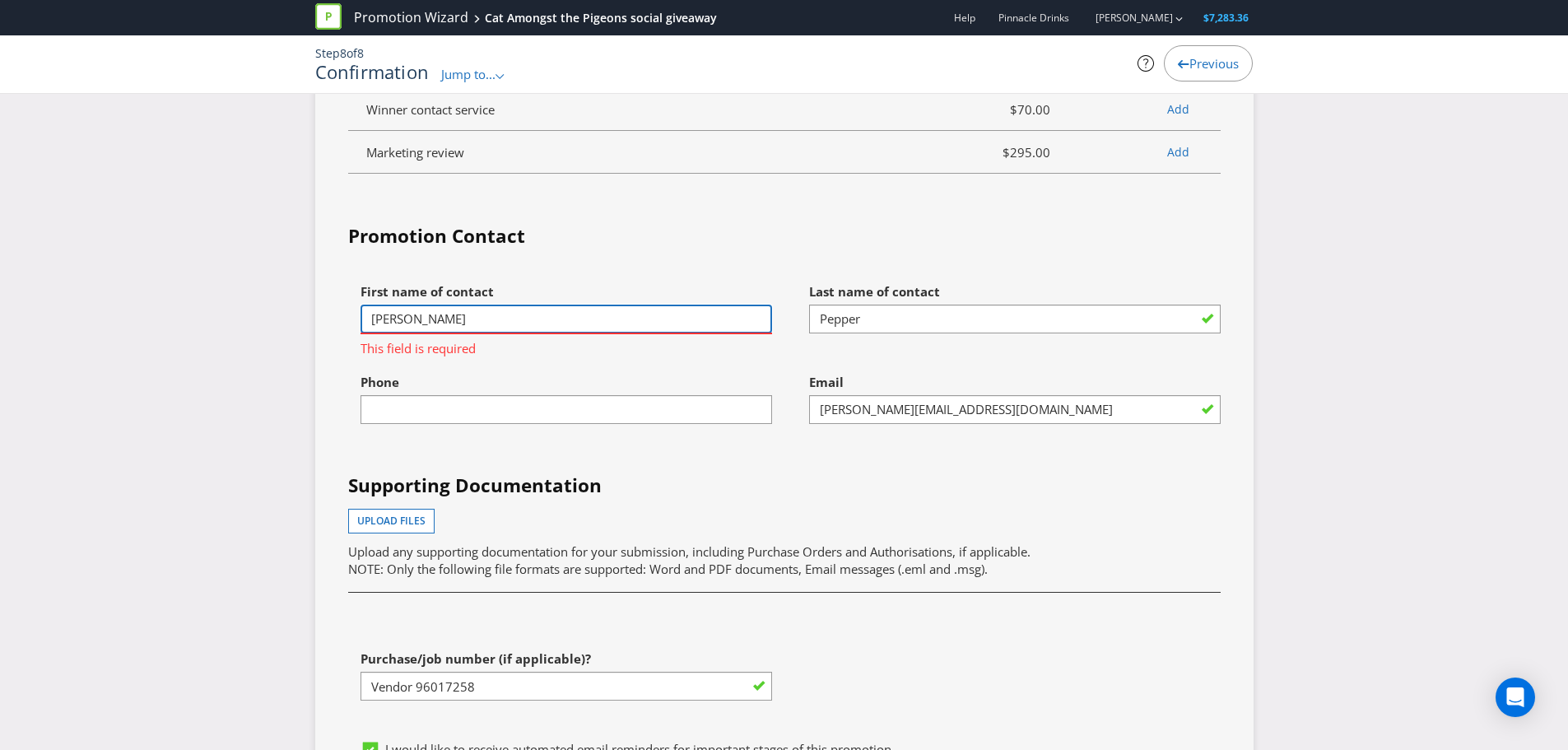
type input "[PERSON_NAME]"
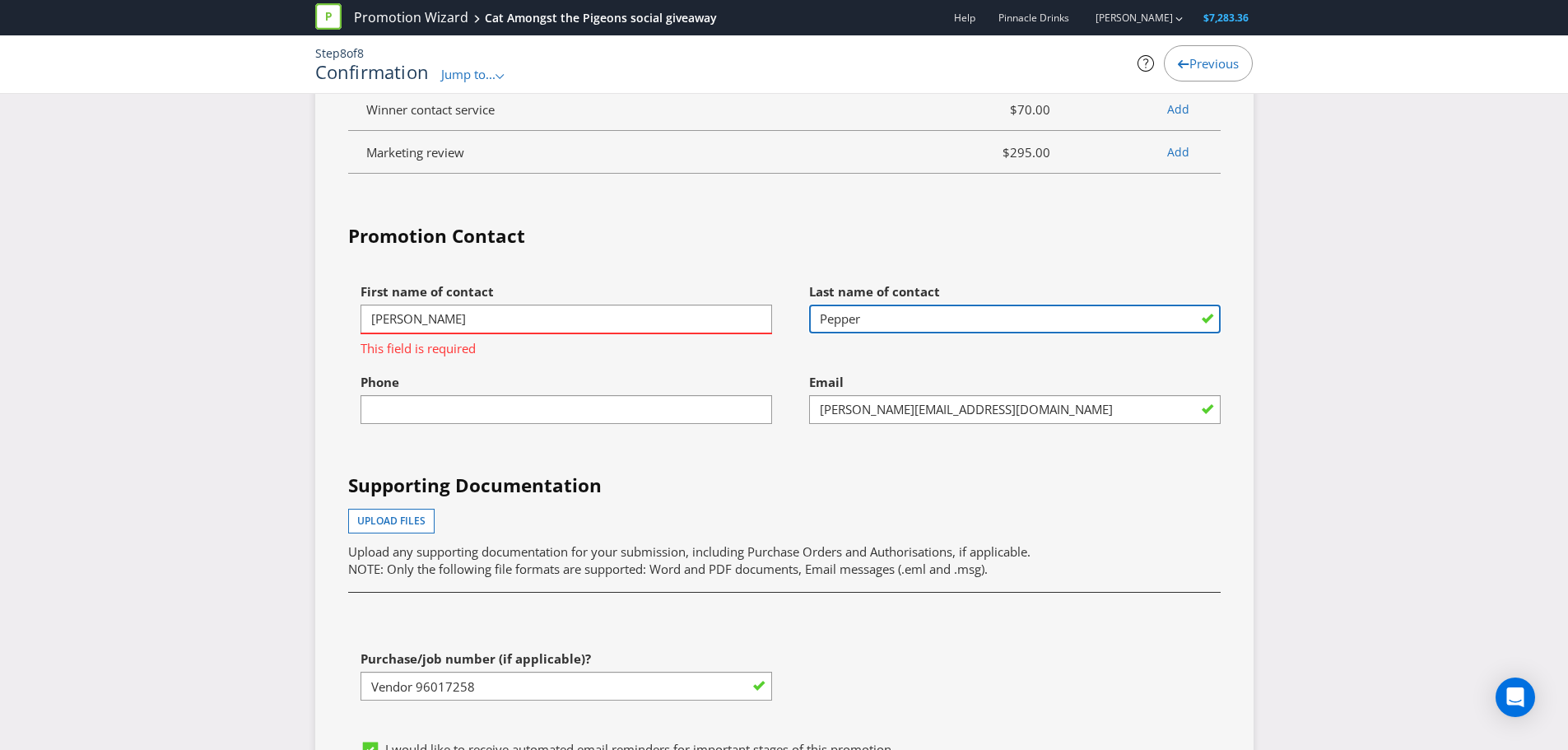
click at [949, 334] on input "Pepper" at bounding box center [1015, 318] width 412 height 29
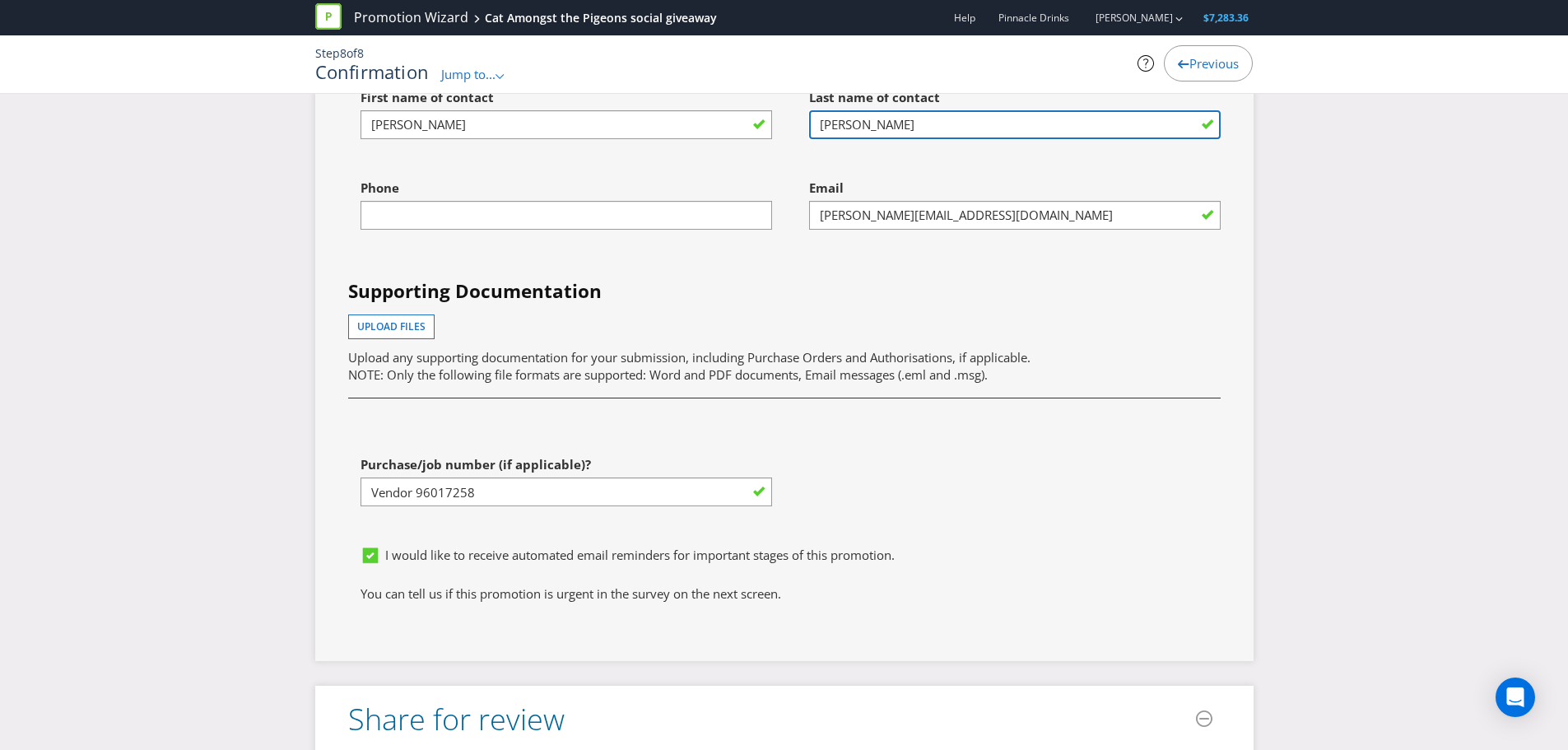
scroll to position [4388, 0]
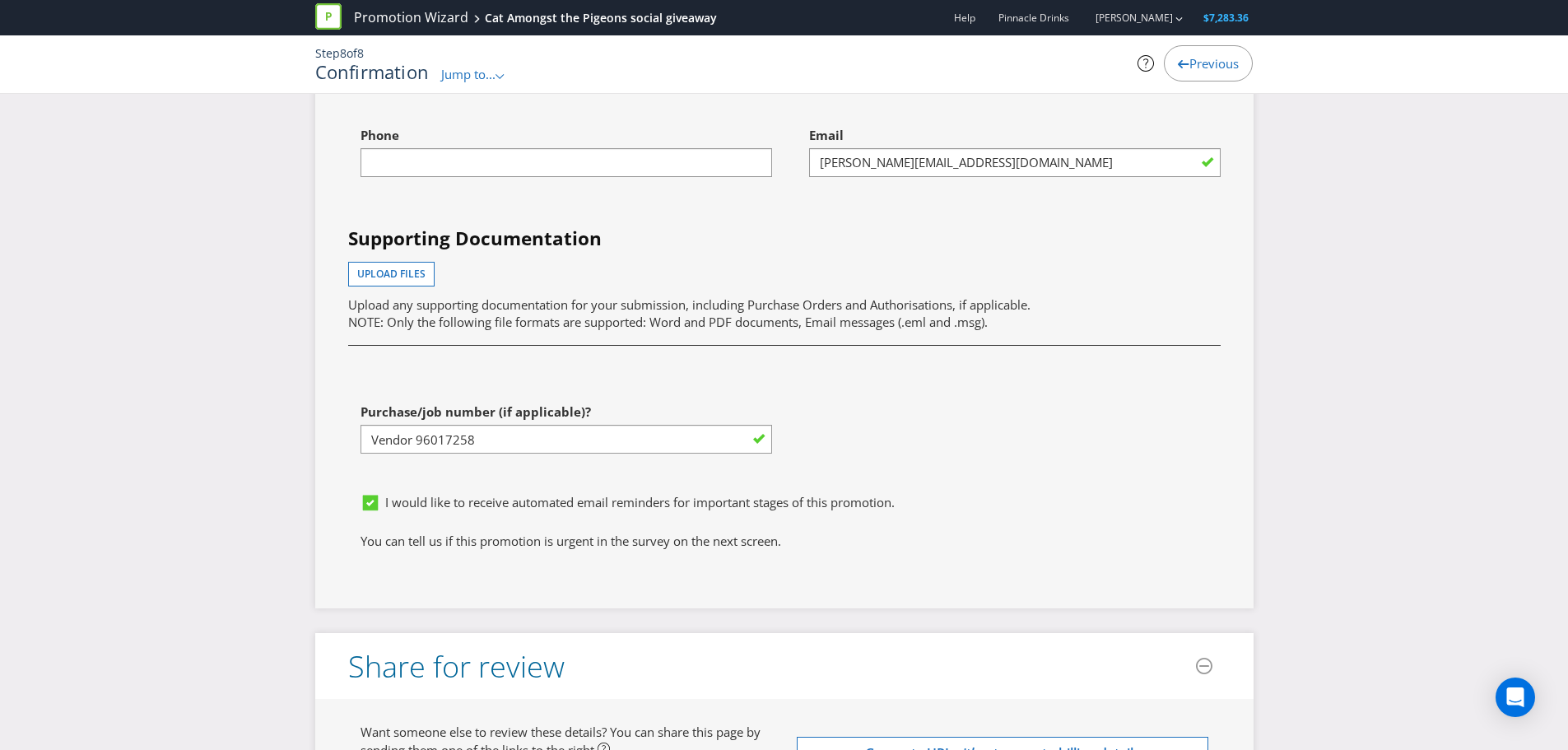
type input "[PERSON_NAME]"
click at [935, 177] on input "[PERSON_NAME][EMAIL_ADDRESS][DOMAIN_NAME]" at bounding box center [1015, 163] width 412 height 29
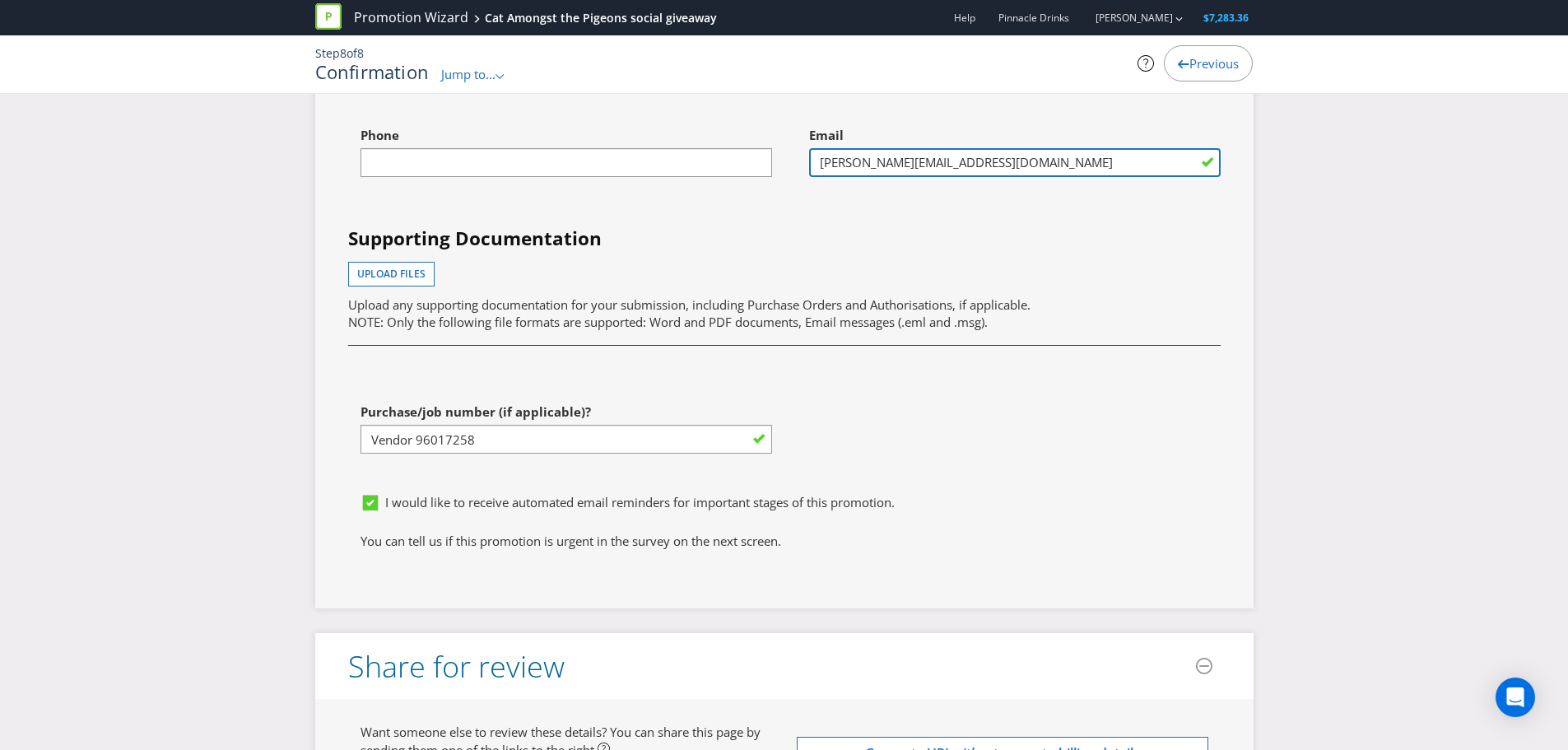
click at [935, 177] on input "[PERSON_NAME][EMAIL_ADDRESS][DOMAIN_NAME]" at bounding box center [1015, 163] width 412 height 29
click at [927, 172] on input "text" at bounding box center [1015, 163] width 412 height 29
paste input "[PERSON_NAME][EMAIL_ADDRESS][PERSON_NAME][DOMAIN_NAME]"
type input "[PERSON_NAME][EMAIL_ADDRESS][PERSON_NAME][DOMAIN_NAME]"
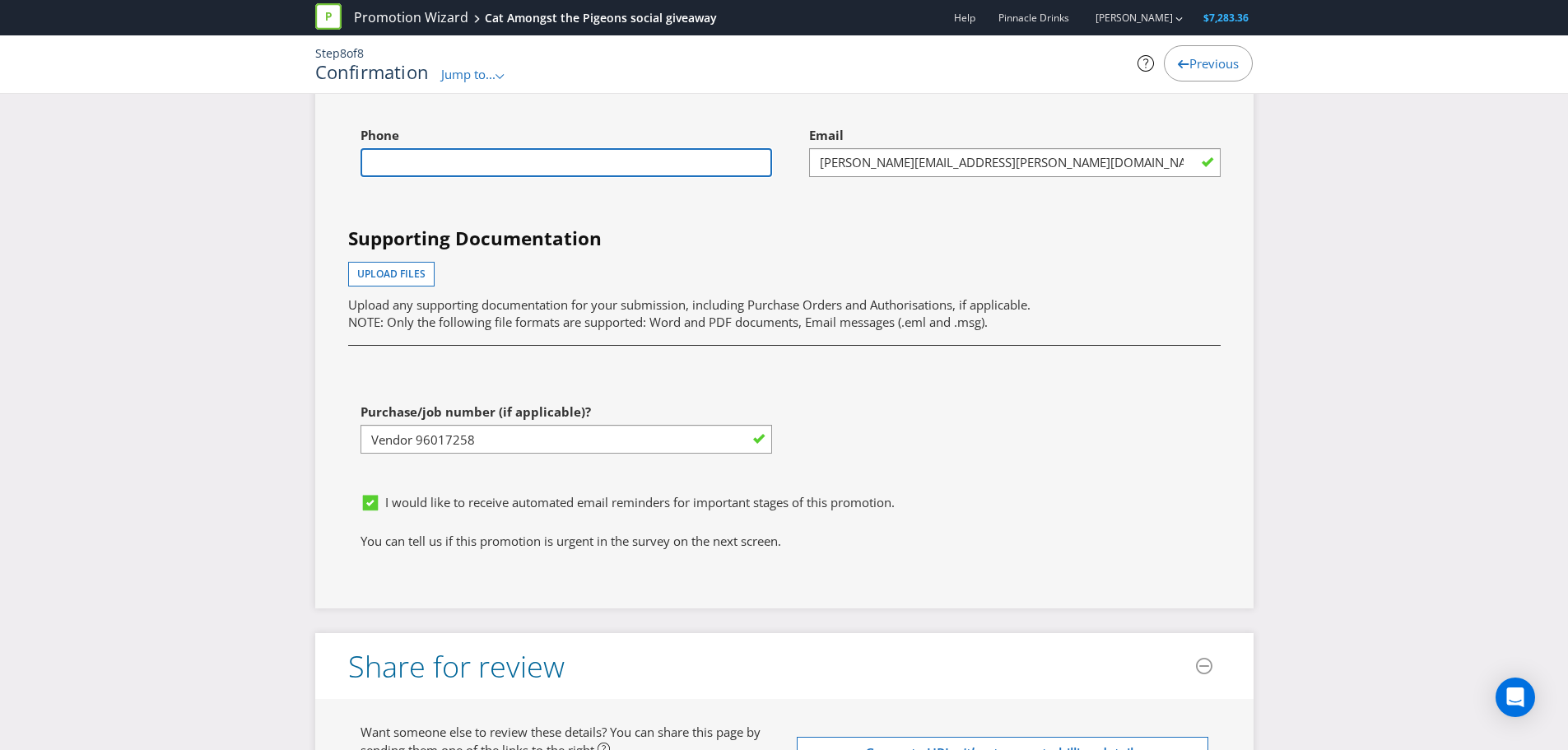
click at [536, 177] on input "text" at bounding box center [566, 163] width 412 height 29
click at [524, 177] on input "text" at bounding box center [566, 163] width 412 height 29
paste input "0491 447 343"
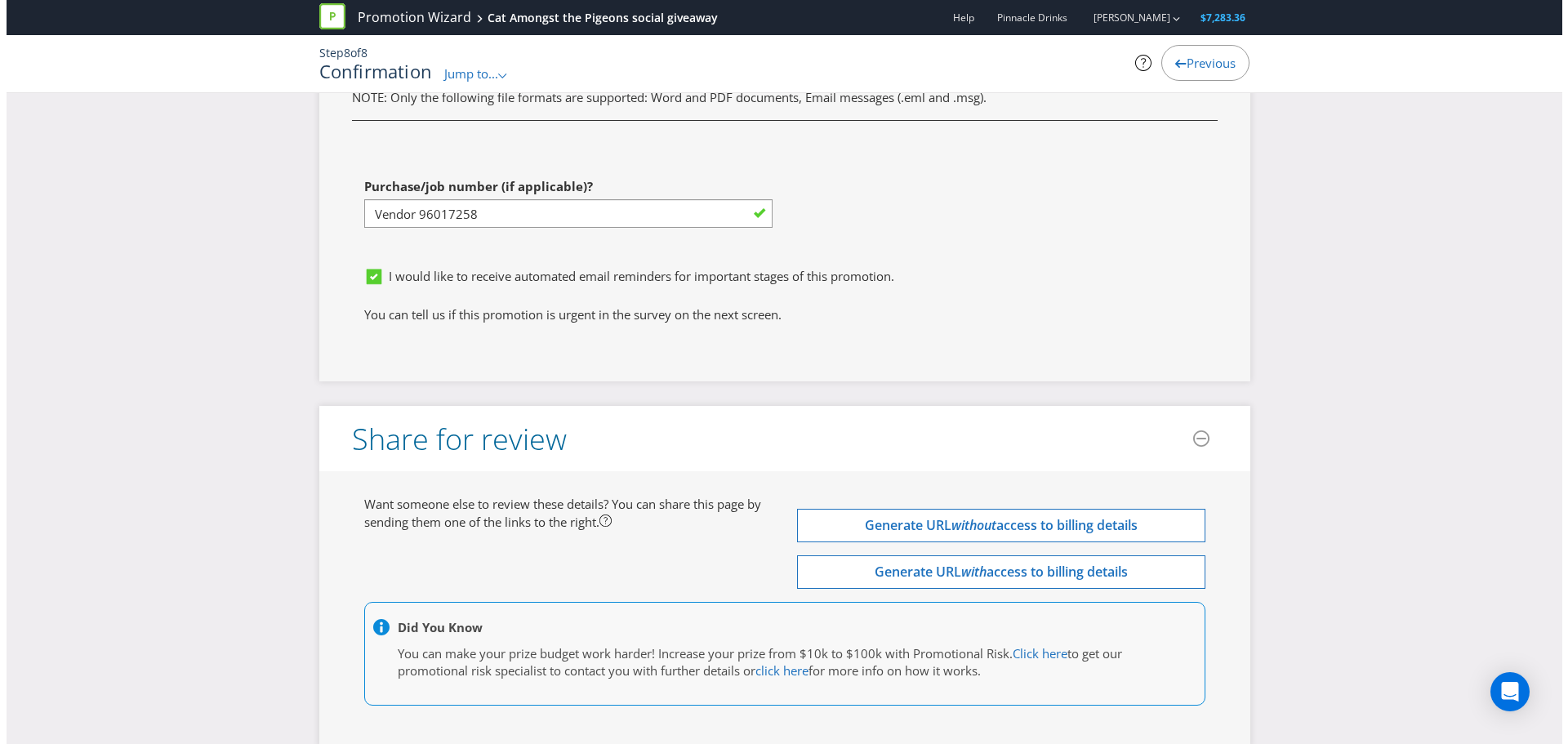
scroll to position [4680, 0]
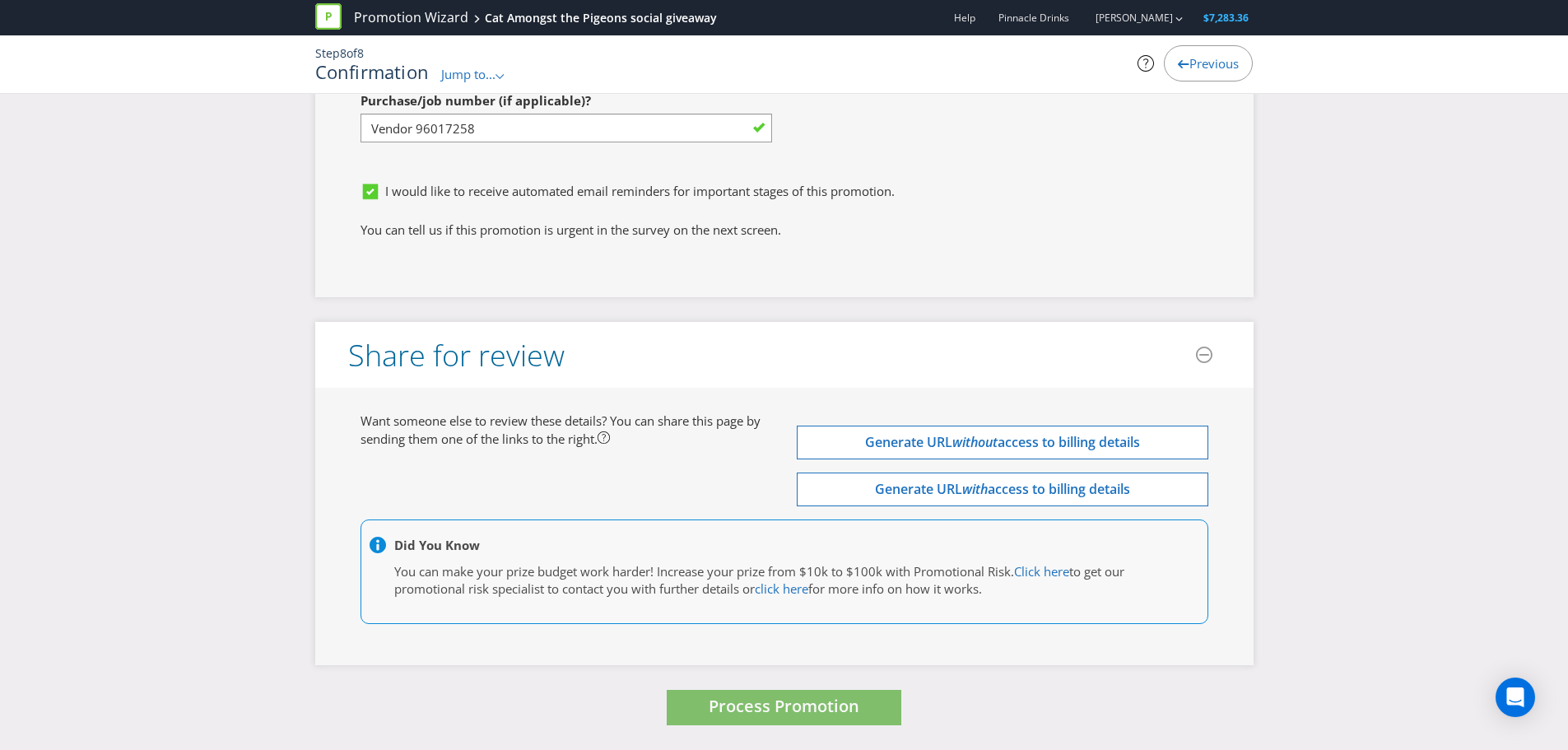
type input "0491 447 343"
click at [767, 708] on span "Process Promotion" at bounding box center [784, 705] width 150 height 22
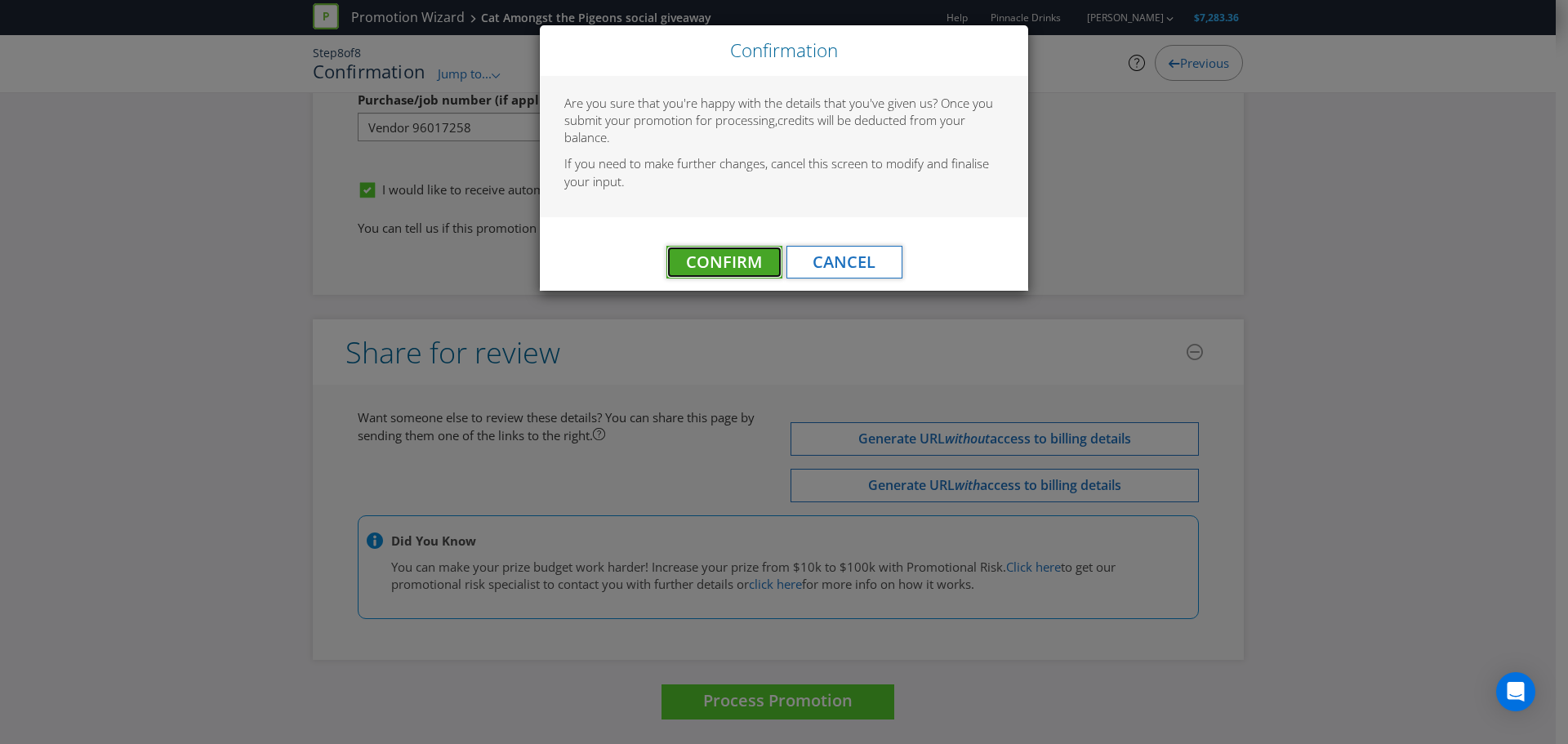
click at [749, 249] on button "Confirm" at bounding box center [724, 262] width 116 height 33
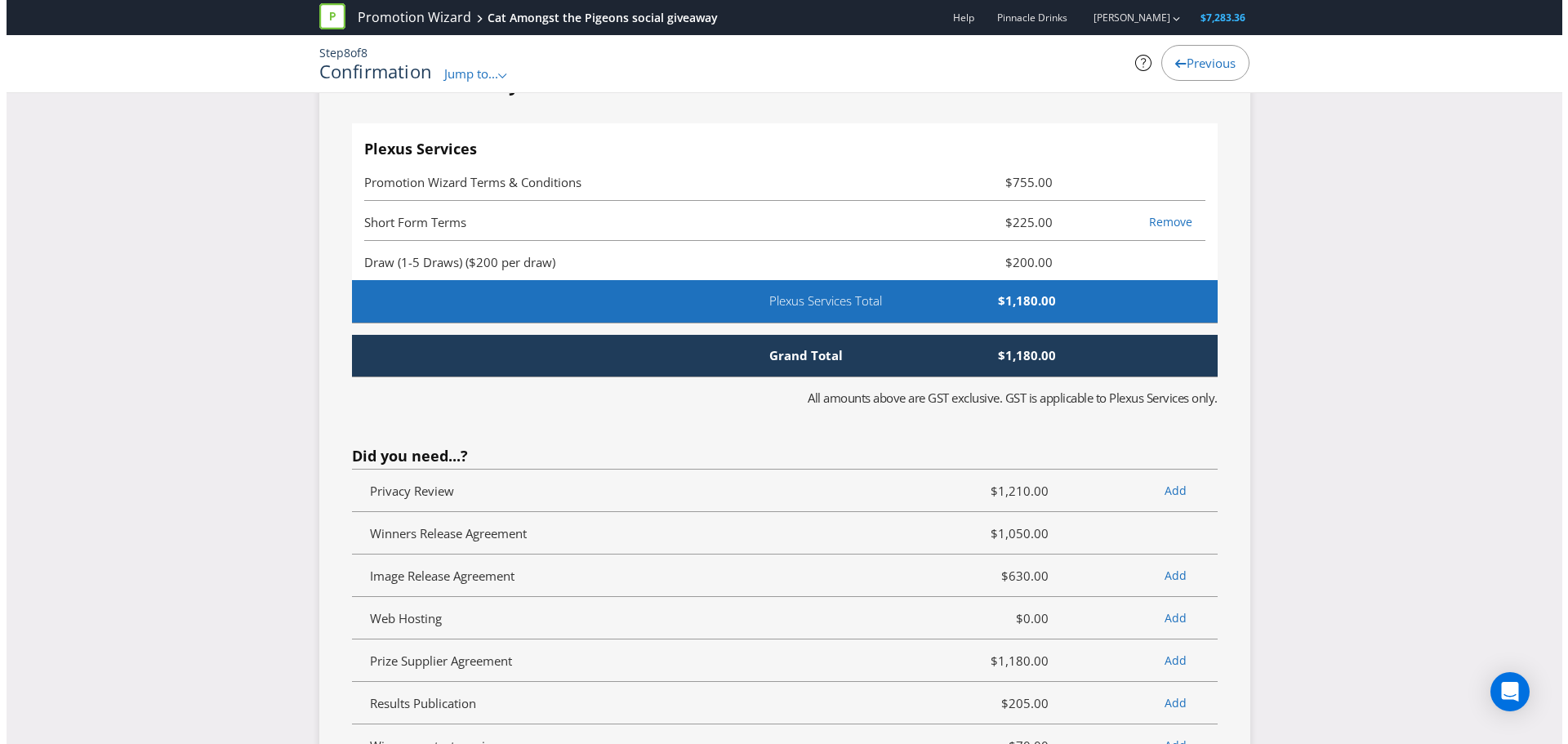
scroll to position [0, 0]
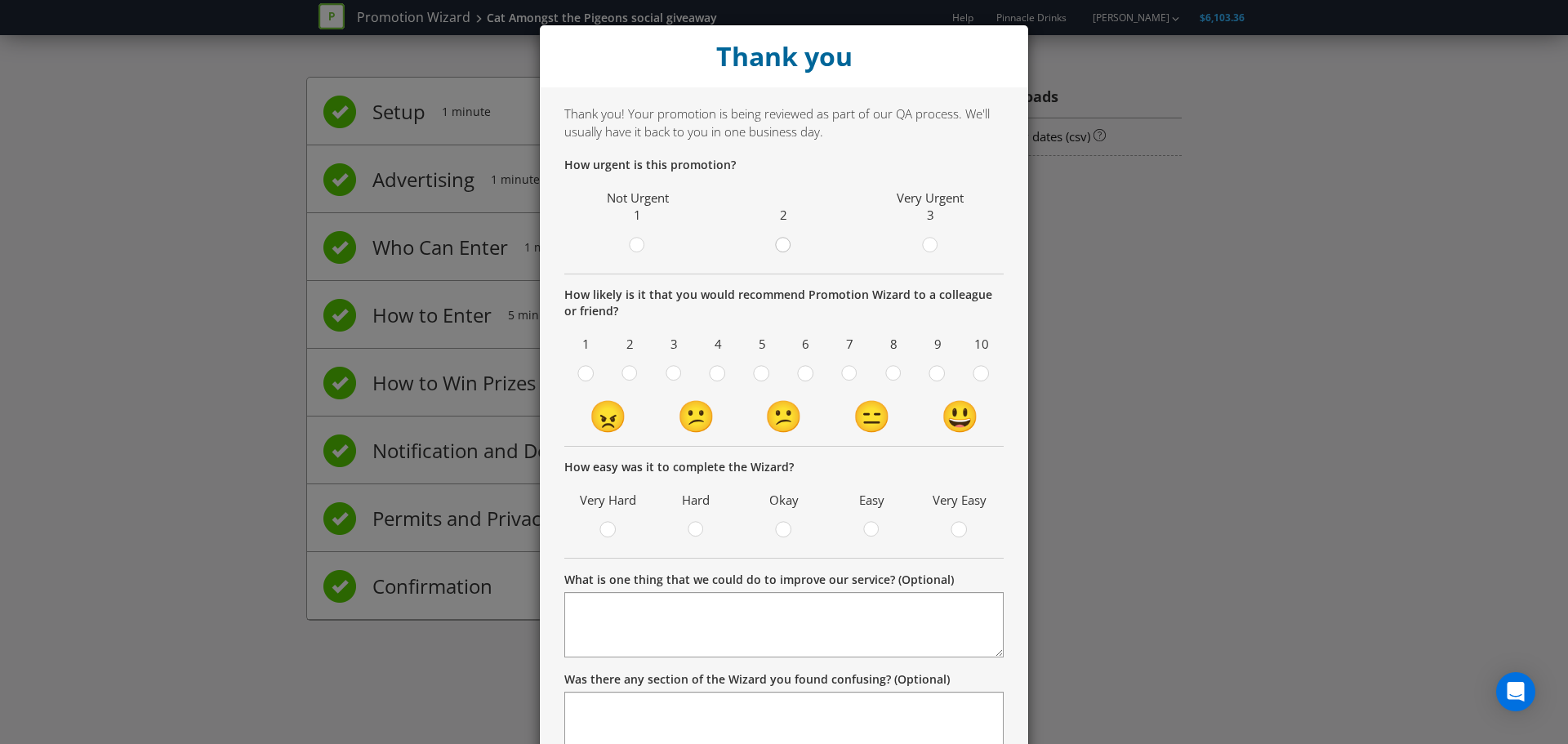
click at [781, 246] on circle at bounding box center [783, 245] width 15 height 15
click at [0, 0] on input "radio" at bounding box center [0, 0] width 0 height 0
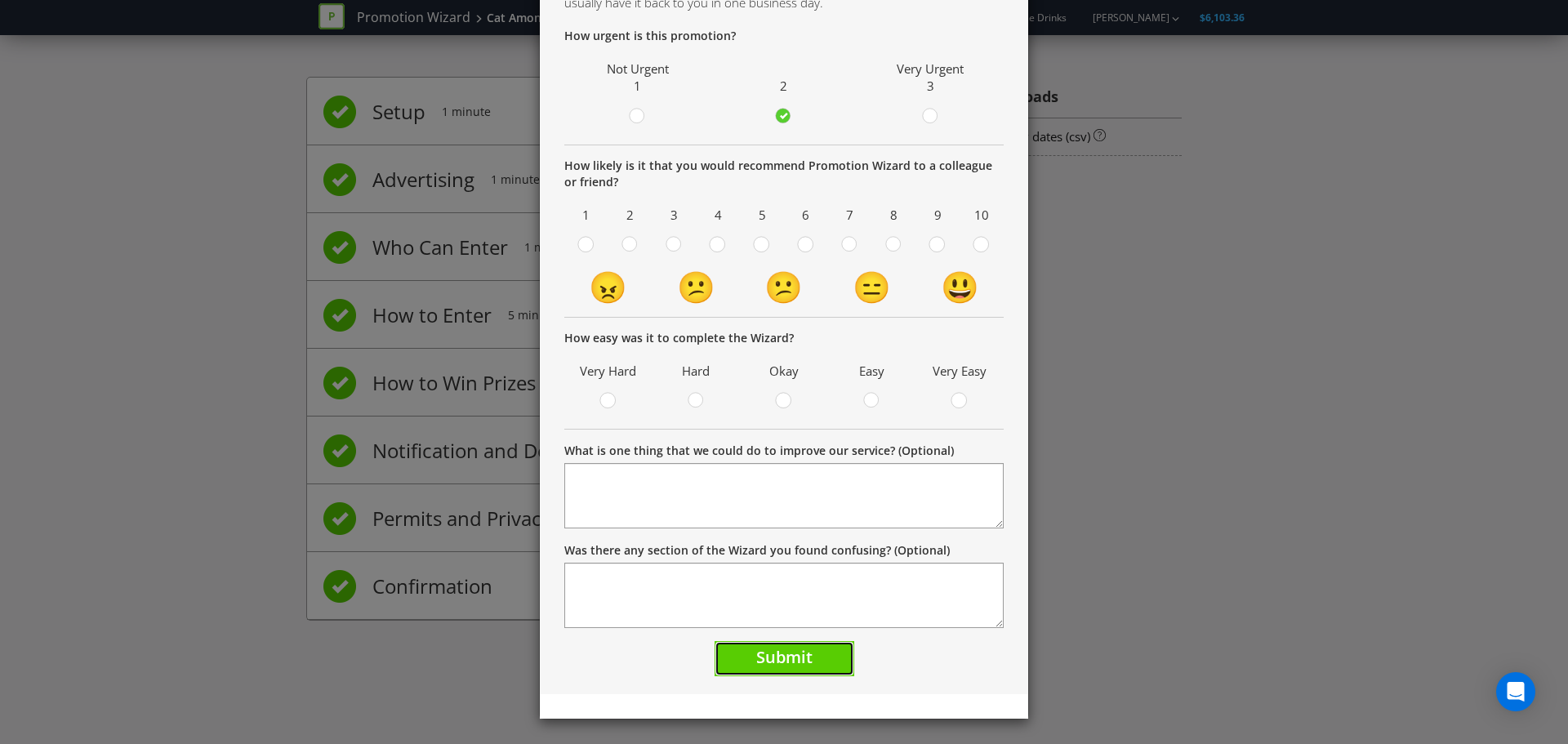
click at [819, 649] on button "Submit" at bounding box center [784, 657] width 140 height 35
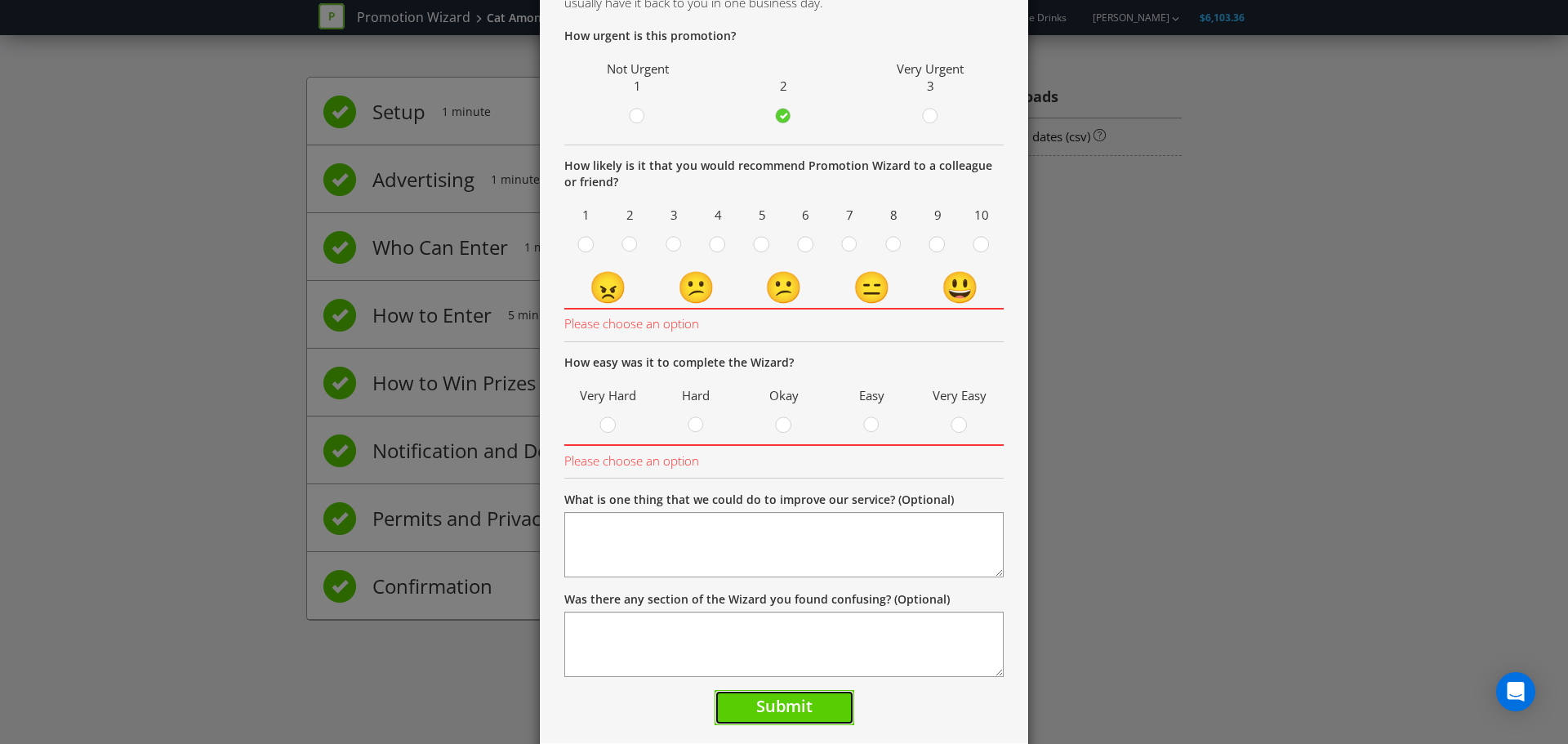
scroll to position [157, 0]
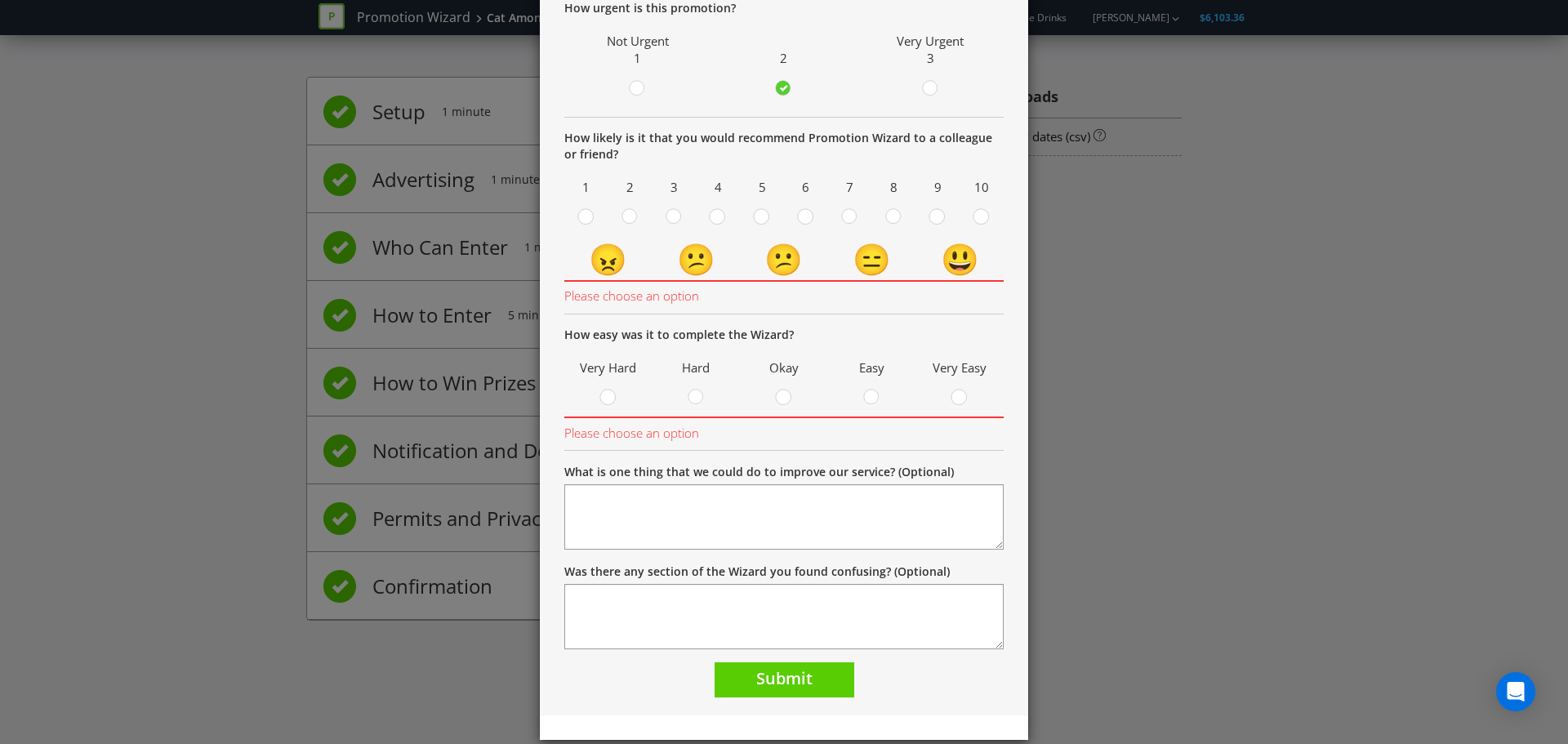
click at [859, 397] on label at bounding box center [872, 399] width 27 height 21
click at [0, 0] on input "radio" at bounding box center [0, 0] width 0 height 0
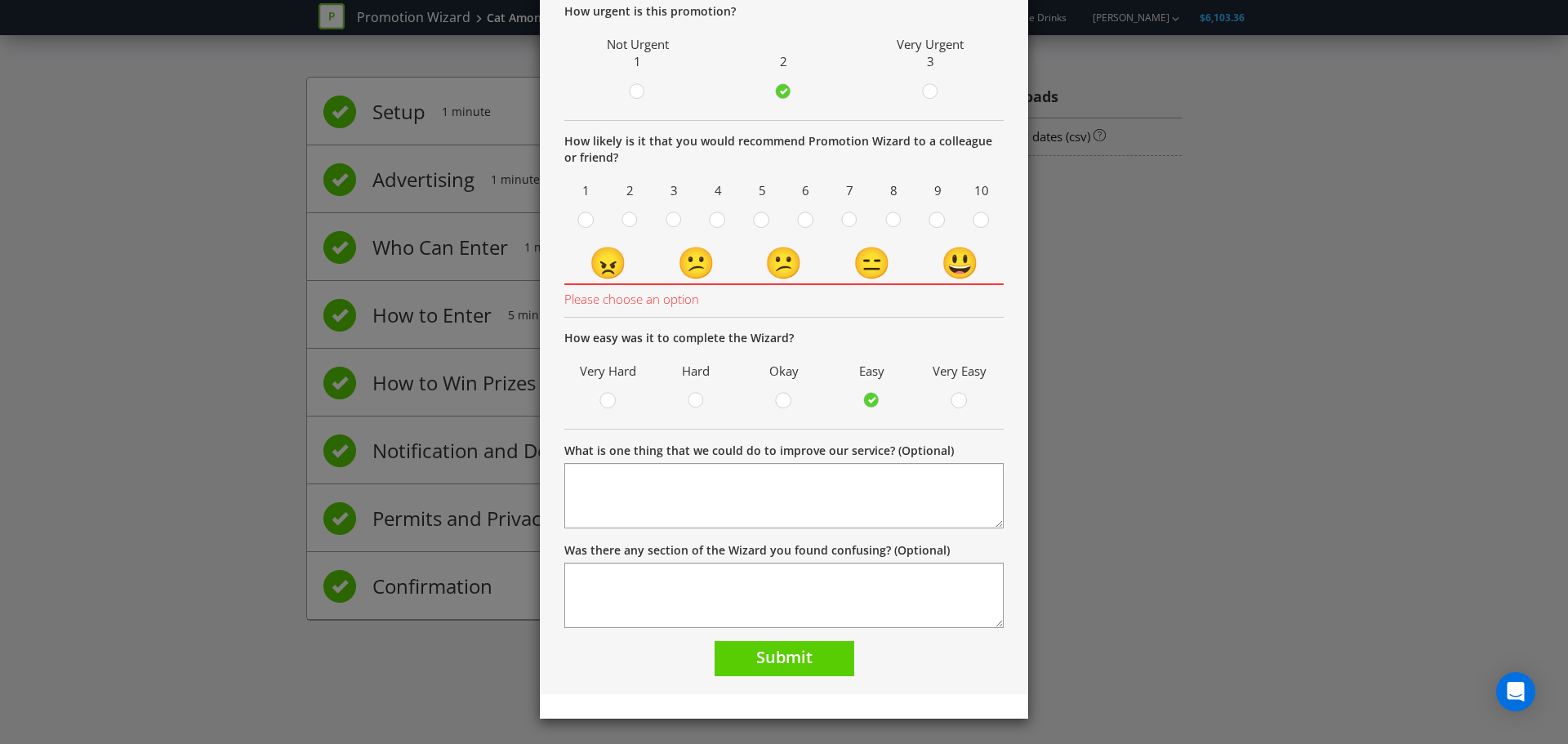
scroll to position [154, 0]
click at [885, 218] on icon at bounding box center [892, 219] width 16 height 16
click at [0, 0] on input "radio" at bounding box center [0, 0] width 0 height 0
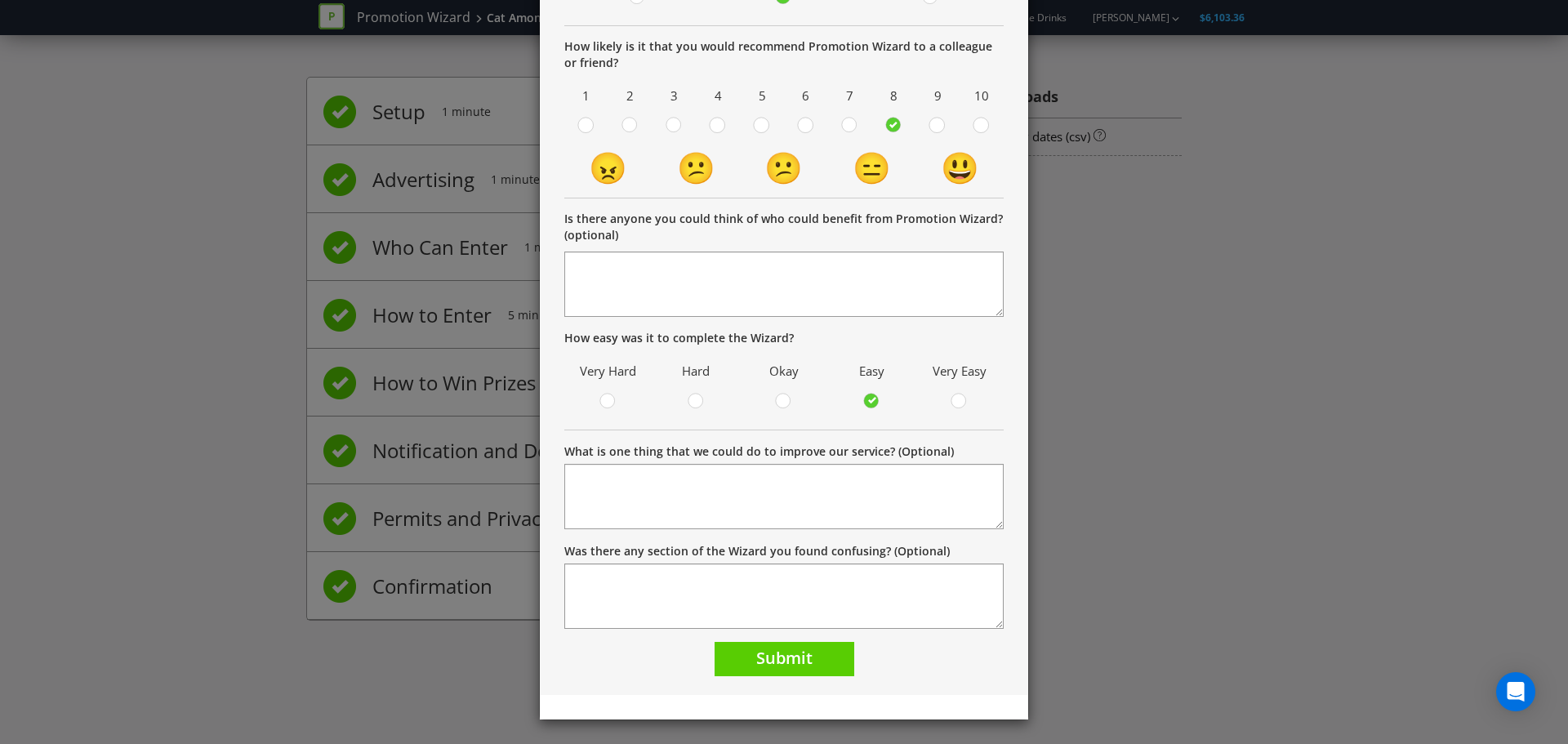
scroll to position [249, 0]
click at [762, 686] on div "Thank you! Your promotion is being reviewed as part of our QA process. We'll us…" at bounding box center [784, 266] width 489 height 855
click at [784, 658] on span "Submit" at bounding box center [785, 656] width 57 height 22
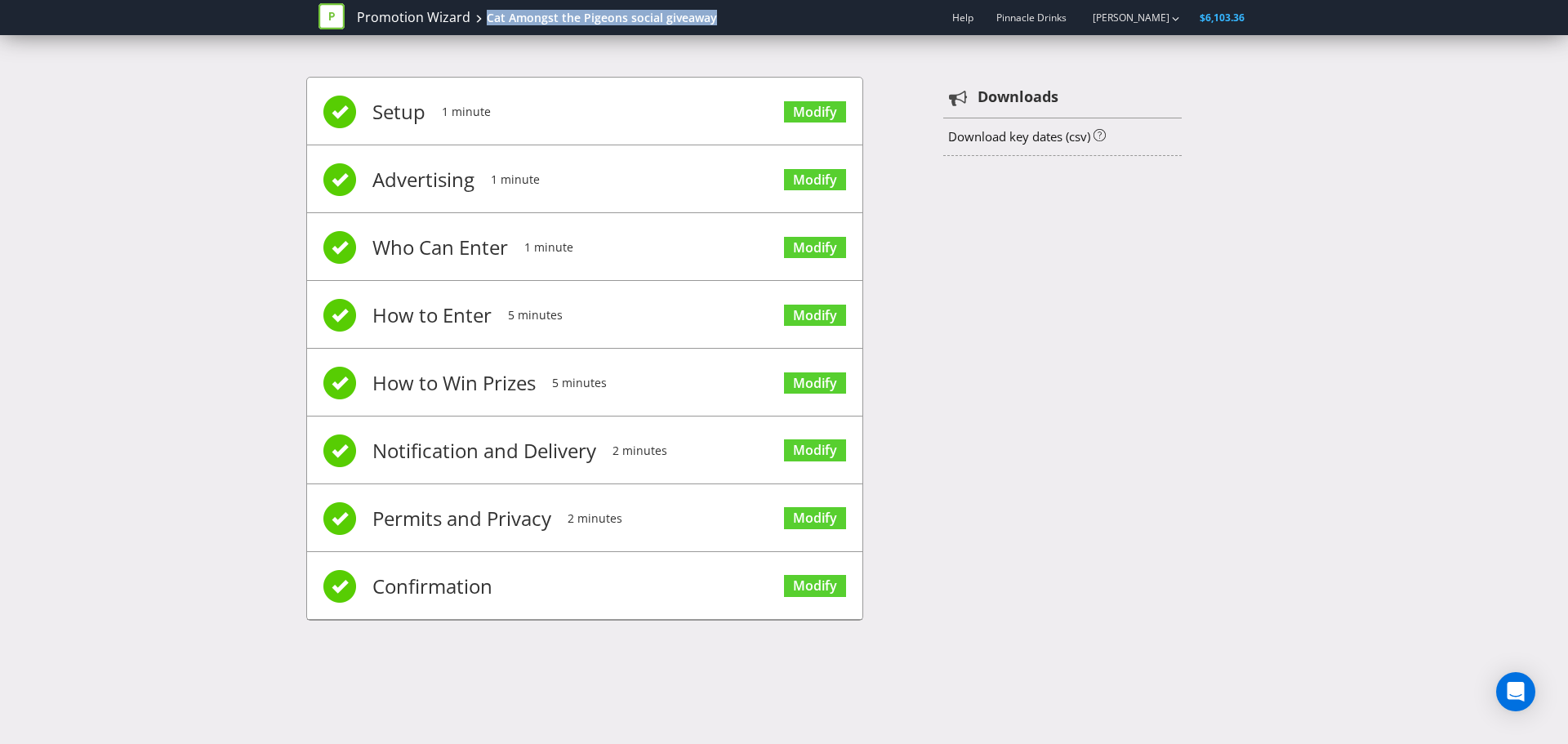
drag, startPoint x: 748, startPoint y: 16, endPoint x: 475, endPoint y: 22, distance: 273.1
click at [475, 22] on div "Promotion Wizard Cat Amongst the Pigeons social giveaway Help Pinnacle Drinks […" at bounding box center [784, 17] width 931 height 35
copy div "Cat Amongst the Pigeons social giveaway"
